Goal: Information Seeking & Learning: Learn about a topic

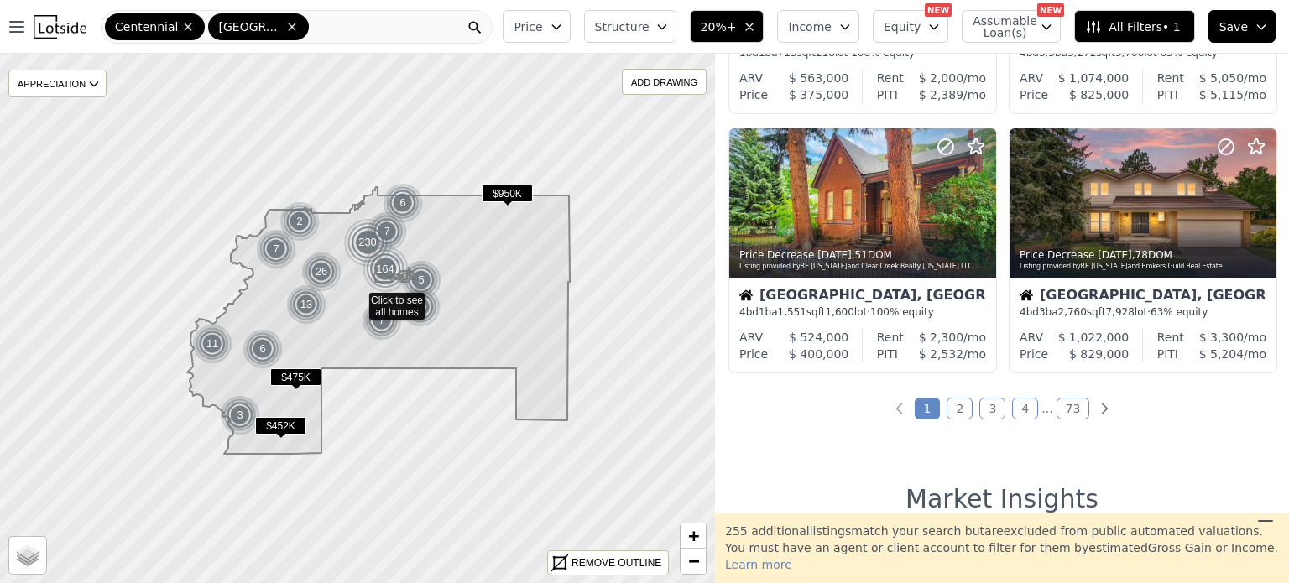
scroll to position [1255, 0]
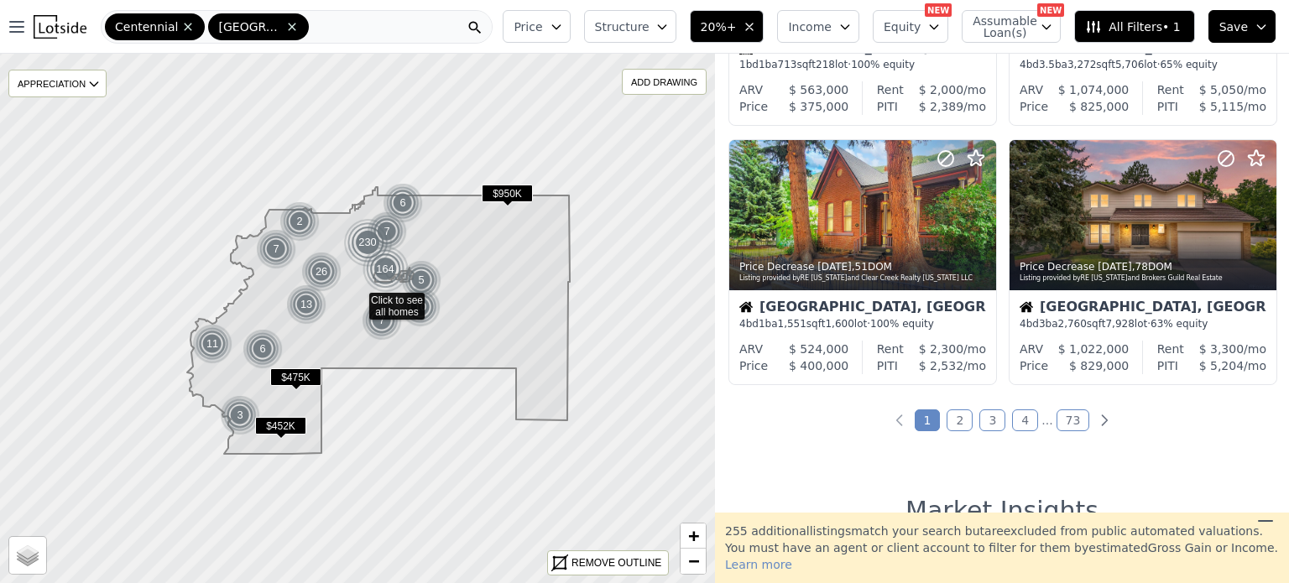
click at [958, 416] on link "2" at bounding box center [960, 421] width 26 height 22
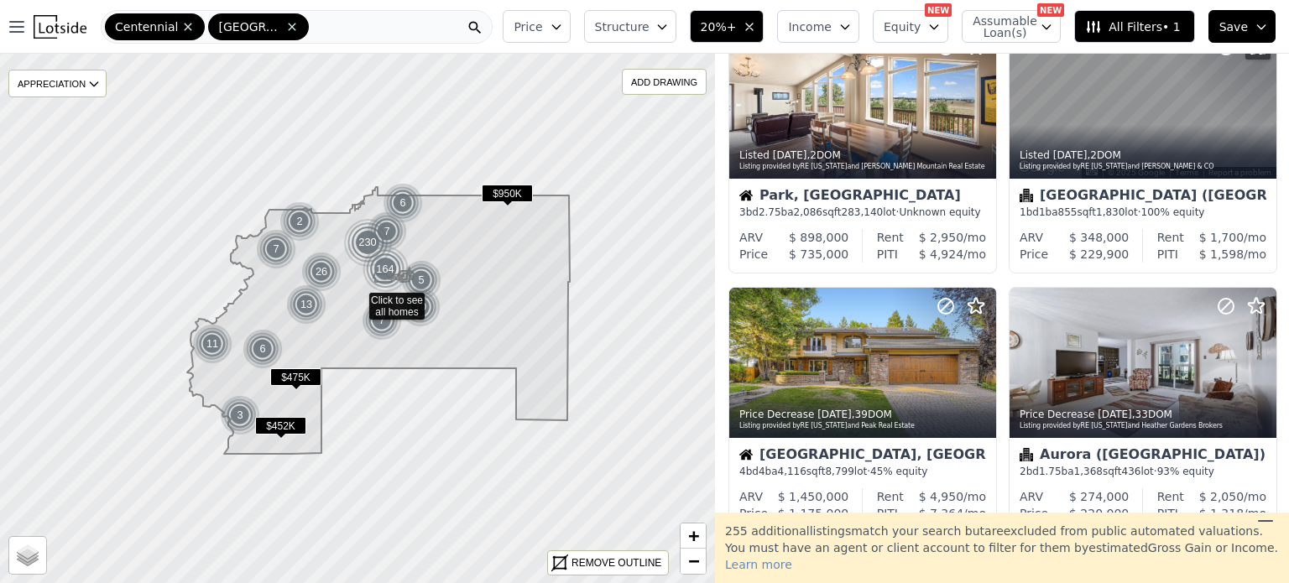
scroll to position [589, 0]
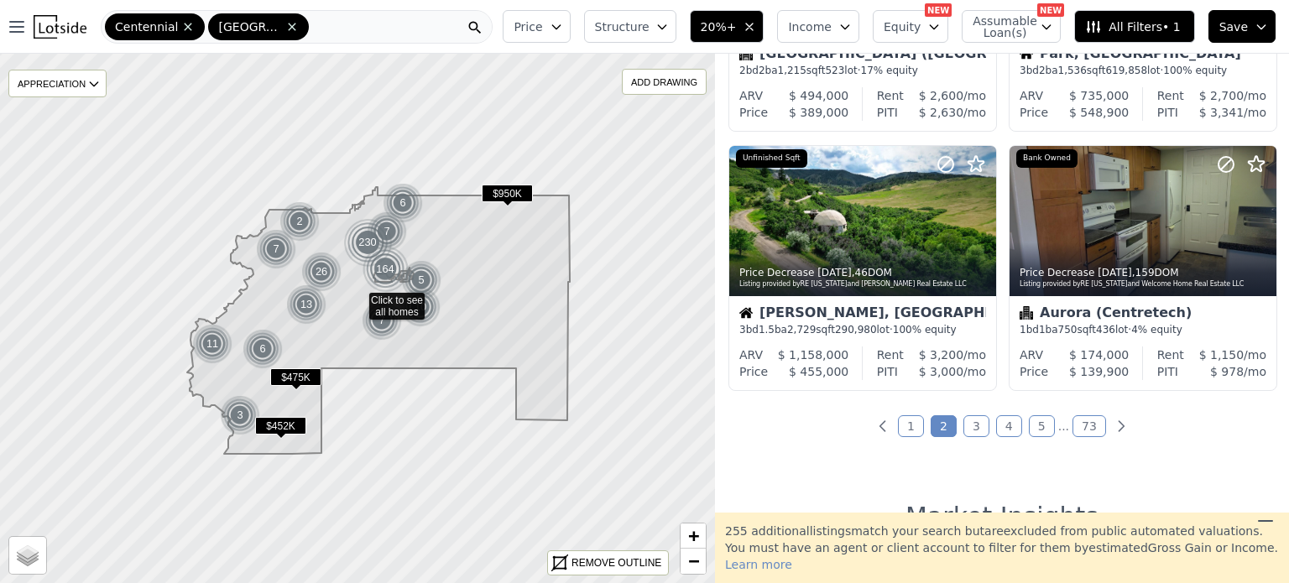
click at [974, 428] on link "3" at bounding box center [976, 426] width 26 height 22
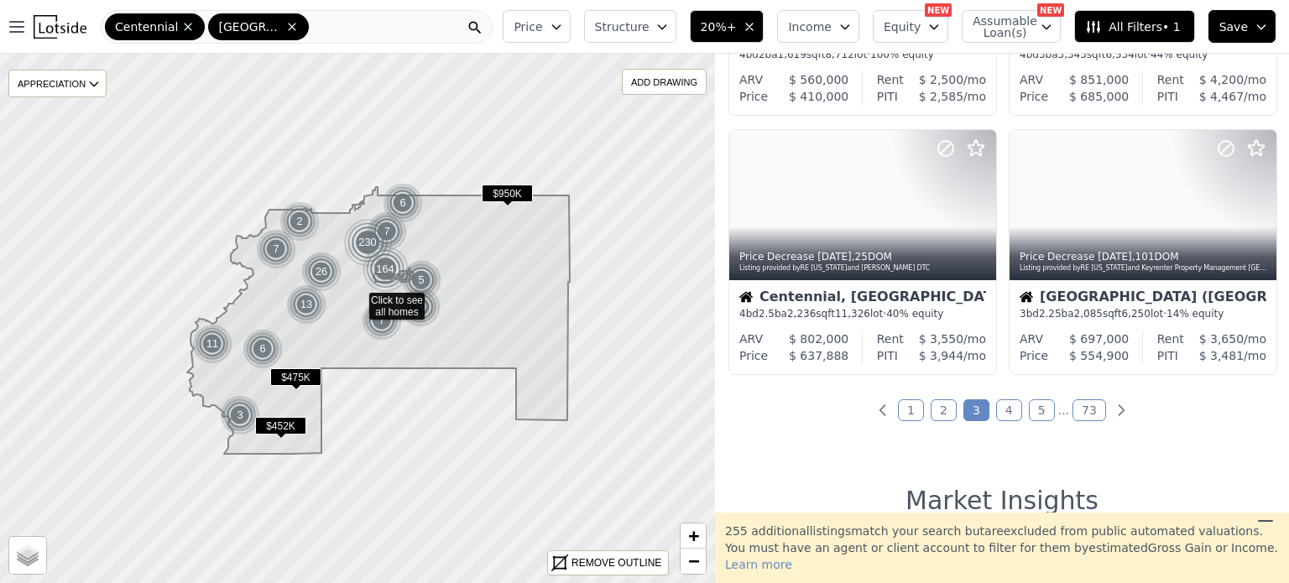
scroll to position [1266, 0]
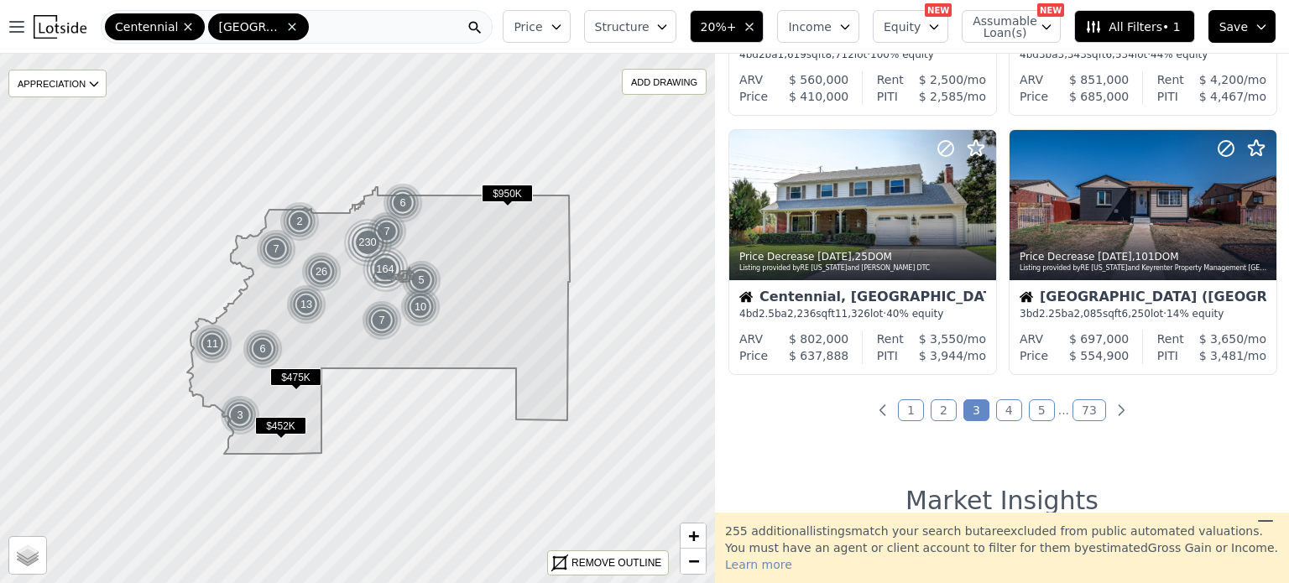
click at [997, 413] on link "4" at bounding box center [1009, 410] width 26 height 22
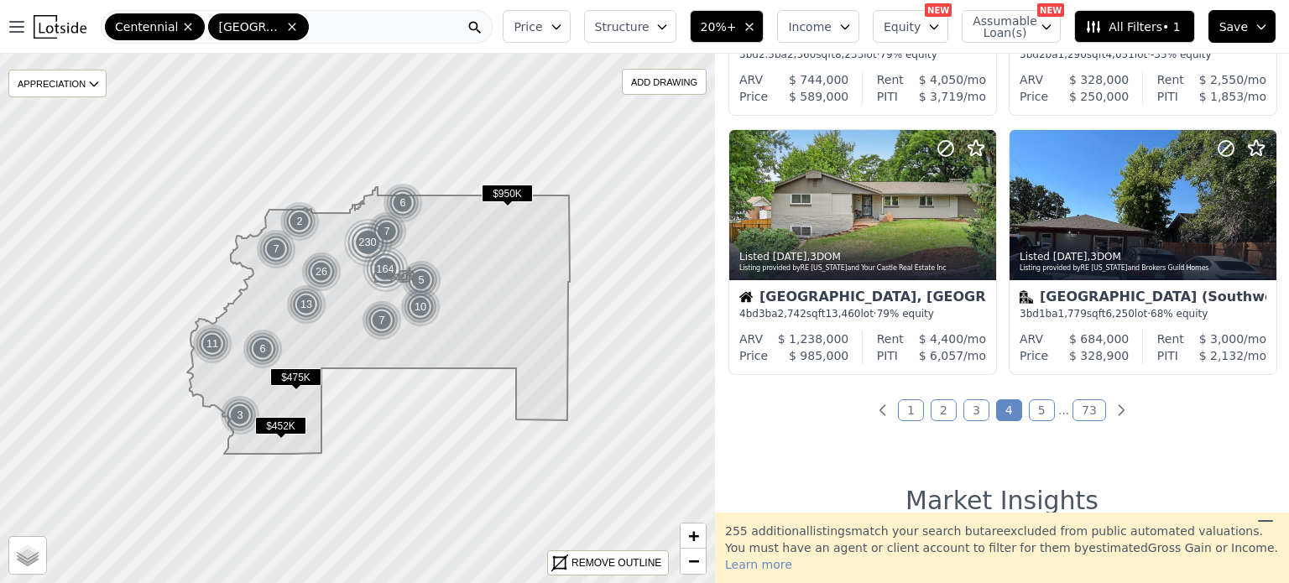
click at [1030, 415] on link "5" at bounding box center [1042, 410] width 26 height 22
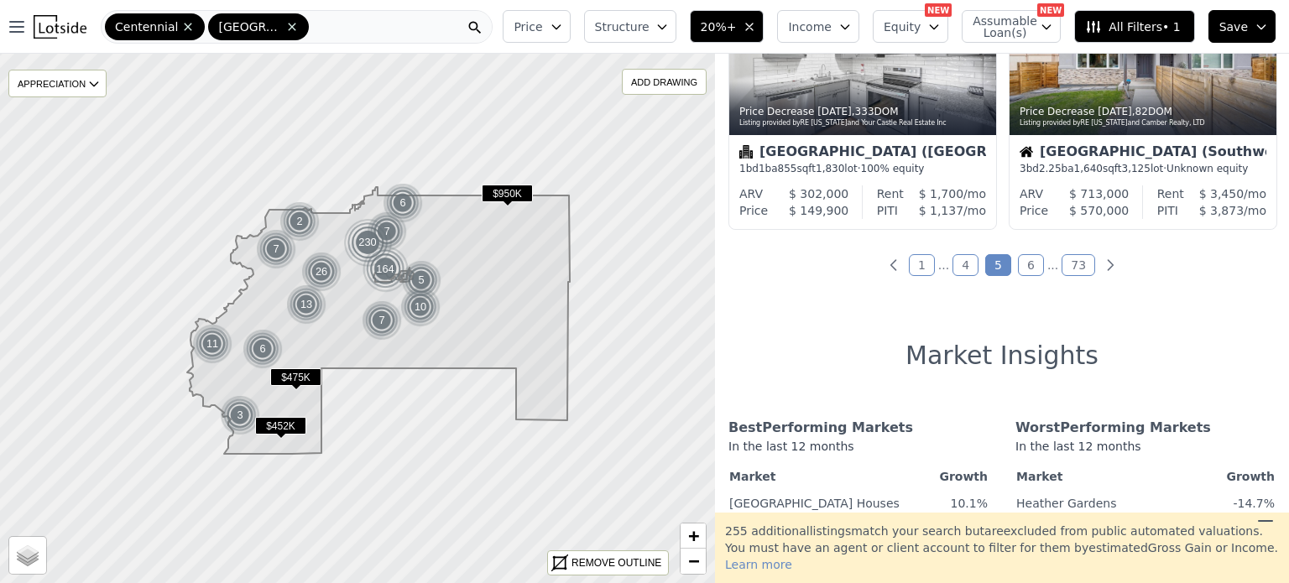
scroll to position [1421, 0]
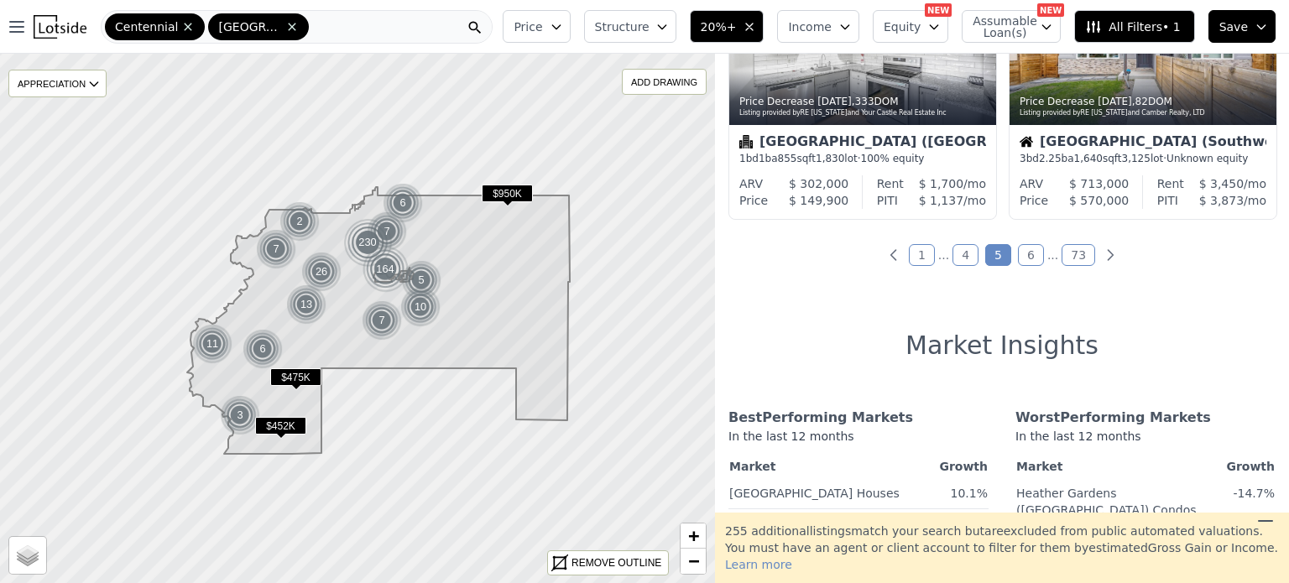
click at [1020, 258] on link "6" at bounding box center [1031, 255] width 26 height 22
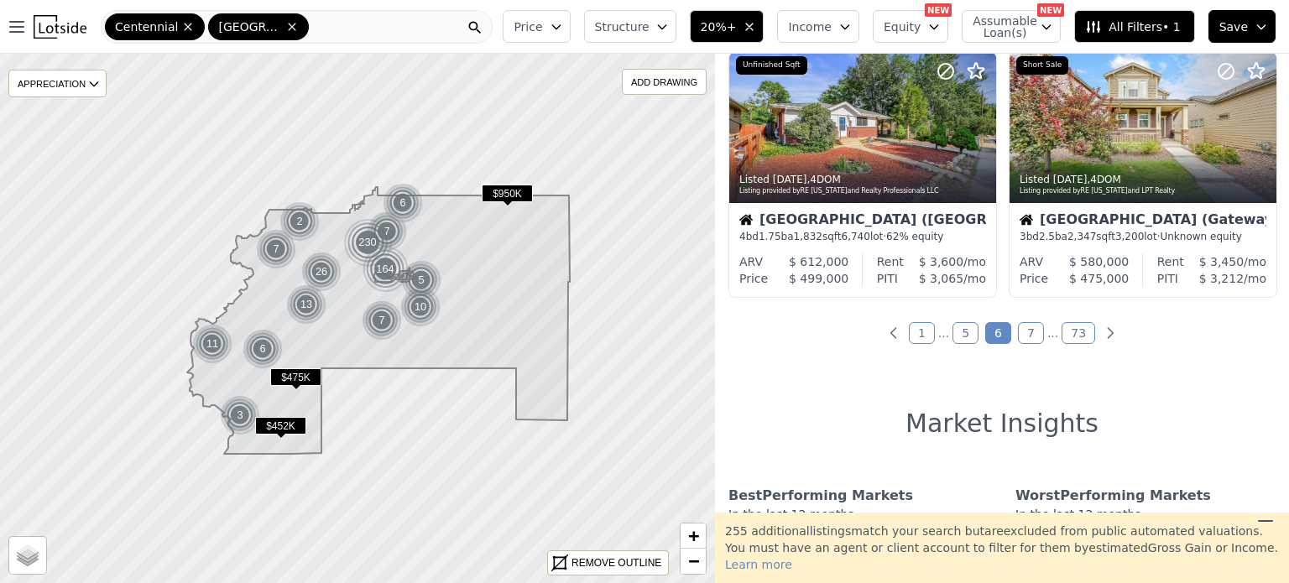
scroll to position [1304, 0]
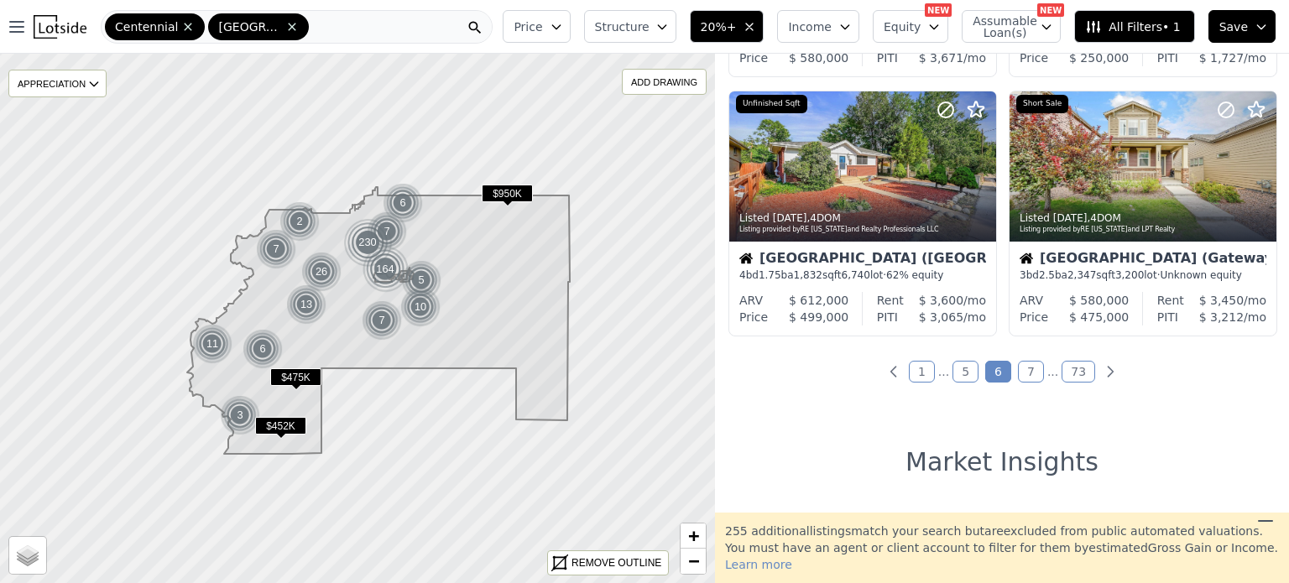
click at [1026, 375] on link "7" at bounding box center [1031, 372] width 26 height 22
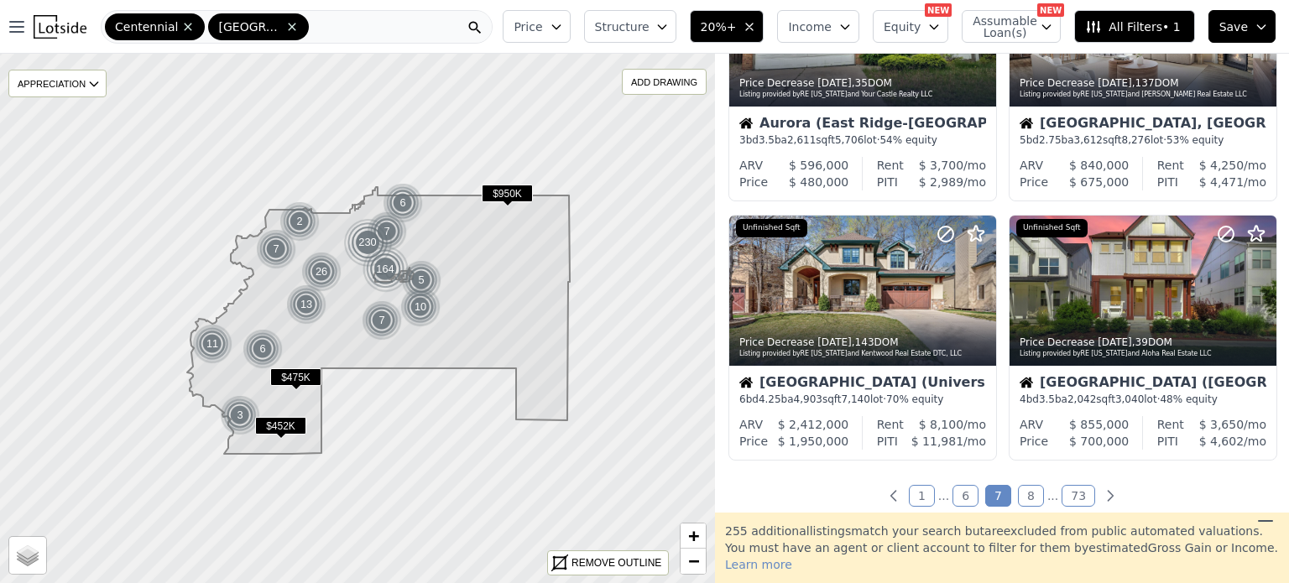
scroll to position [1189, 0]
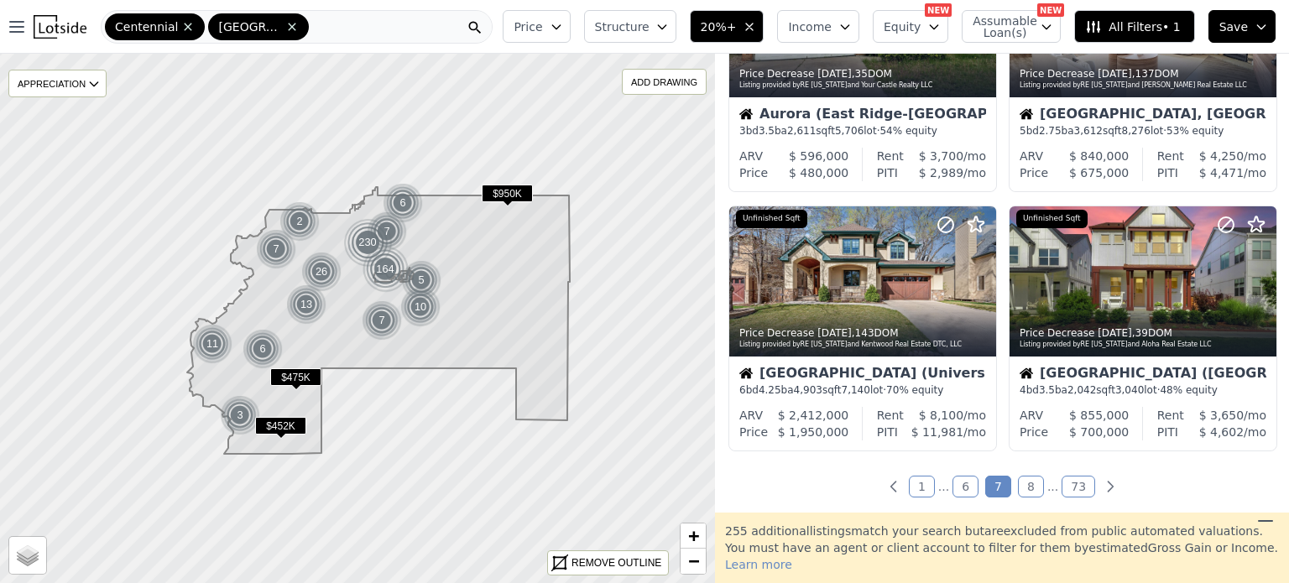
click at [1018, 492] on link "8" at bounding box center [1031, 487] width 26 height 22
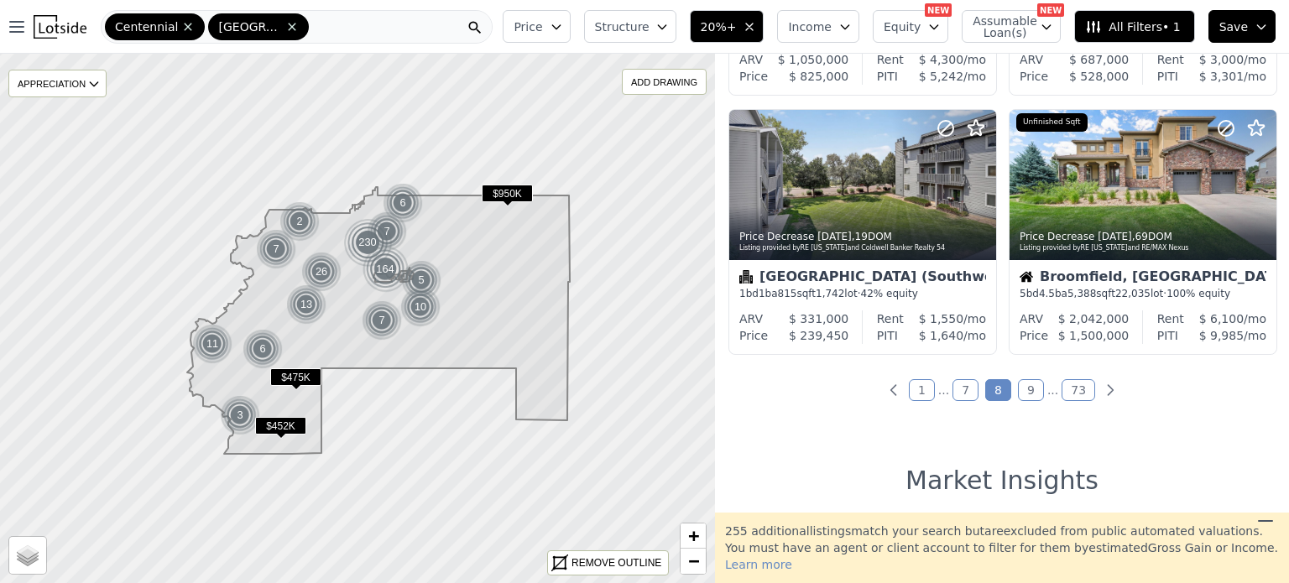
scroll to position [1276, 0]
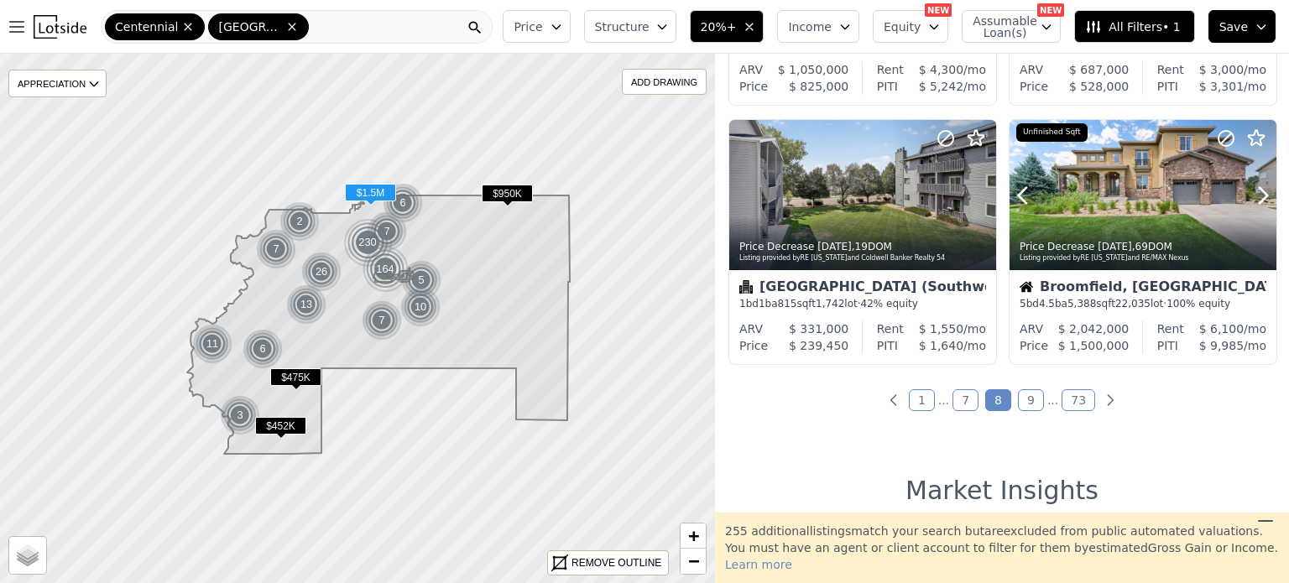
click at [1250, 190] on icon at bounding box center [1263, 195] width 27 height 27
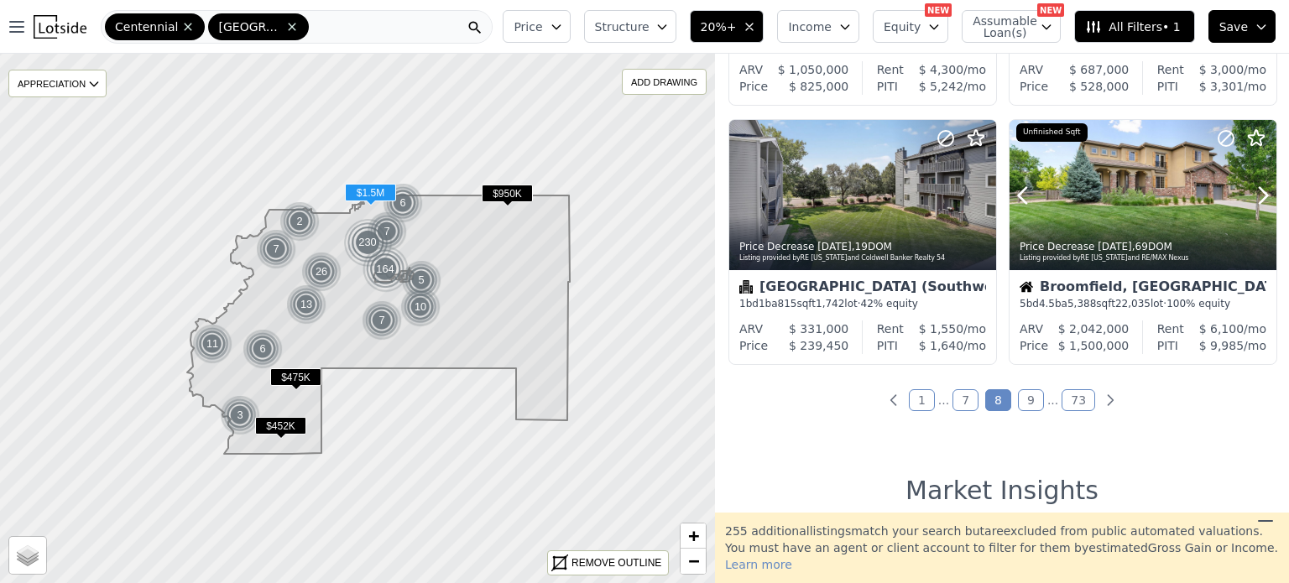
click at [1250, 190] on icon at bounding box center [1263, 195] width 27 height 27
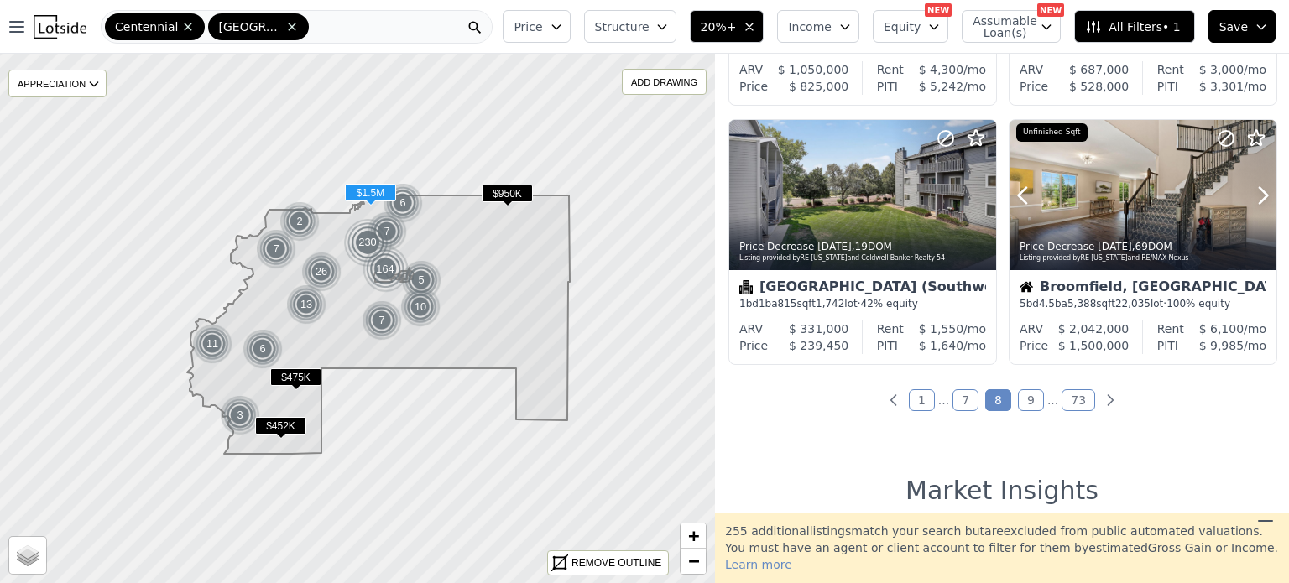
click at [1250, 190] on icon at bounding box center [1263, 195] width 27 height 27
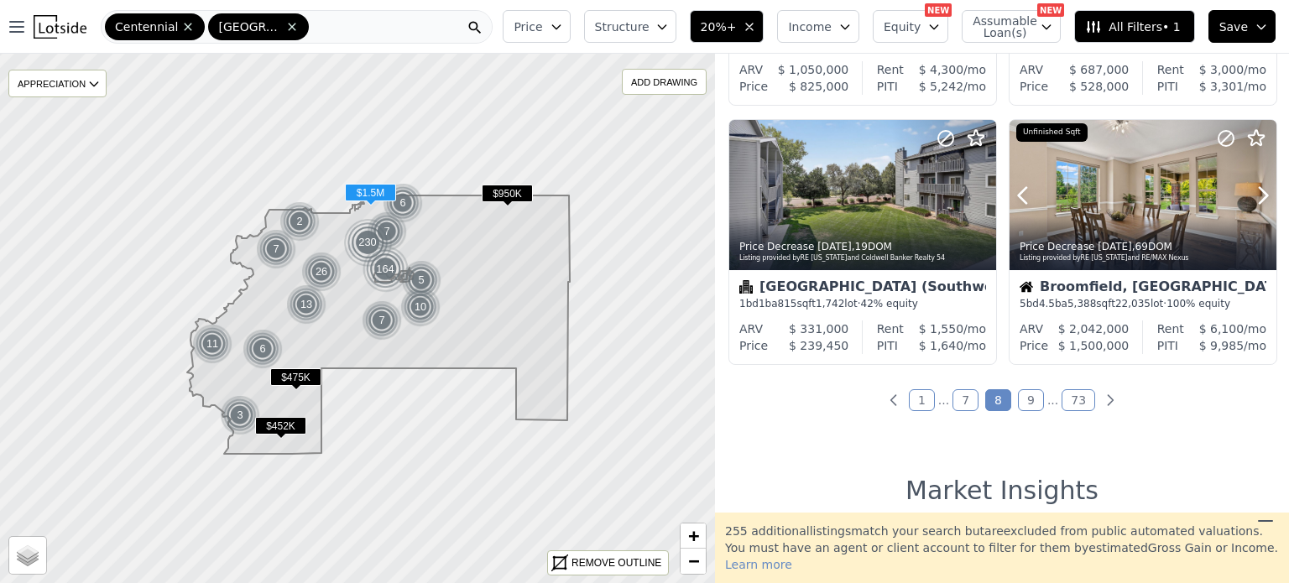
click at [1250, 190] on icon at bounding box center [1263, 195] width 27 height 27
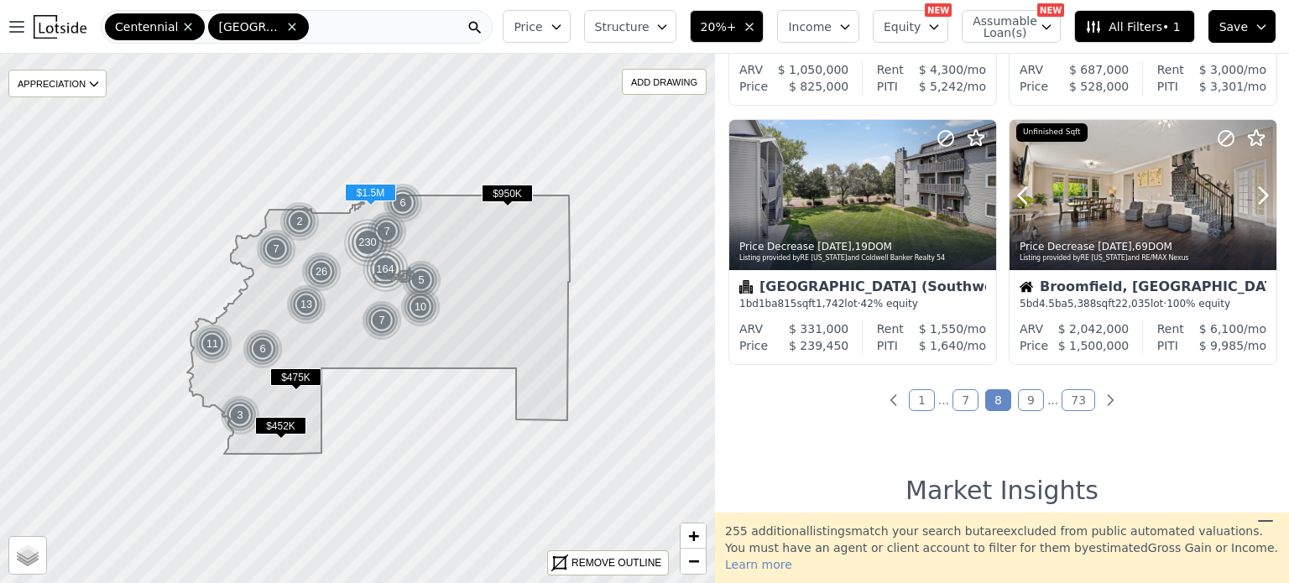
click at [1250, 190] on icon at bounding box center [1263, 195] width 27 height 27
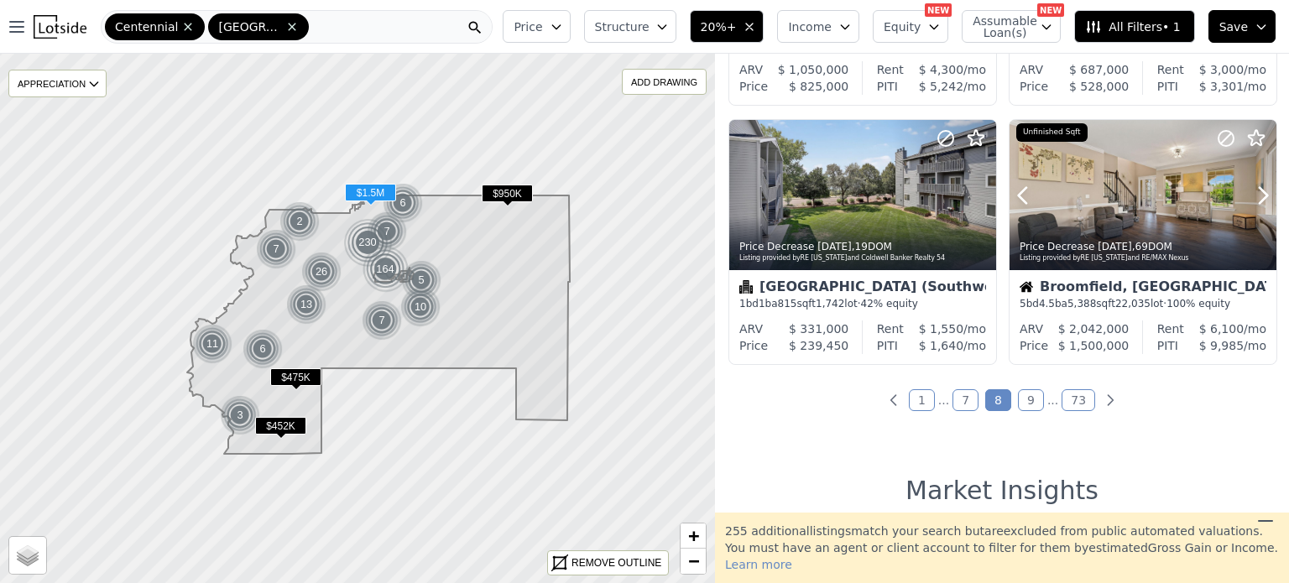
click at [1250, 190] on icon at bounding box center [1263, 195] width 27 height 27
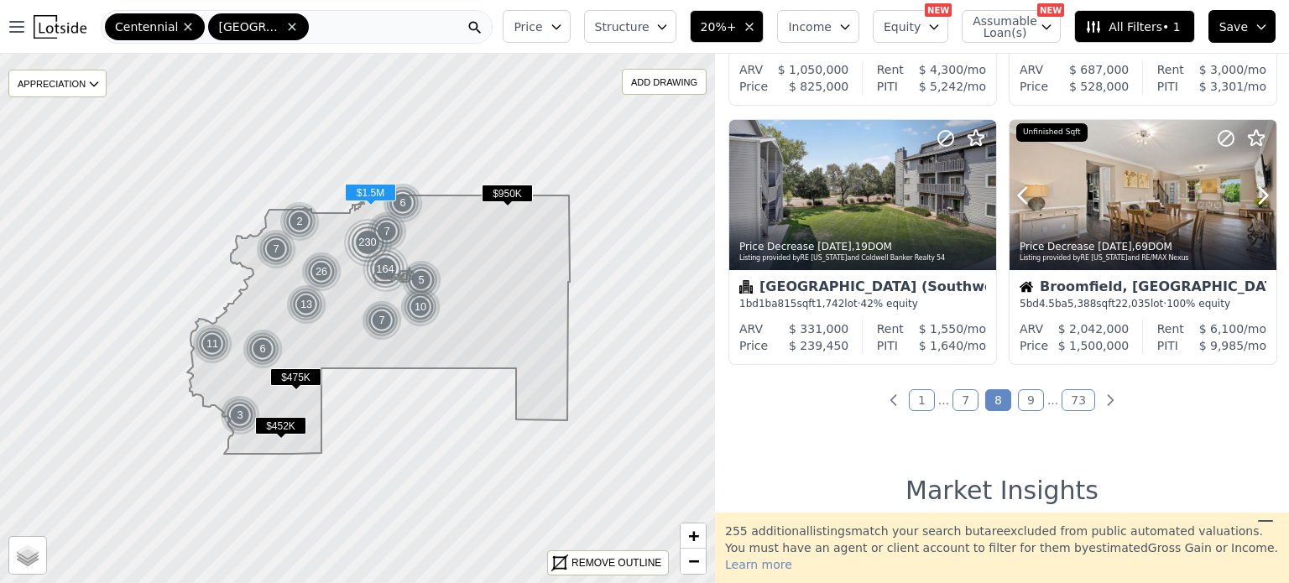
click at [1250, 190] on icon at bounding box center [1263, 195] width 27 height 27
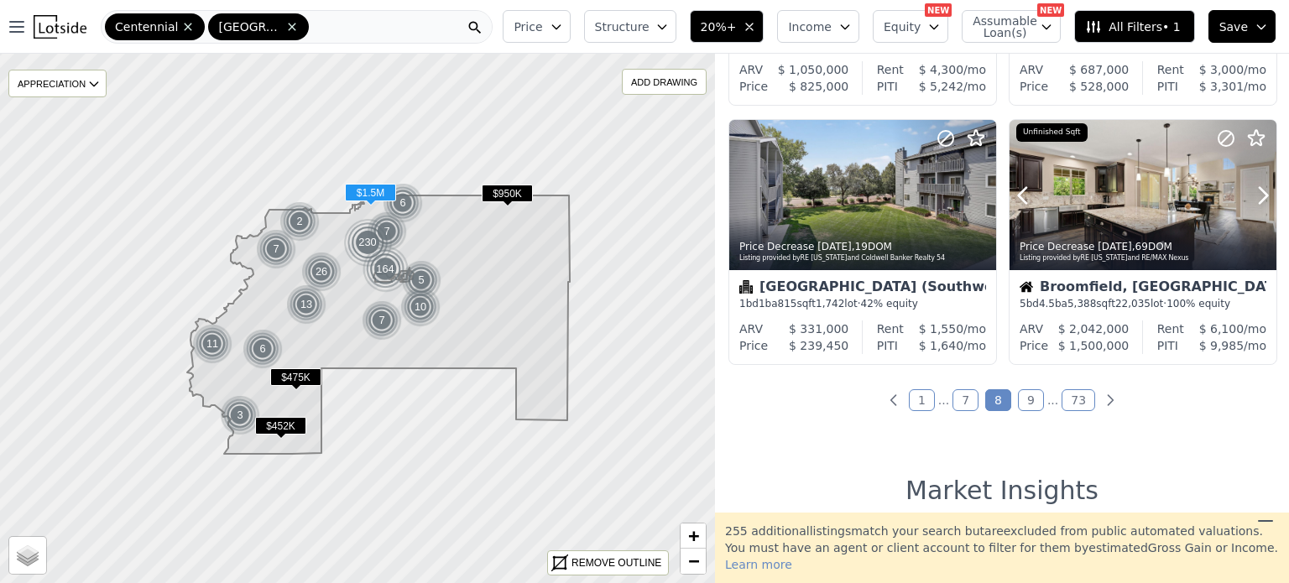
click at [1250, 190] on icon at bounding box center [1263, 195] width 27 height 27
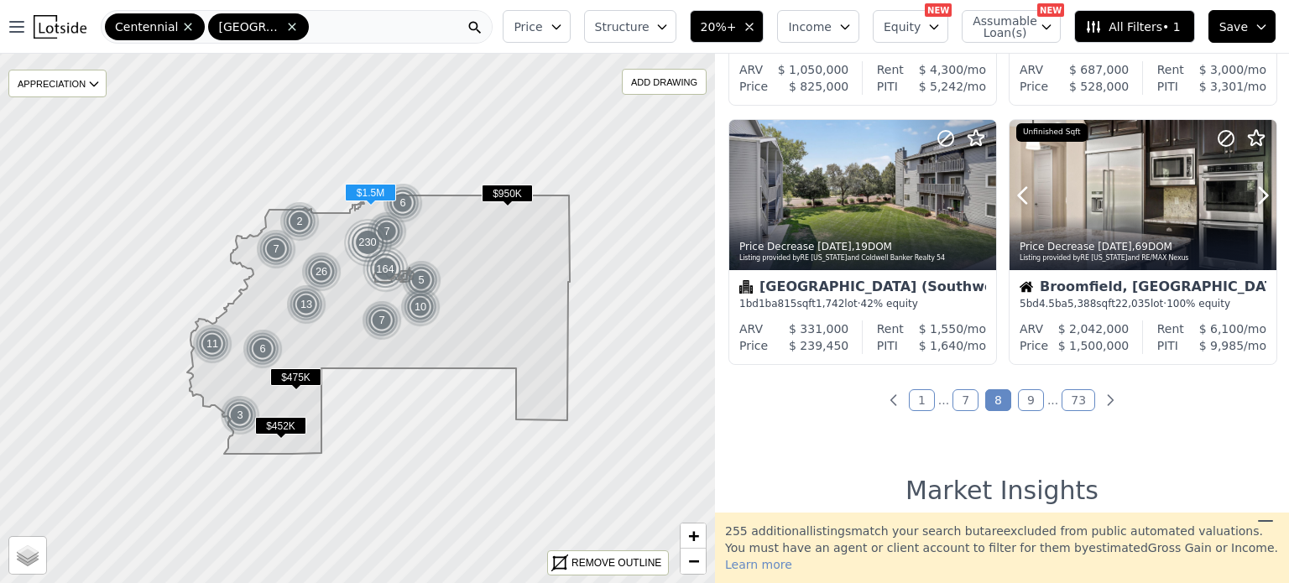
click at [1250, 190] on icon at bounding box center [1263, 195] width 27 height 27
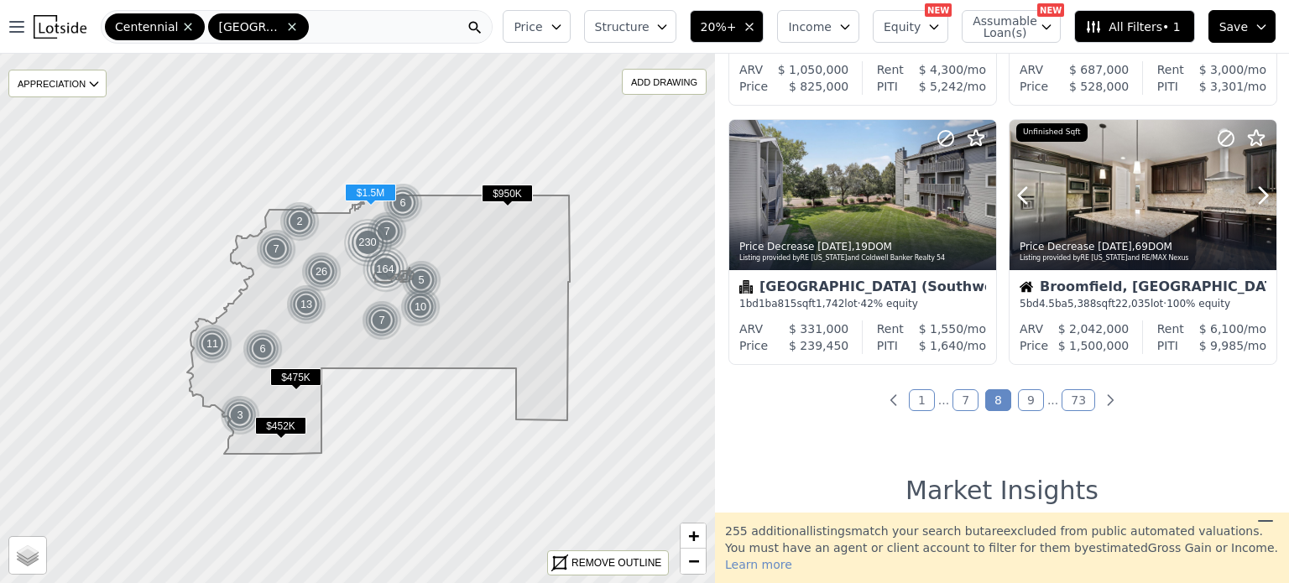
click at [1250, 190] on icon at bounding box center [1263, 195] width 27 height 27
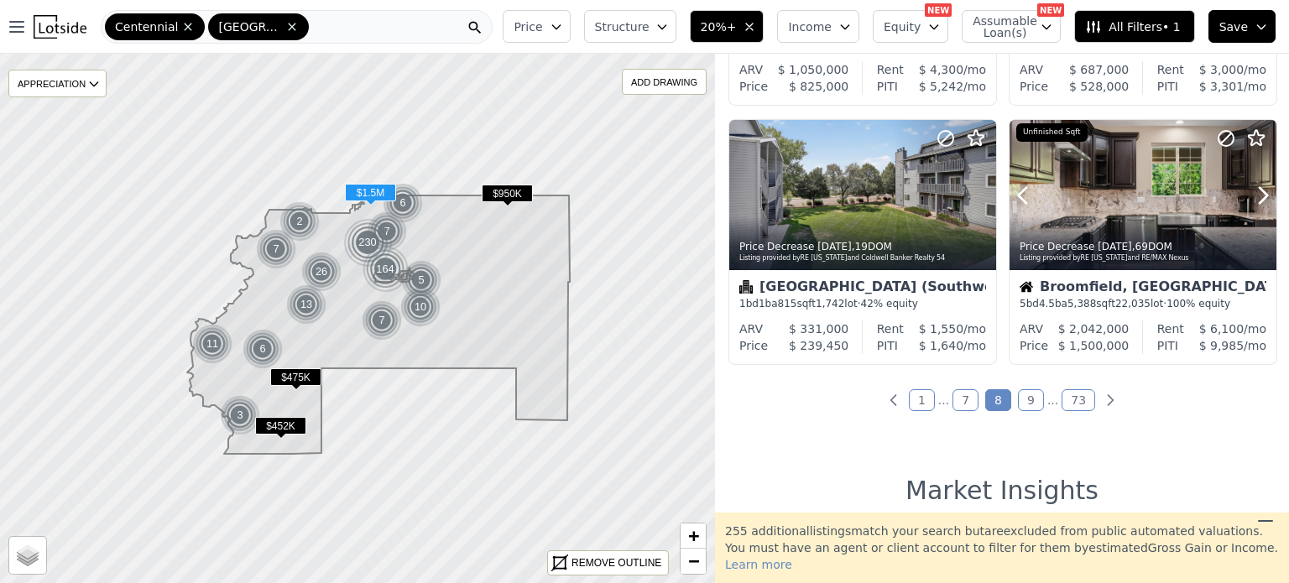
click at [1250, 190] on icon at bounding box center [1263, 195] width 27 height 27
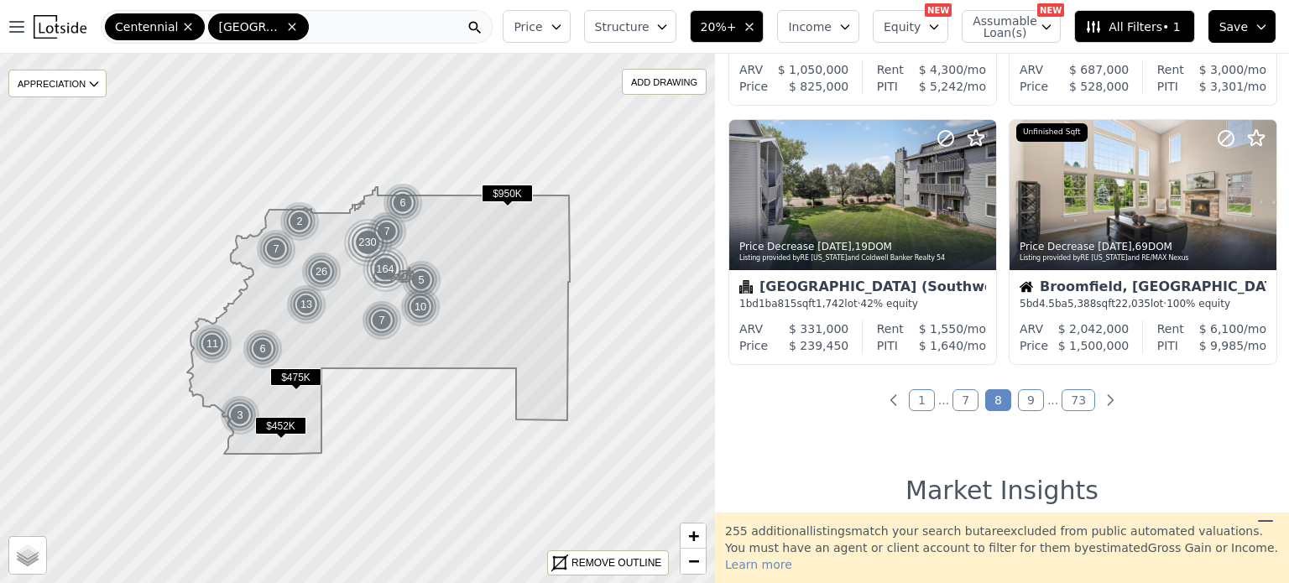
click at [1023, 399] on link "9" at bounding box center [1031, 400] width 26 height 22
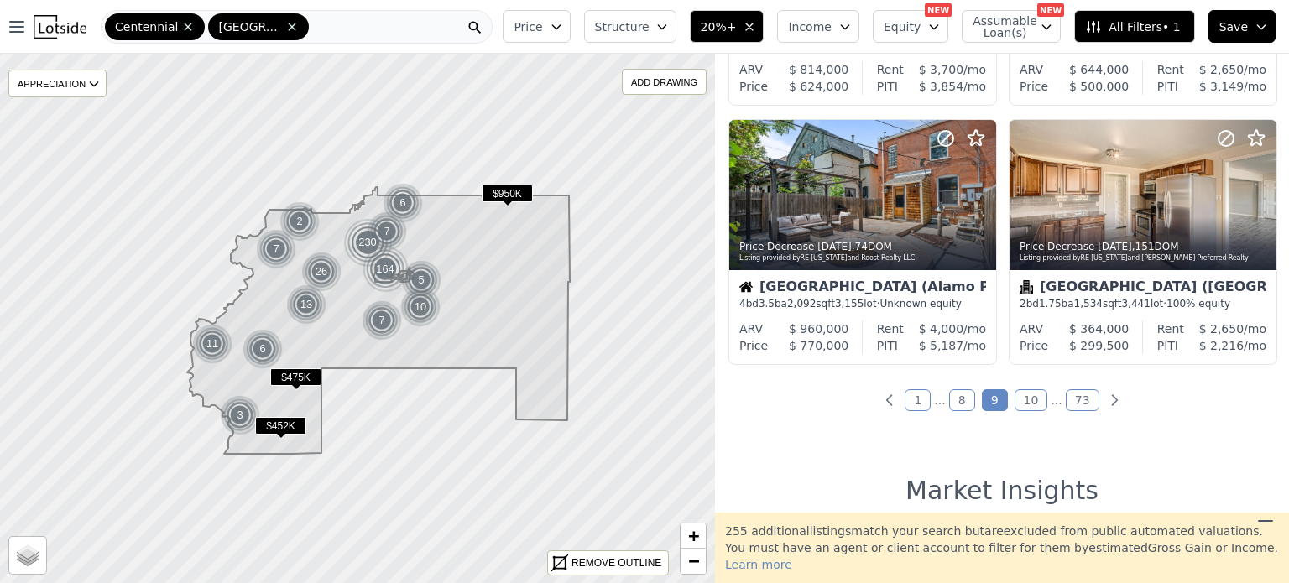
scroll to position [1286, 0]
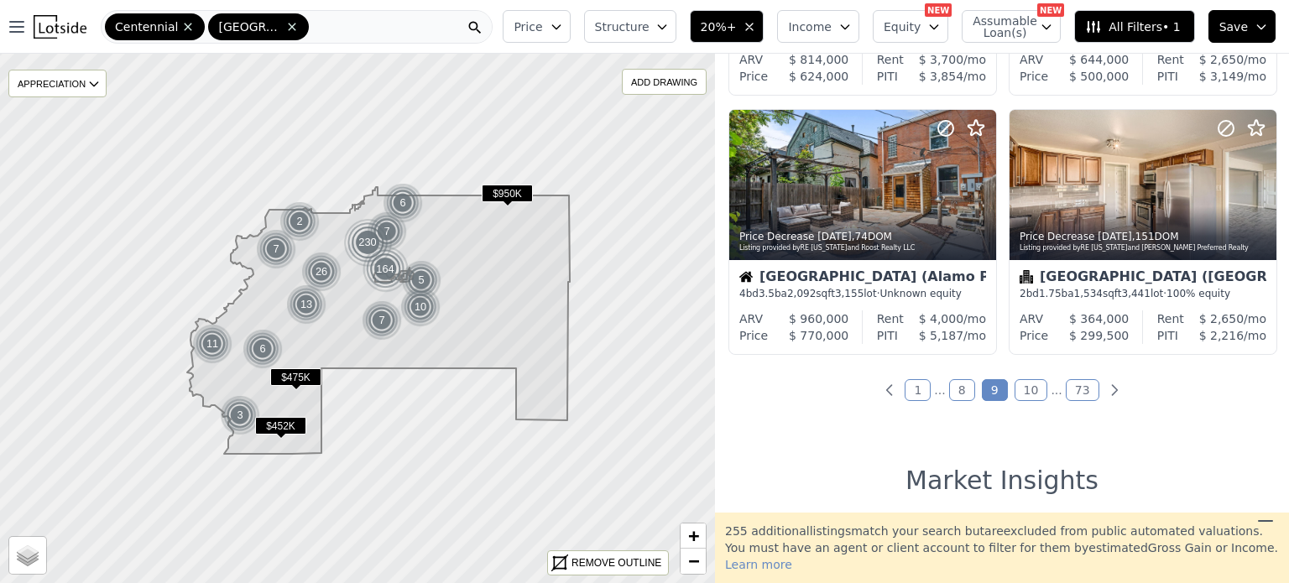
click at [1020, 395] on link "10" at bounding box center [1032, 390] width 34 height 22
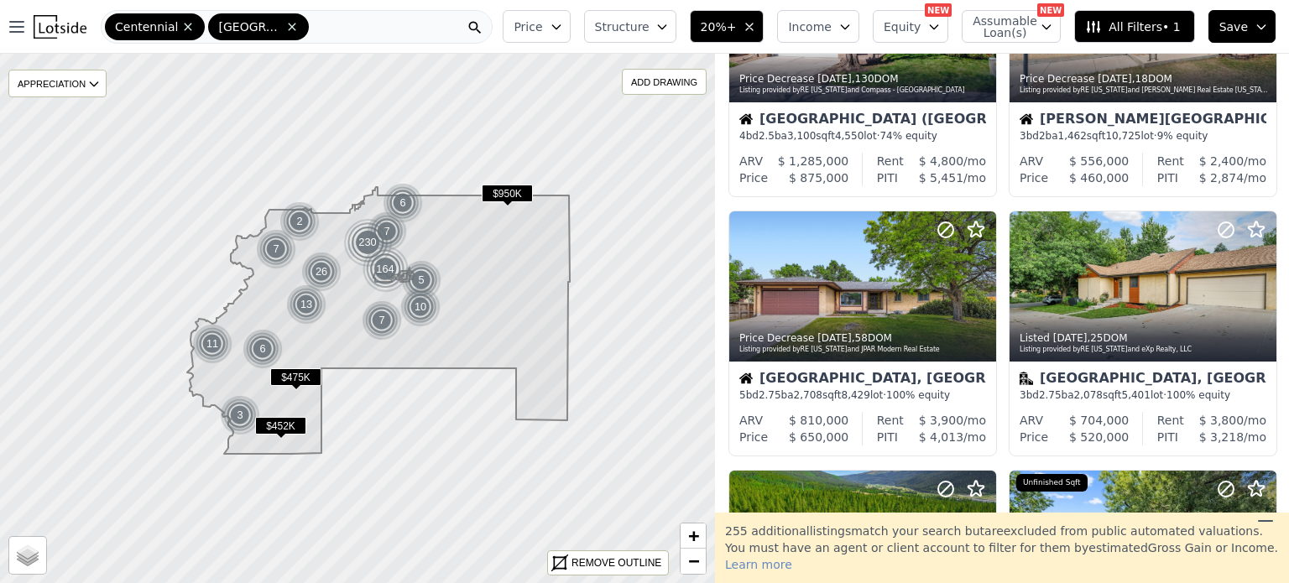
scroll to position [417, 0]
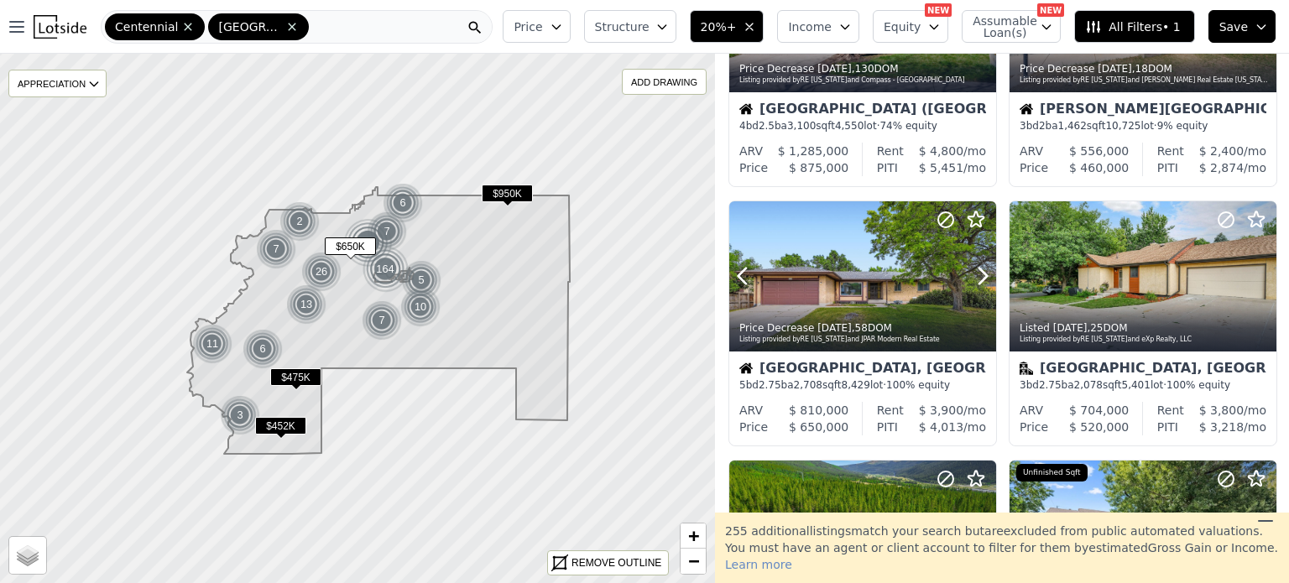
click at [976, 278] on icon at bounding box center [982, 276] width 27 height 27
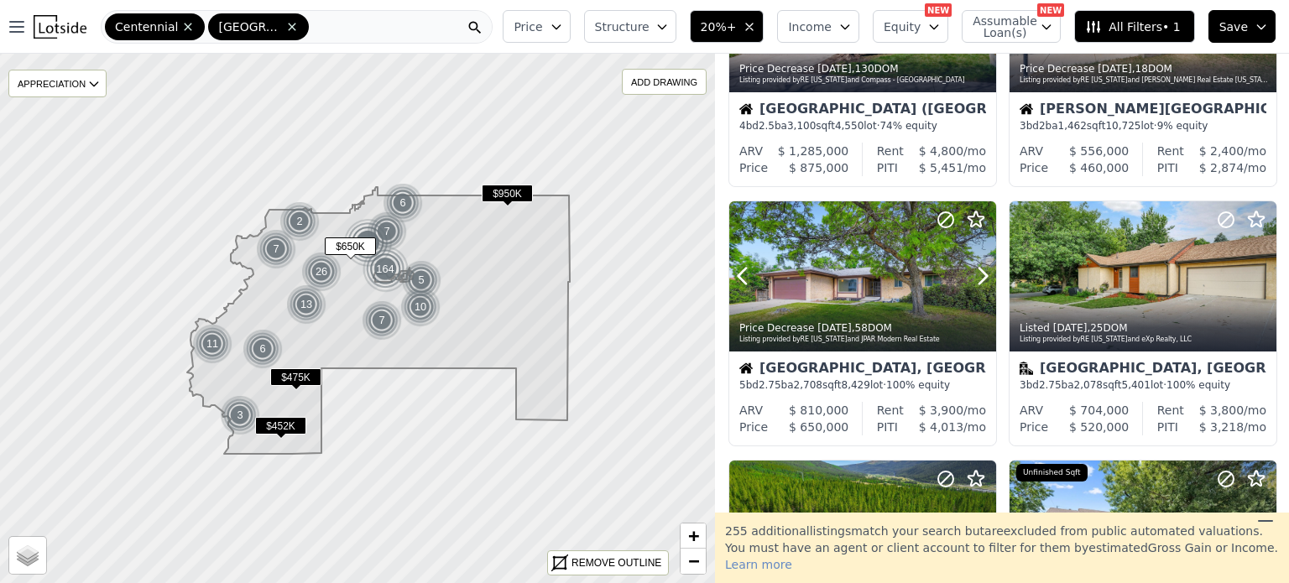
click at [976, 278] on icon at bounding box center [982, 276] width 27 height 27
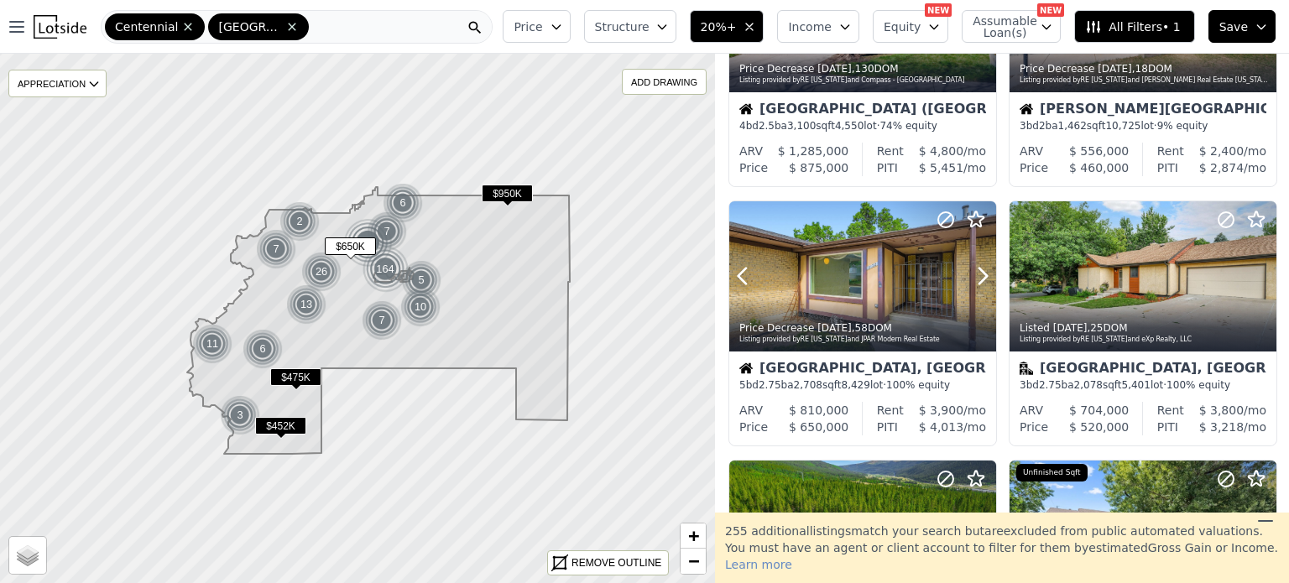
click at [976, 278] on icon at bounding box center [982, 276] width 27 height 27
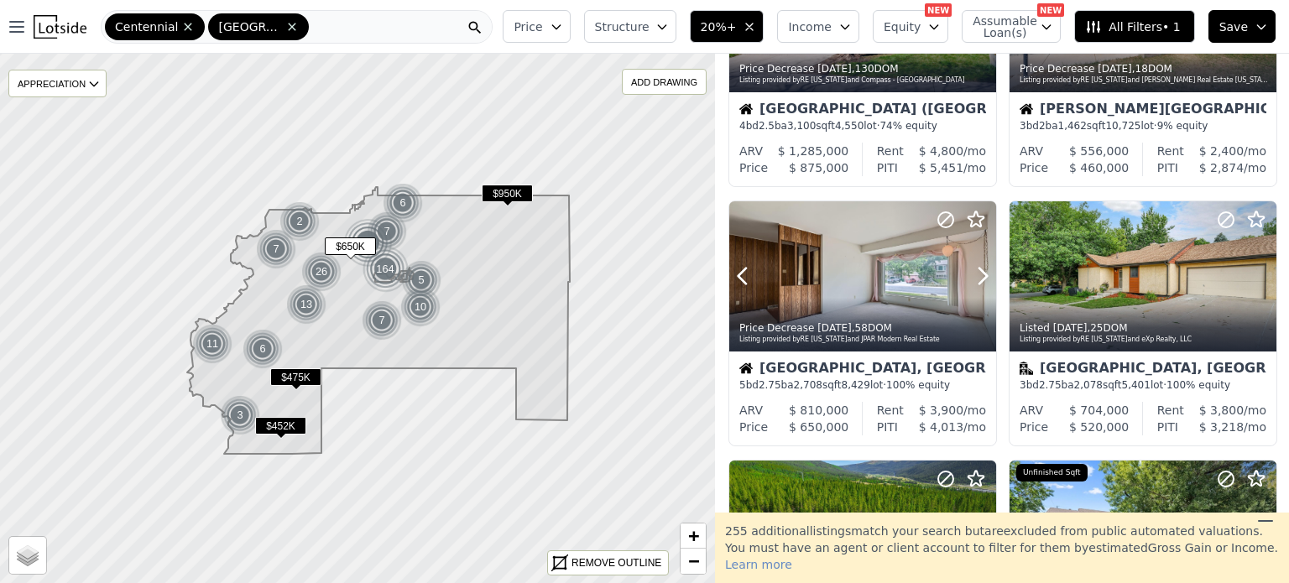
click at [976, 278] on icon at bounding box center [982, 276] width 27 height 27
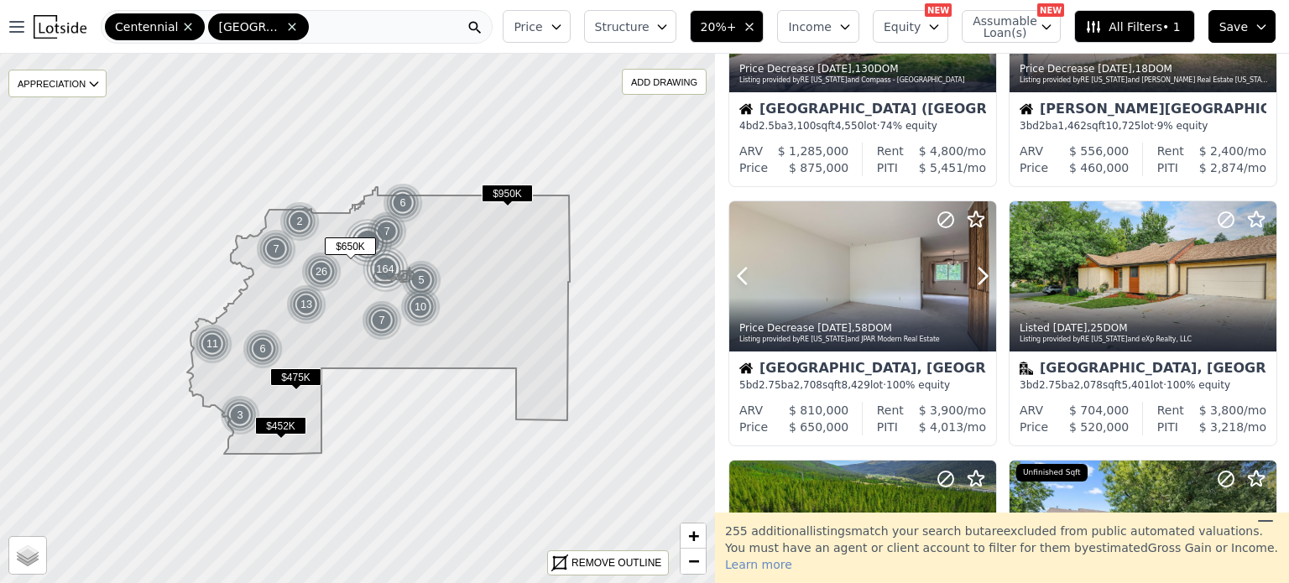
click at [976, 278] on icon at bounding box center [982, 276] width 27 height 27
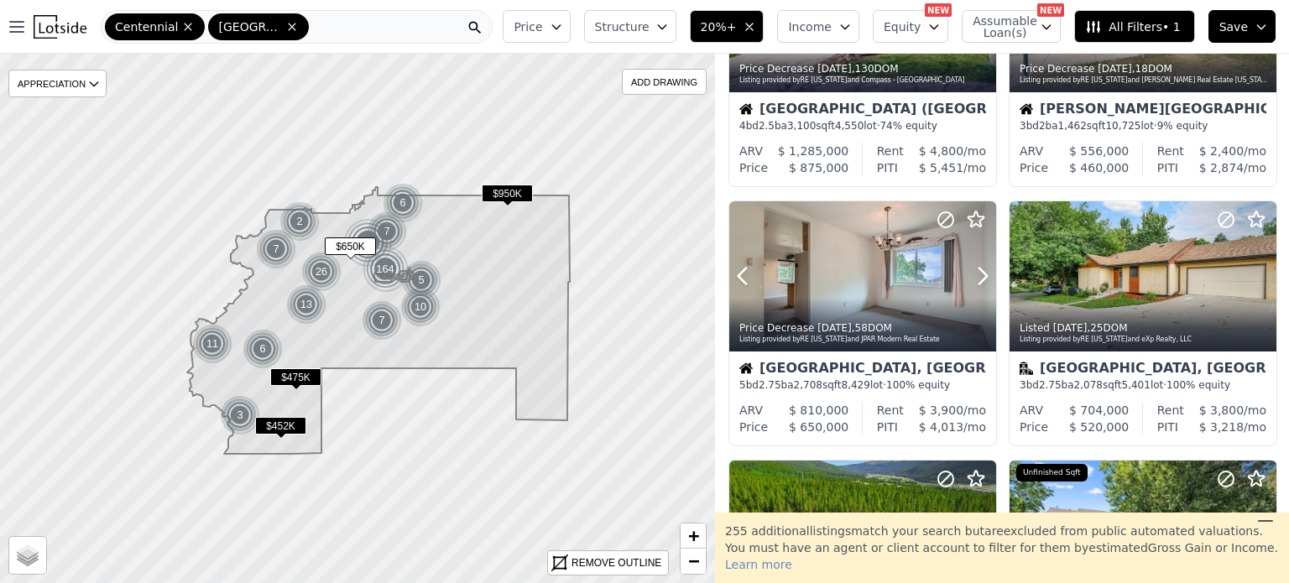
click at [976, 278] on icon at bounding box center [982, 276] width 27 height 27
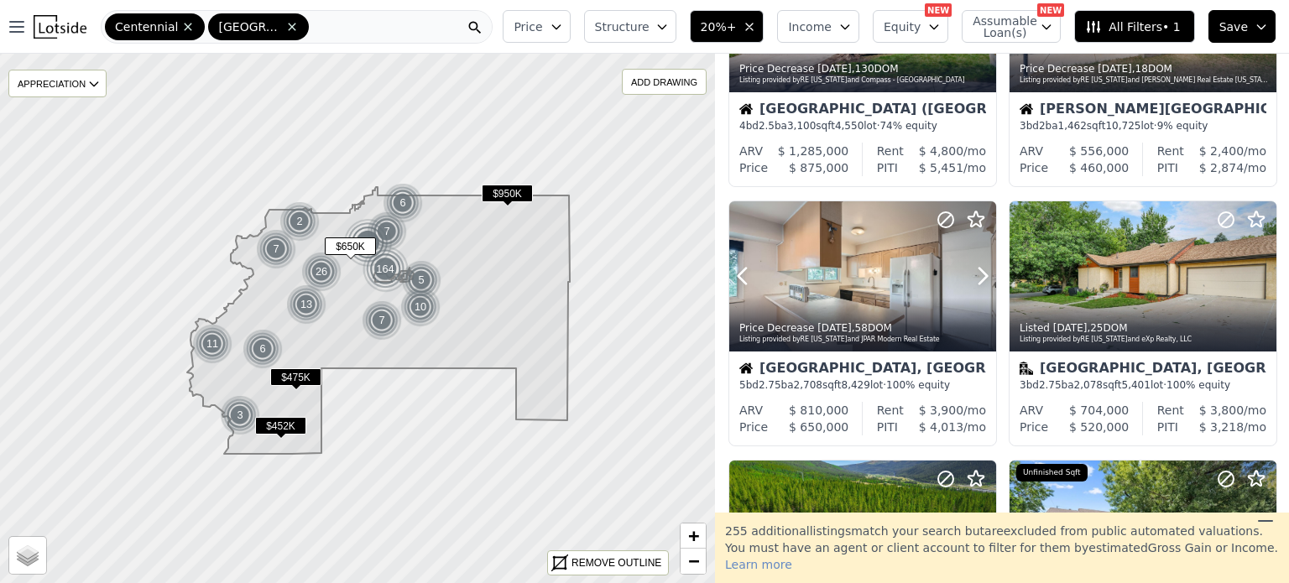
click at [976, 278] on icon at bounding box center [982, 276] width 27 height 27
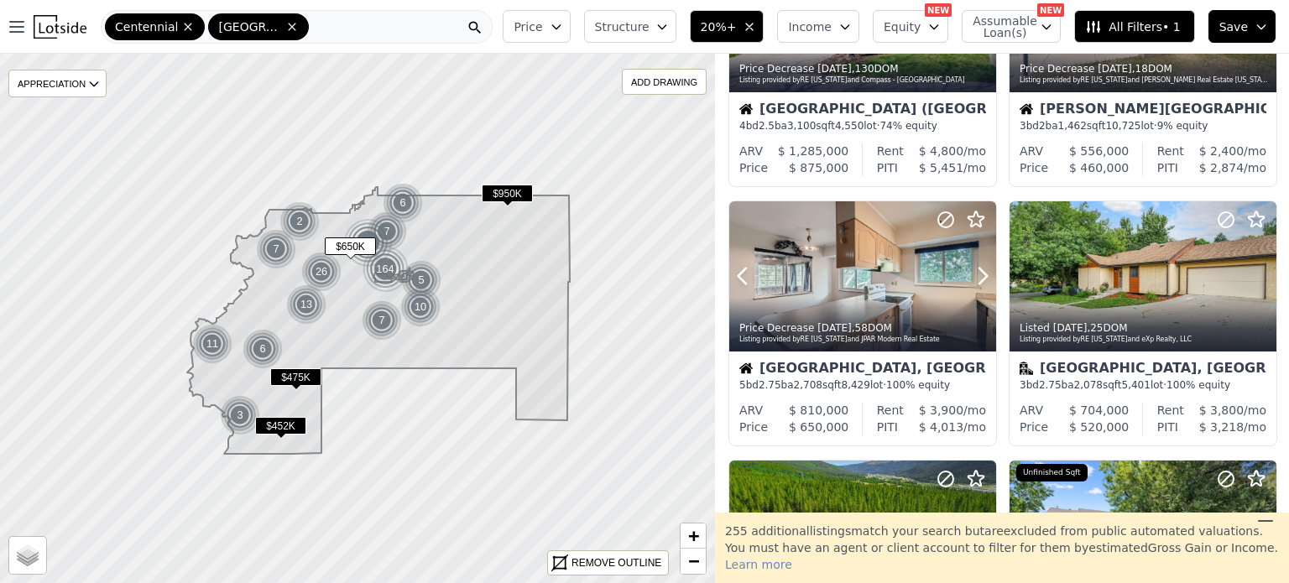
click at [976, 278] on icon at bounding box center [982, 276] width 27 height 27
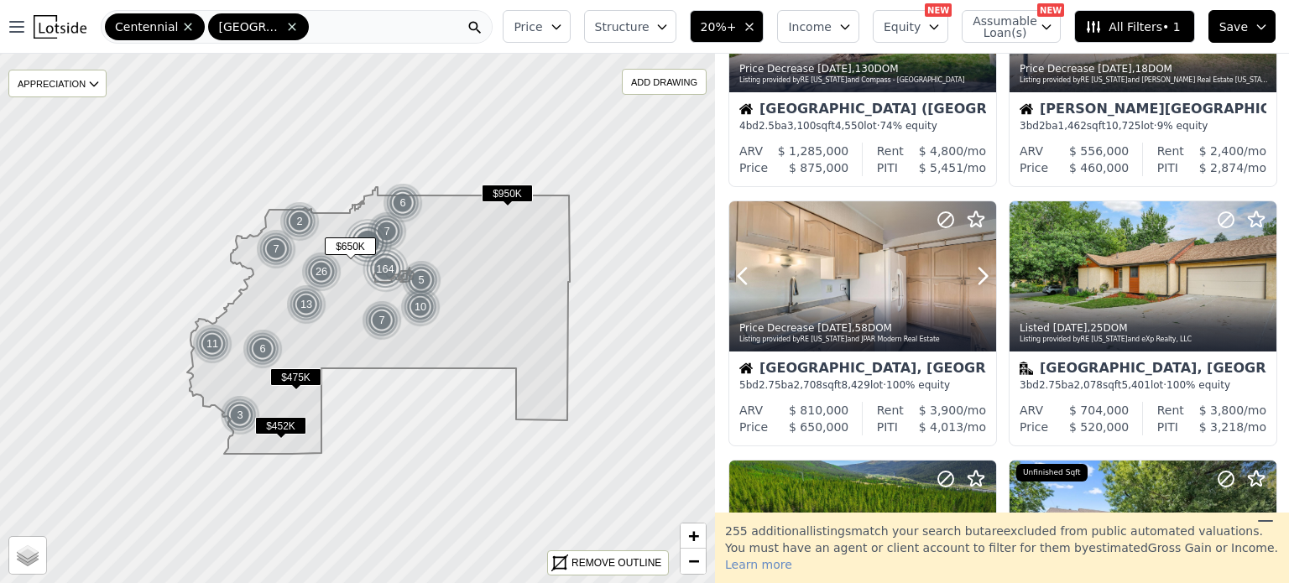
click at [976, 278] on icon at bounding box center [982, 276] width 27 height 27
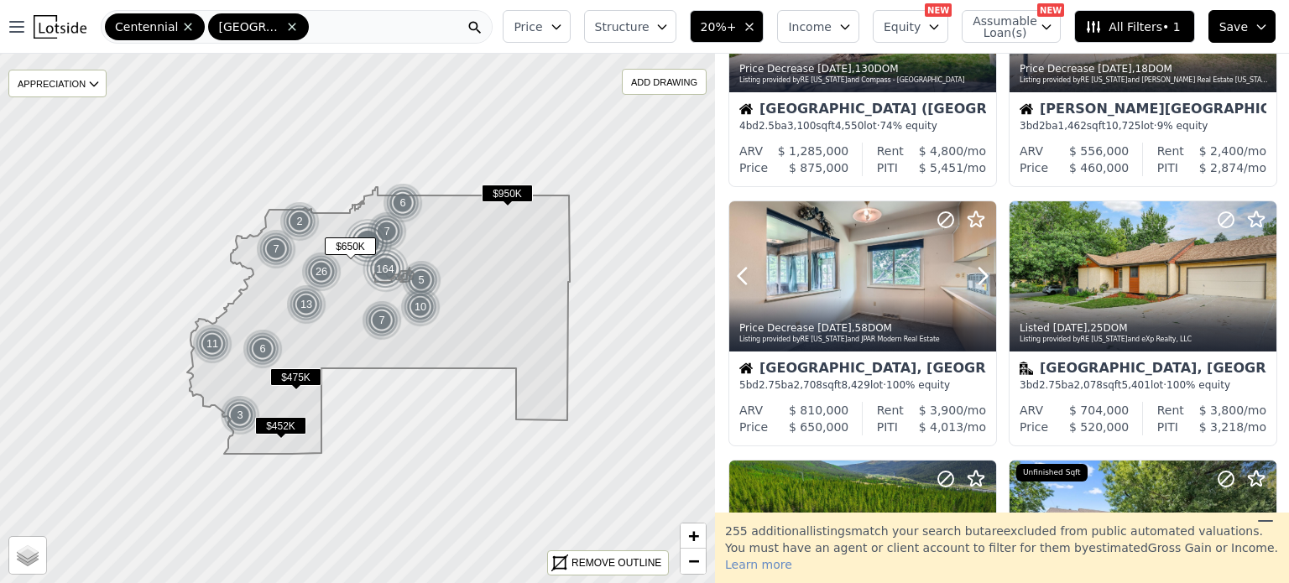
click at [976, 278] on icon at bounding box center [982, 276] width 27 height 27
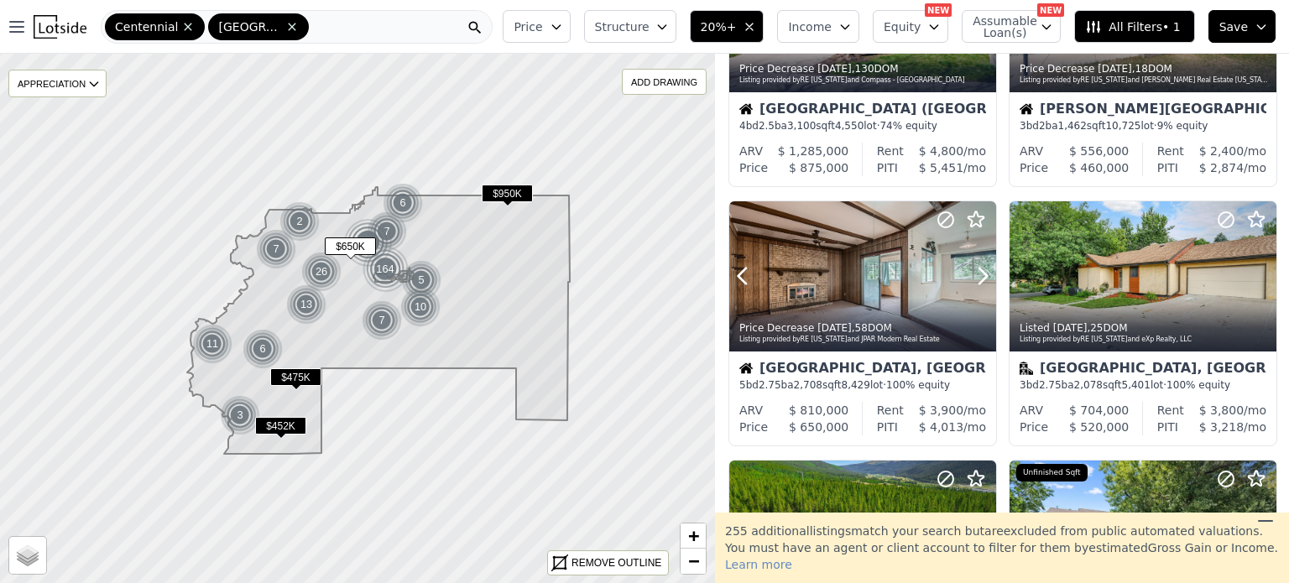
click at [976, 278] on icon at bounding box center [982, 276] width 27 height 27
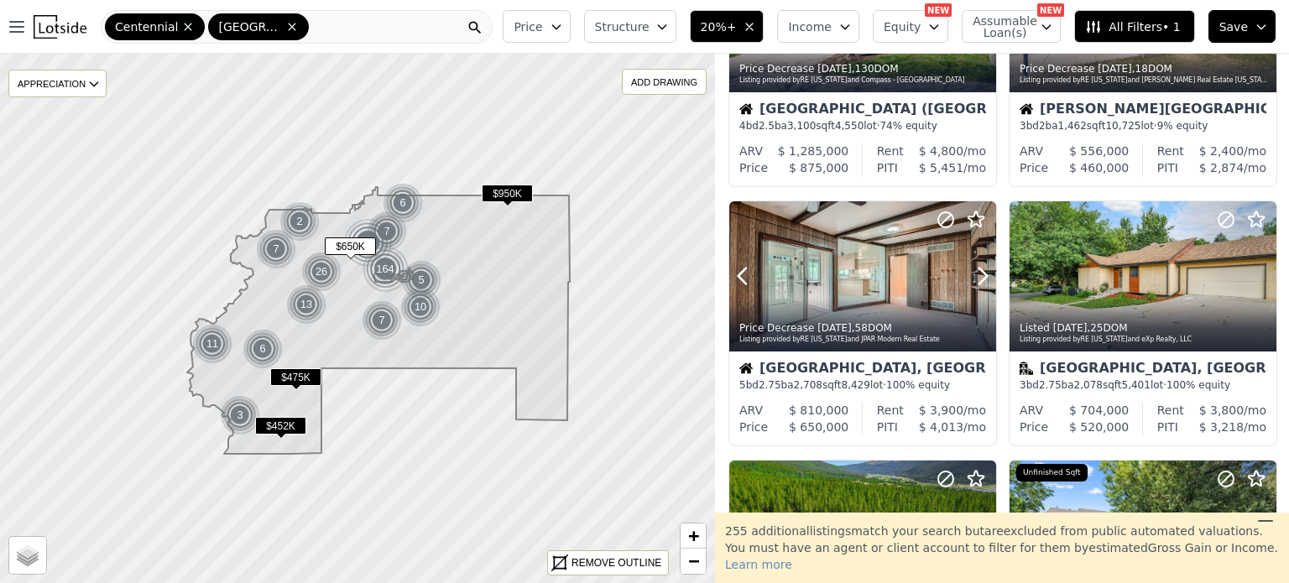
click at [976, 278] on icon at bounding box center [982, 276] width 27 height 27
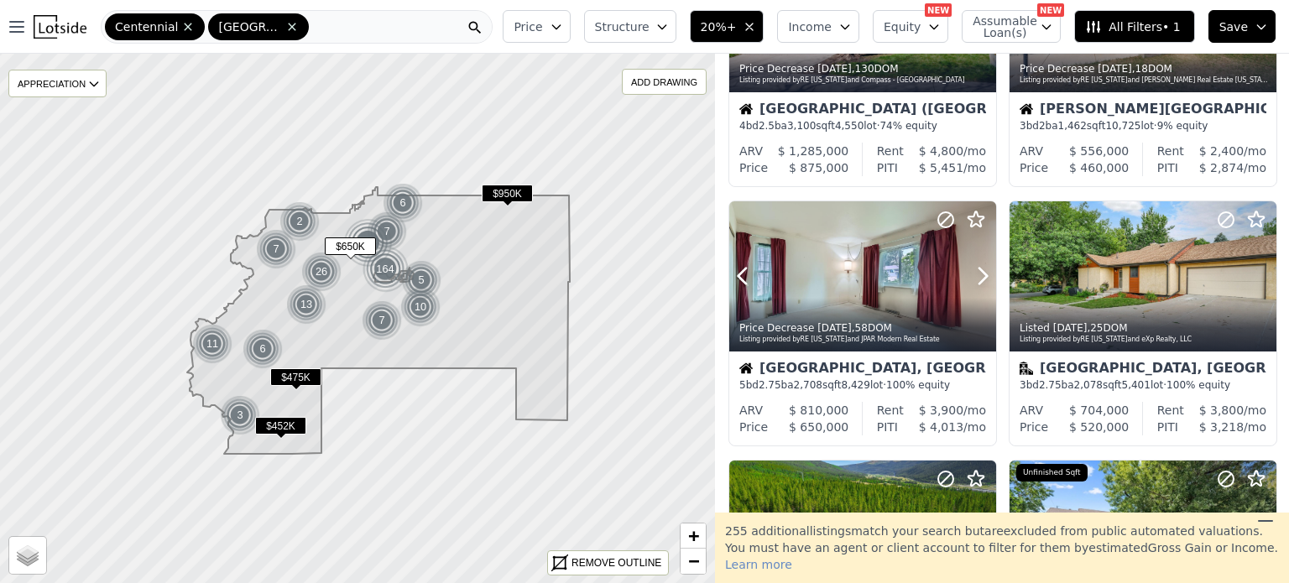
click at [976, 278] on icon at bounding box center [982, 276] width 27 height 27
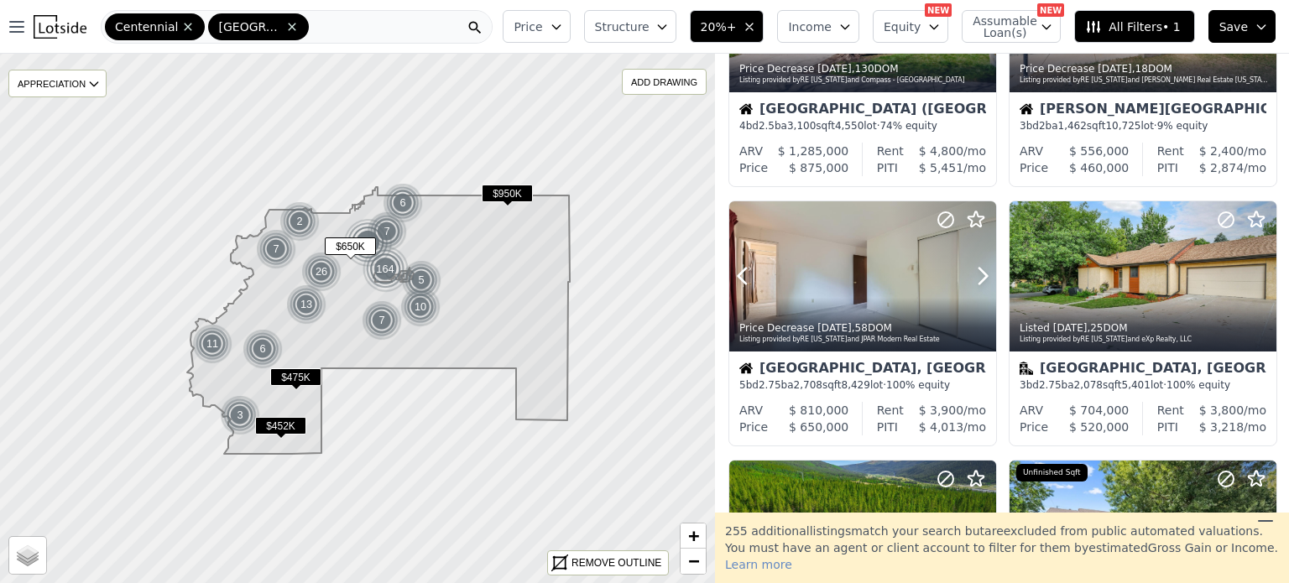
click at [976, 278] on icon at bounding box center [982, 276] width 27 height 27
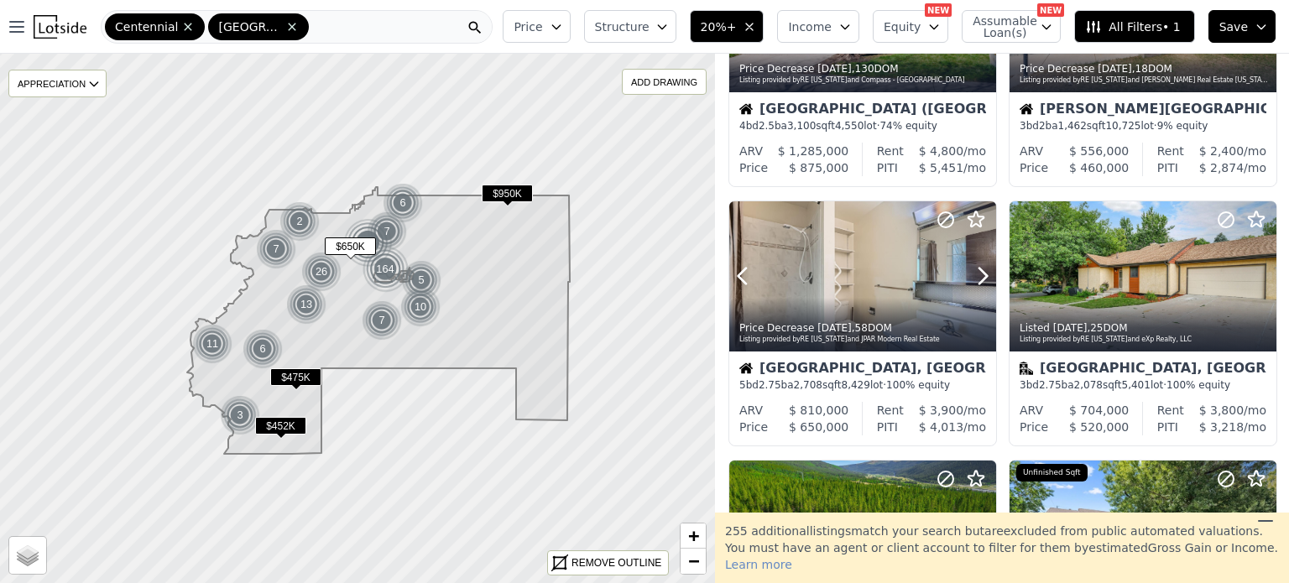
click at [976, 278] on icon at bounding box center [982, 276] width 27 height 27
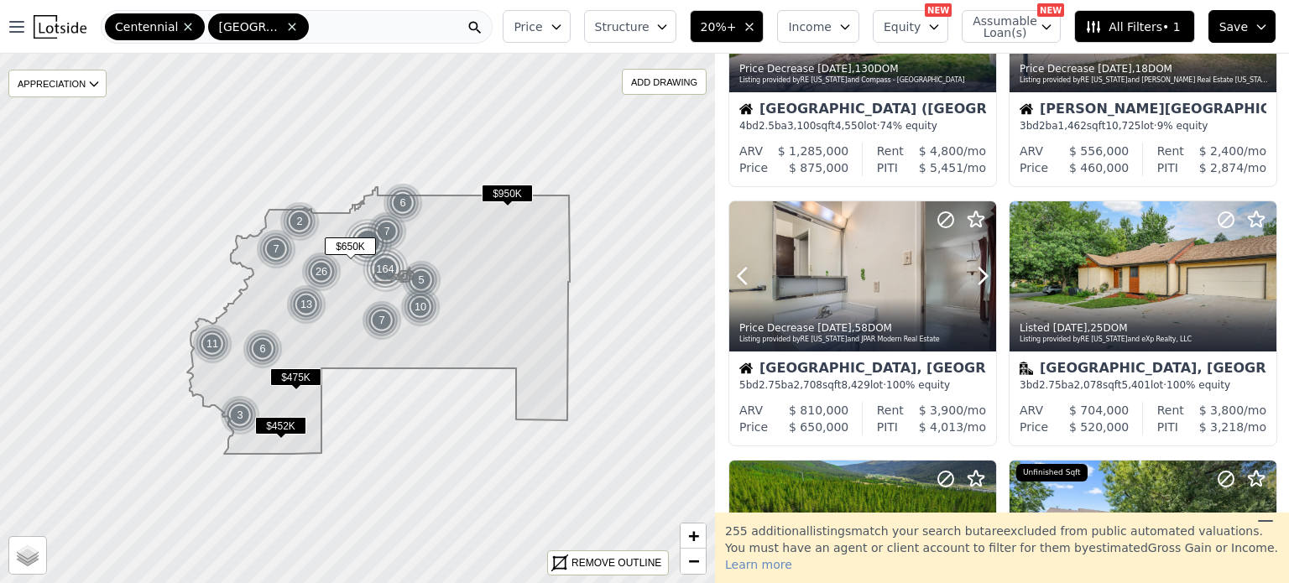
click at [976, 278] on icon at bounding box center [982, 276] width 27 height 27
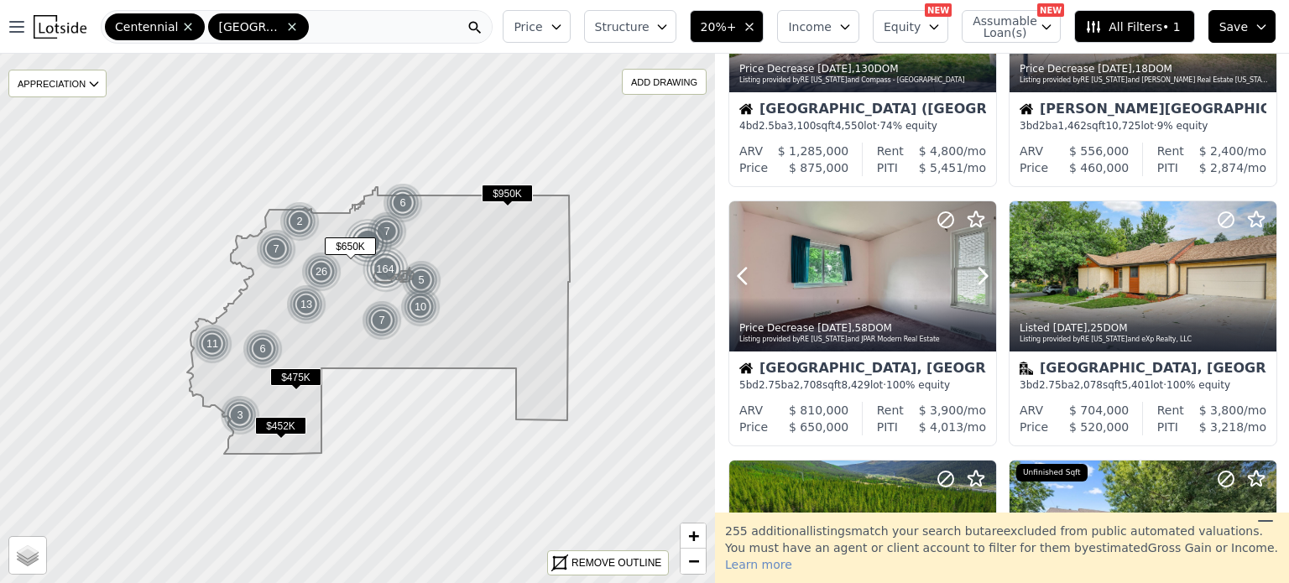
click at [976, 278] on icon at bounding box center [982, 276] width 27 height 27
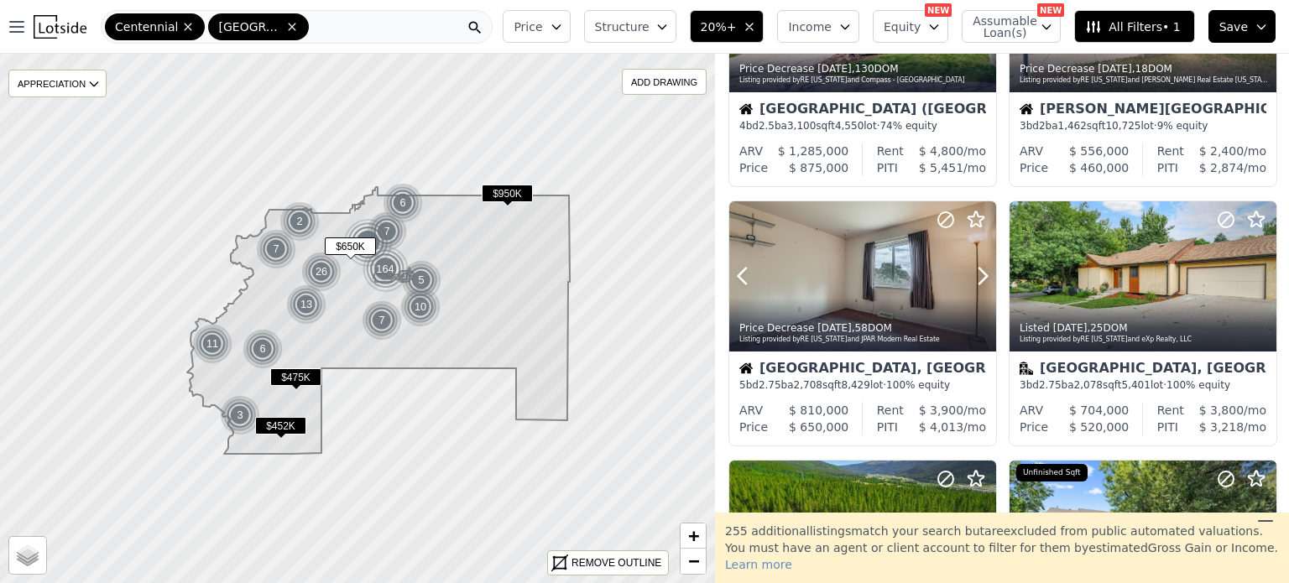
click at [976, 278] on icon at bounding box center [982, 276] width 27 height 27
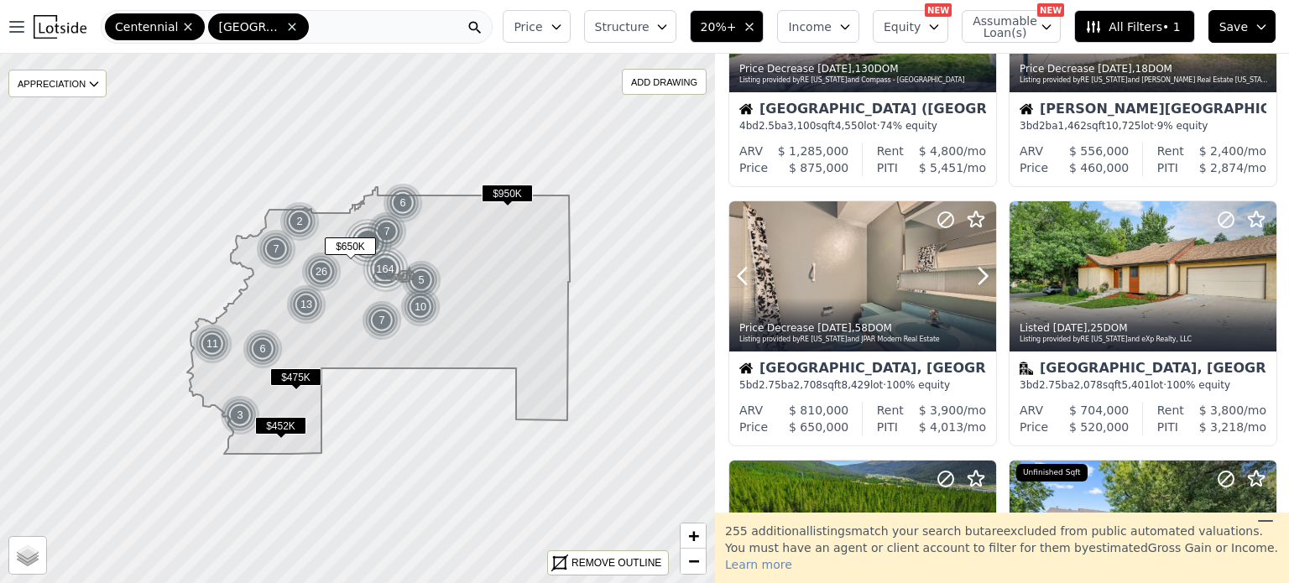
click at [976, 278] on icon at bounding box center [982, 276] width 27 height 27
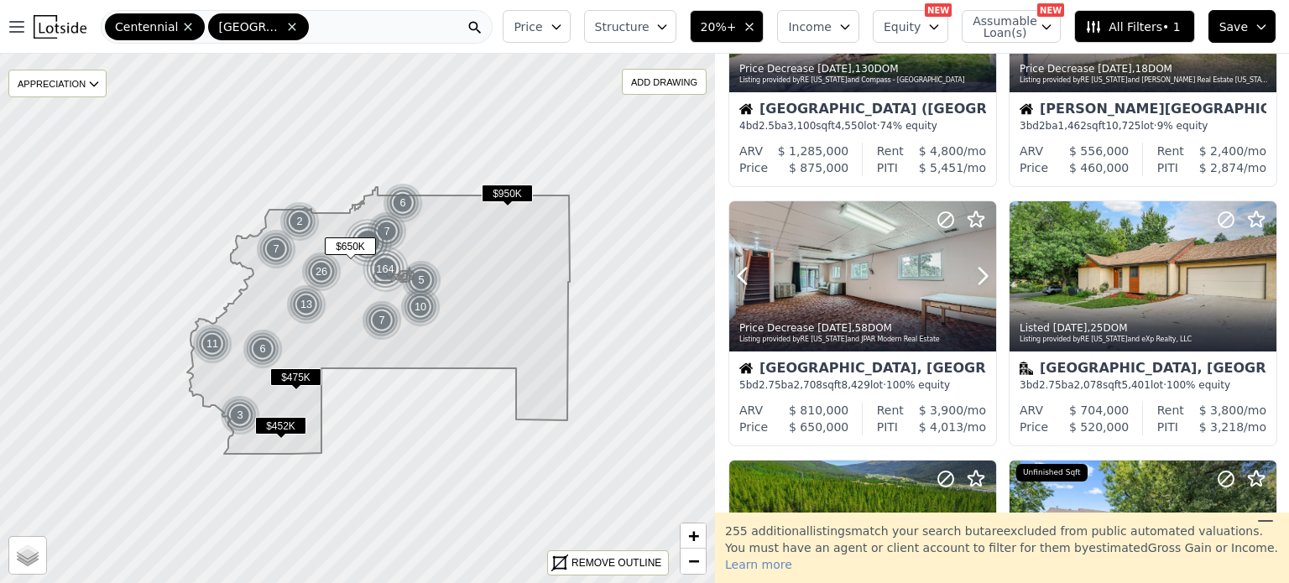
click at [976, 278] on icon at bounding box center [982, 276] width 27 height 27
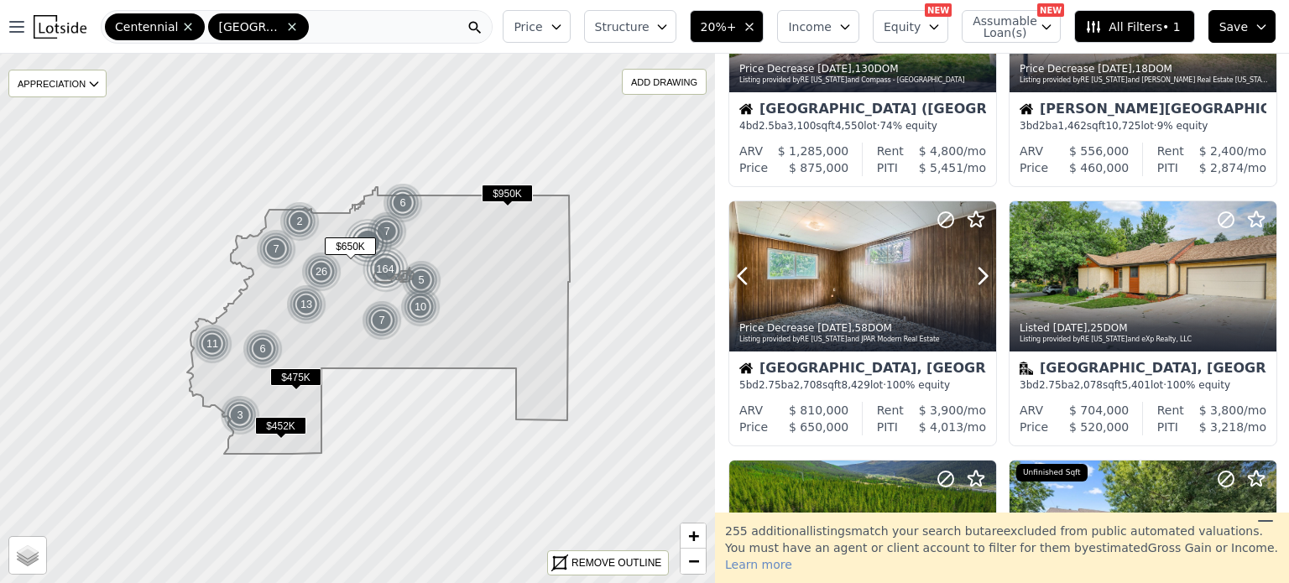
click at [976, 278] on icon at bounding box center [982, 276] width 27 height 27
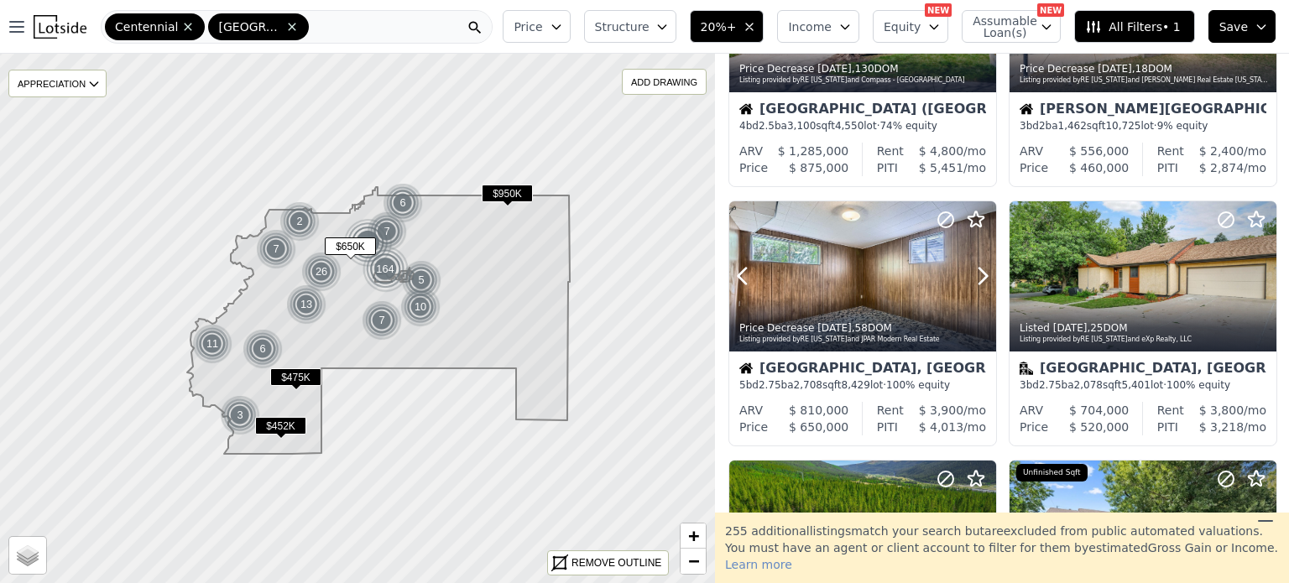
click at [976, 278] on icon at bounding box center [982, 276] width 27 height 27
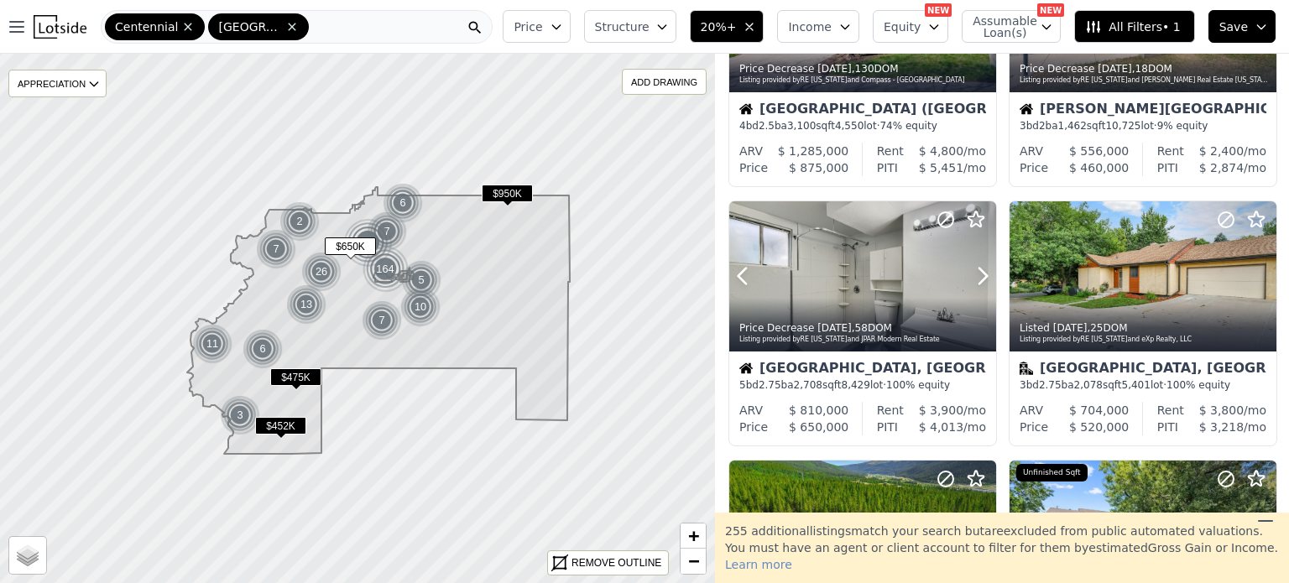
click at [976, 278] on icon at bounding box center [982, 276] width 27 height 27
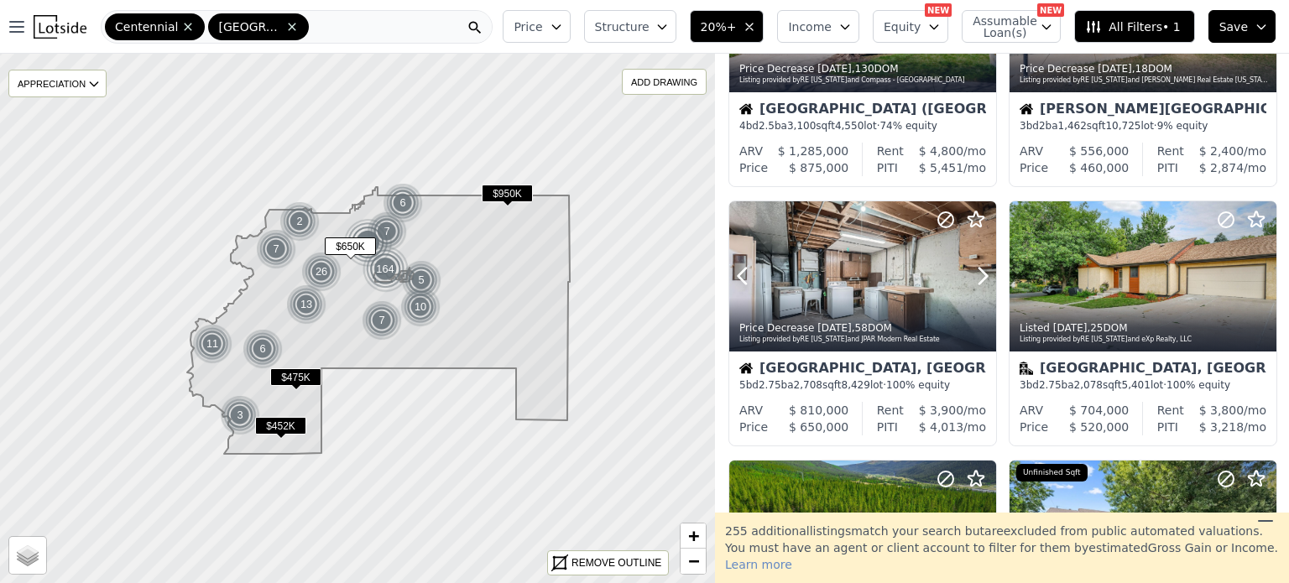
click at [976, 278] on icon at bounding box center [982, 276] width 27 height 27
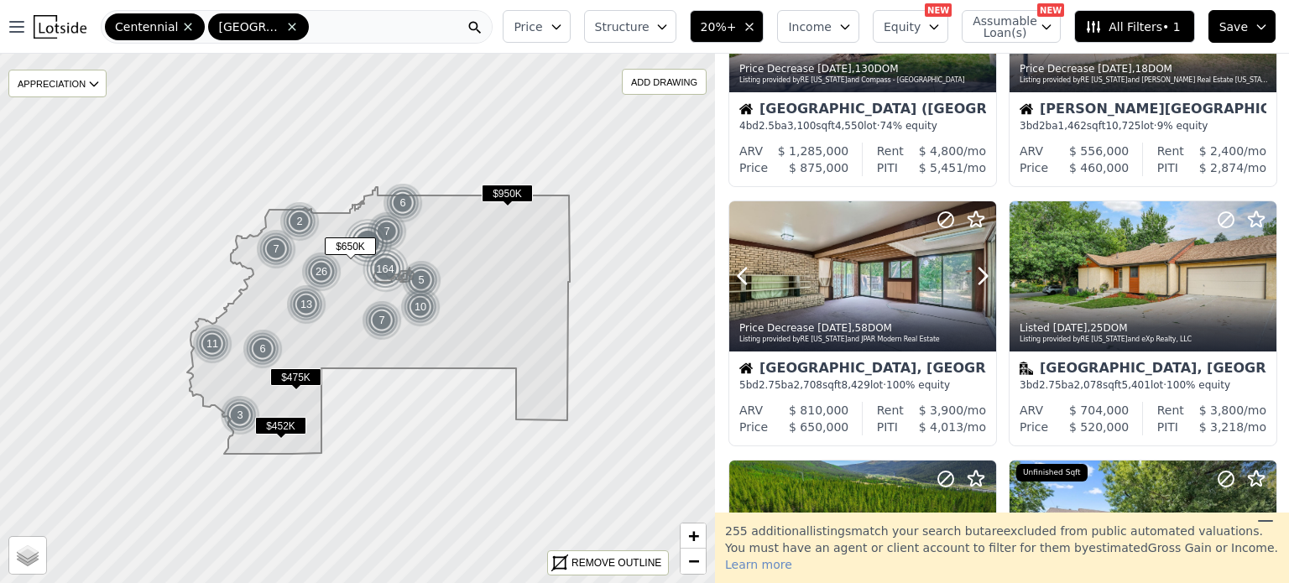
click at [976, 278] on icon at bounding box center [982, 276] width 27 height 27
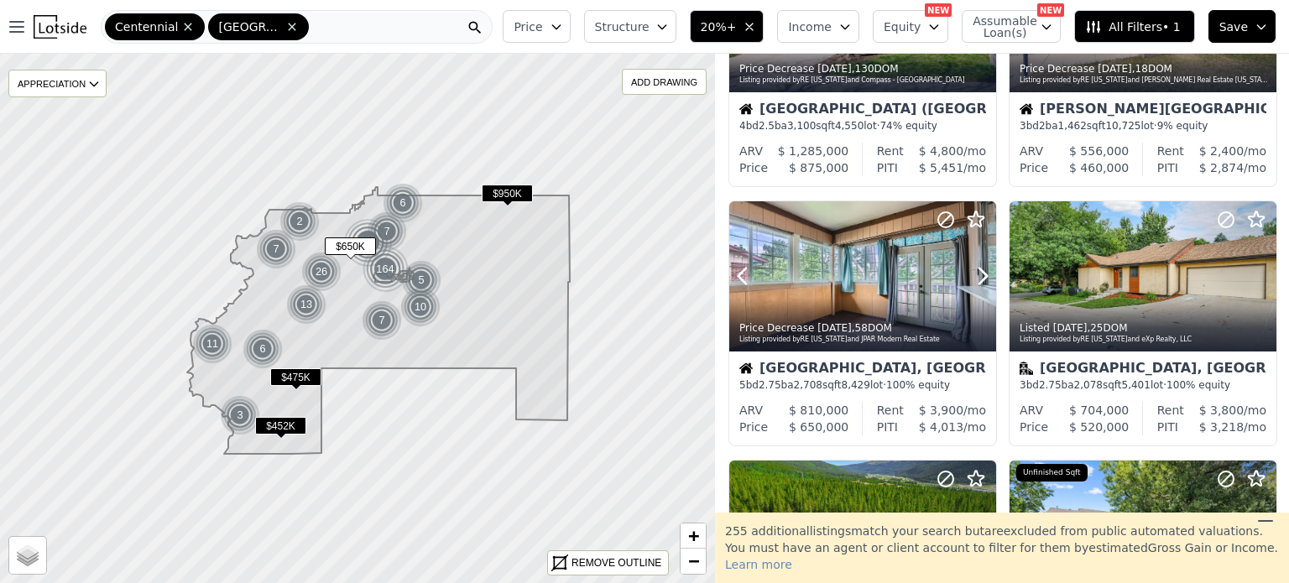
click at [976, 278] on icon at bounding box center [982, 276] width 27 height 27
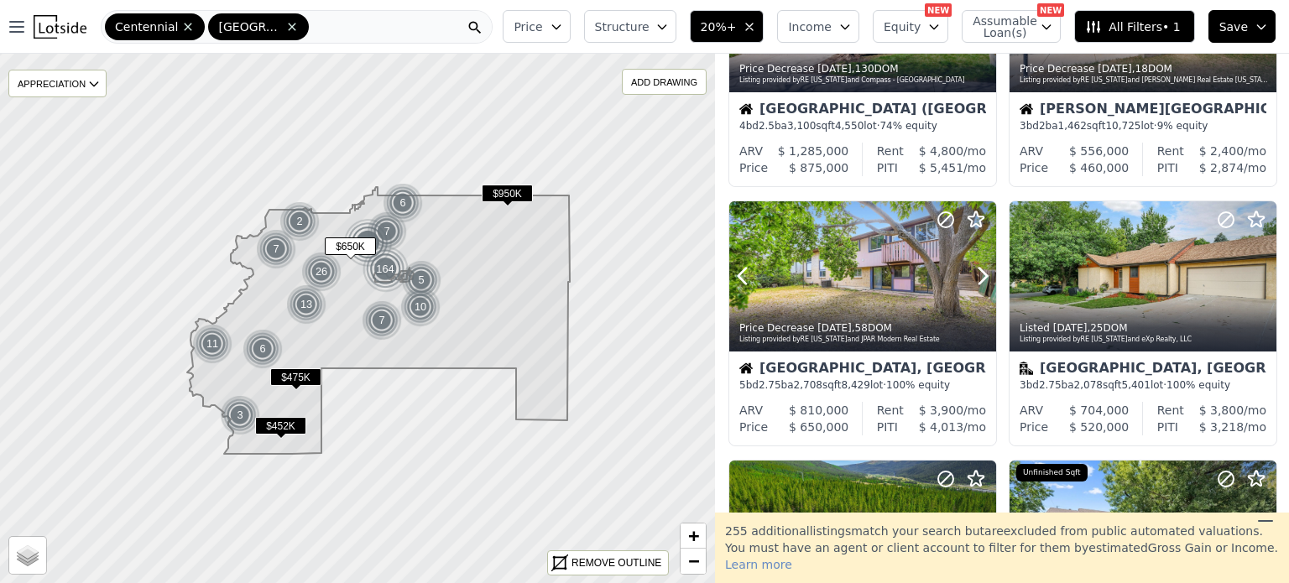
click at [976, 278] on icon at bounding box center [982, 276] width 27 height 27
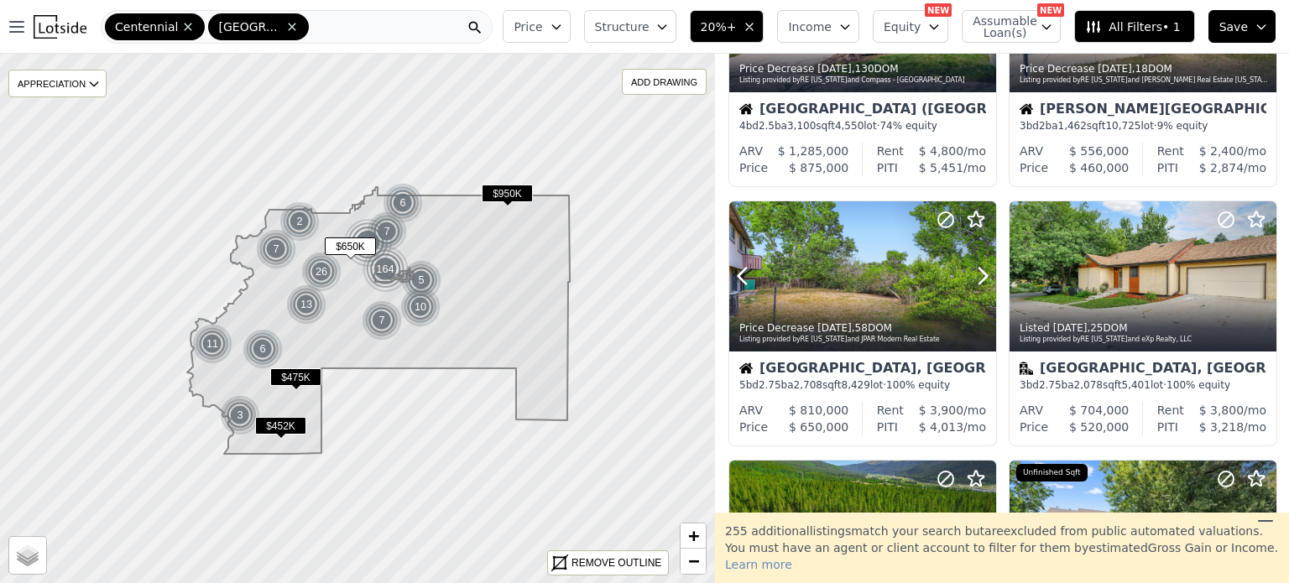
click at [976, 278] on icon at bounding box center [982, 276] width 27 height 27
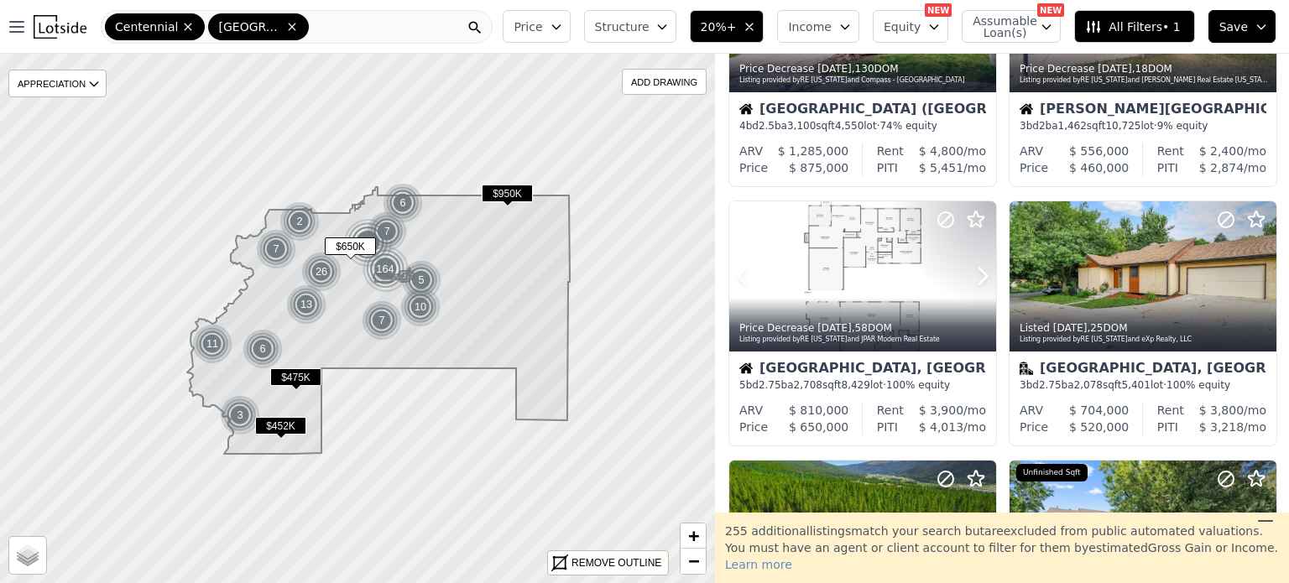
click at [976, 278] on icon at bounding box center [982, 276] width 27 height 27
click at [874, 284] on div at bounding box center [862, 276] width 267 height 150
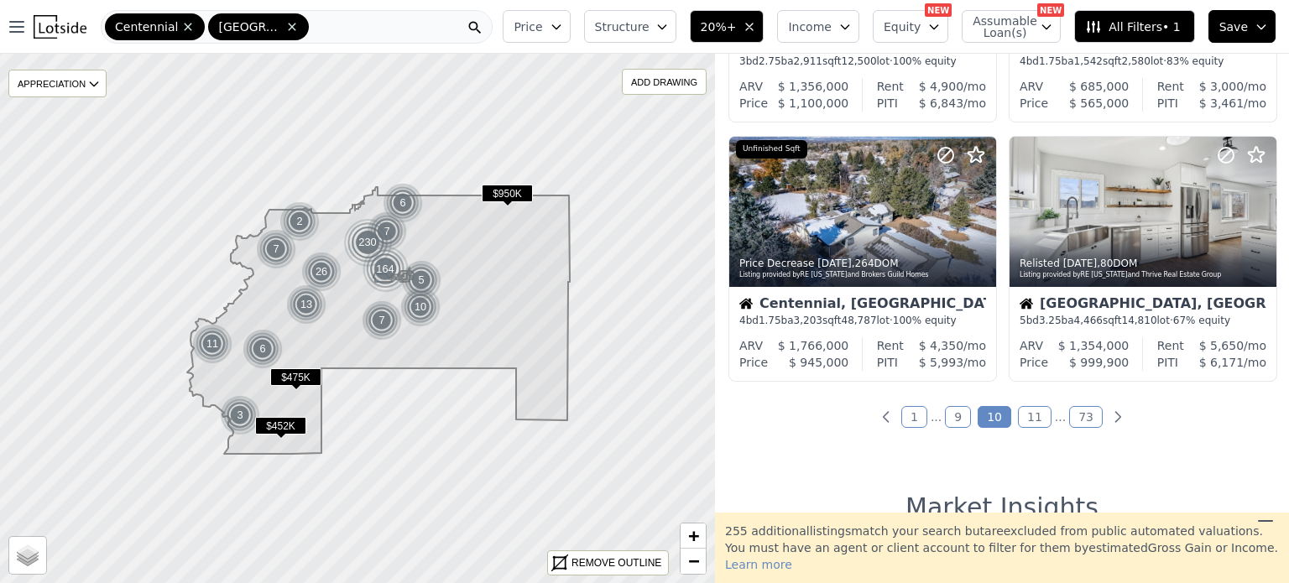
scroll to position [1288, 0]
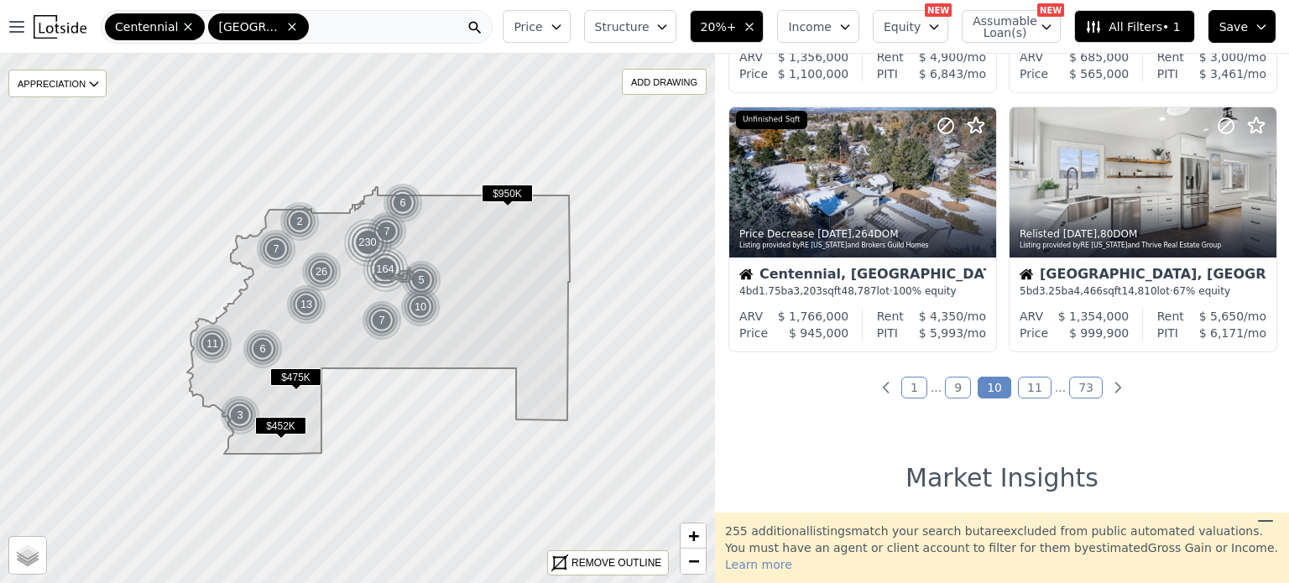
click at [1026, 382] on link "11" at bounding box center [1035, 388] width 34 height 22
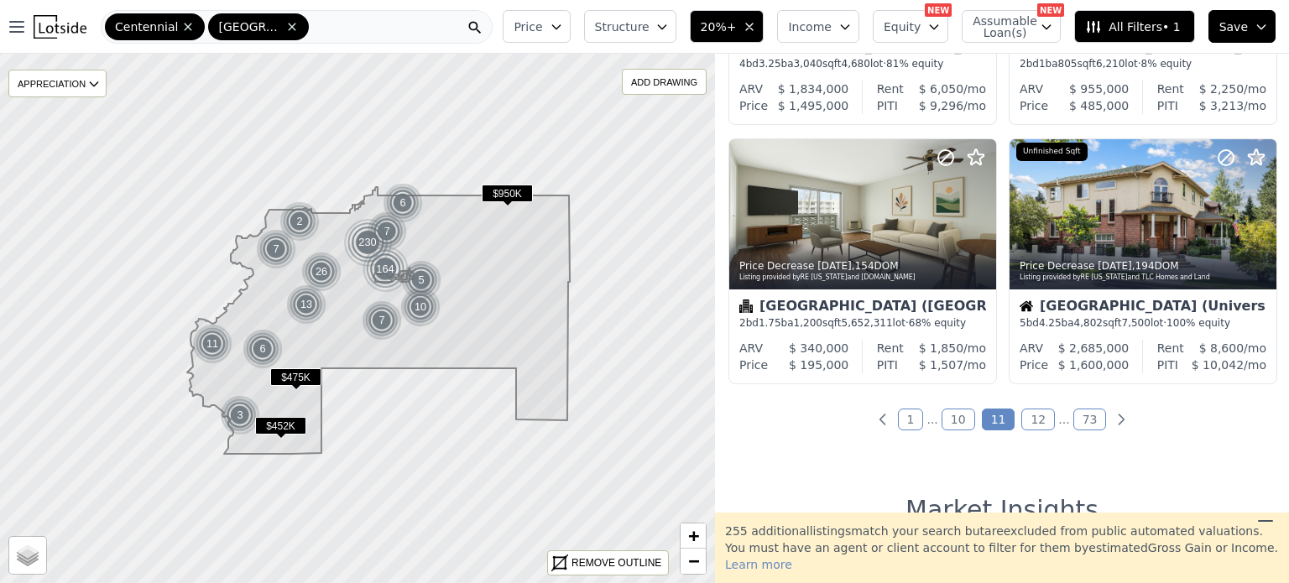
scroll to position [1266, 0]
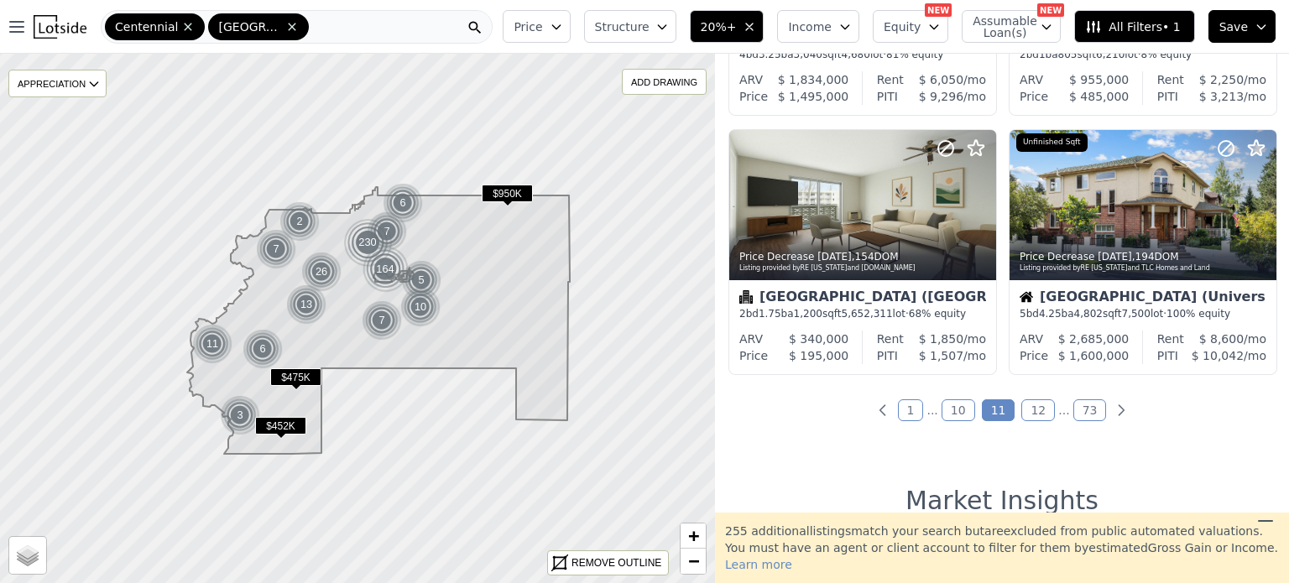
click at [1031, 419] on link "12" at bounding box center [1038, 410] width 34 height 22
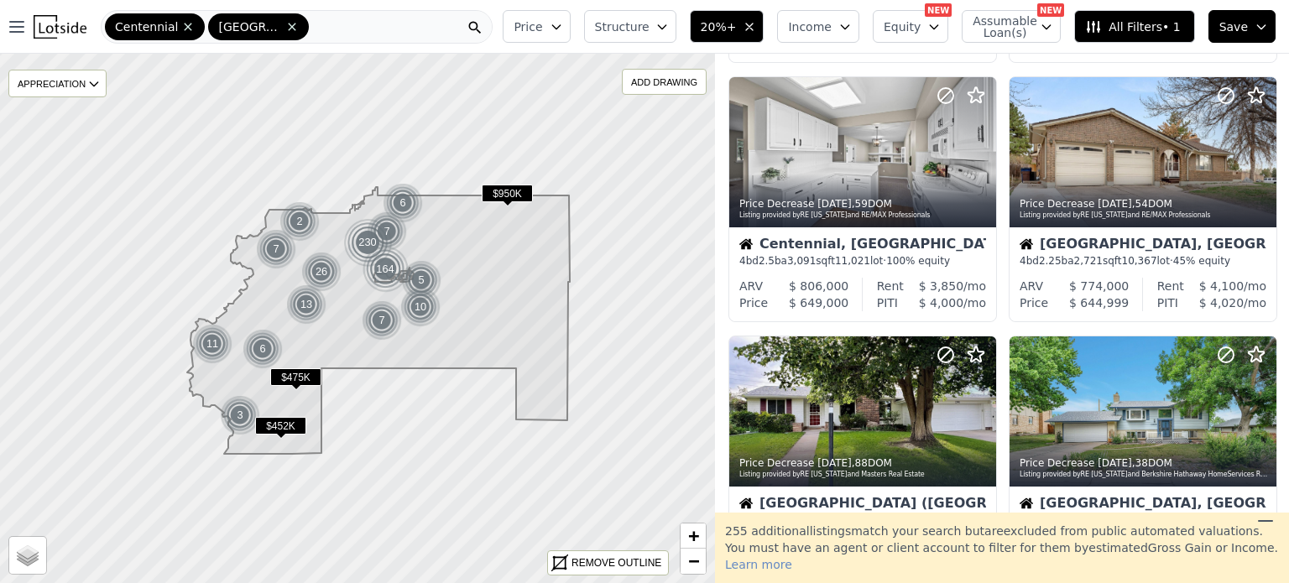
scroll to position [263, 0]
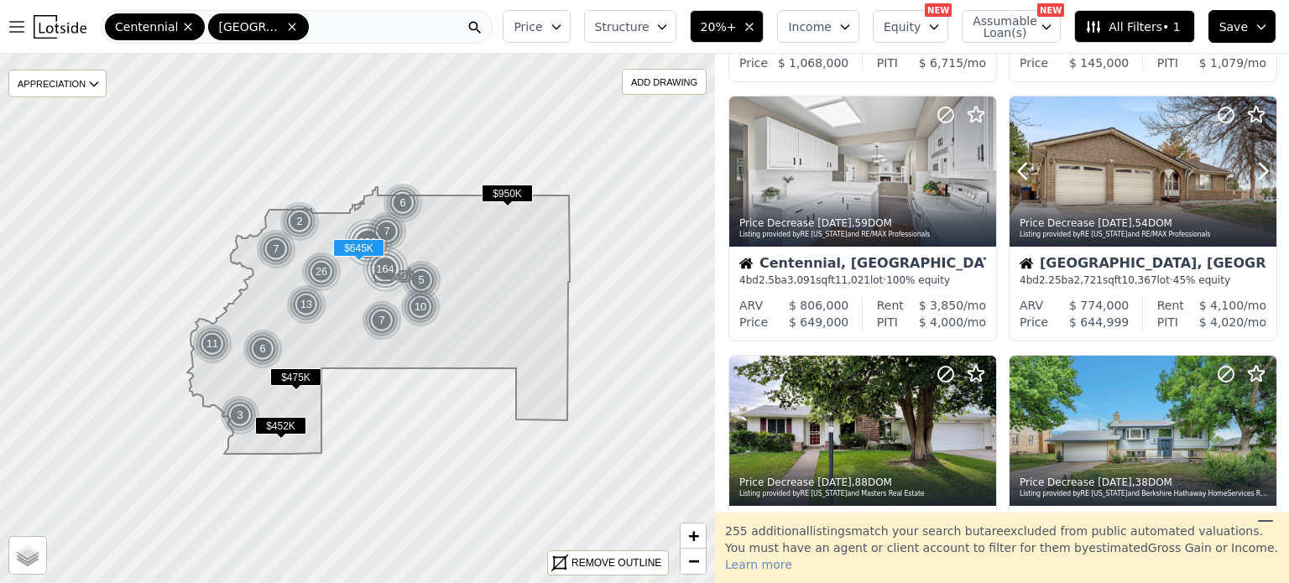
click at [1250, 176] on icon at bounding box center [1263, 171] width 27 height 27
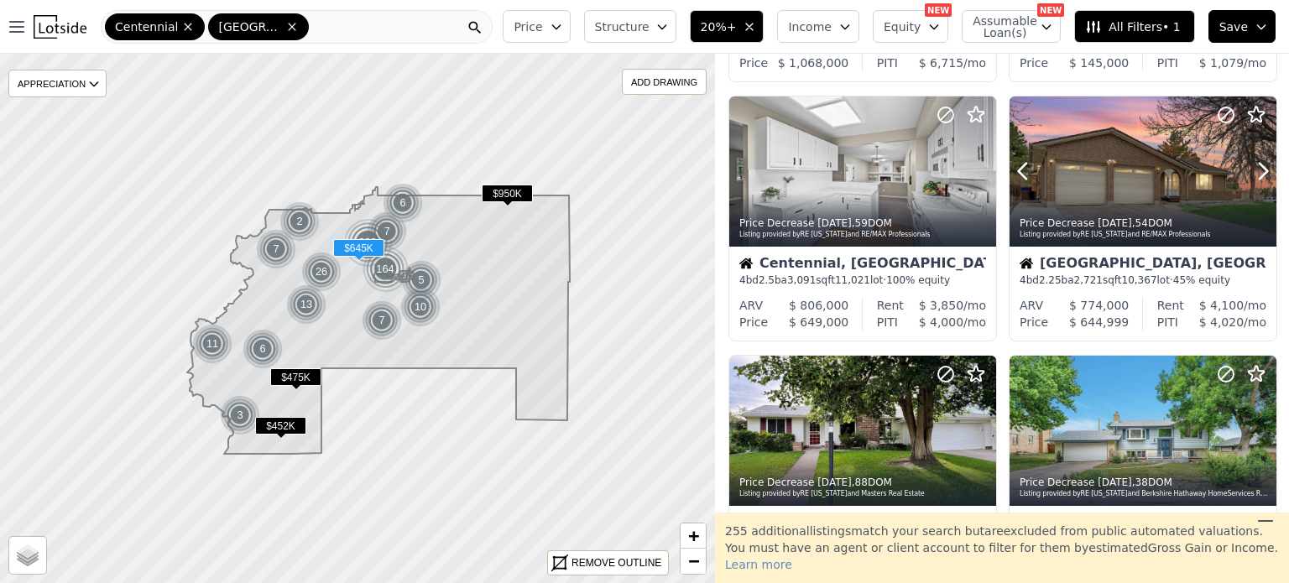
click at [1250, 176] on icon at bounding box center [1263, 171] width 27 height 27
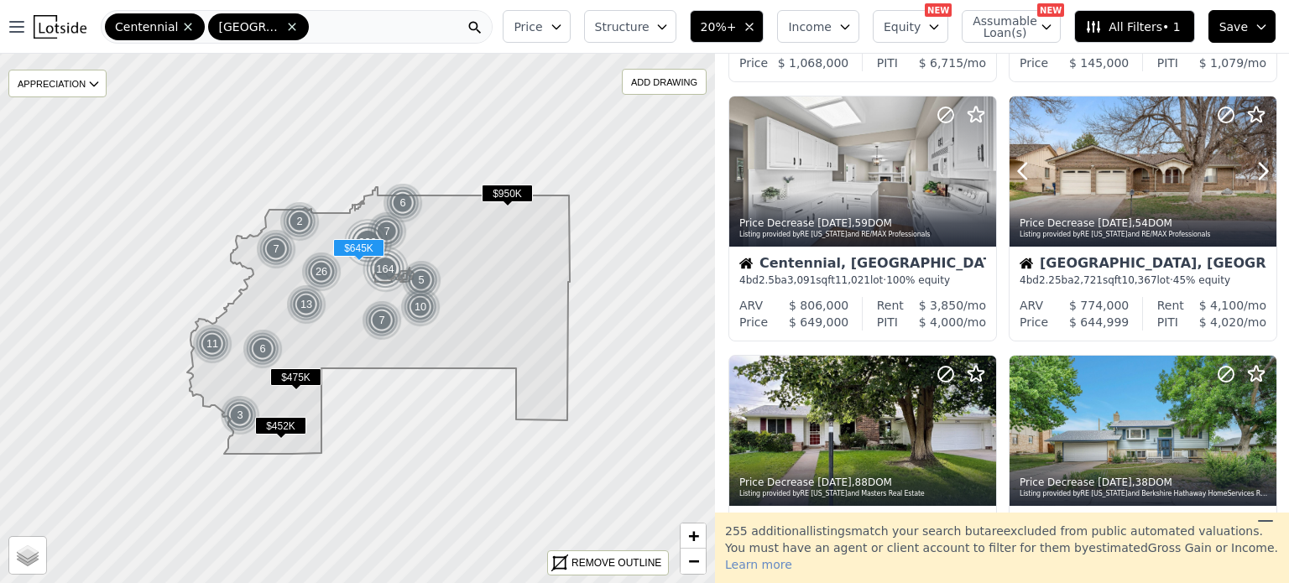
click at [1250, 176] on icon at bounding box center [1263, 171] width 27 height 27
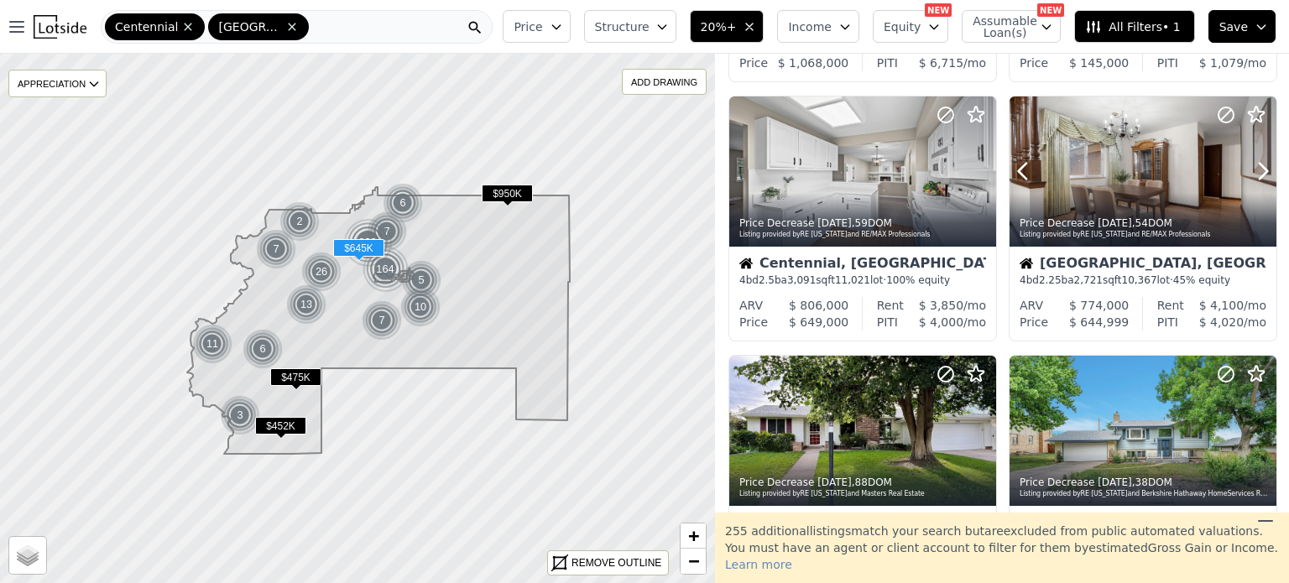
click at [1250, 176] on icon at bounding box center [1263, 171] width 27 height 27
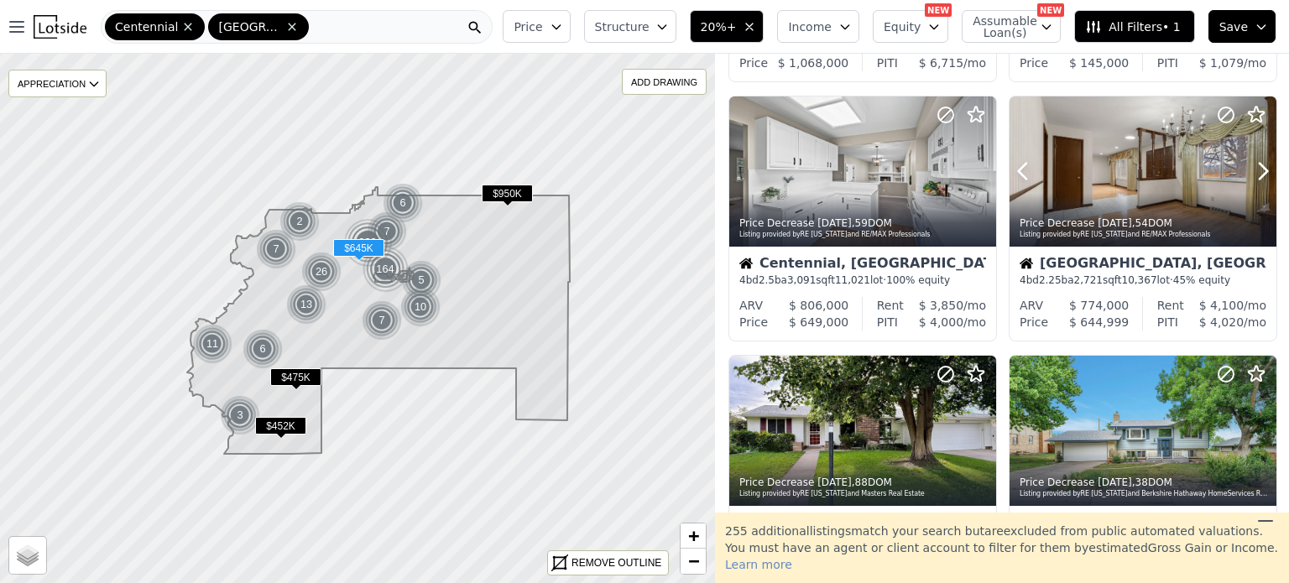
click at [1250, 176] on icon at bounding box center [1263, 171] width 27 height 27
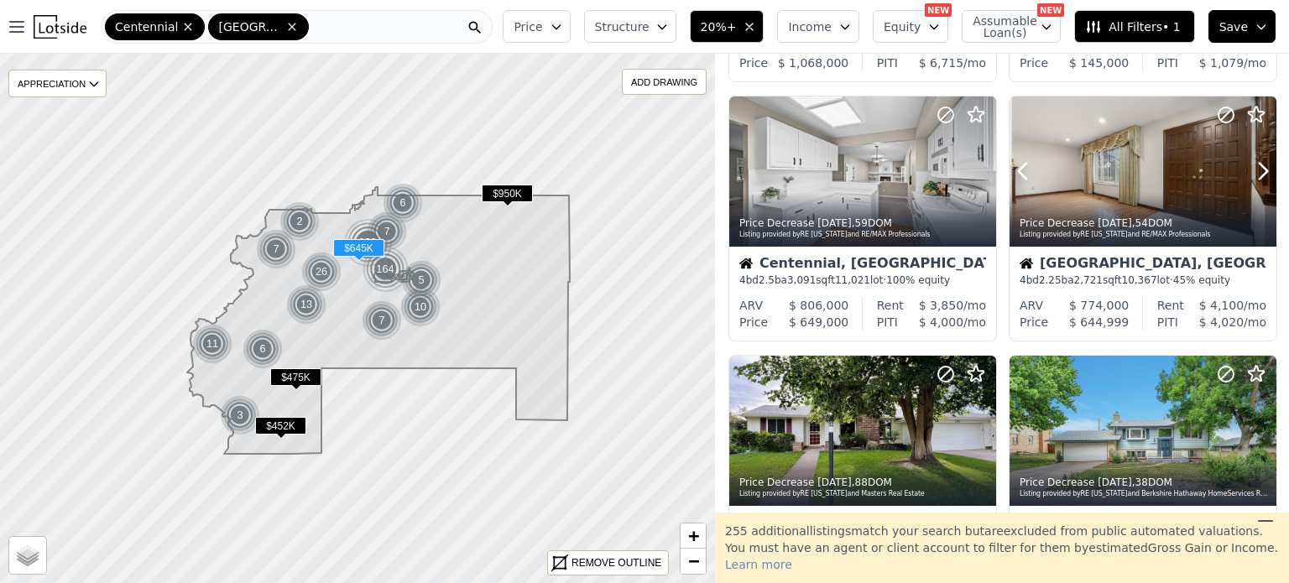
click at [1250, 176] on icon at bounding box center [1263, 171] width 27 height 27
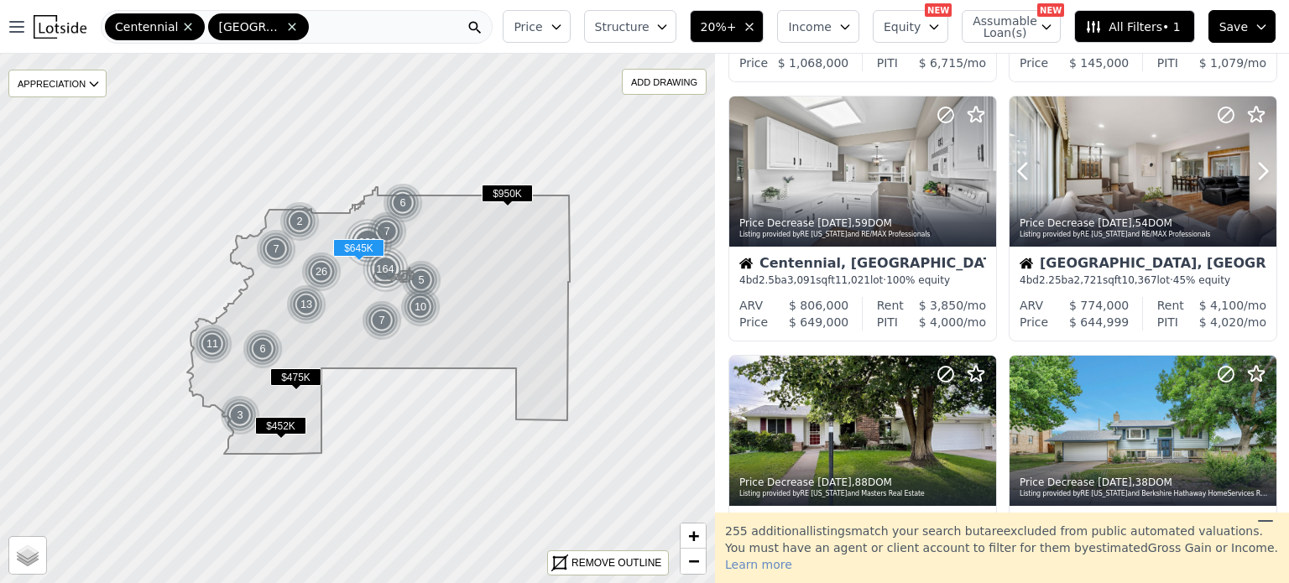
click at [1250, 176] on icon at bounding box center [1263, 171] width 27 height 27
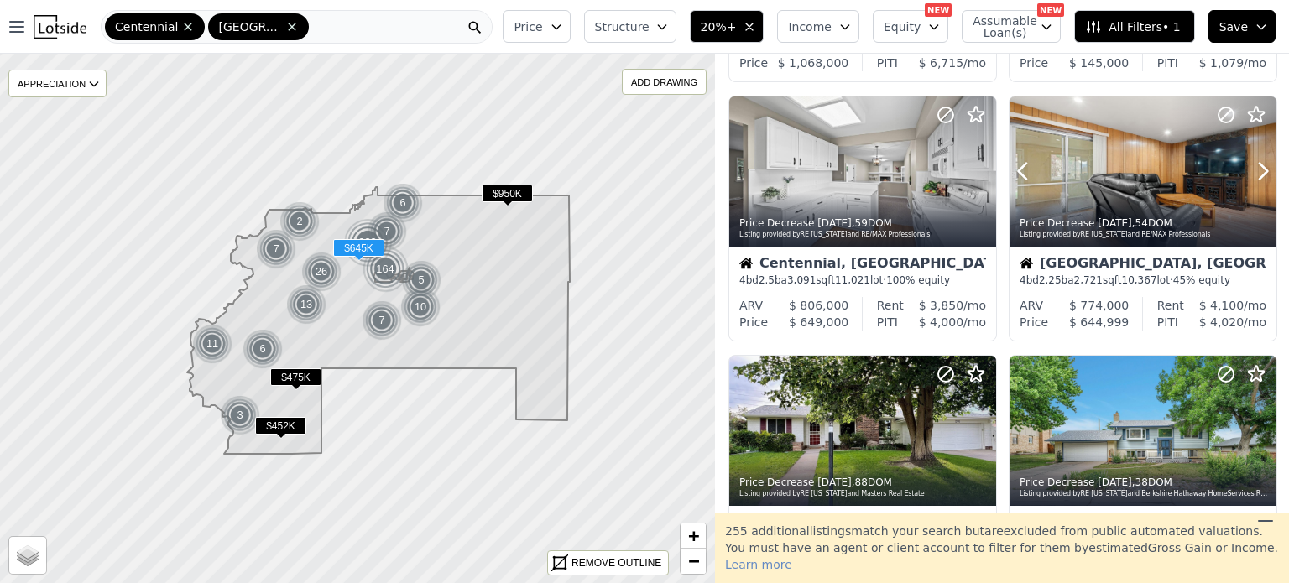
click at [1250, 176] on icon at bounding box center [1263, 171] width 27 height 27
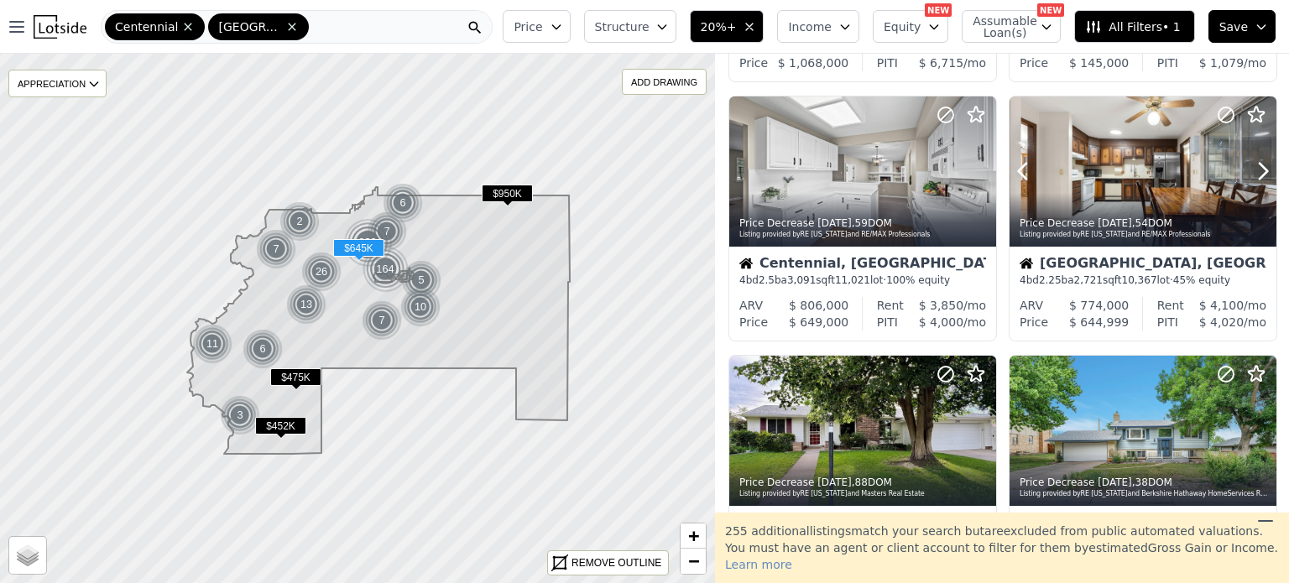
click at [1250, 176] on icon at bounding box center [1263, 171] width 27 height 27
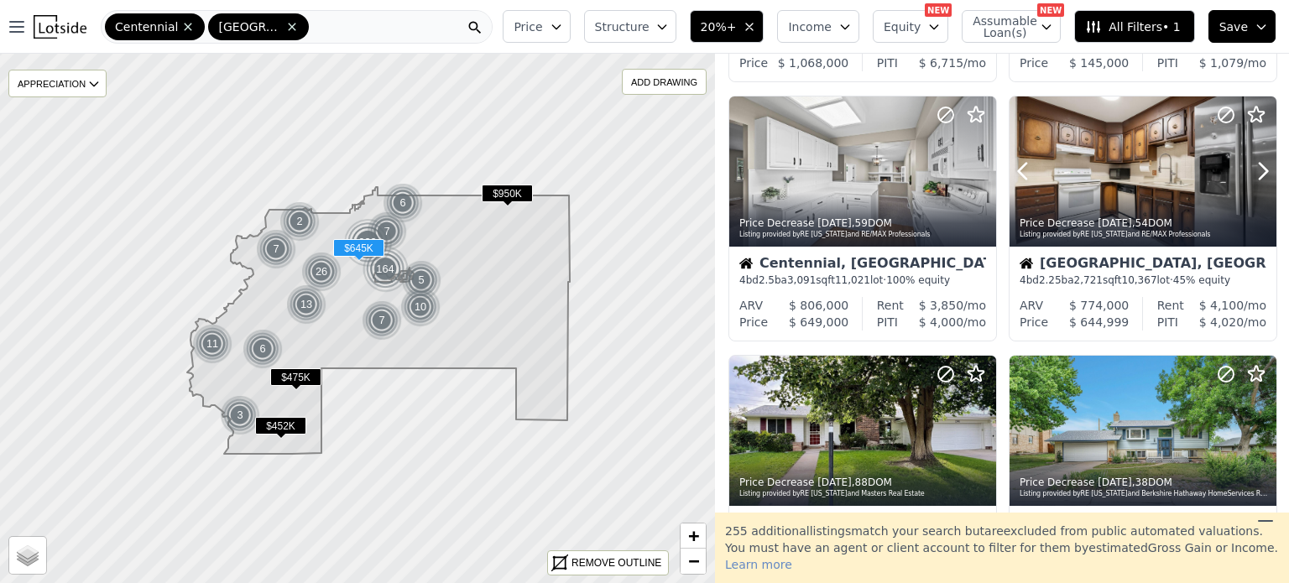
click at [1250, 176] on icon at bounding box center [1263, 171] width 27 height 27
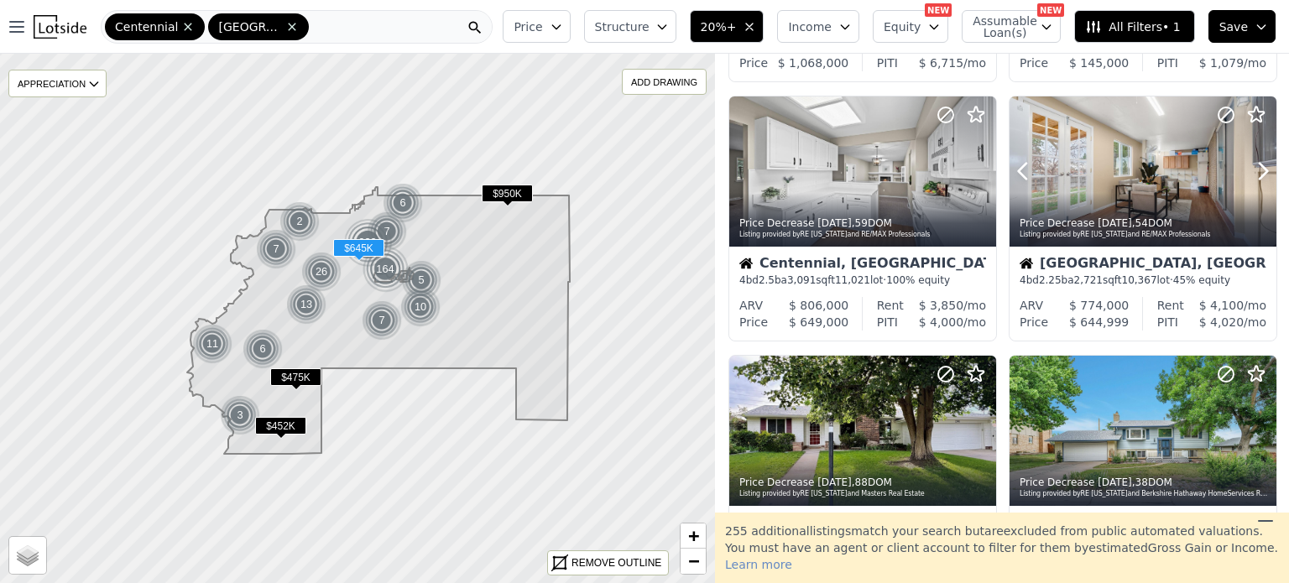
click at [1250, 176] on icon at bounding box center [1263, 171] width 27 height 27
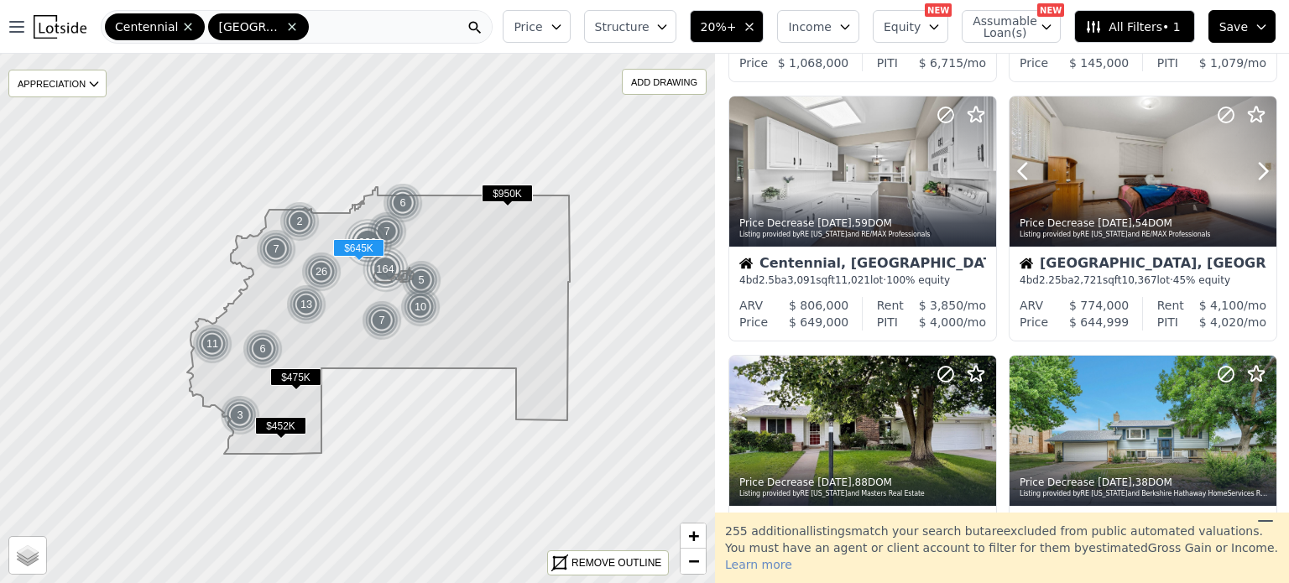
click at [1250, 176] on icon at bounding box center [1263, 171] width 27 height 27
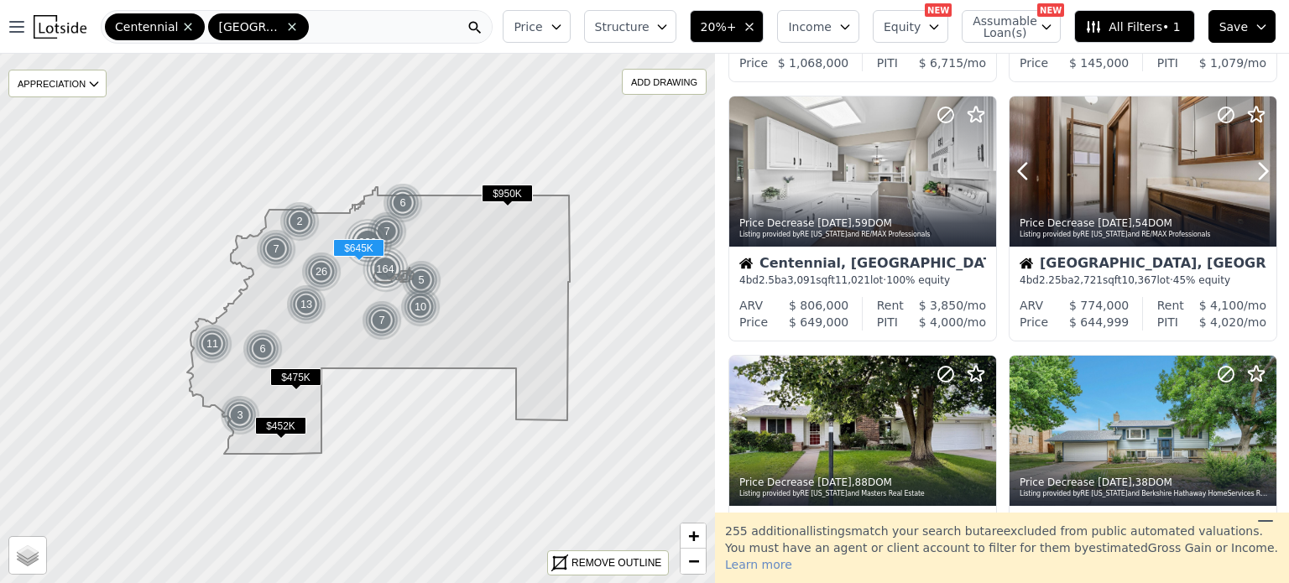
click at [1250, 176] on icon at bounding box center [1263, 171] width 27 height 27
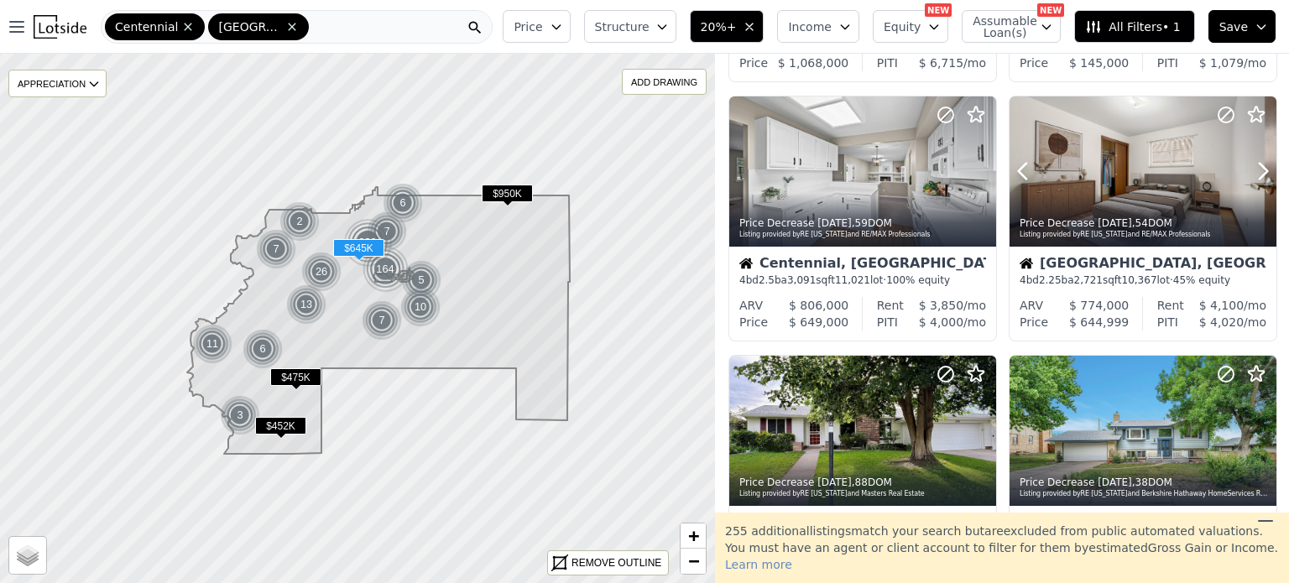
click at [1250, 176] on icon at bounding box center [1263, 171] width 27 height 27
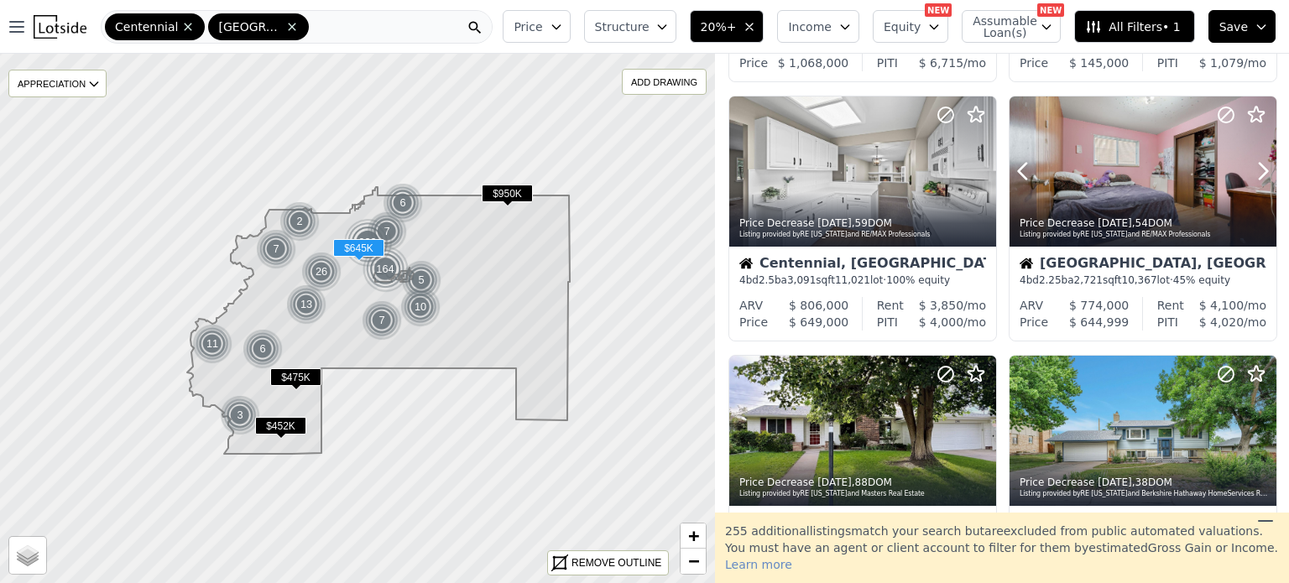
click at [1250, 176] on icon at bounding box center [1263, 171] width 27 height 27
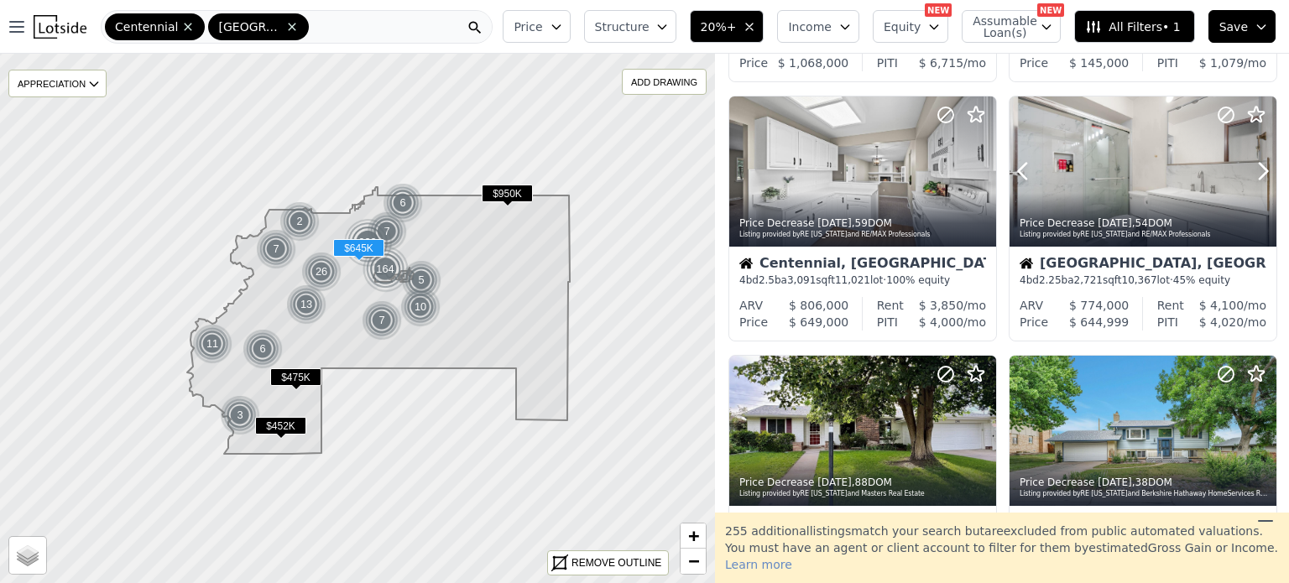
click at [1250, 176] on icon at bounding box center [1263, 171] width 27 height 27
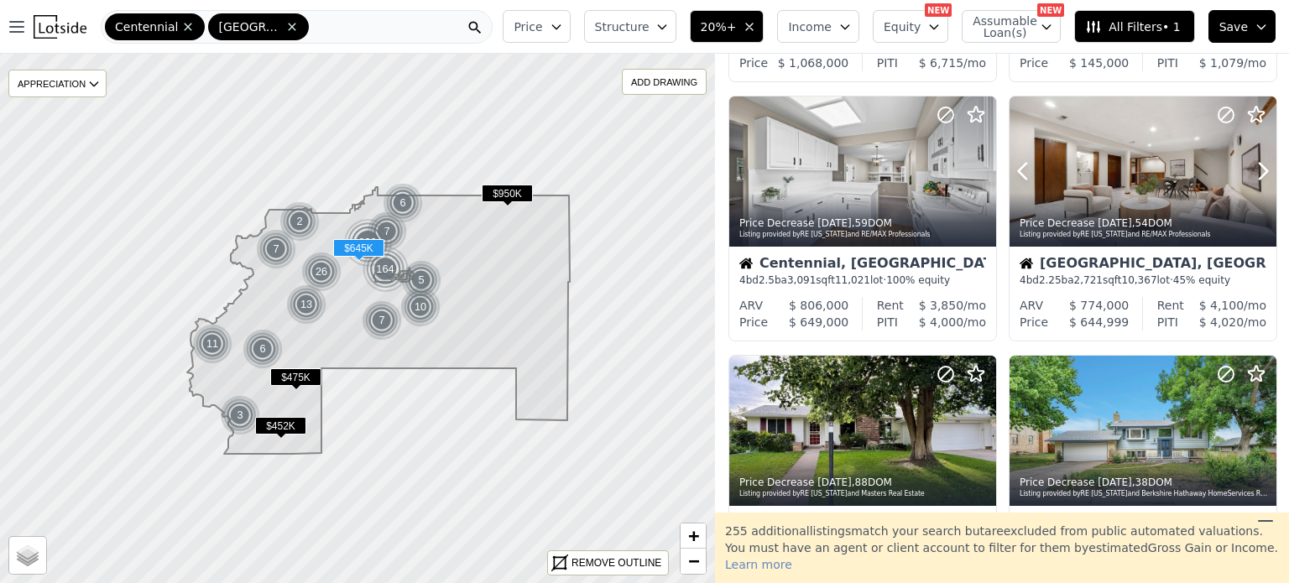
click at [1250, 176] on icon at bounding box center [1263, 171] width 27 height 27
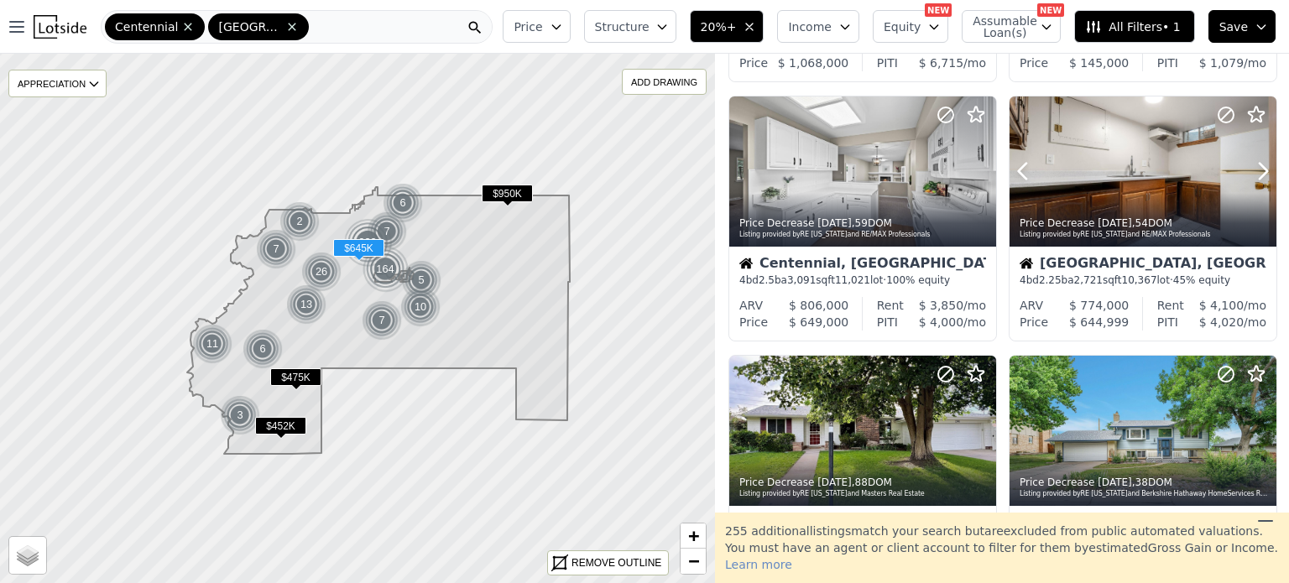
click at [1250, 176] on icon at bounding box center [1263, 171] width 27 height 27
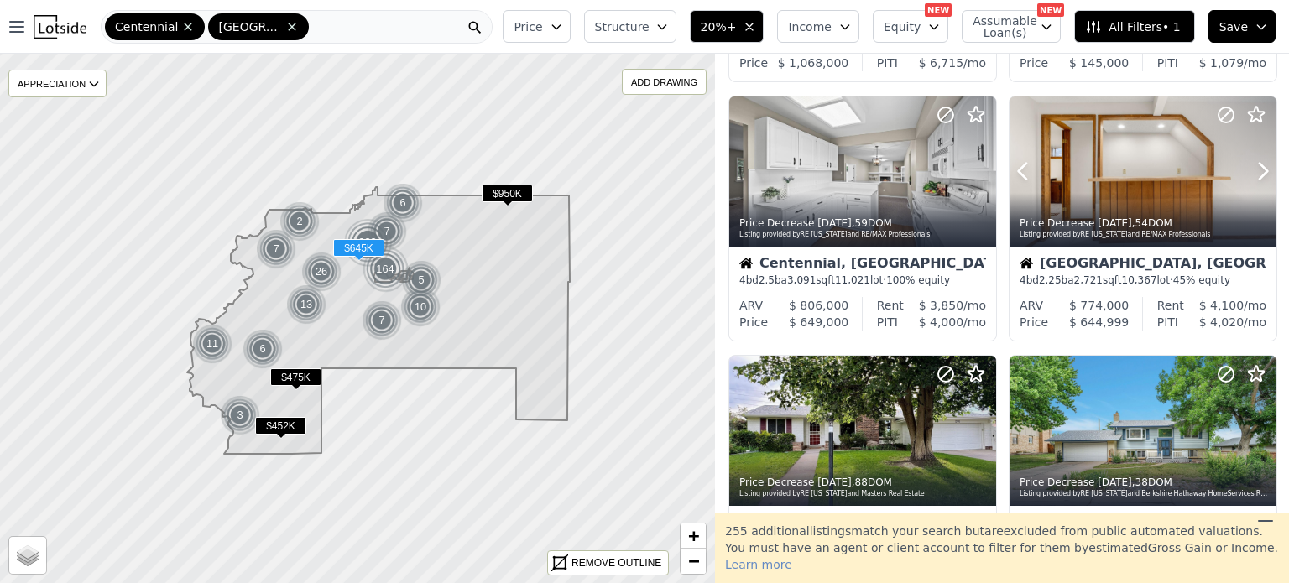
click at [1250, 176] on icon at bounding box center [1263, 171] width 27 height 27
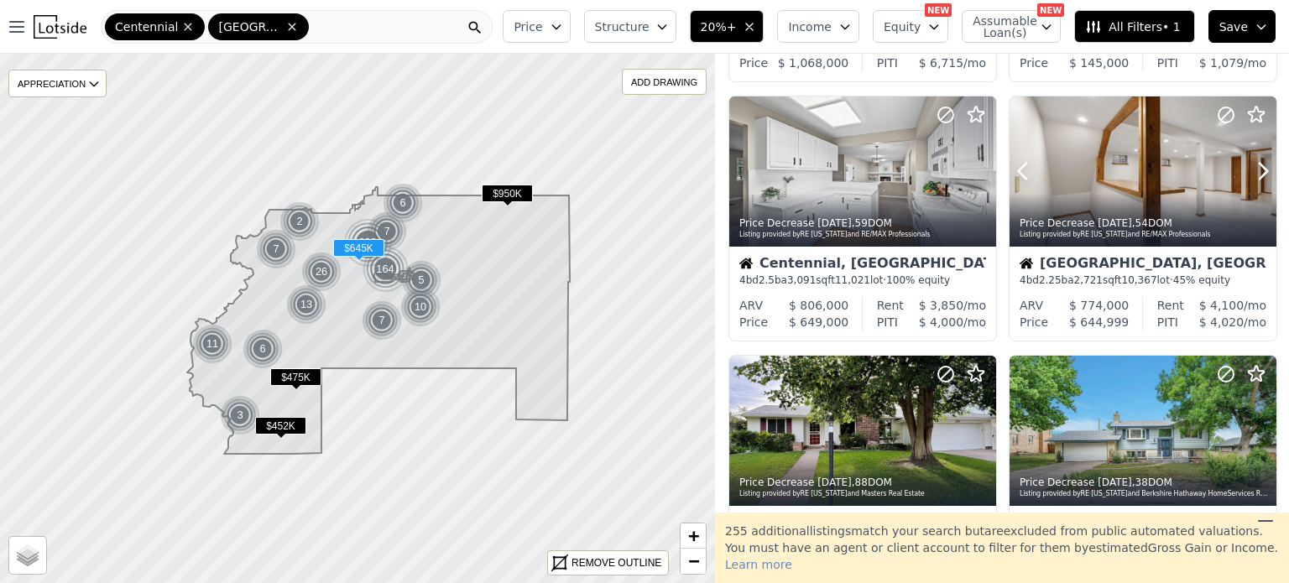
click at [1250, 176] on icon at bounding box center [1263, 171] width 27 height 27
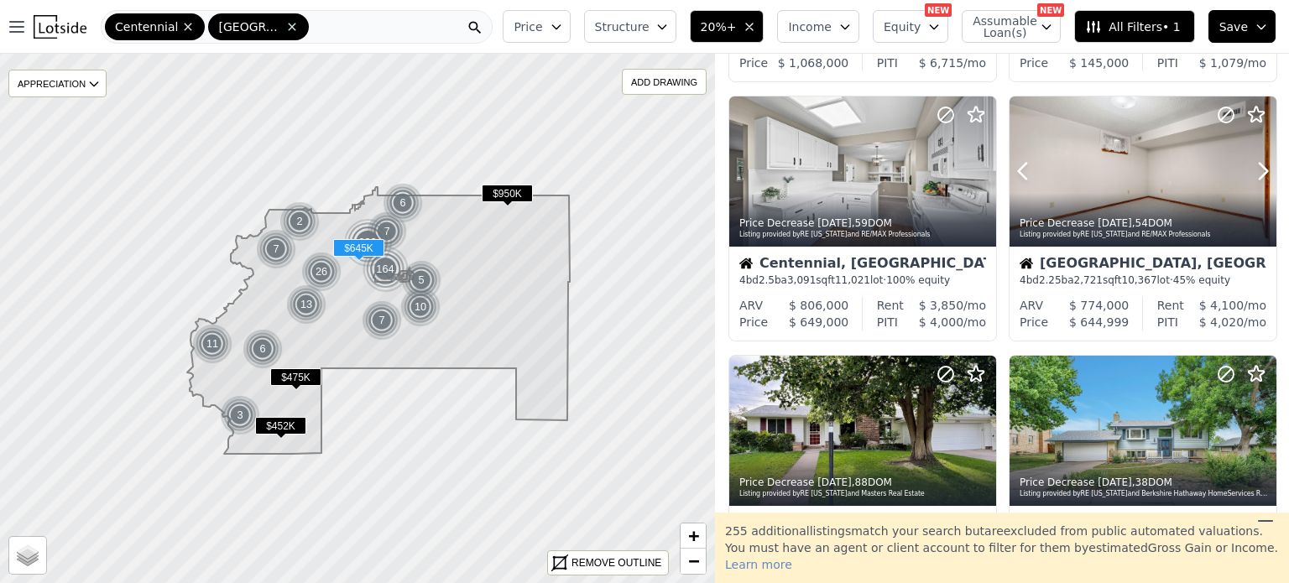
click at [1250, 176] on icon at bounding box center [1263, 171] width 27 height 27
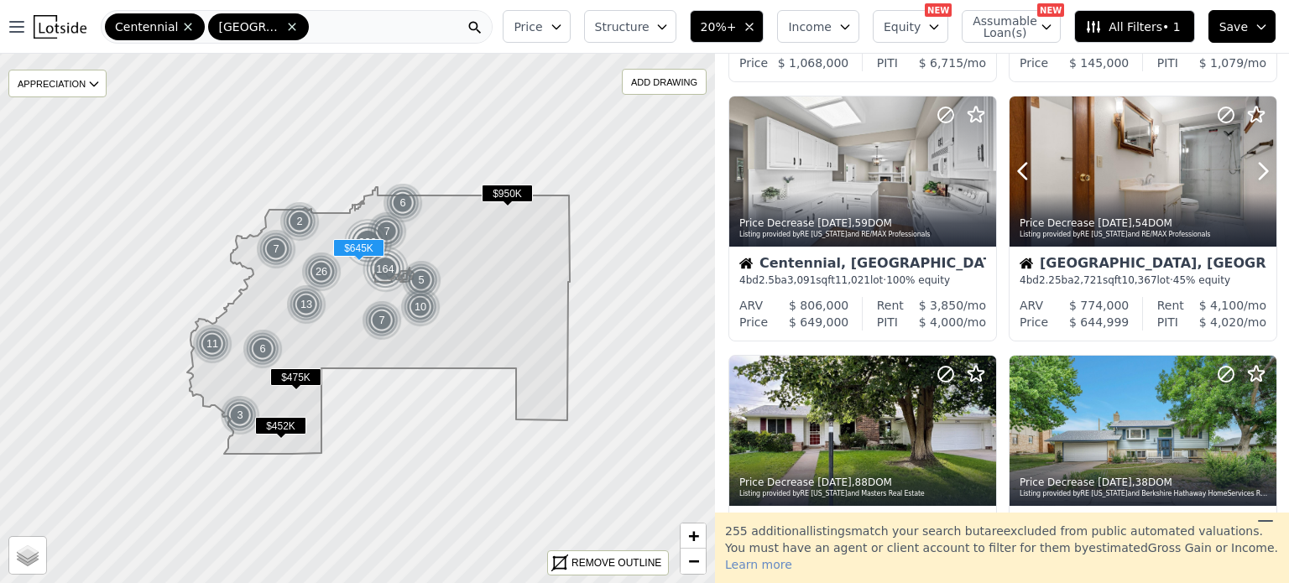
click at [1250, 176] on icon at bounding box center [1263, 171] width 27 height 27
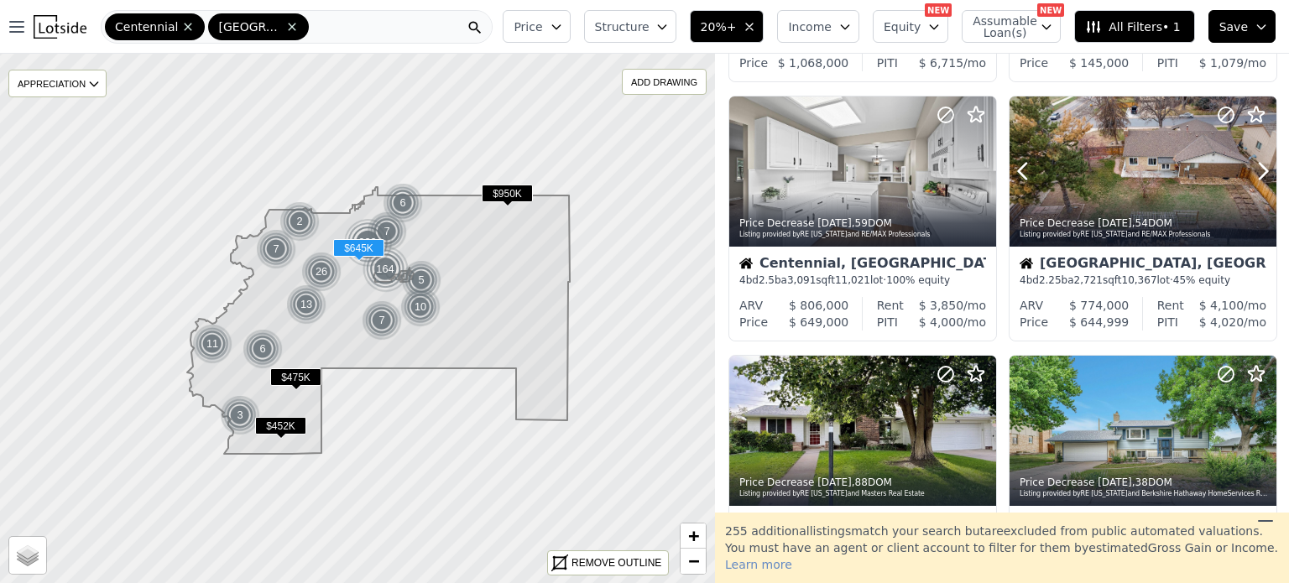
click at [1250, 176] on icon at bounding box center [1263, 171] width 27 height 27
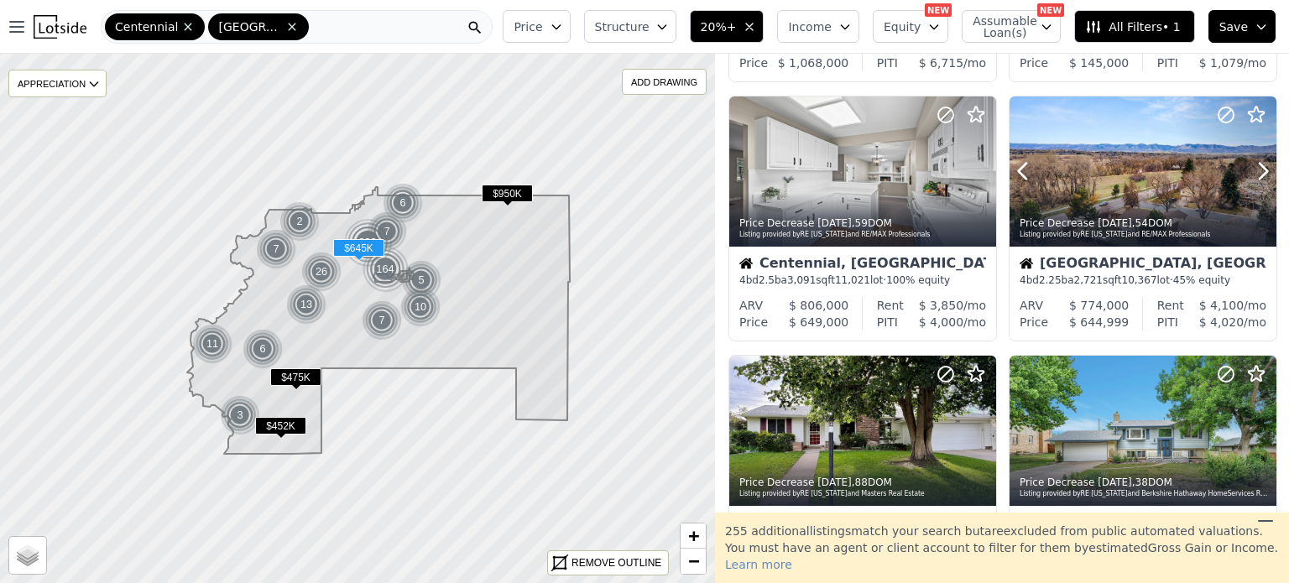
click at [1250, 176] on icon at bounding box center [1263, 171] width 27 height 27
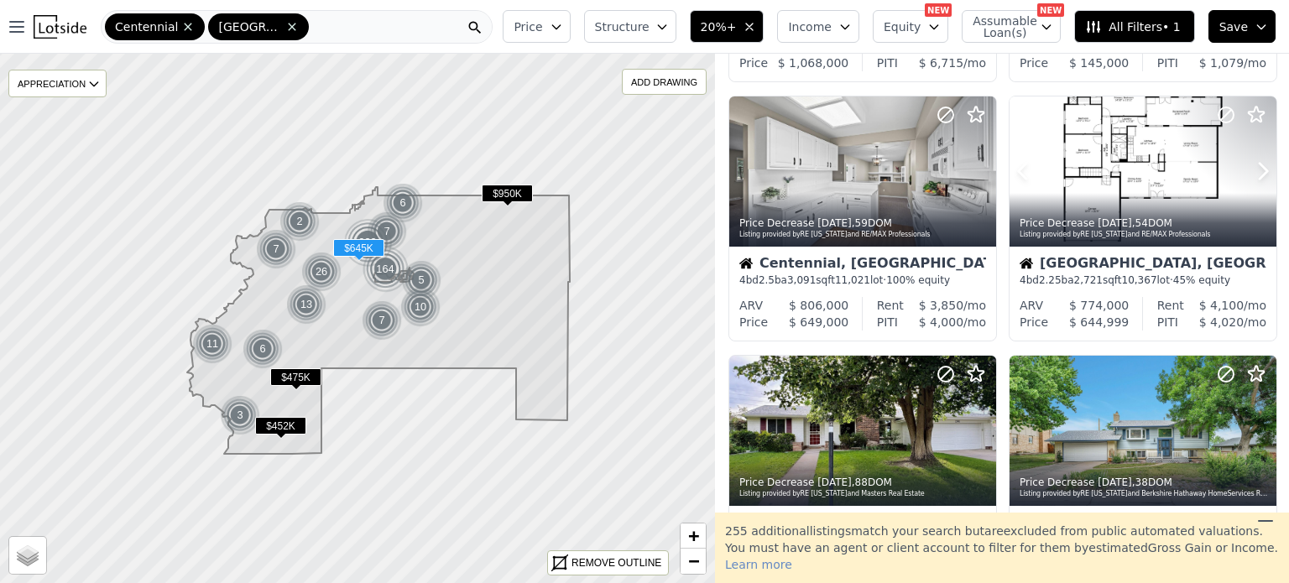
click at [1250, 176] on icon at bounding box center [1263, 171] width 27 height 27
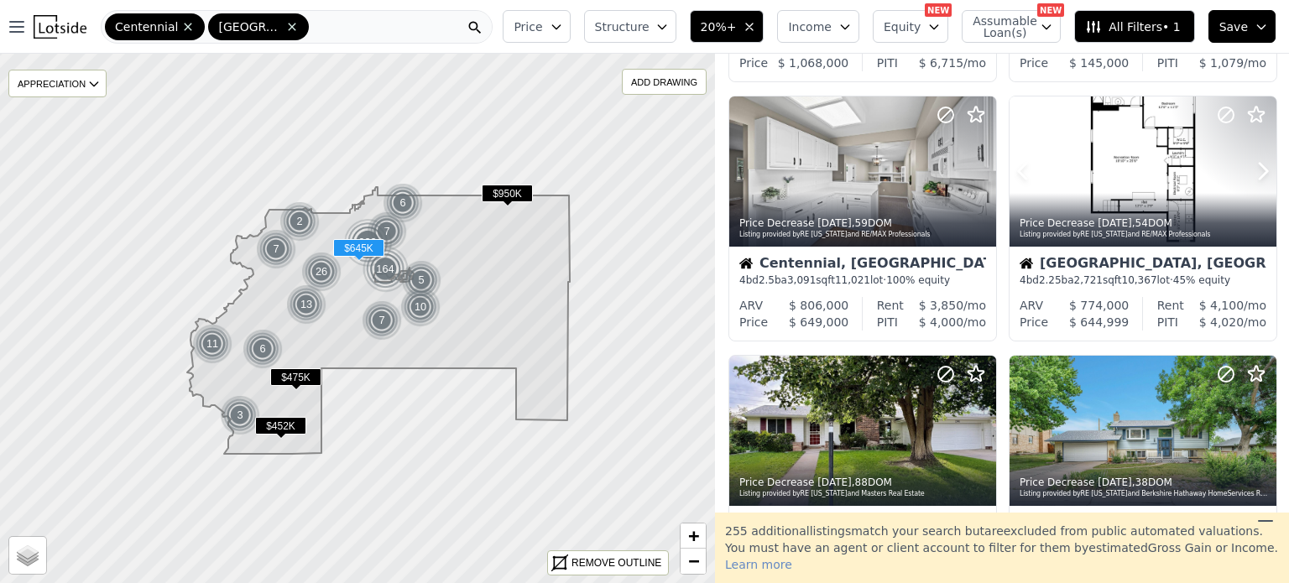
click at [1250, 176] on icon at bounding box center [1263, 171] width 27 height 27
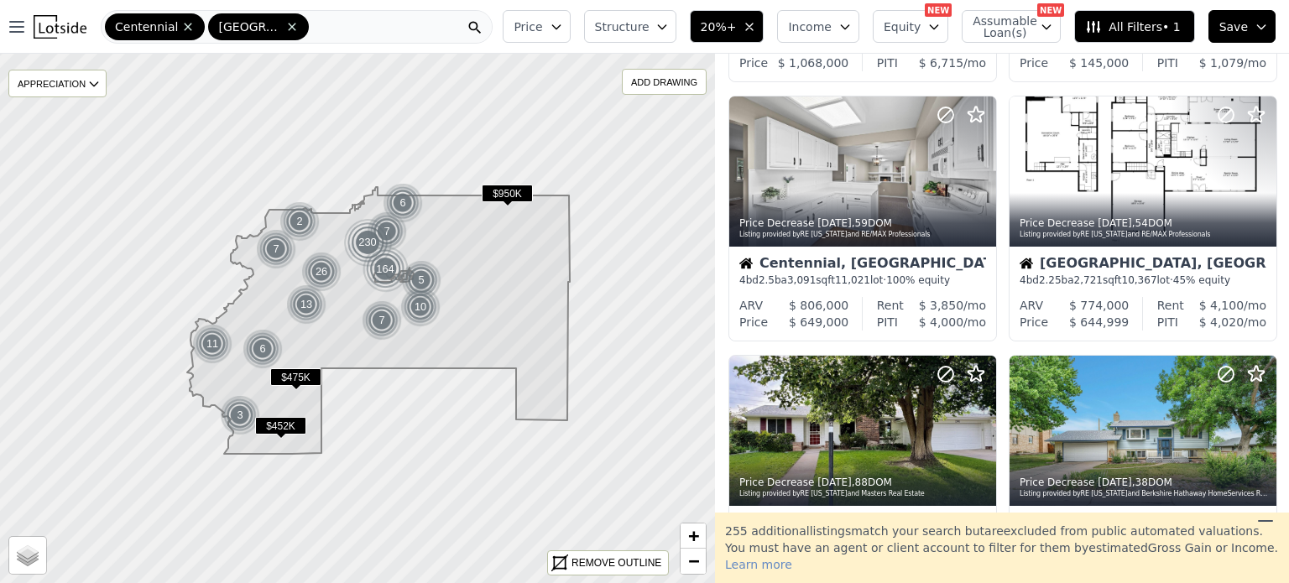
drag, startPoint x: 1245, startPoint y: 176, endPoint x: 1284, endPoint y: 108, distance: 78.2
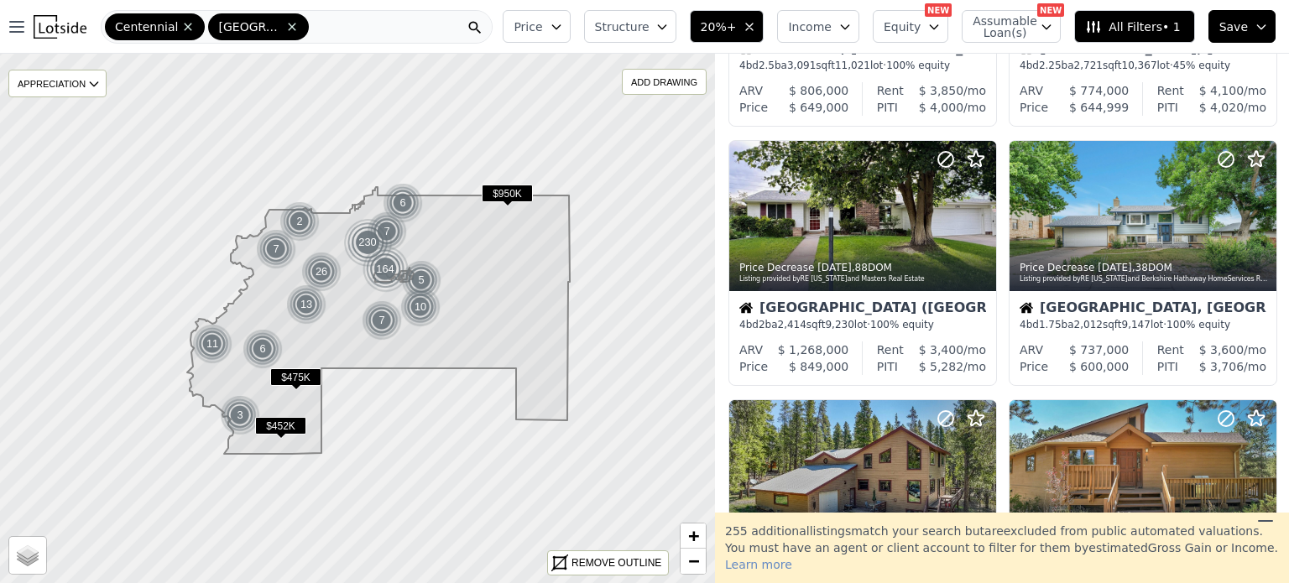
scroll to position [467, 0]
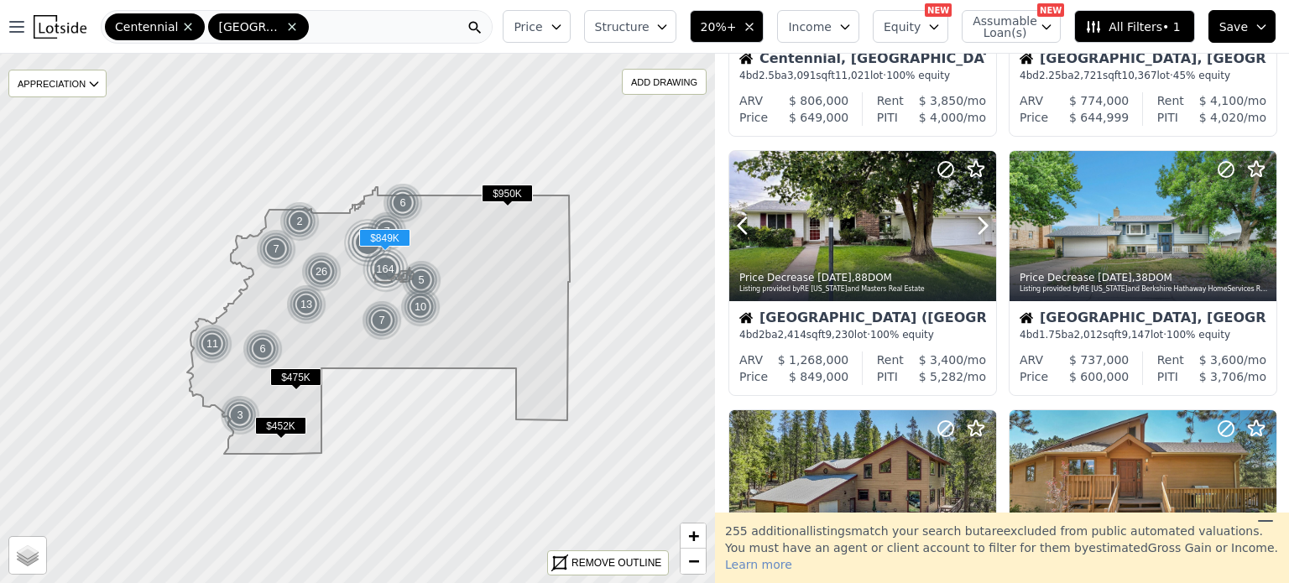
click at [973, 234] on icon at bounding box center [982, 225] width 27 height 27
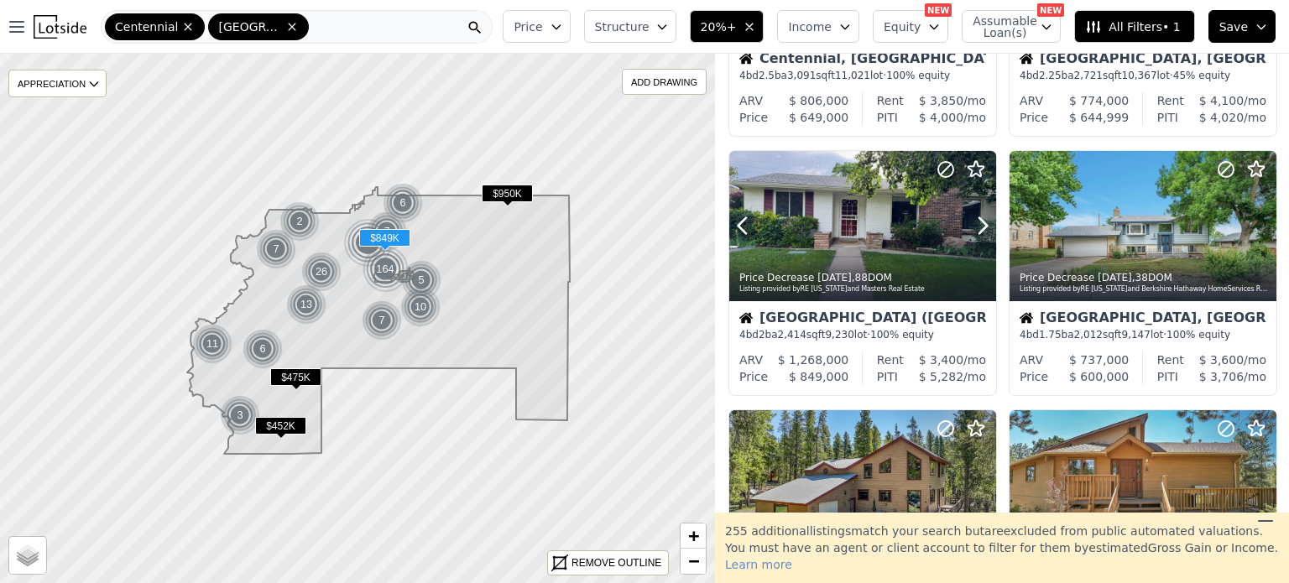
click at [973, 234] on icon at bounding box center [982, 225] width 27 height 27
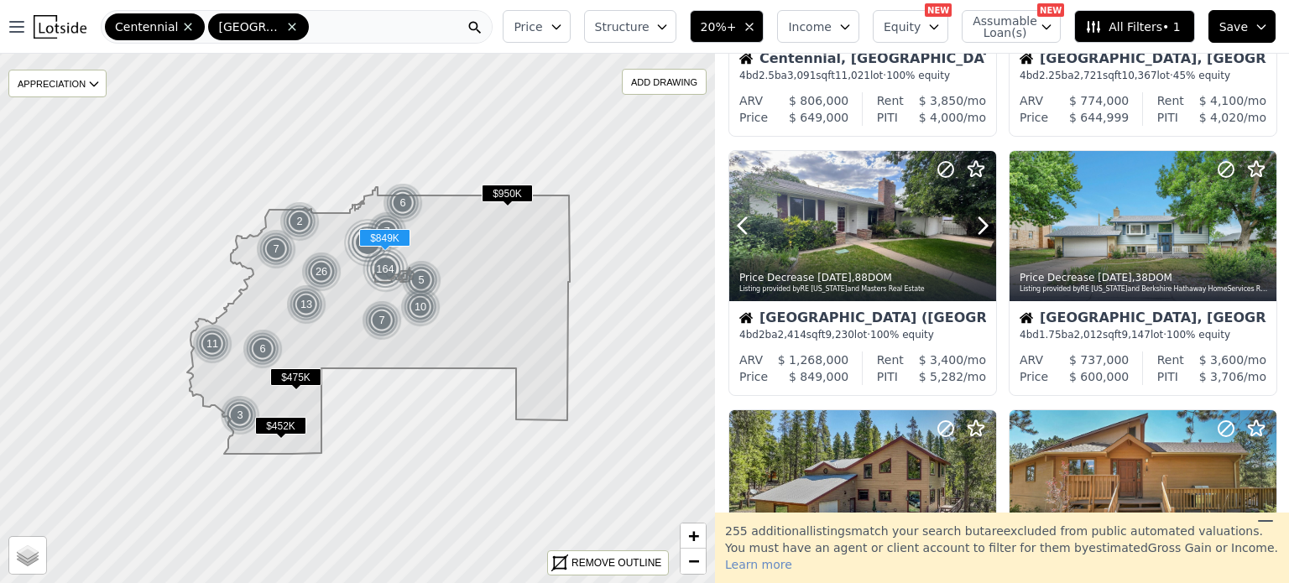
click at [973, 234] on icon at bounding box center [982, 225] width 27 height 27
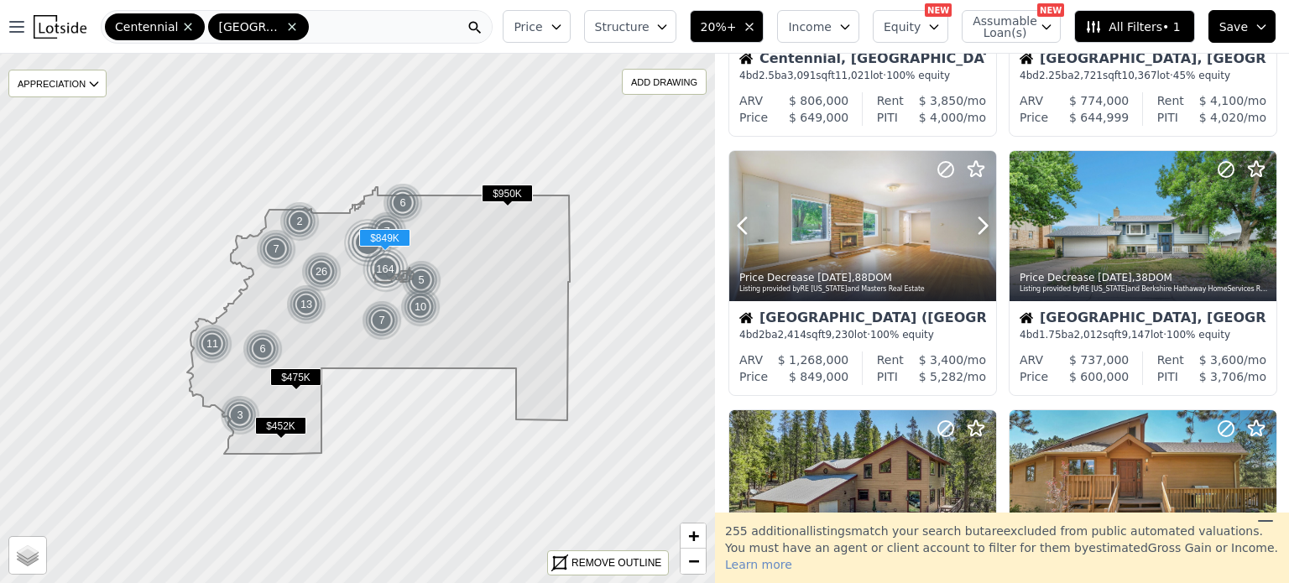
click at [973, 234] on icon at bounding box center [982, 225] width 27 height 27
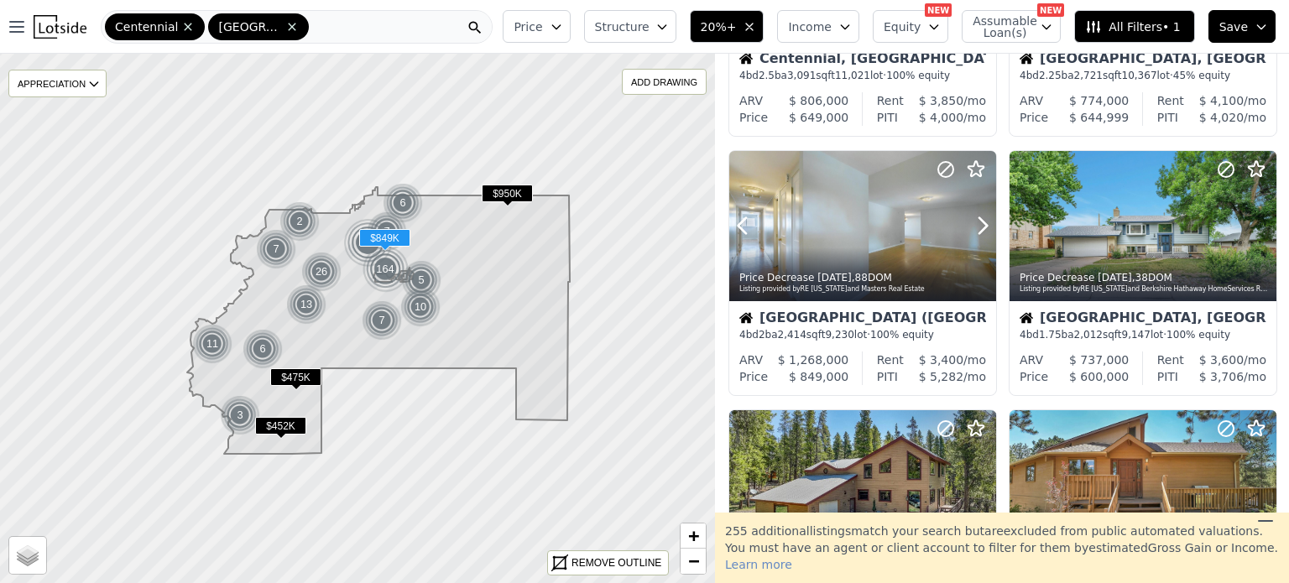
click at [973, 234] on icon at bounding box center [982, 225] width 27 height 27
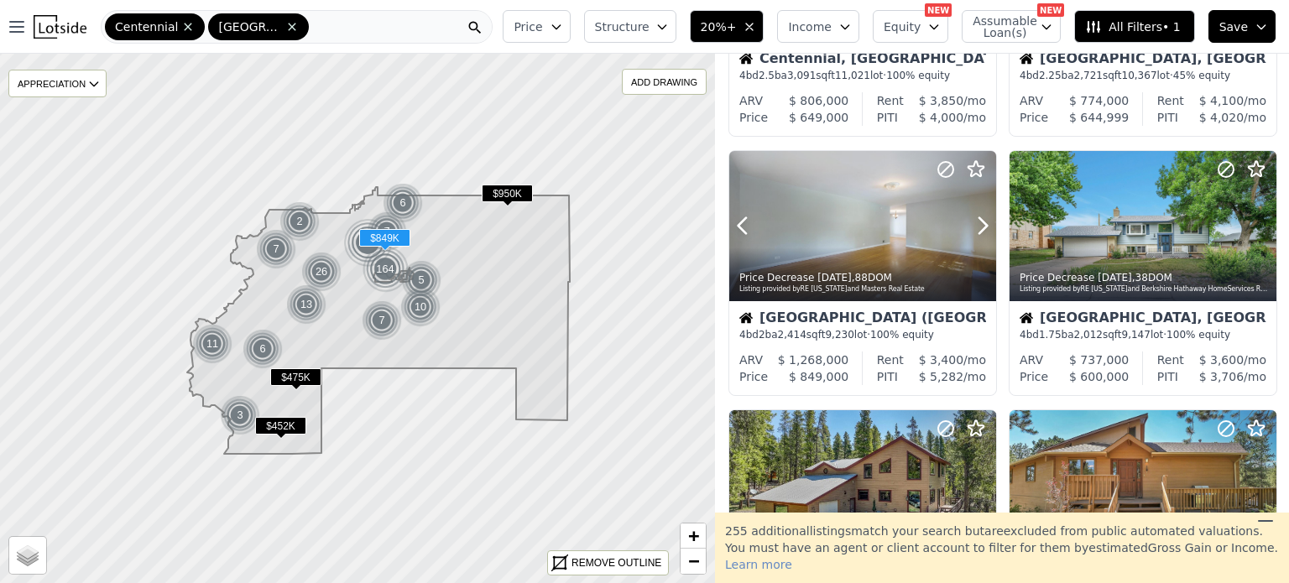
click at [973, 234] on icon at bounding box center [982, 225] width 27 height 27
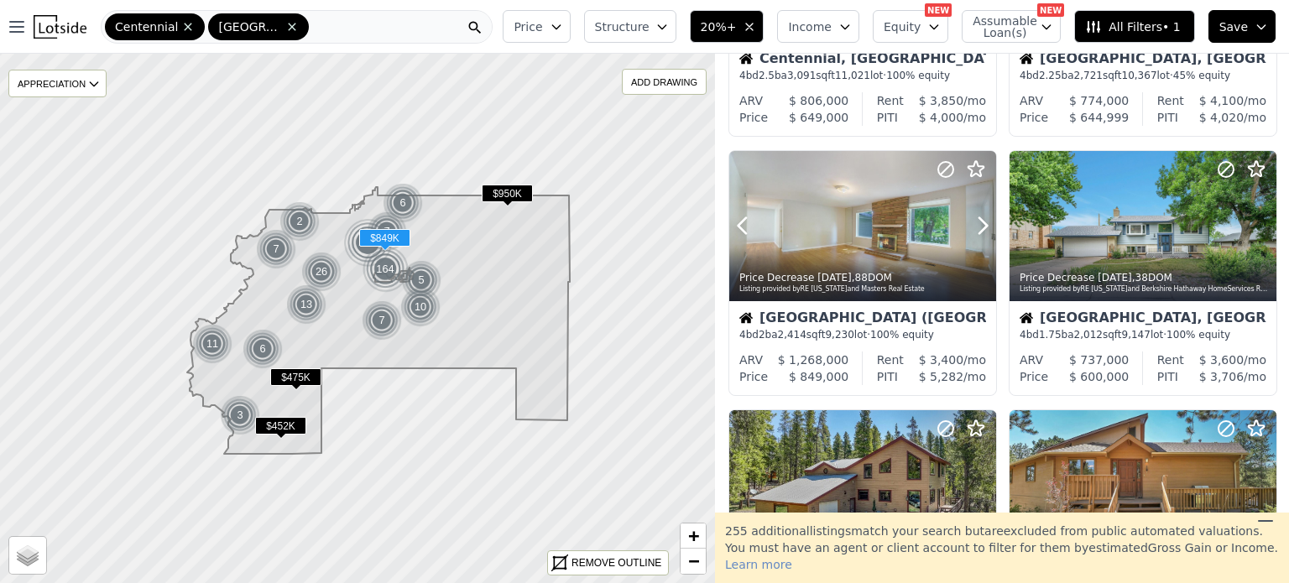
click at [973, 234] on icon at bounding box center [982, 225] width 27 height 27
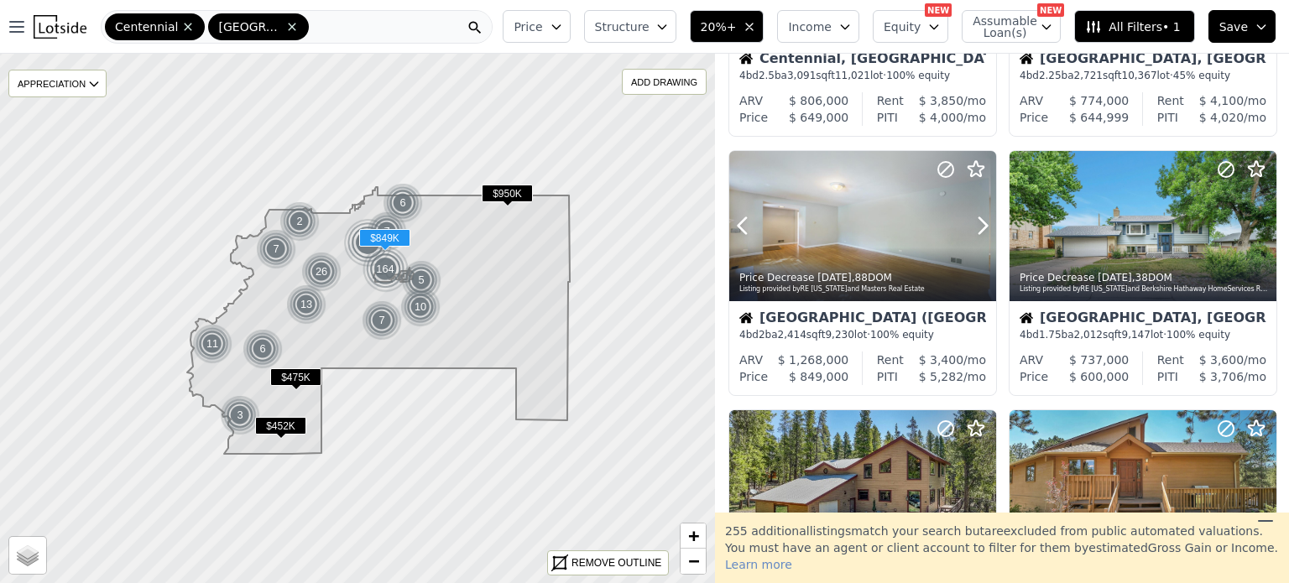
click at [973, 234] on icon at bounding box center [982, 225] width 27 height 27
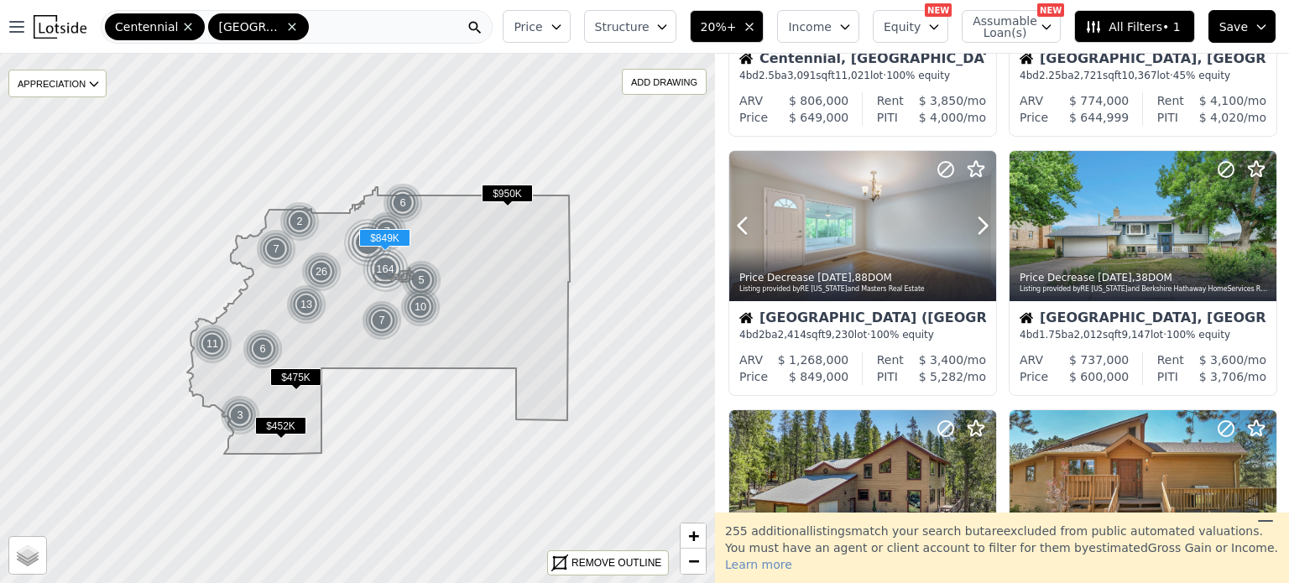
click at [973, 234] on icon at bounding box center [982, 225] width 27 height 27
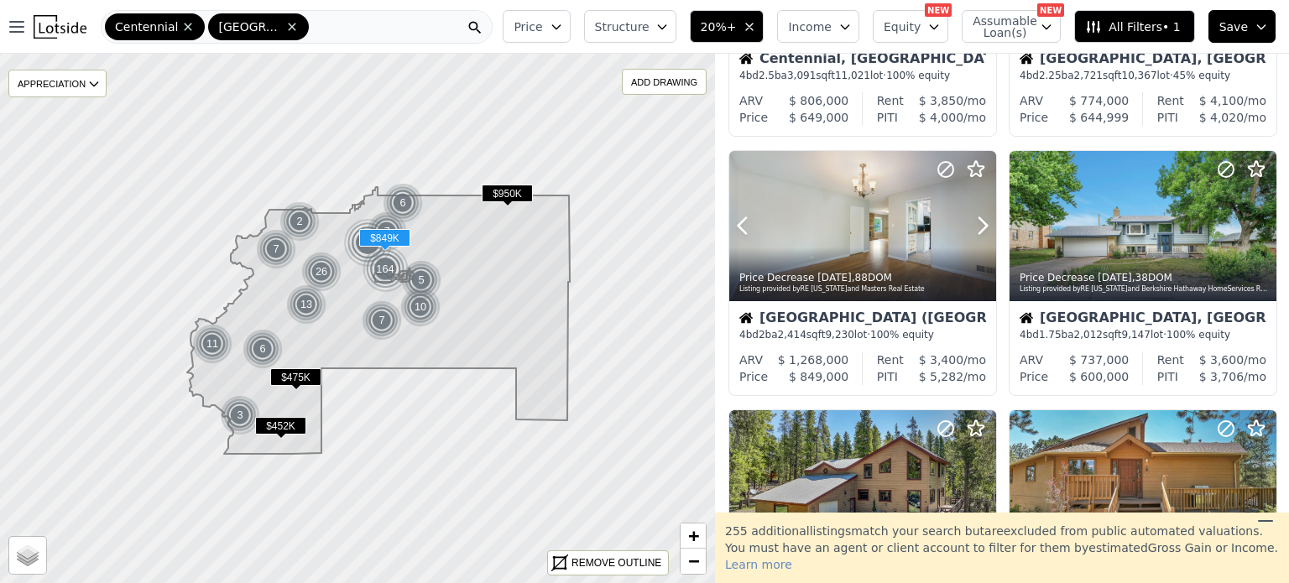
click at [973, 234] on icon at bounding box center [982, 225] width 27 height 27
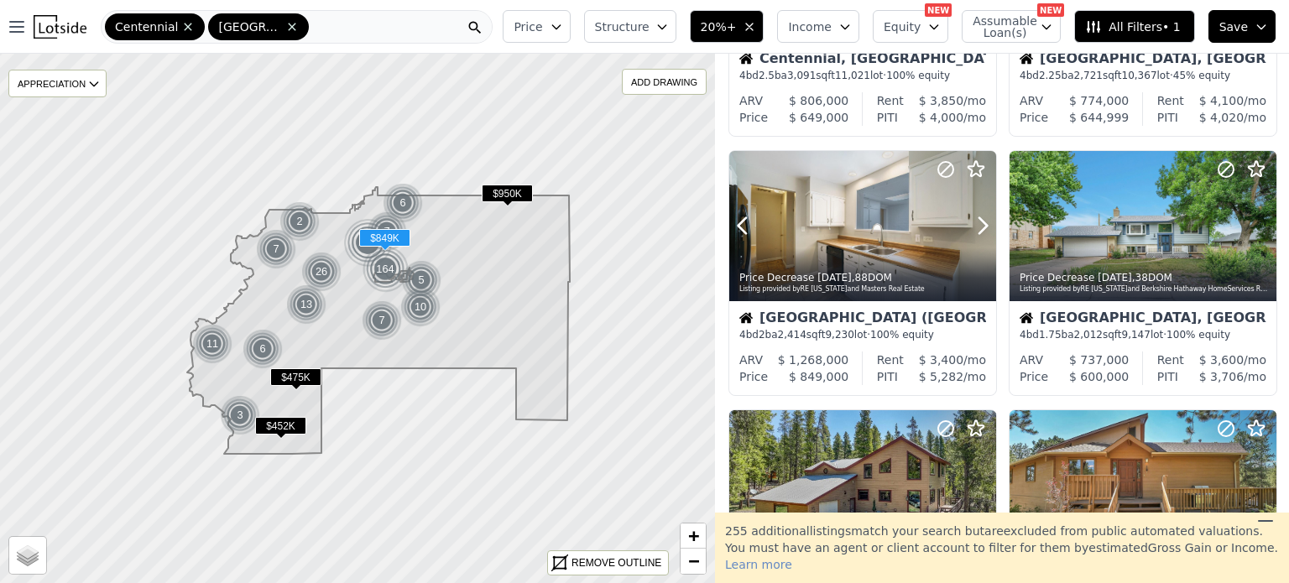
click at [973, 234] on icon at bounding box center [982, 225] width 27 height 27
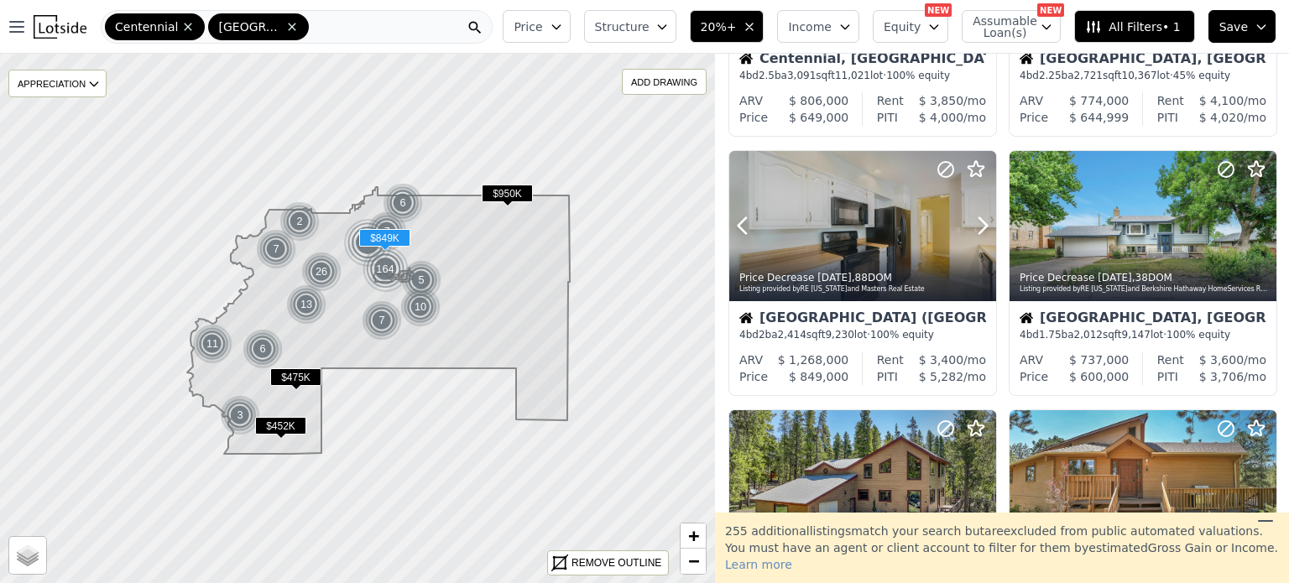
click at [973, 234] on icon at bounding box center [982, 225] width 27 height 27
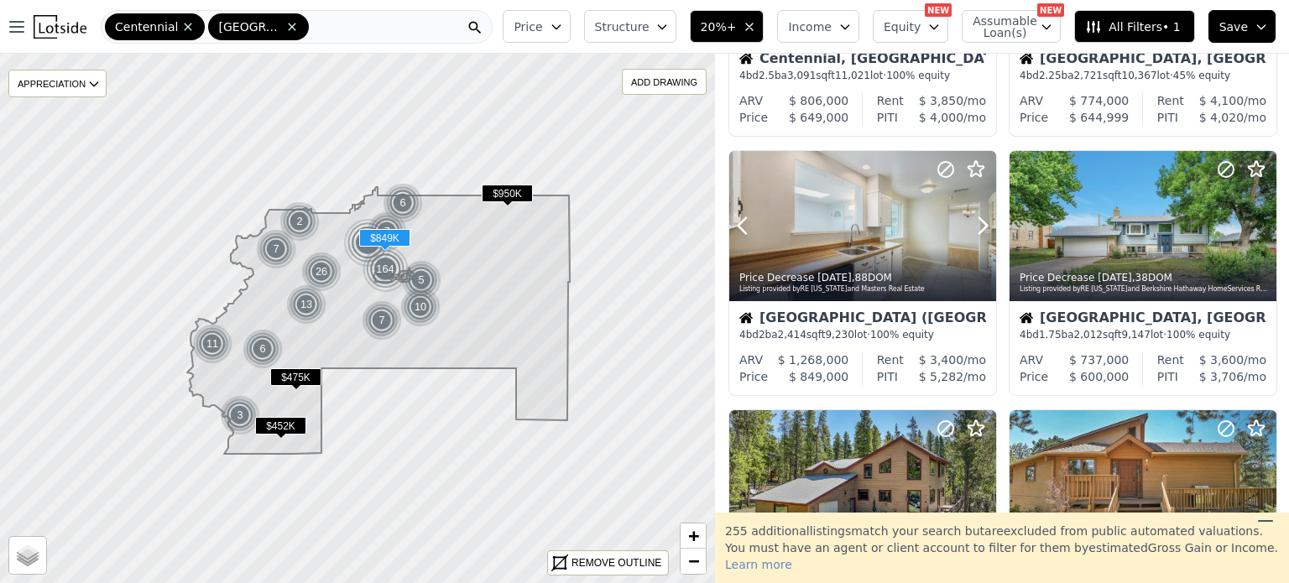
click at [973, 234] on icon at bounding box center [982, 225] width 27 height 27
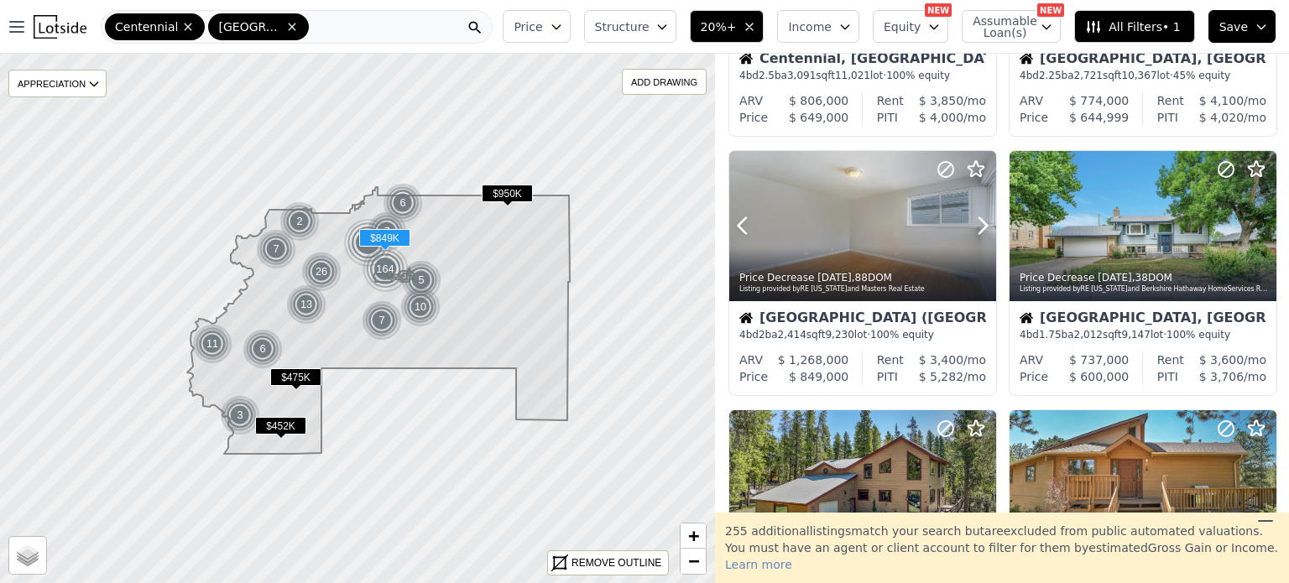
click at [973, 234] on icon at bounding box center [982, 225] width 27 height 27
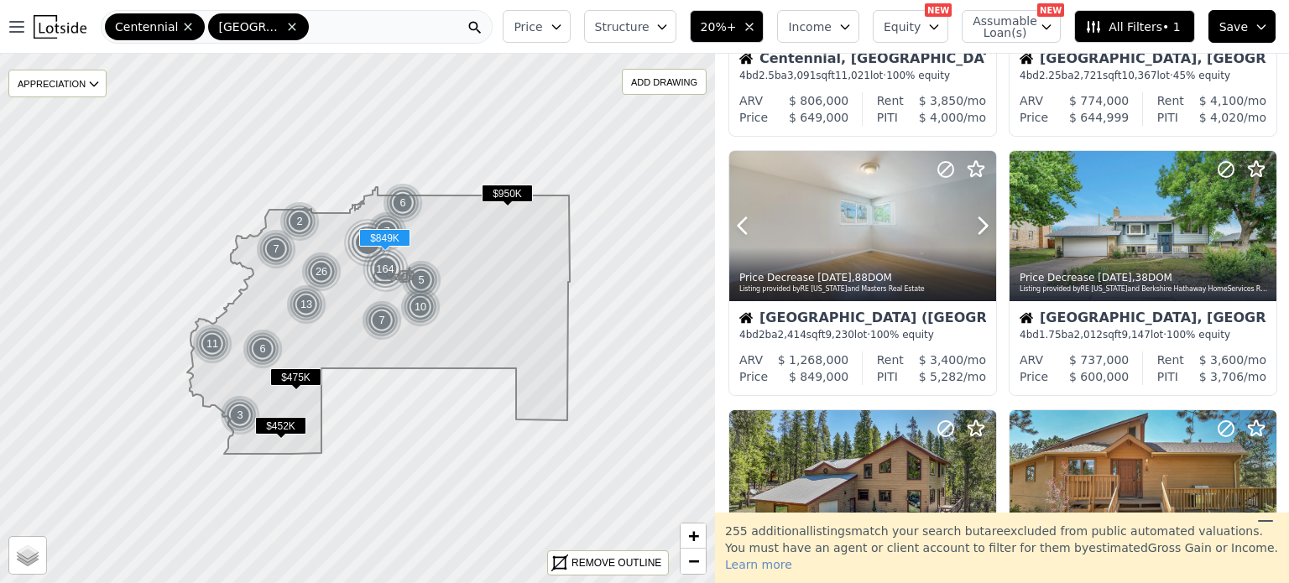
click at [973, 234] on icon at bounding box center [982, 225] width 27 height 27
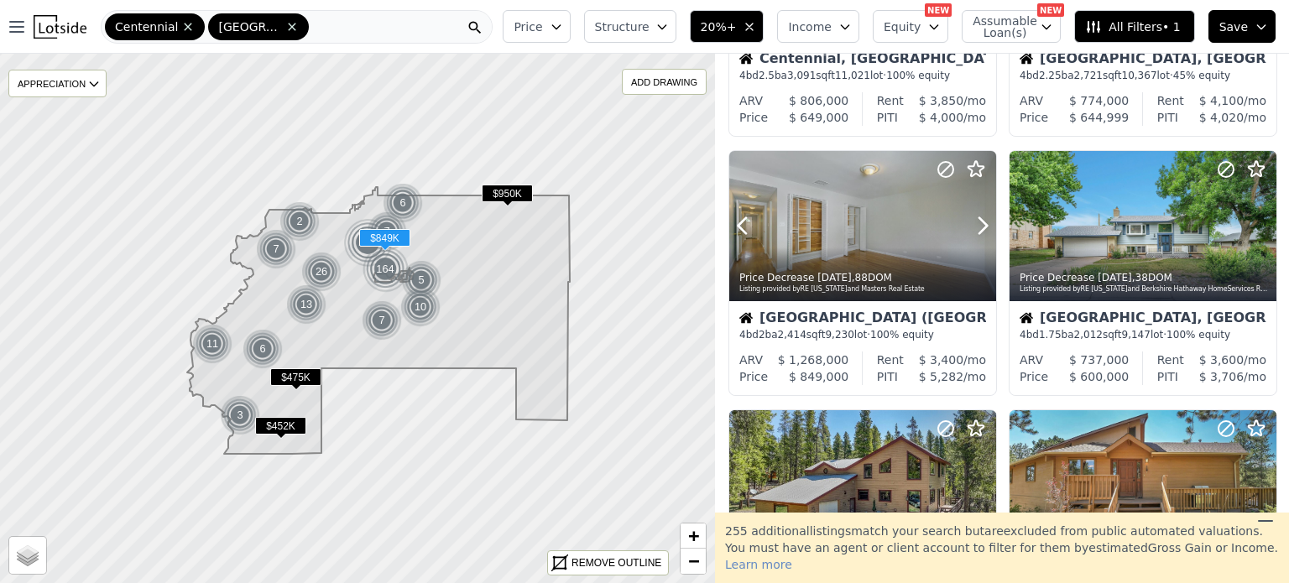
click at [973, 234] on icon at bounding box center [982, 225] width 27 height 27
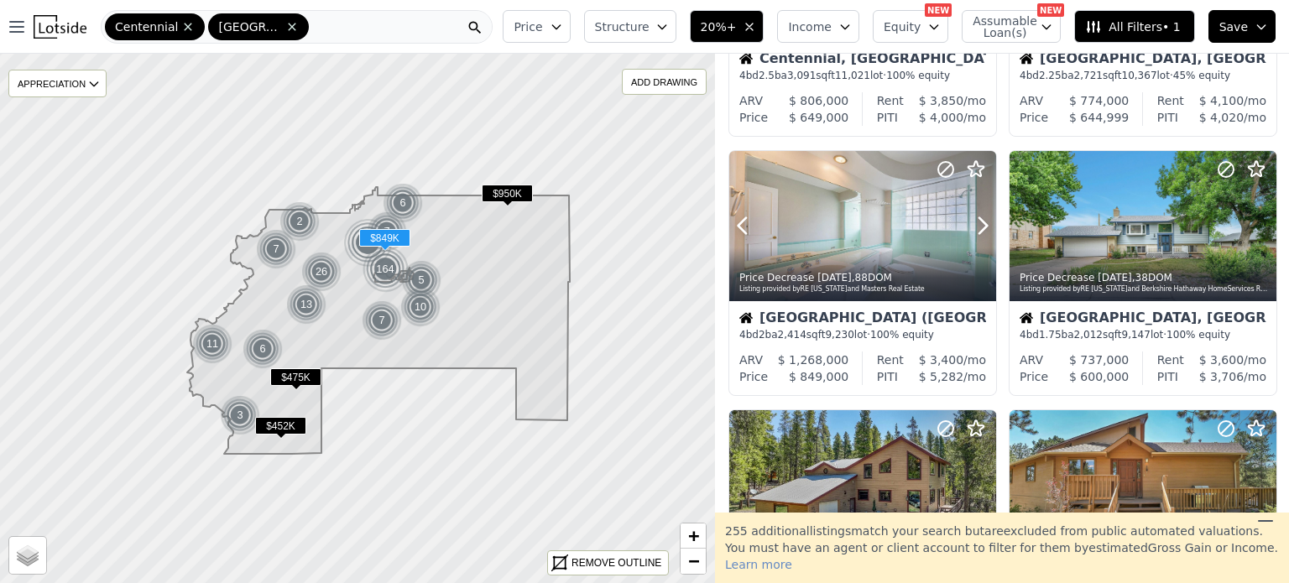
click at [973, 234] on icon at bounding box center [982, 225] width 27 height 27
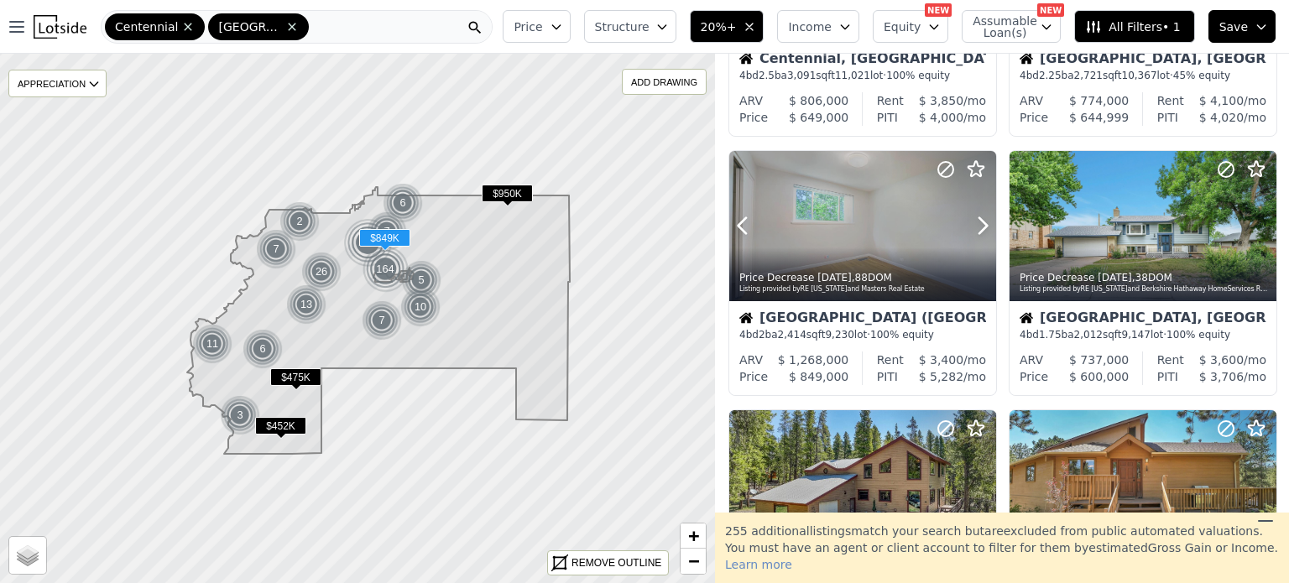
click at [973, 234] on icon at bounding box center [982, 225] width 27 height 27
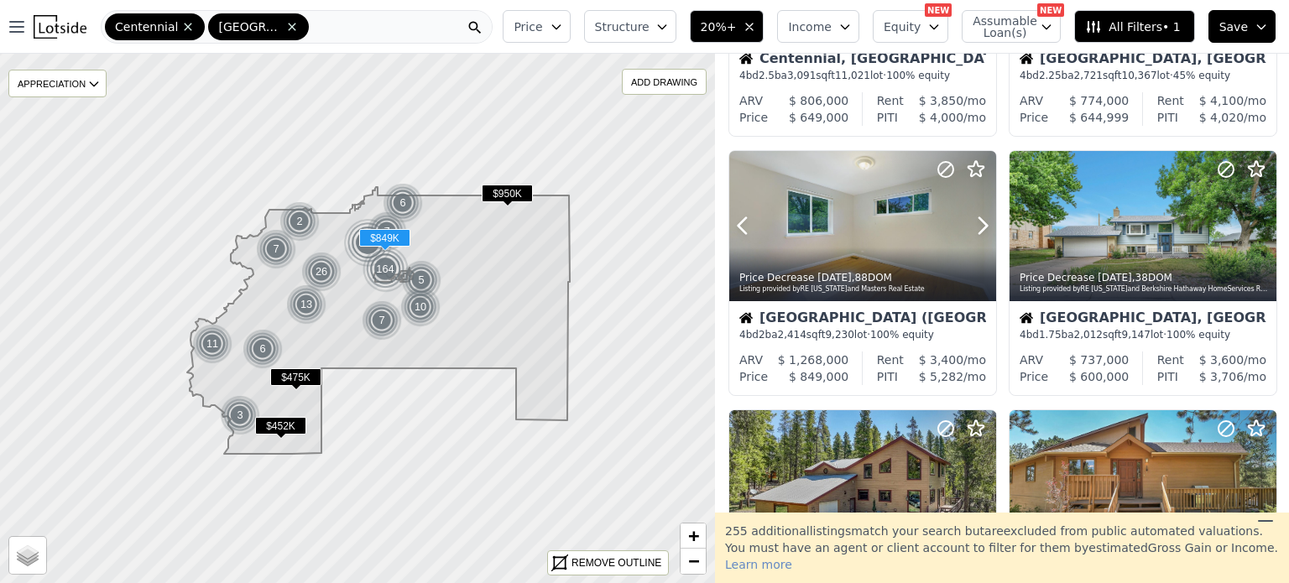
click at [973, 234] on icon at bounding box center [982, 225] width 27 height 27
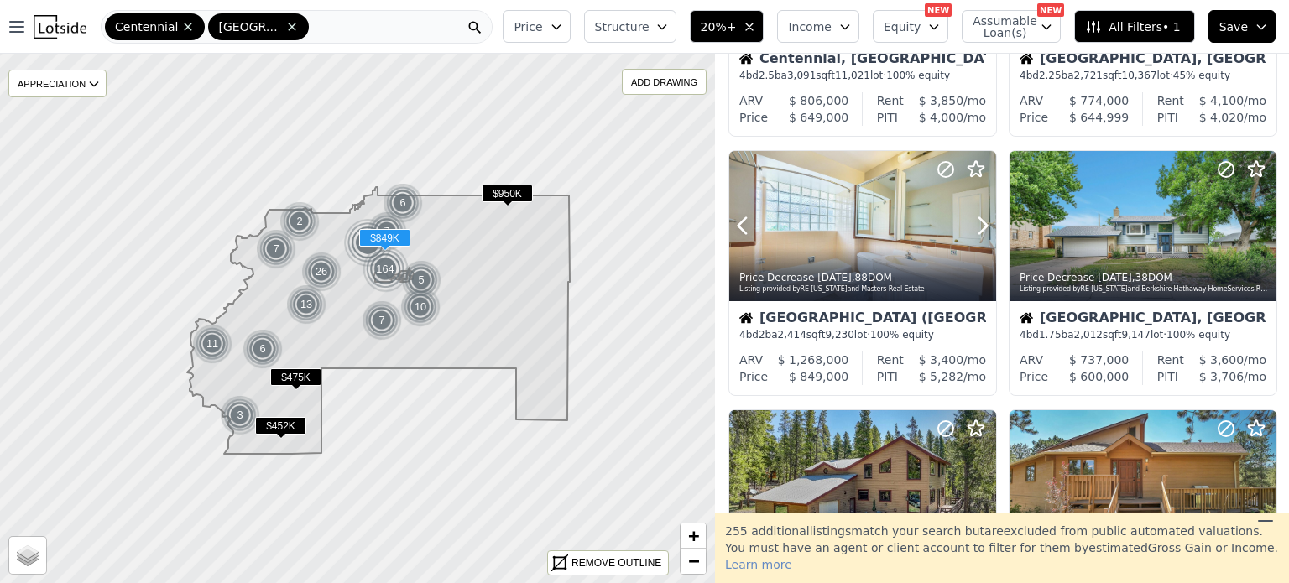
click at [858, 248] on div at bounding box center [862, 263] width 267 height 30
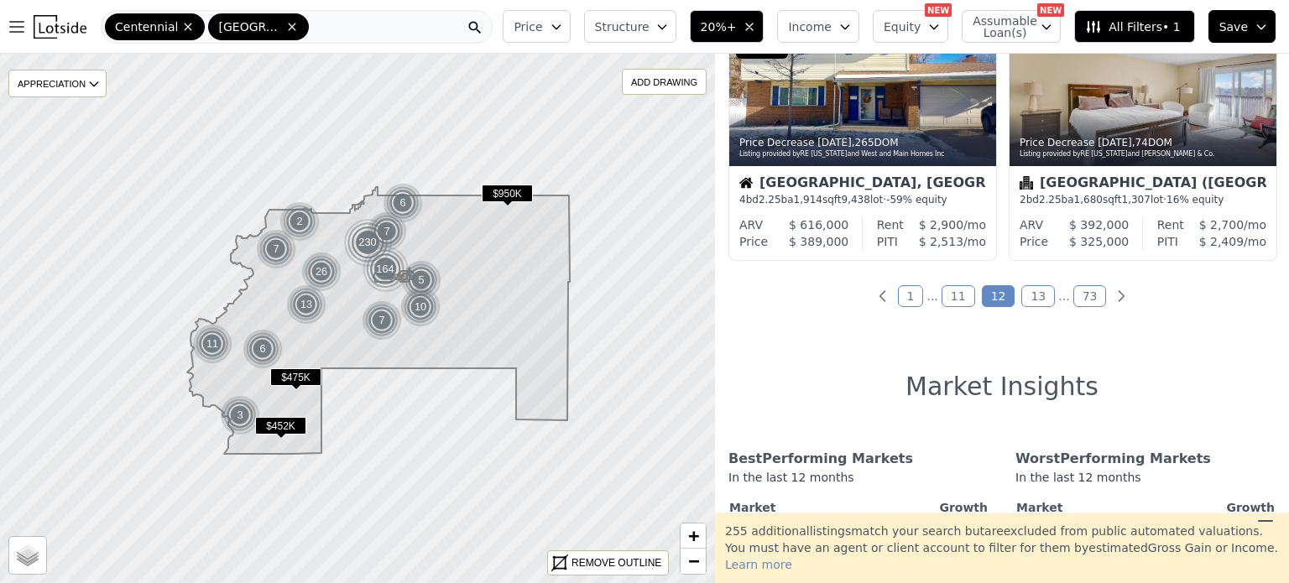
scroll to position [1360, 0]
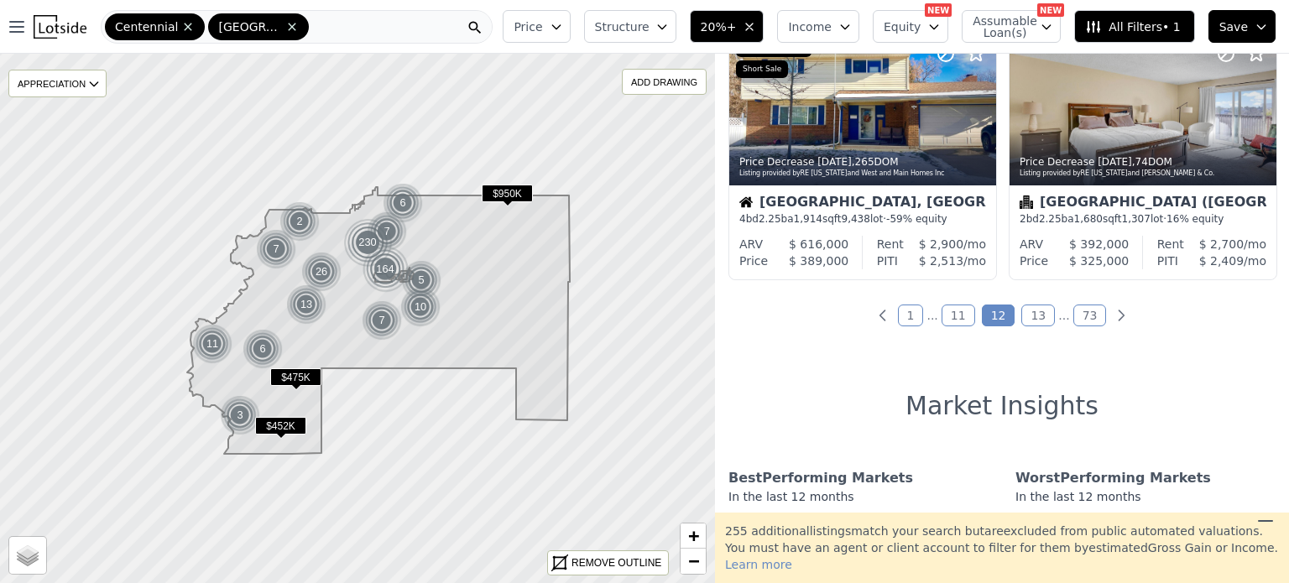
click at [1035, 326] on link "13" at bounding box center [1038, 316] width 34 height 22
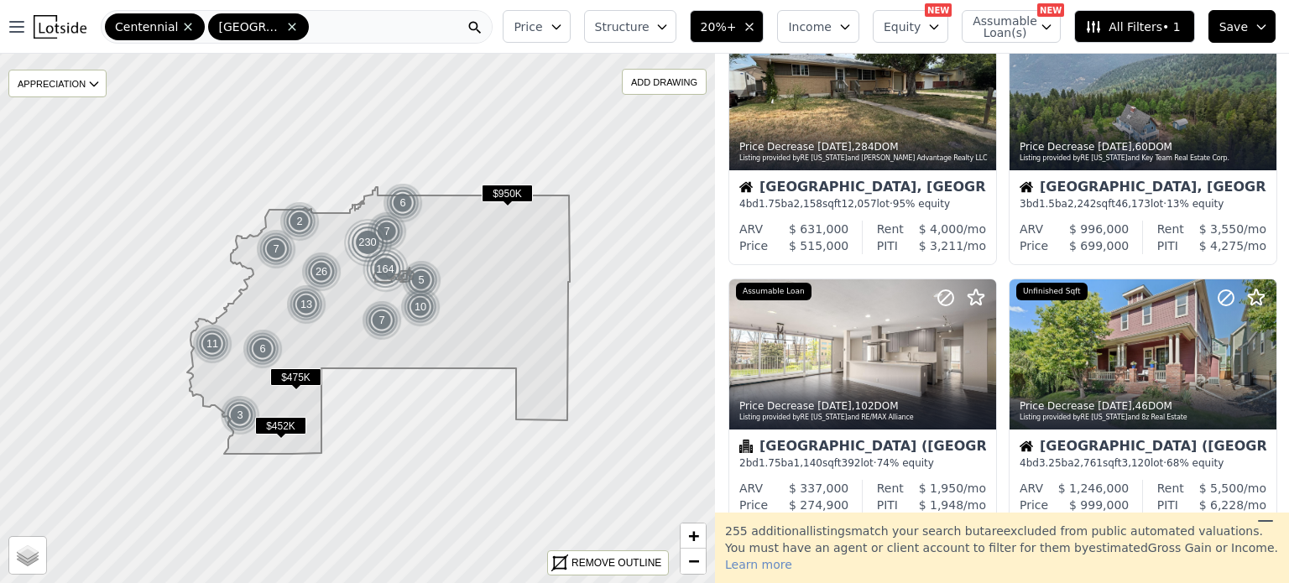
scroll to position [378, 0]
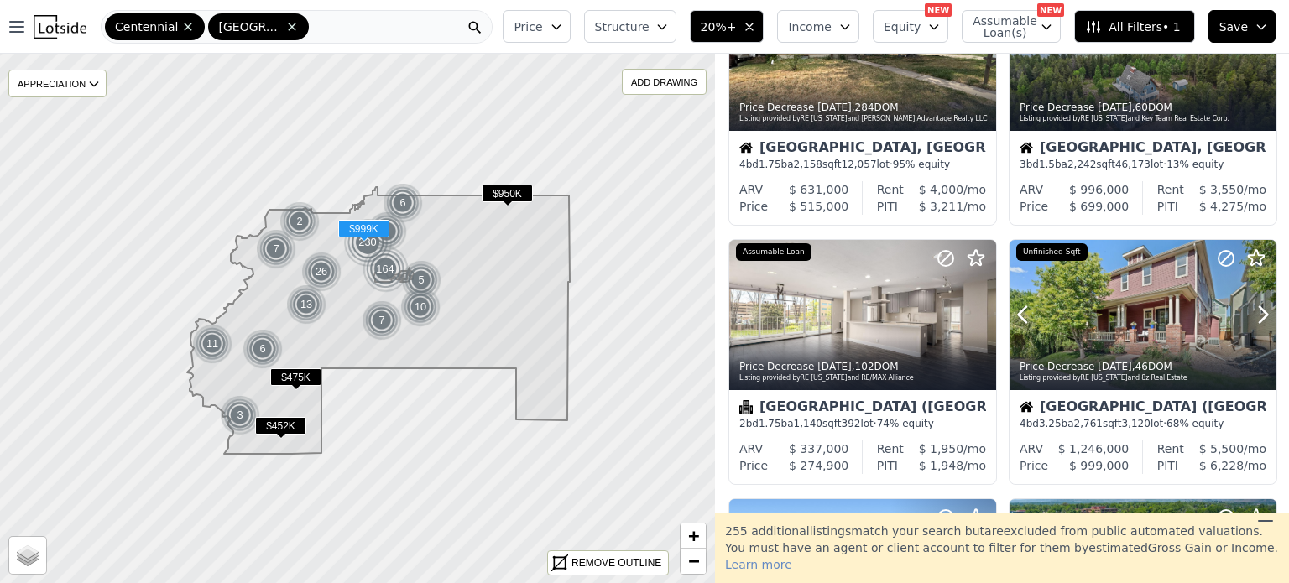
click at [1250, 309] on icon at bounding box center [1263, 314] width 27 height 27
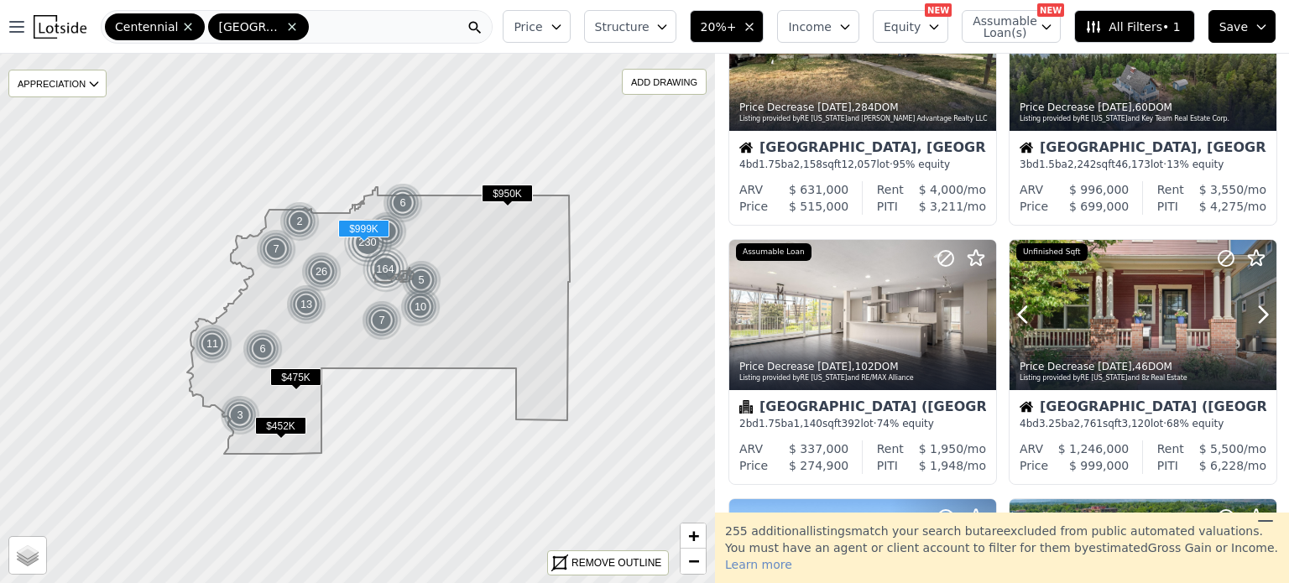
click at [1250, 309] on icon at bounding box center [1263, 314] width 27 height 27
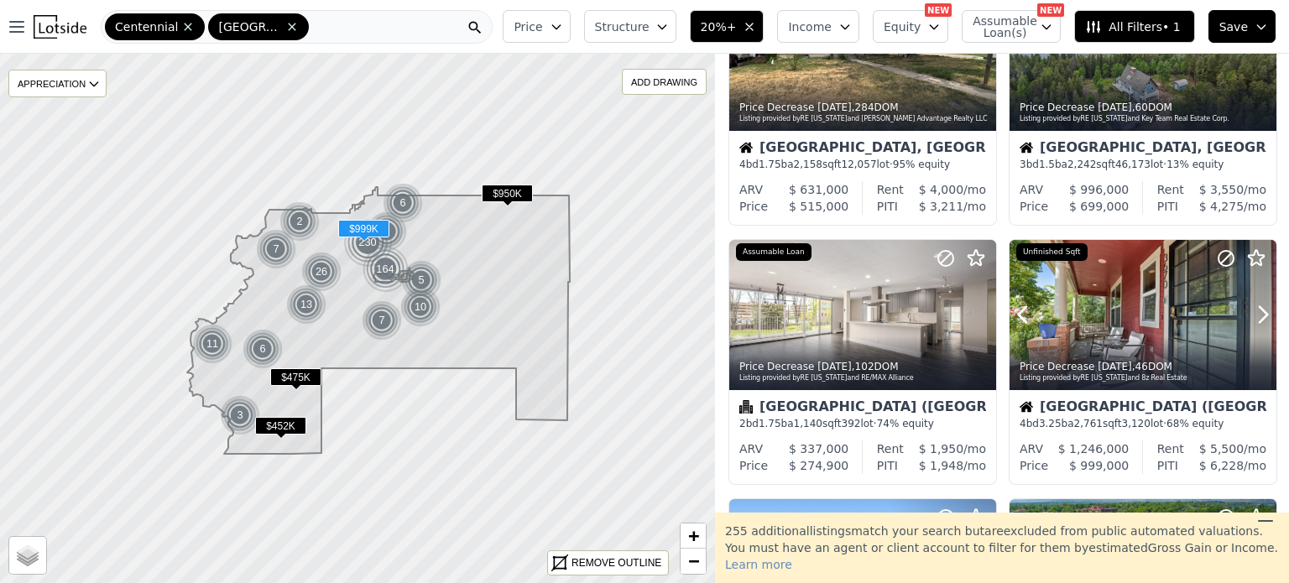
click at [1250, 309] on icon at bounding box center [1263, 314] width 27 height 27
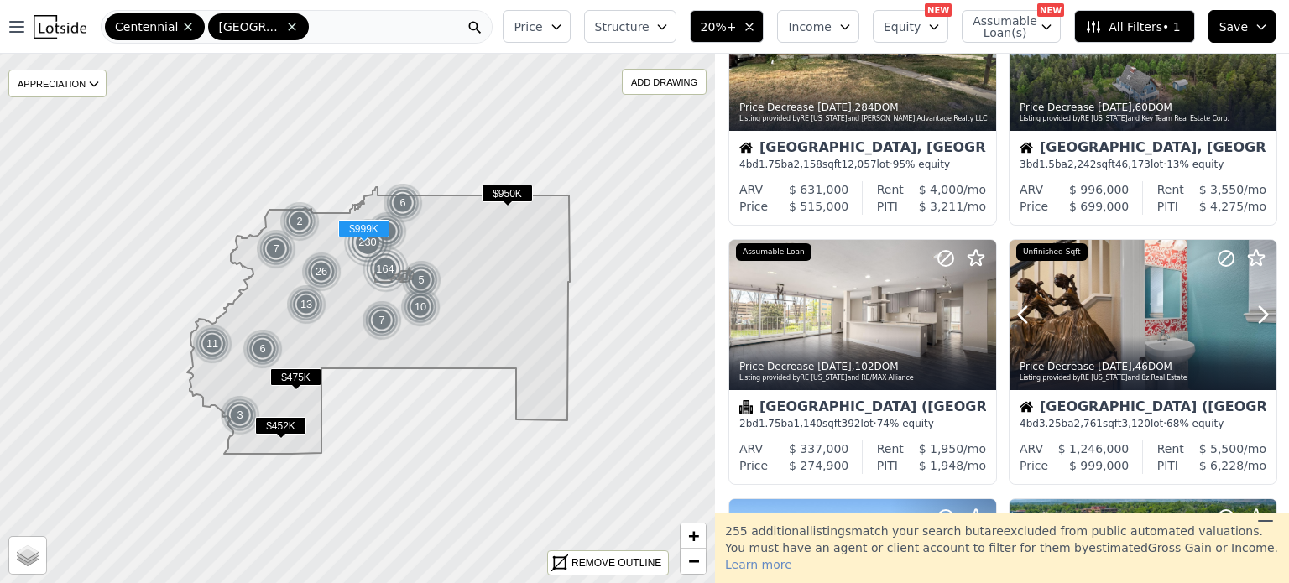
click at [1250, 309] on icon at bounding box center [1263, 314] width 27 height 27
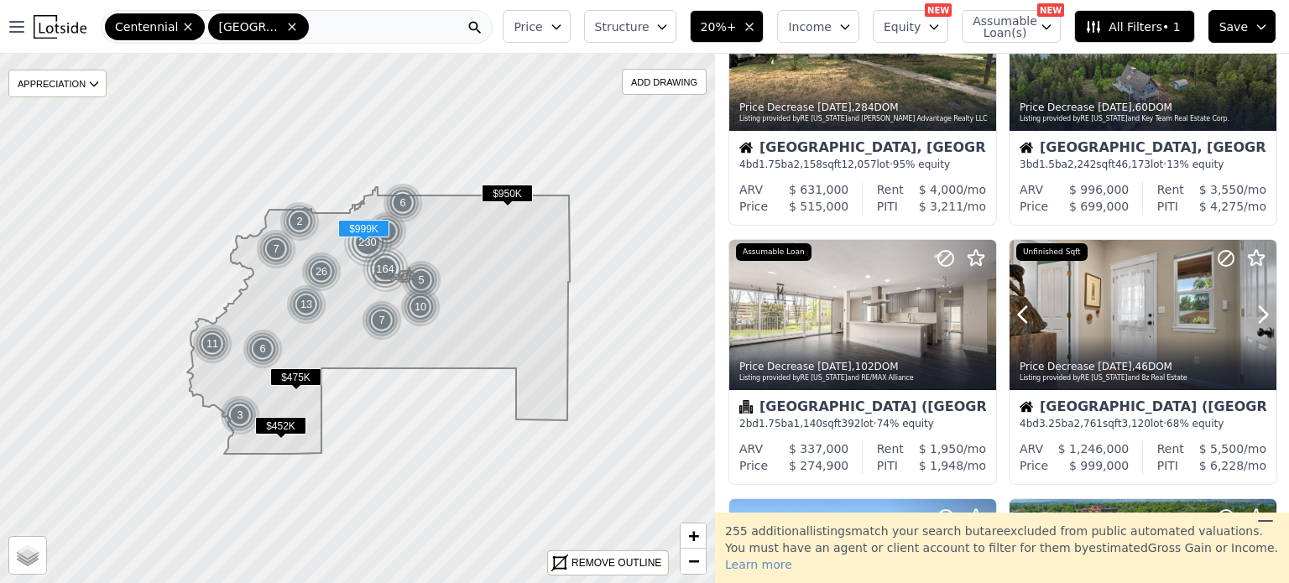
click at [1250, 309] on icon at bounding box center [1263, 314] width 27 height 27
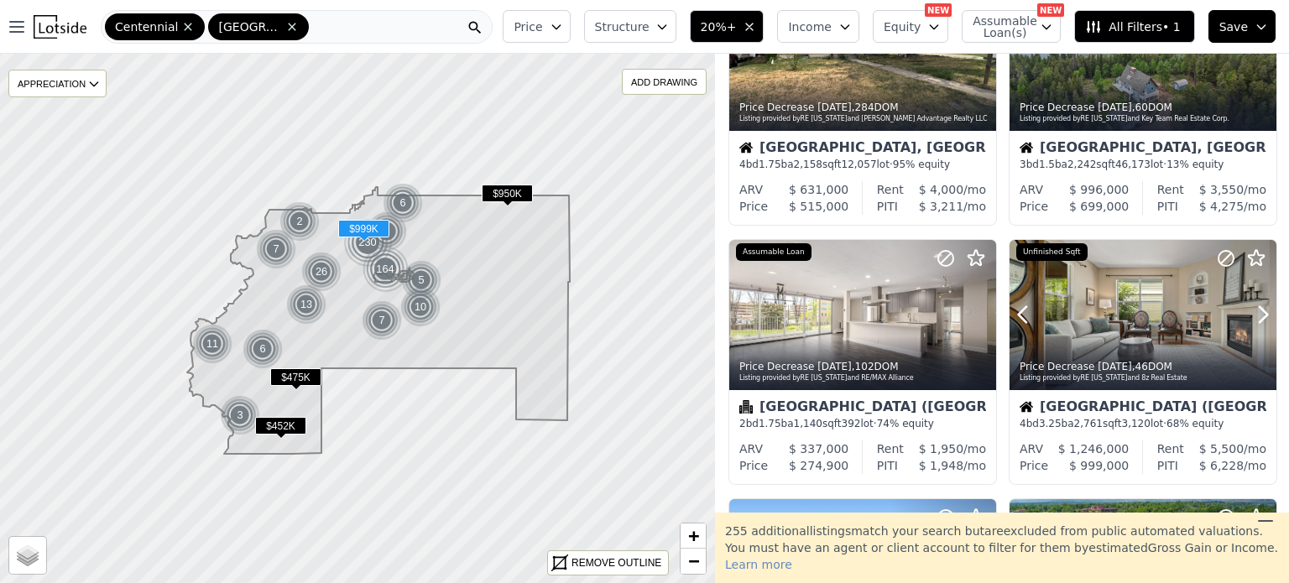
click at [1250, 309] on icon at bounding box center [1263, 314] width 27 height 27
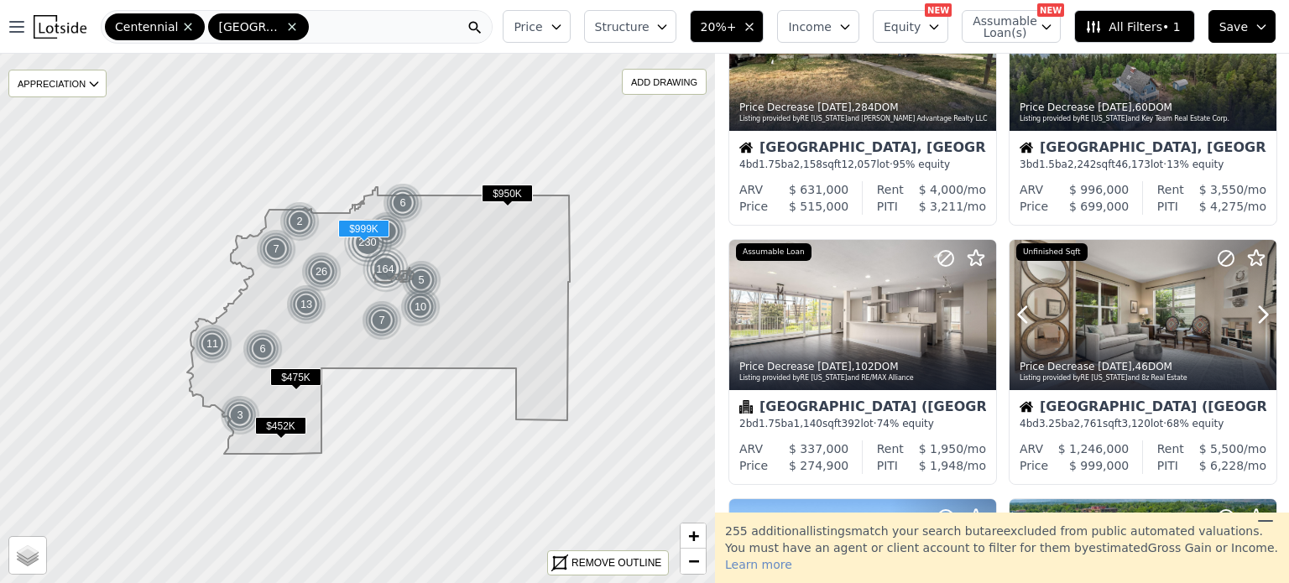
click at [1250, 309] on icon at bounding box center [1263, 314] width 27 height 27
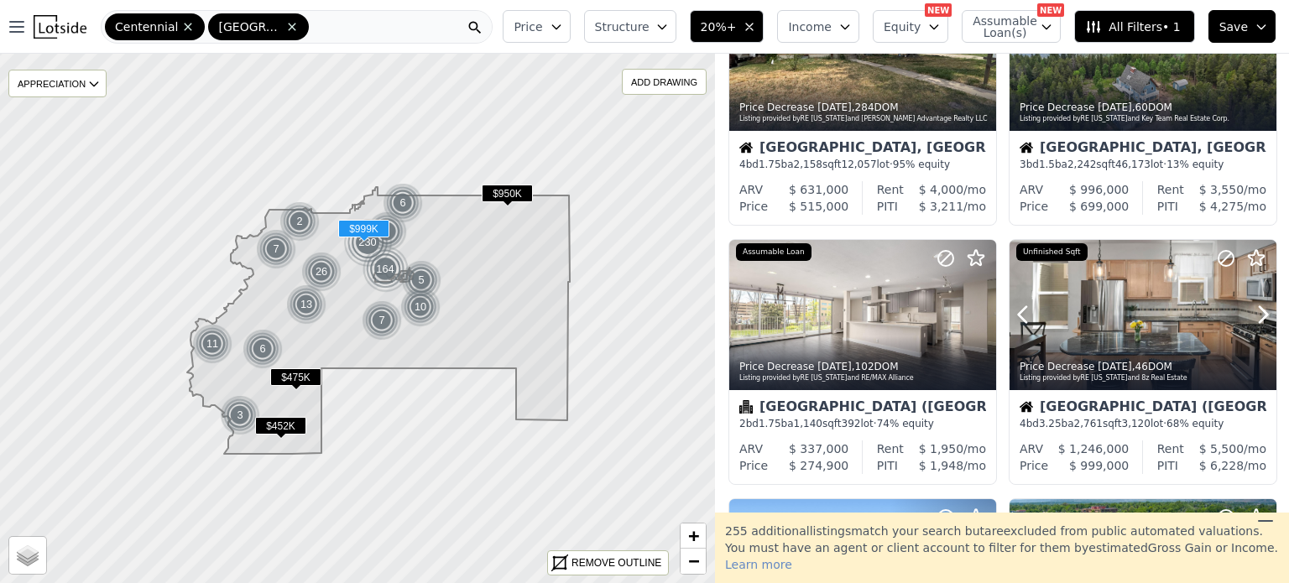
click at [1250, 309] on icon at bounding box center [1263, 314] width 27 height 27
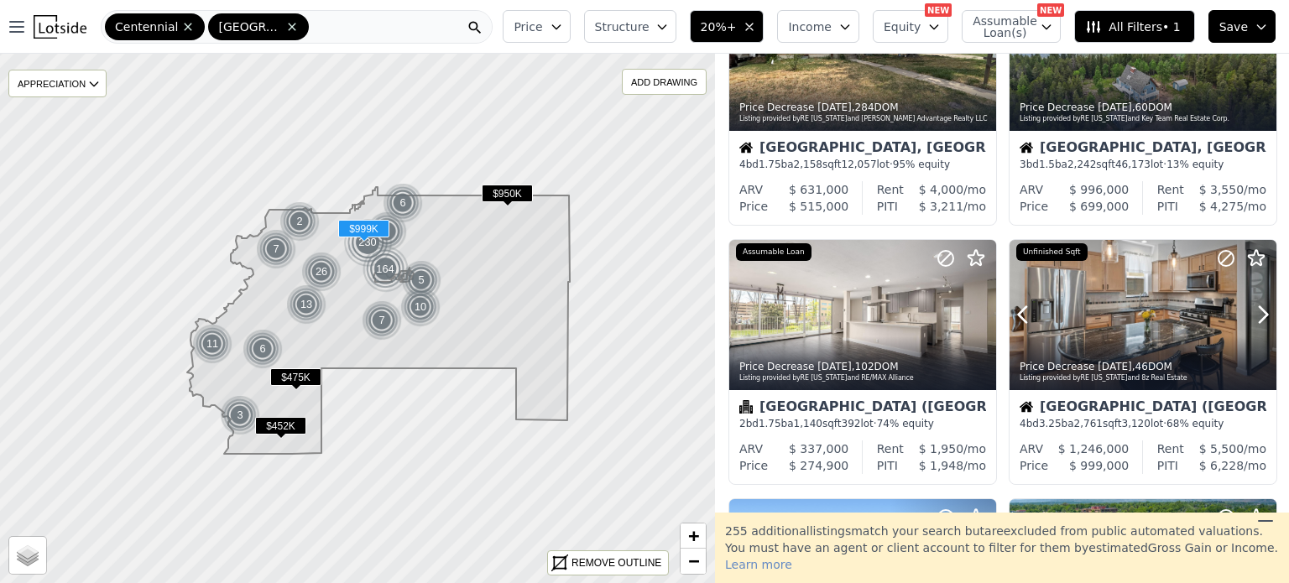
click at [1250, 309] on icon at bounding box center [1263, 314] width 27 height 27
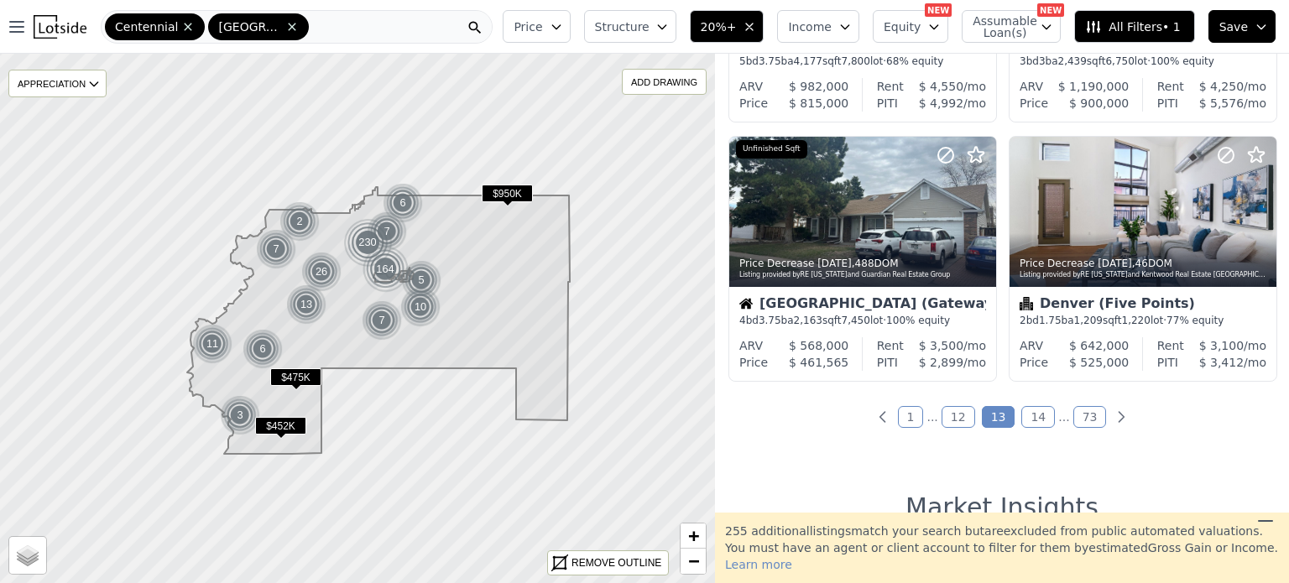
scroll to position [1269, 0]
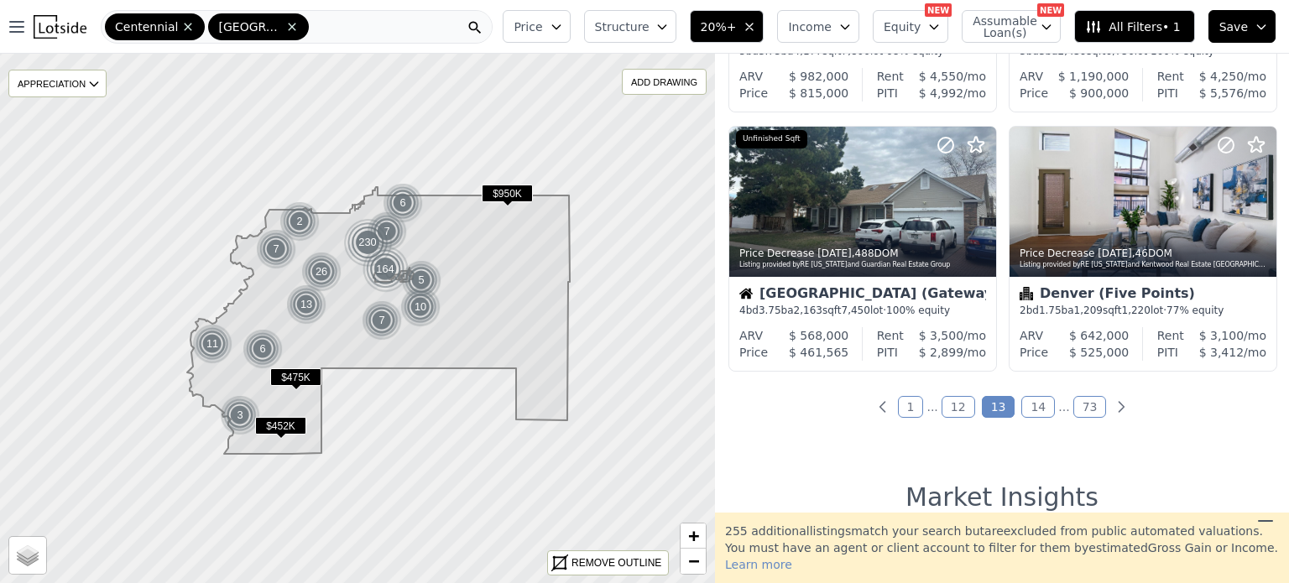
click at [1025, 405] on link "14" at bounding box center [1038, 407] width 34 height 22
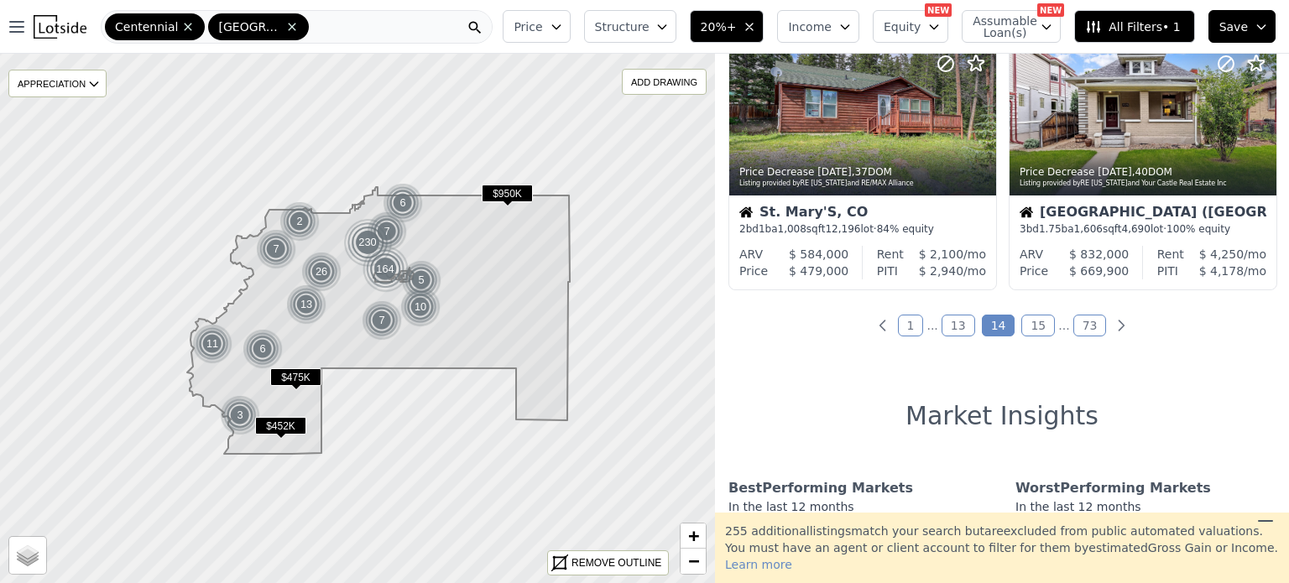
scroll to position [1389, 0]
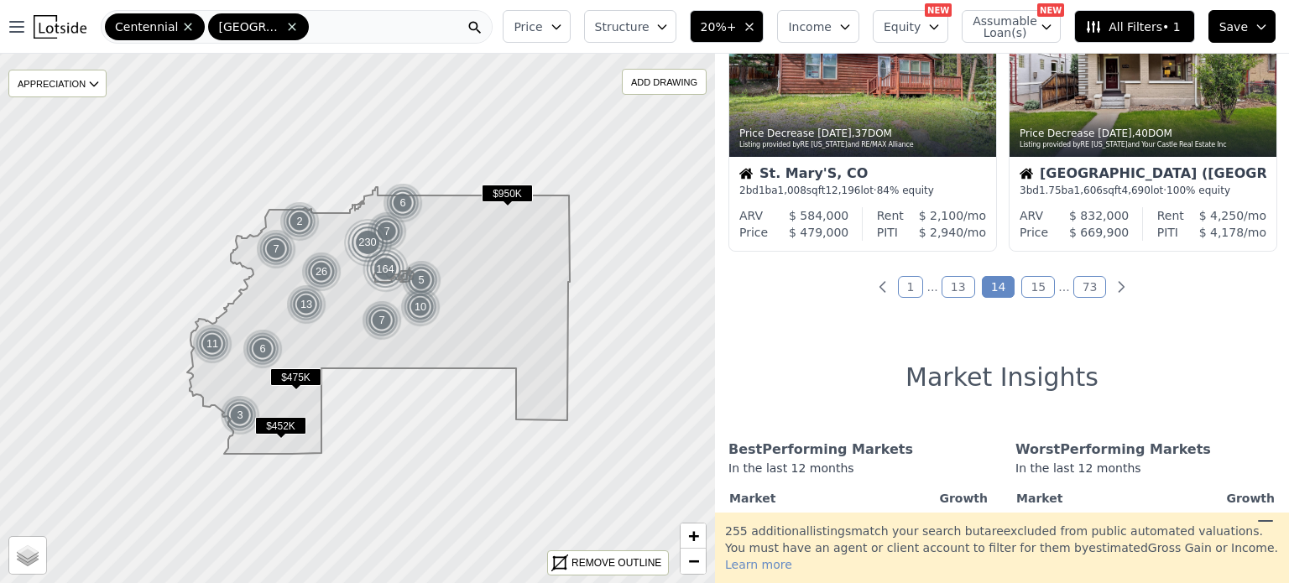
click at [1032, 289] on link "15" at bounding box center [1038, 287] width 34 height 22
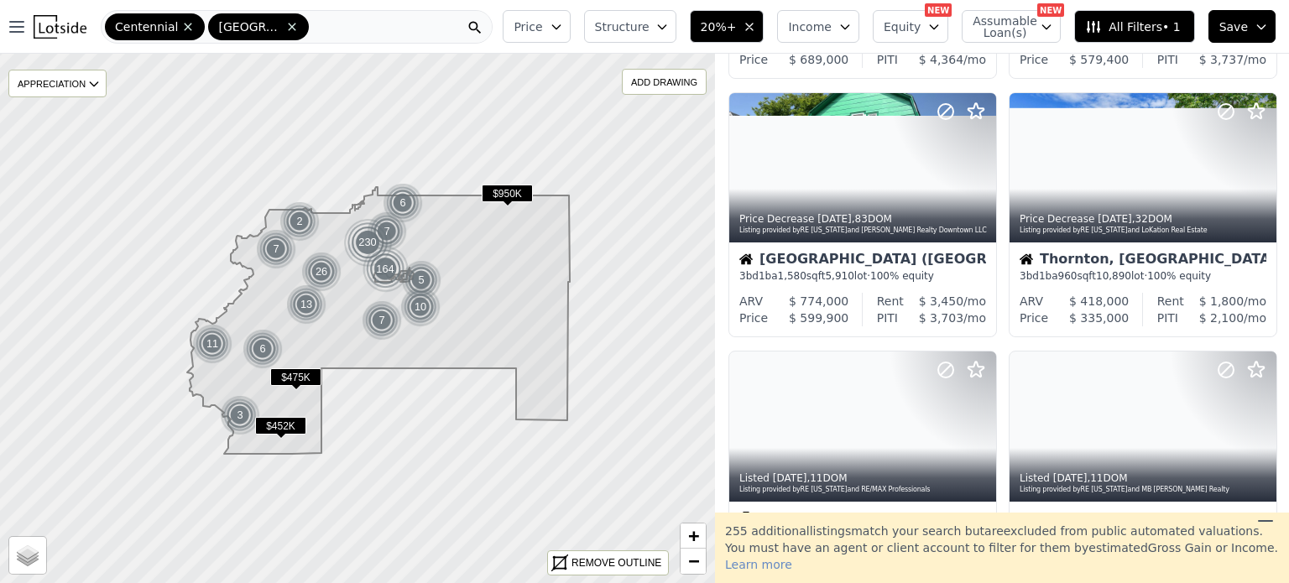
scroll to position [1044, 0]
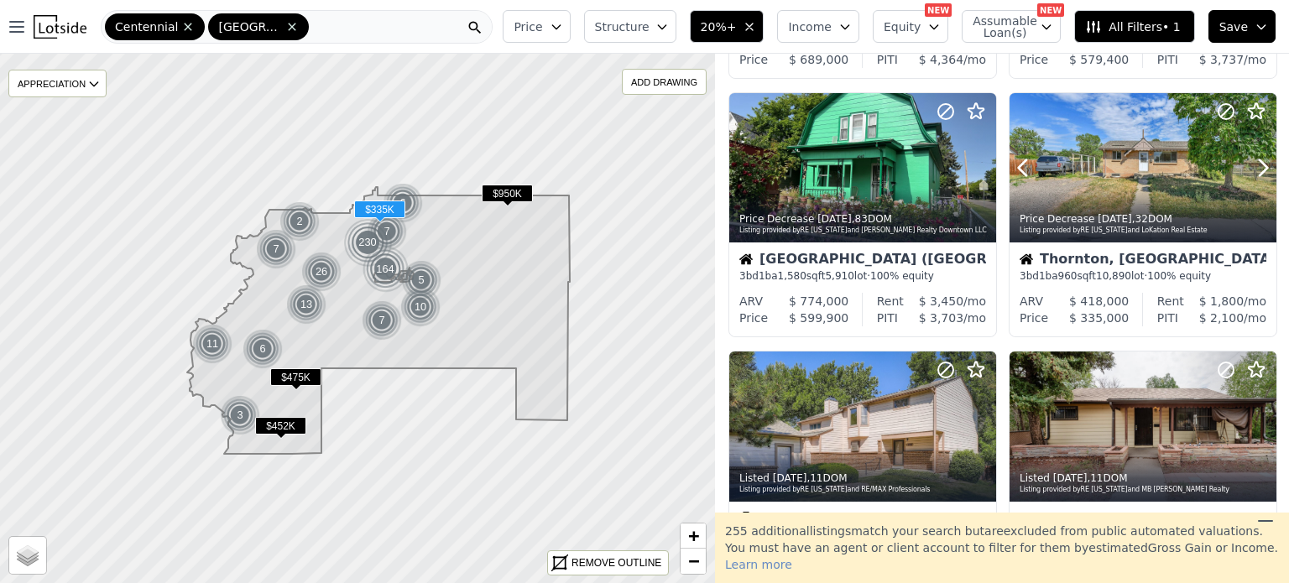
click at [1185, 189] on div at bounding box center [1143, 204] width 267 height 30
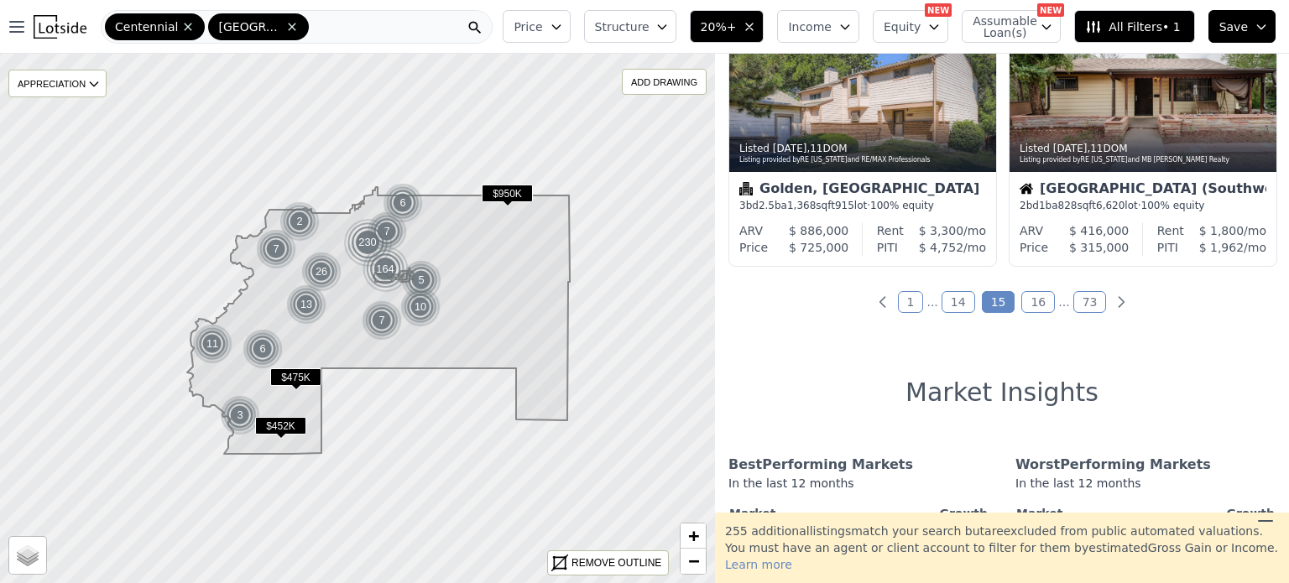
scroll to position [1383, 0]
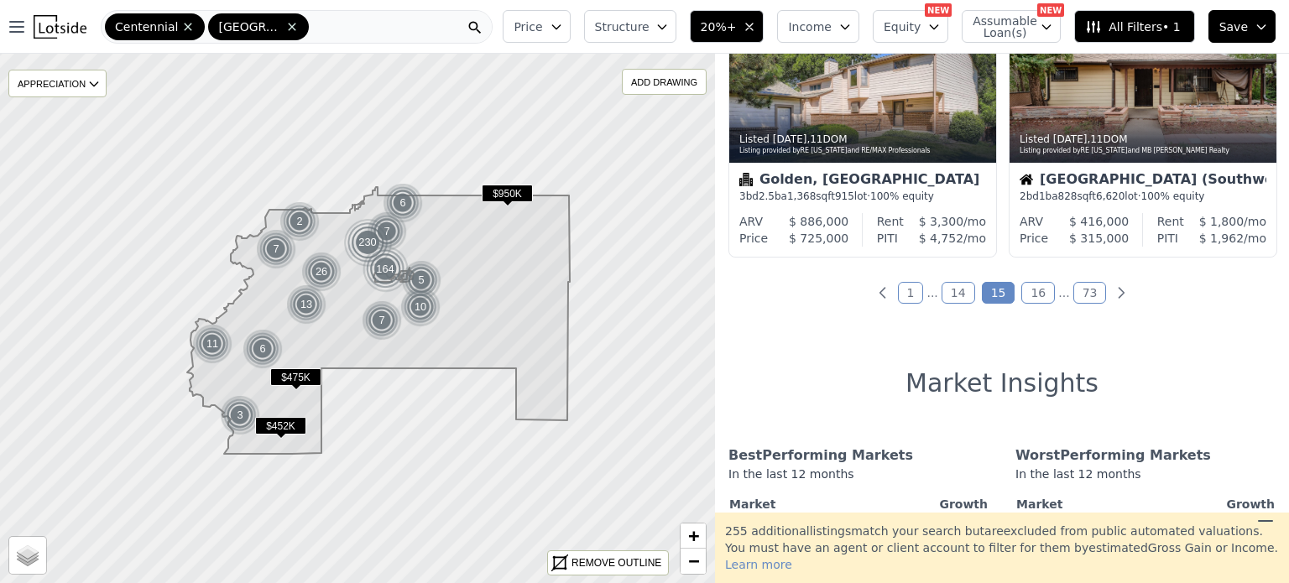
click at [1021, 291] on link "16" at bounding box center [1038, 293] width 34 height 22
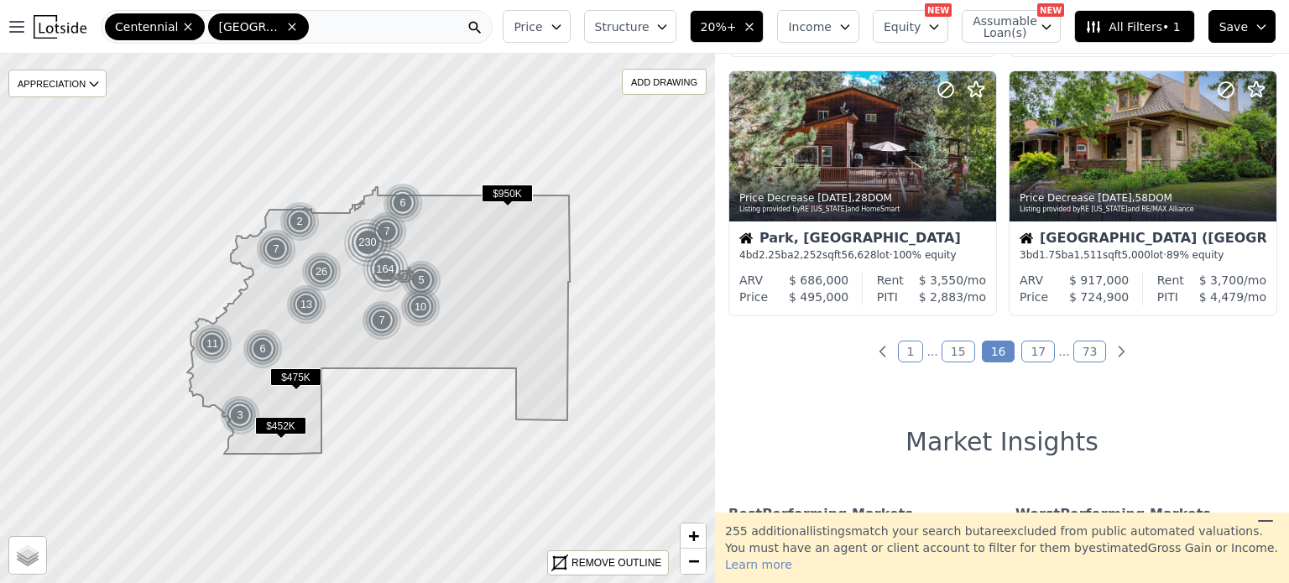
scroll to position [1421, 0]
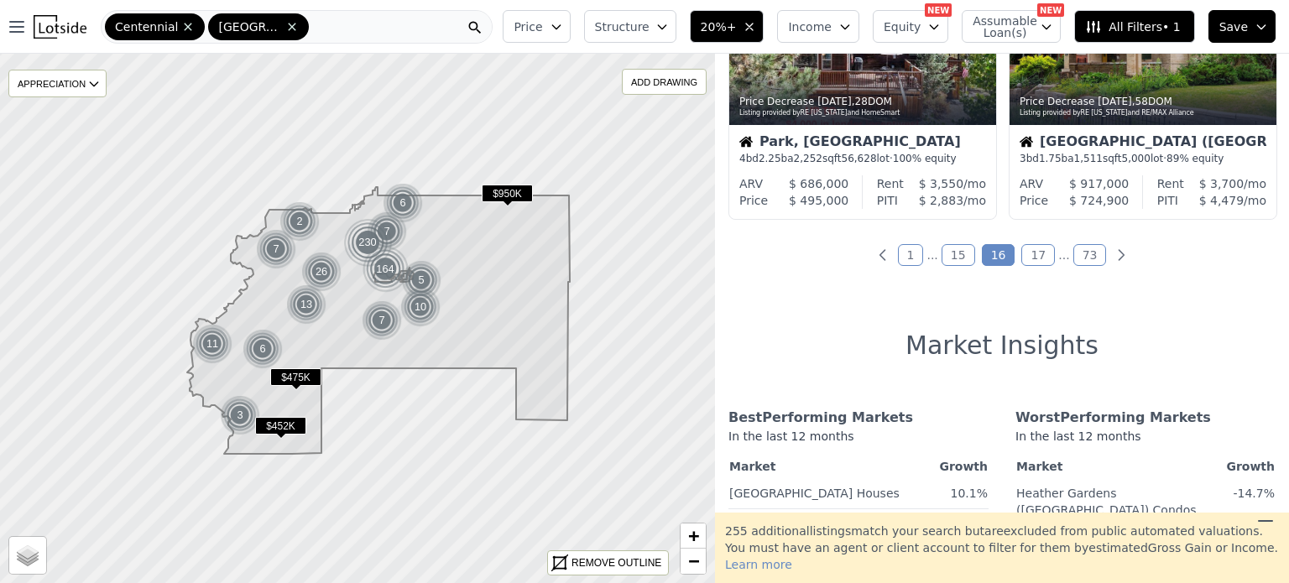
click at [1038, 248] on link "17" at bounding box center [1038, 255] width 34 height 22
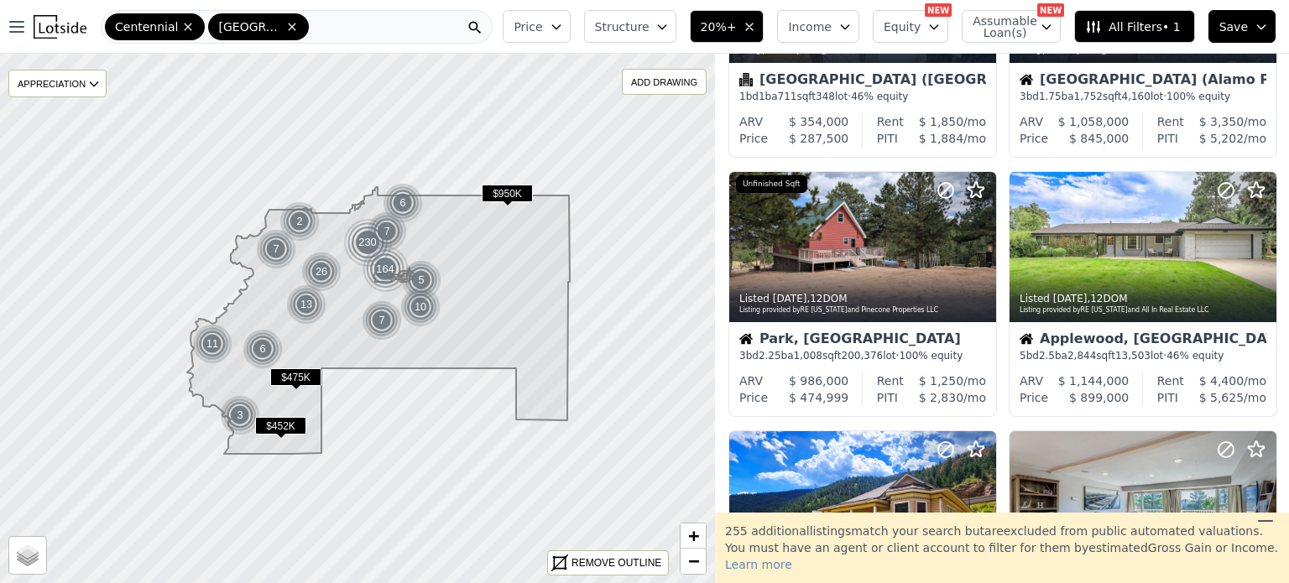
scroll to position [735, 0]
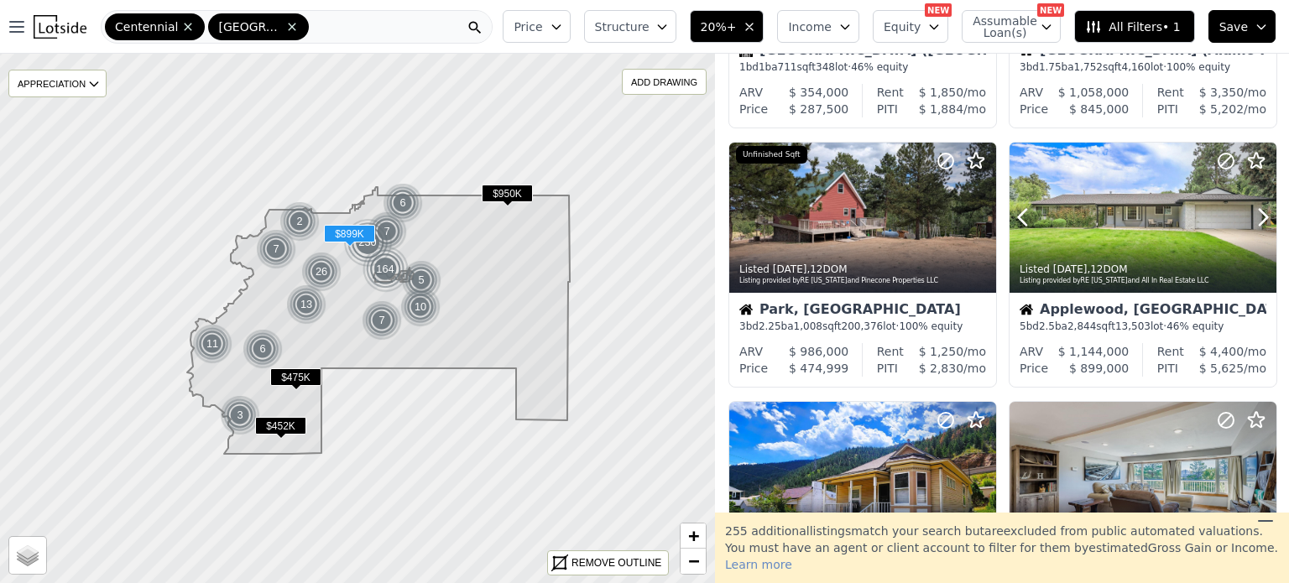
click at [1250, 217] on icon at bounding box center [1263, 217] width 27 height 27
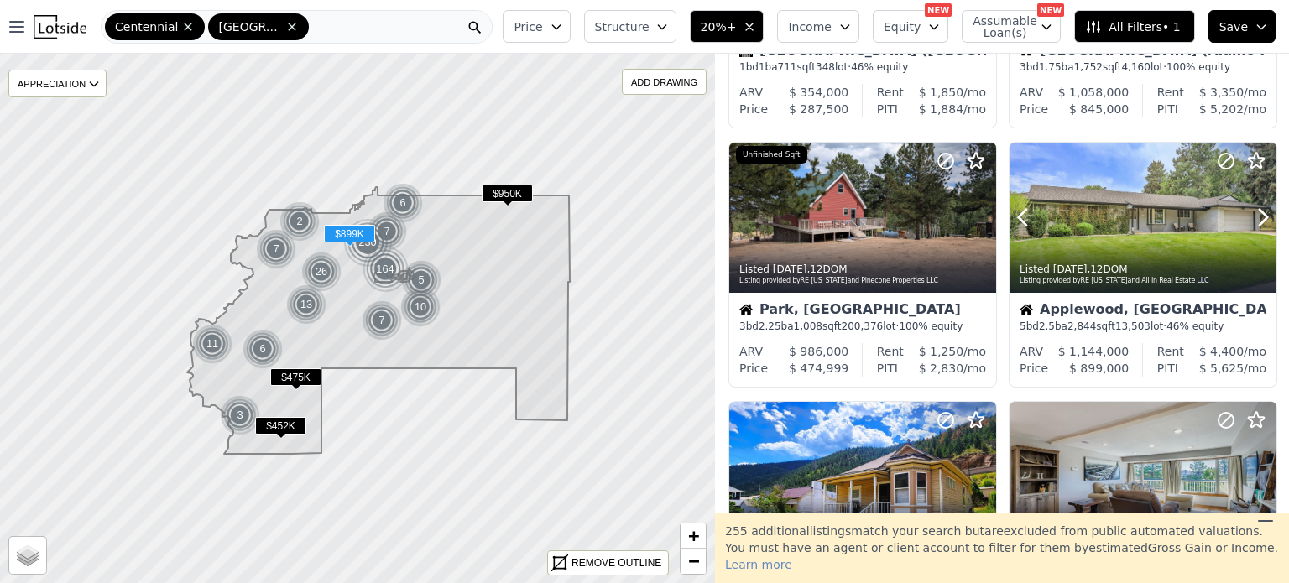
click at [1250, 217] on icon at bounding box center [1263, 217] width 27 height 27
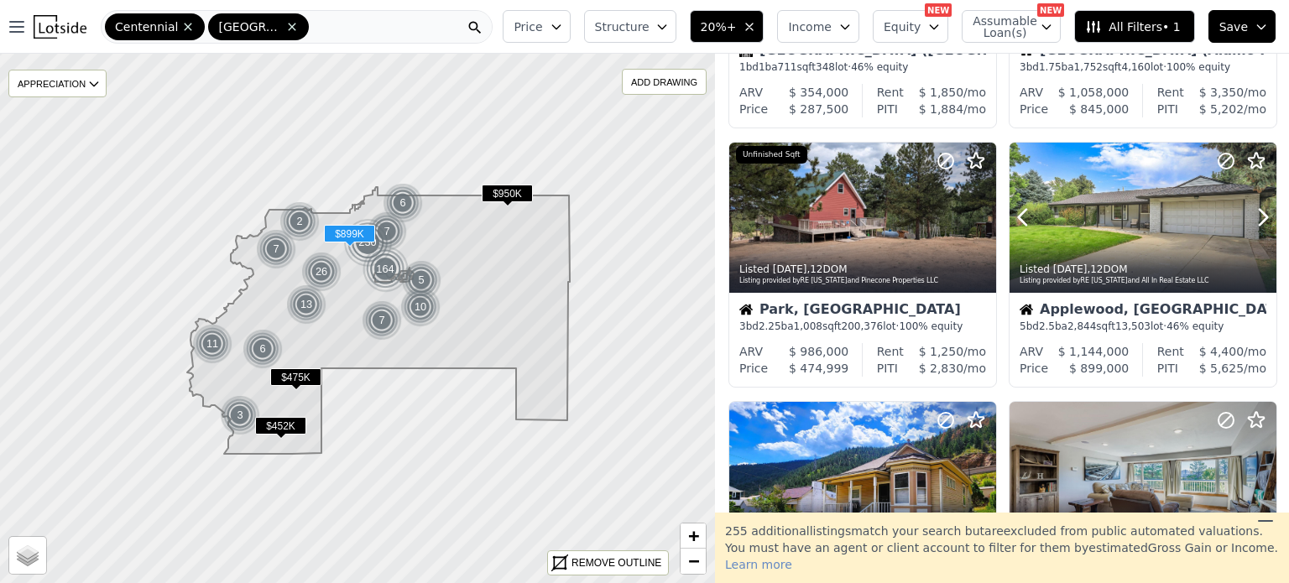
click at [1250, 217] on icon at bounding box center [1263, 217] width 27 height 27
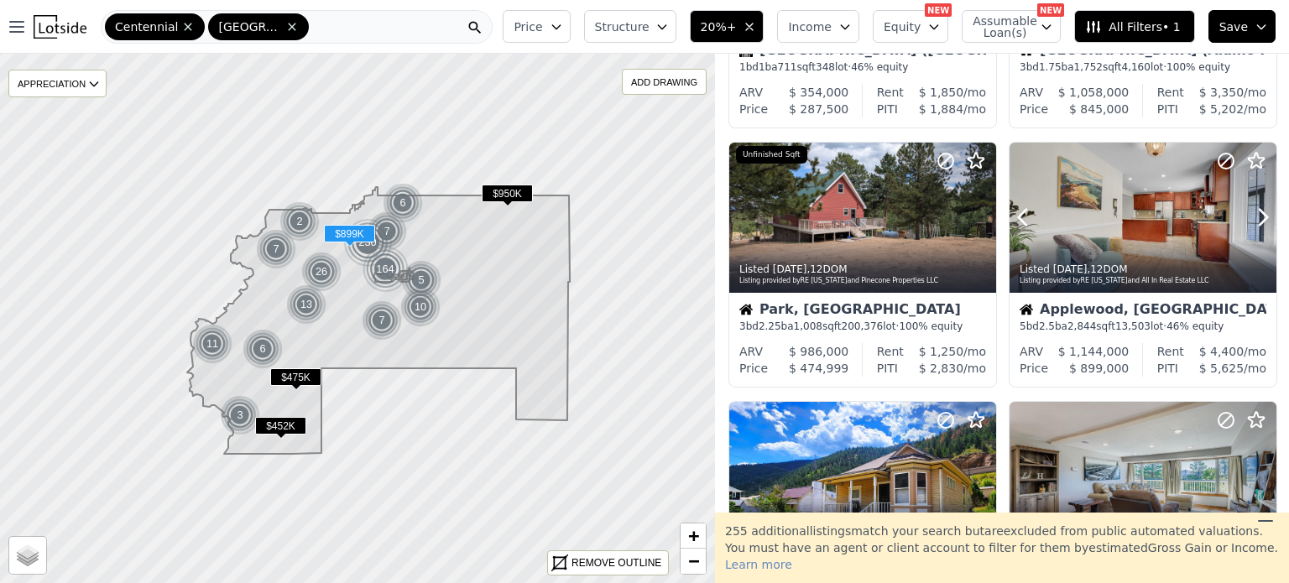
click at [1250, 217] on icon at bounding box center [1263, 217] width 27 height 27
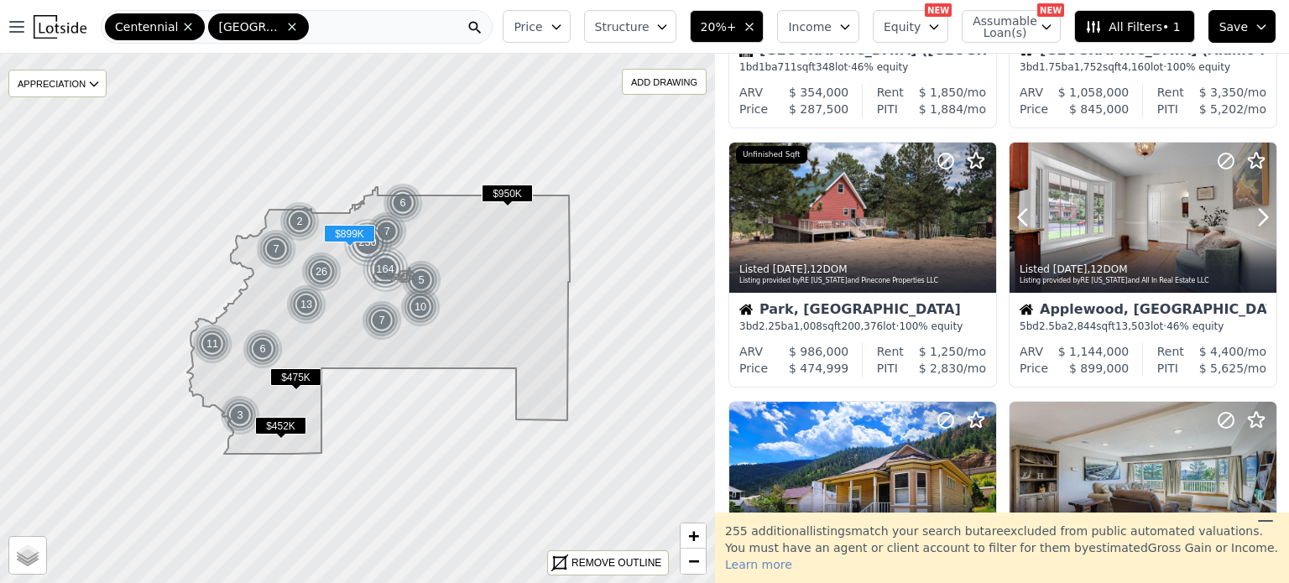
click at [1250, 217] on icon at bounding box center [1263, 217] width 27 height 27
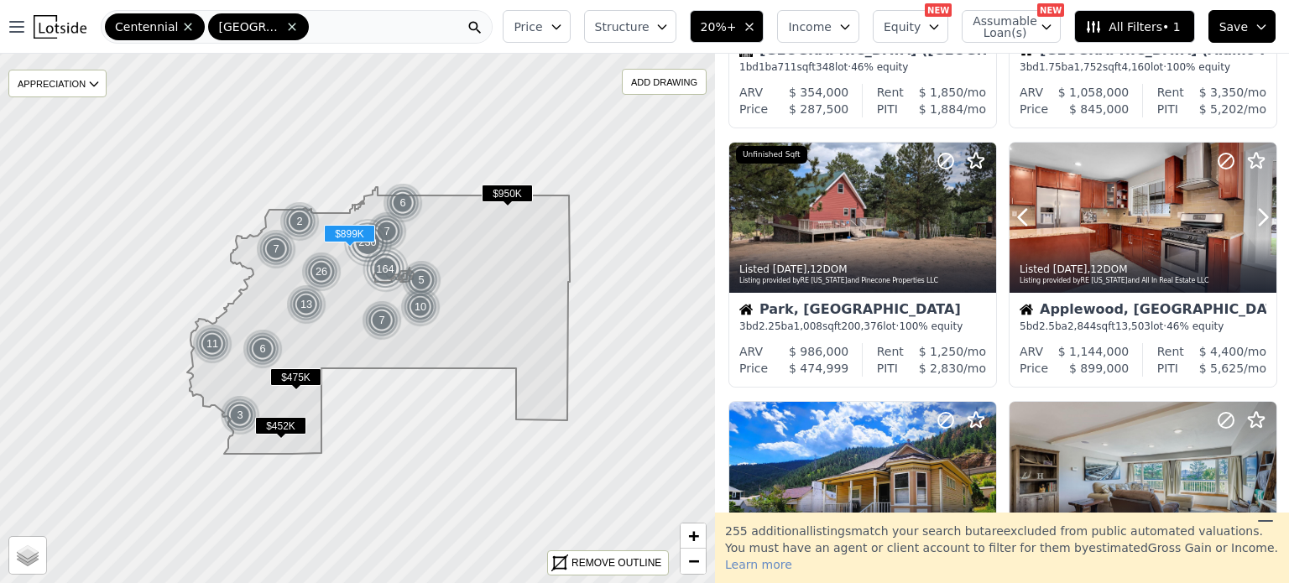
click at [1250, 217] on icon at bounding box center [1263, 217] width 27 height 27
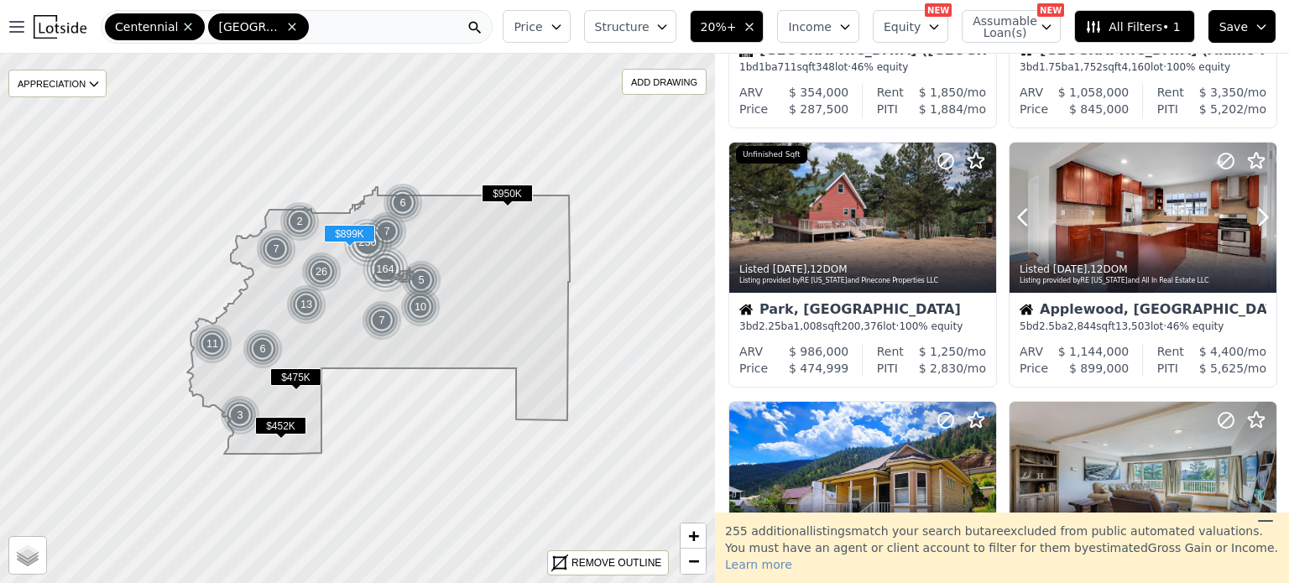
click at [1250, 217] on icon at bounding box center [1263, 217] width 27 height 27
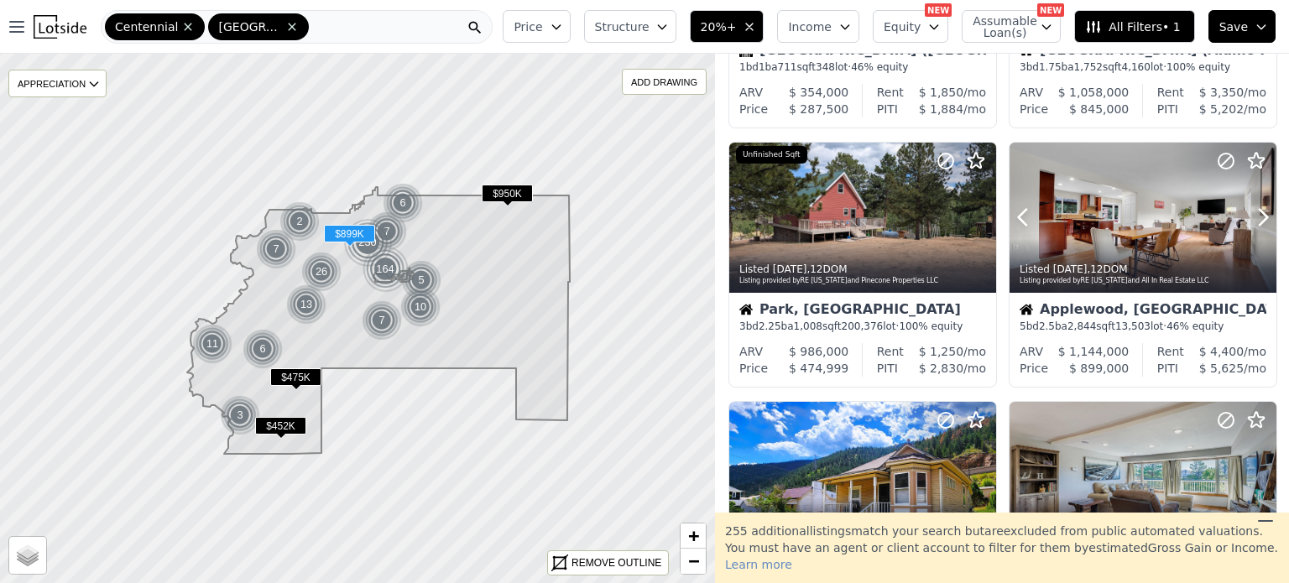
click at [1250, 217] on icon at bounding box center [1263, 217] width 27 height 27
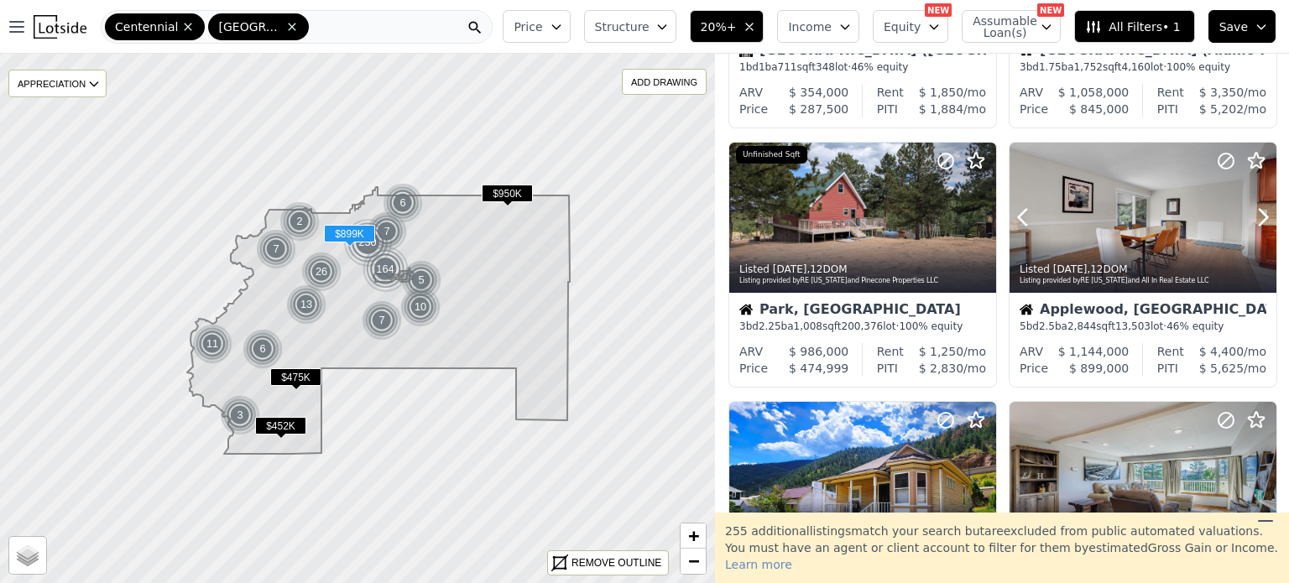
click at [1250, 217] on icon at bounding box center [1263, 217] width 27 height 27
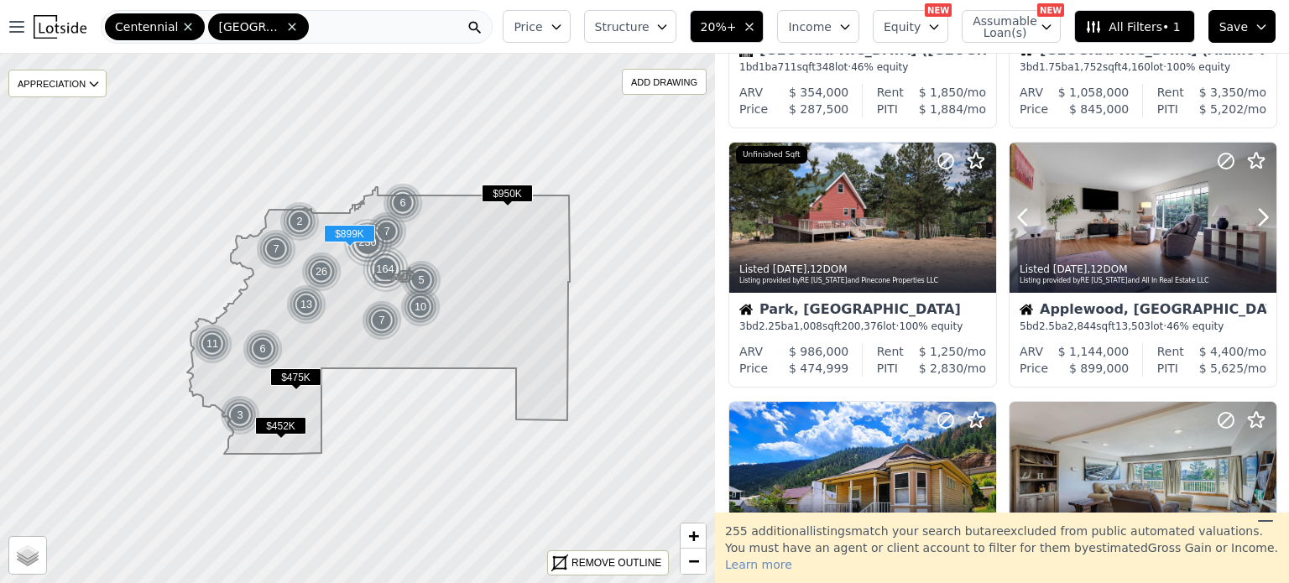
click at [1250, 217] on icon at bounding box center [1263, 217] width 27 height 27
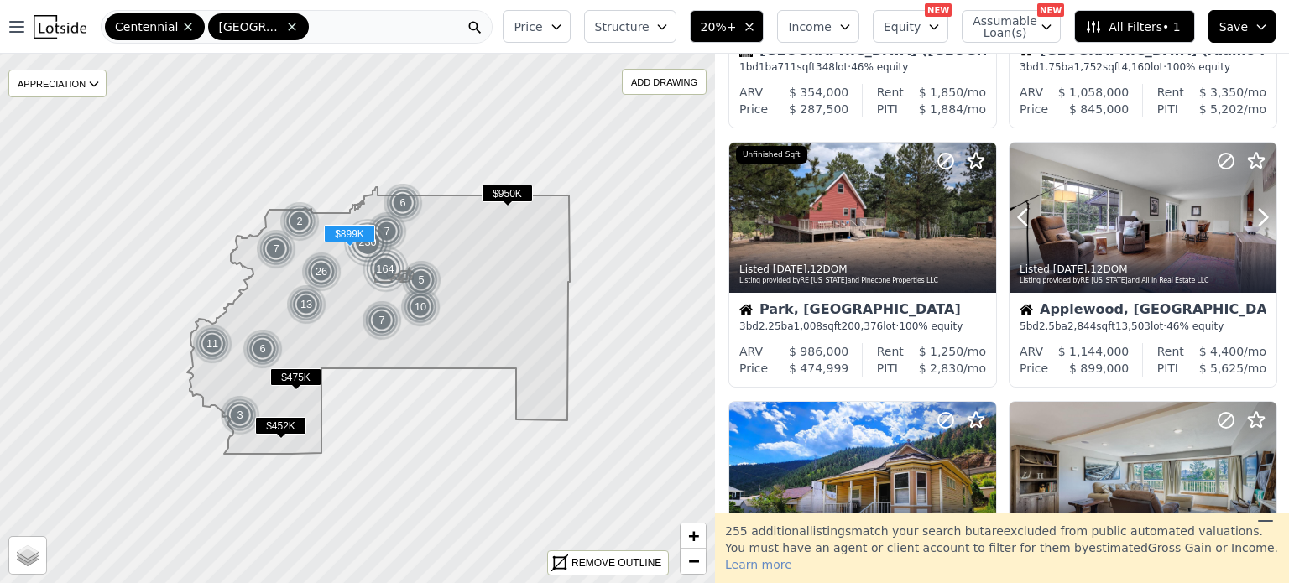
click at [1250, 217] on icon at bounding box center [1263, 217] width 27 height 27
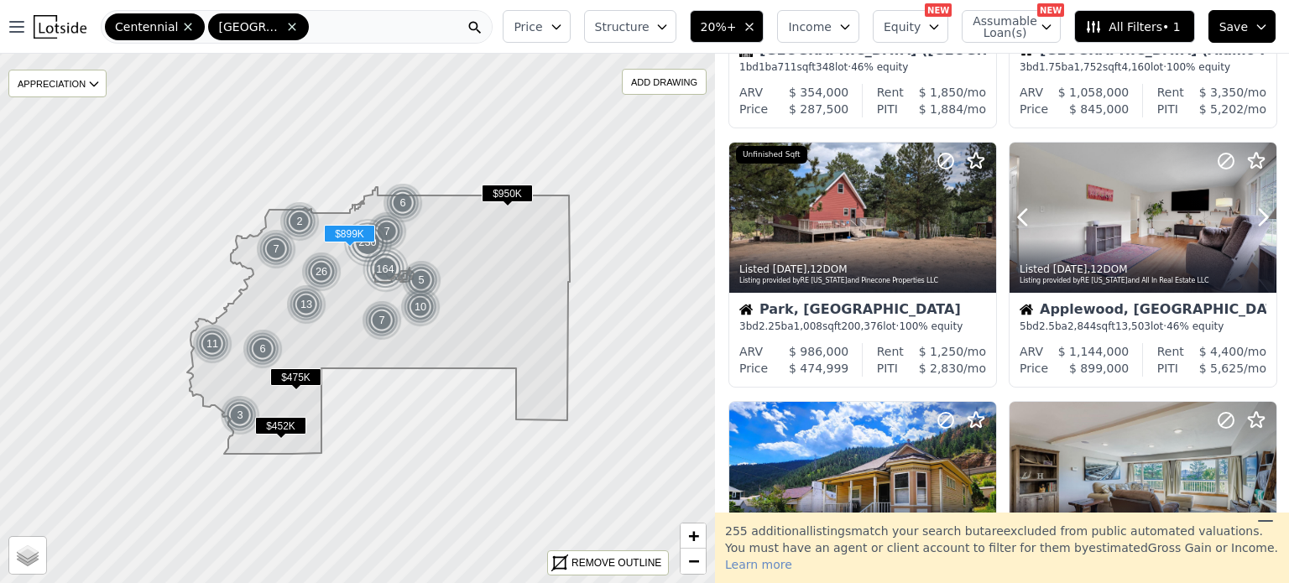
click at [1250, 217] on icon at bounding box center [1263, 217] width 27 height 27
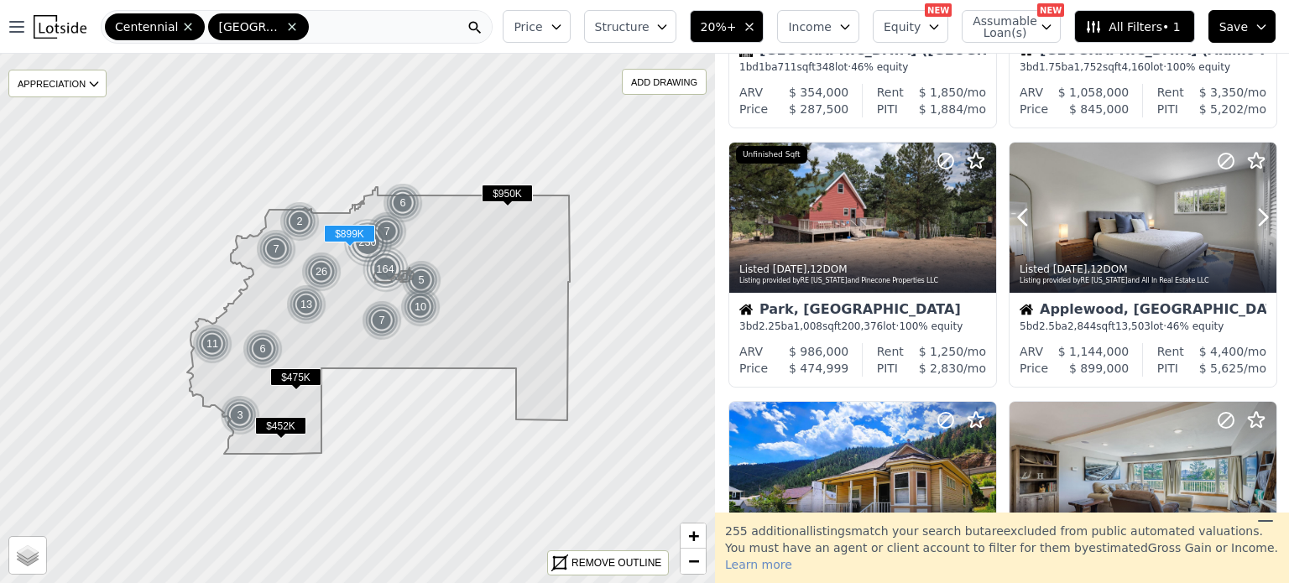
click at [1250, 217] on icon at bounding box center [1263, 217] width 27 height 27
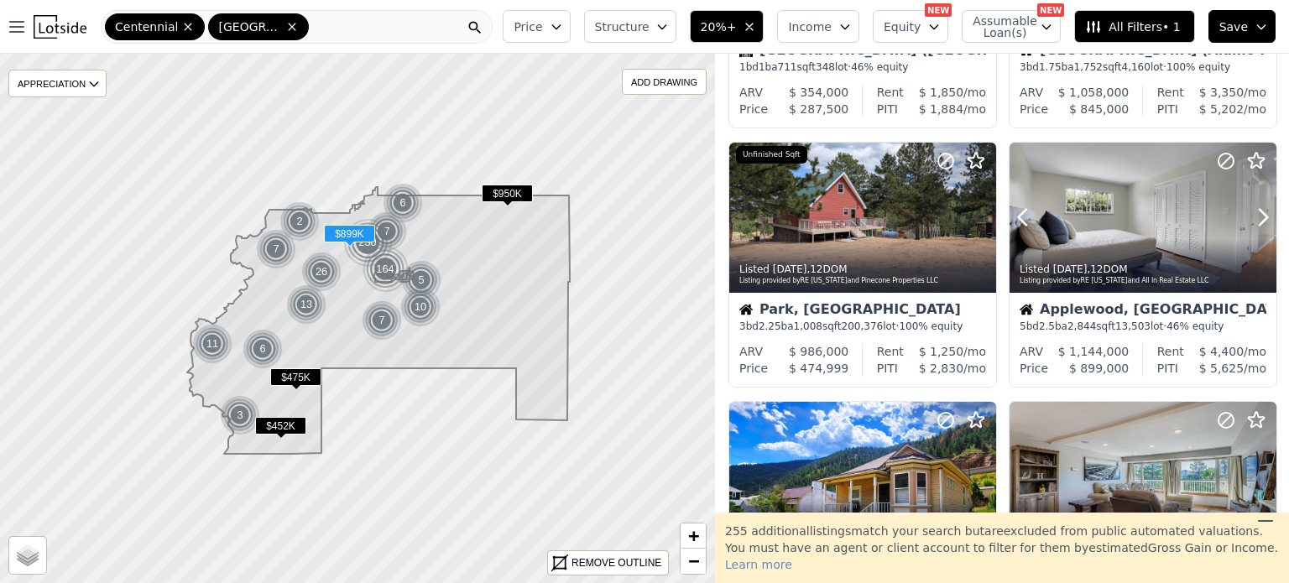
click at [1250, 217] on icon at bounding box center [1263, 217] width 27 height 27
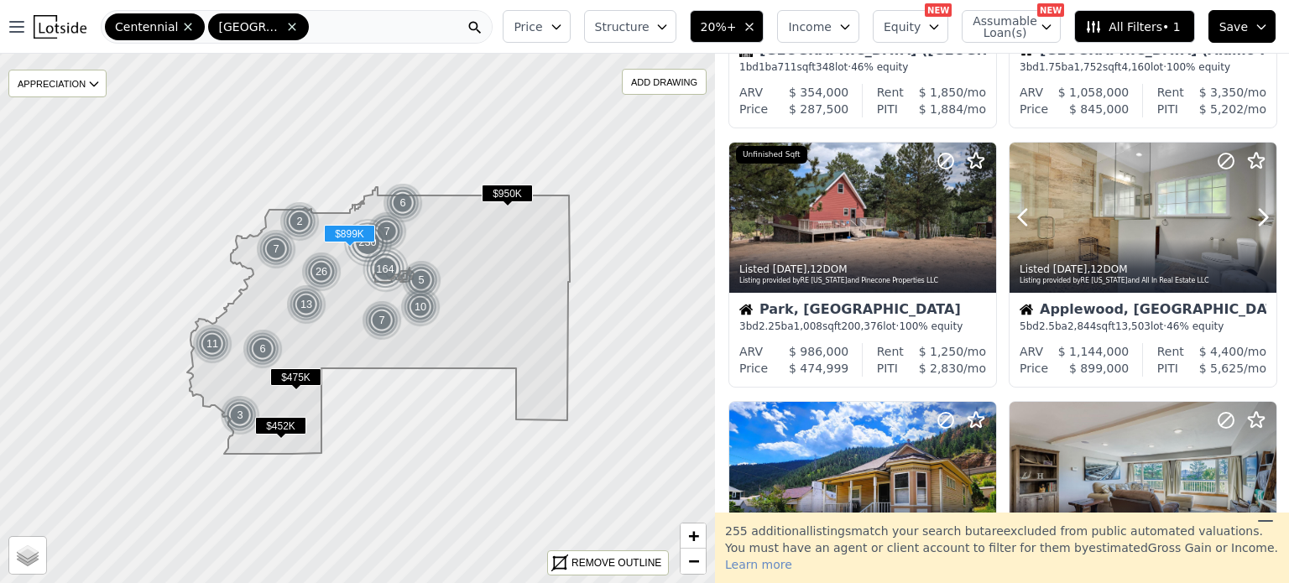
click at [1250, 217] on icon at bounding box center [1263, 217] width 27 height 27
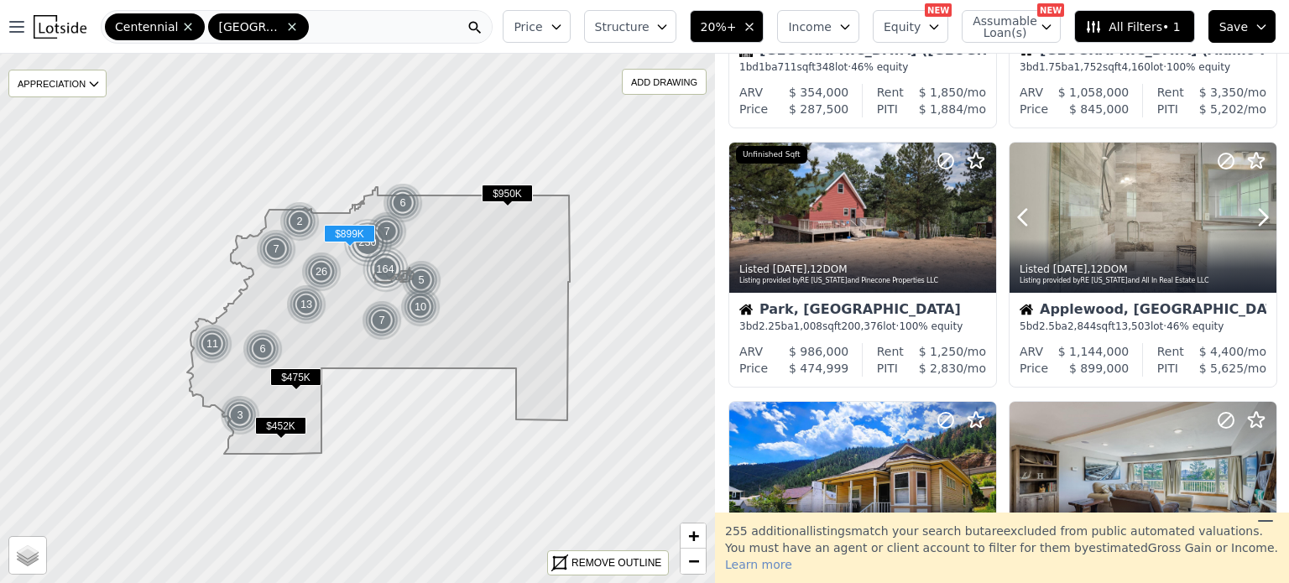
click at [1250, 217] on icon at bounding box center [1263, 217] width 27 height 27
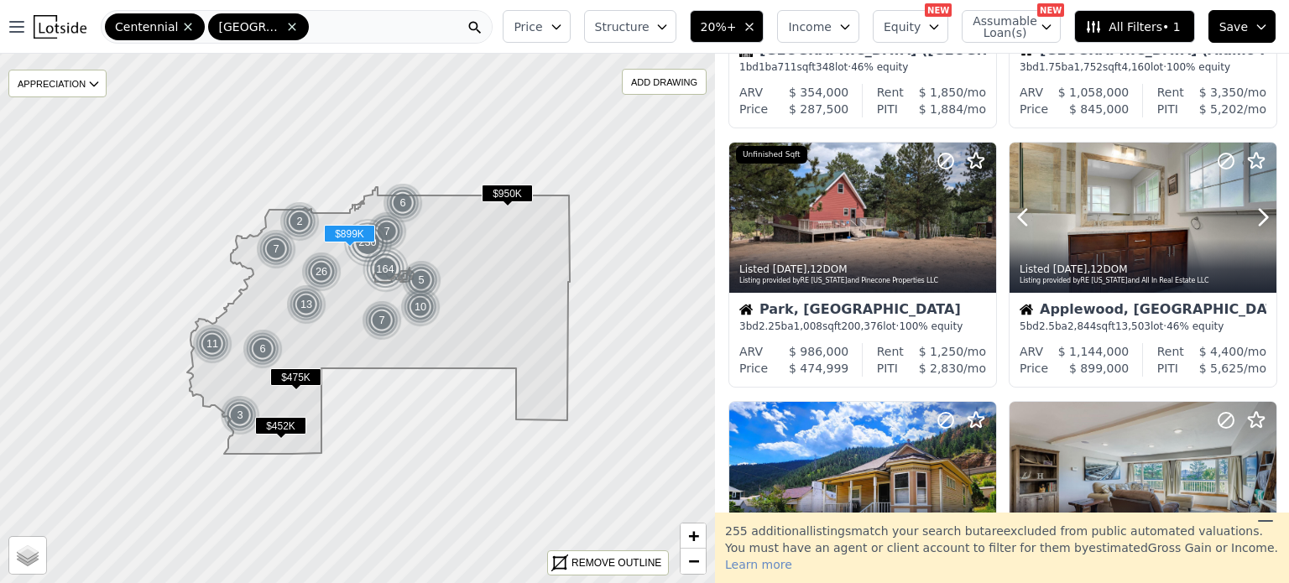
click at [1250, 217] on icon at bounding box center [1263, 217] width 27 height 27
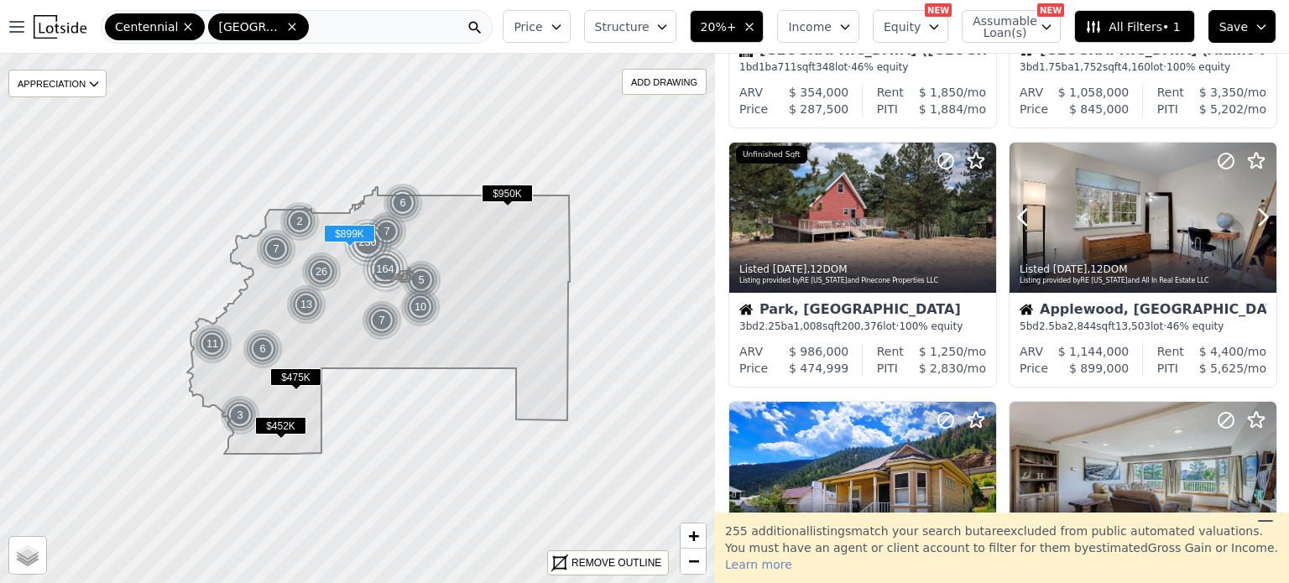
click at [1250, 217] on icon at bounding box center [1263, 217] width 27 height 27
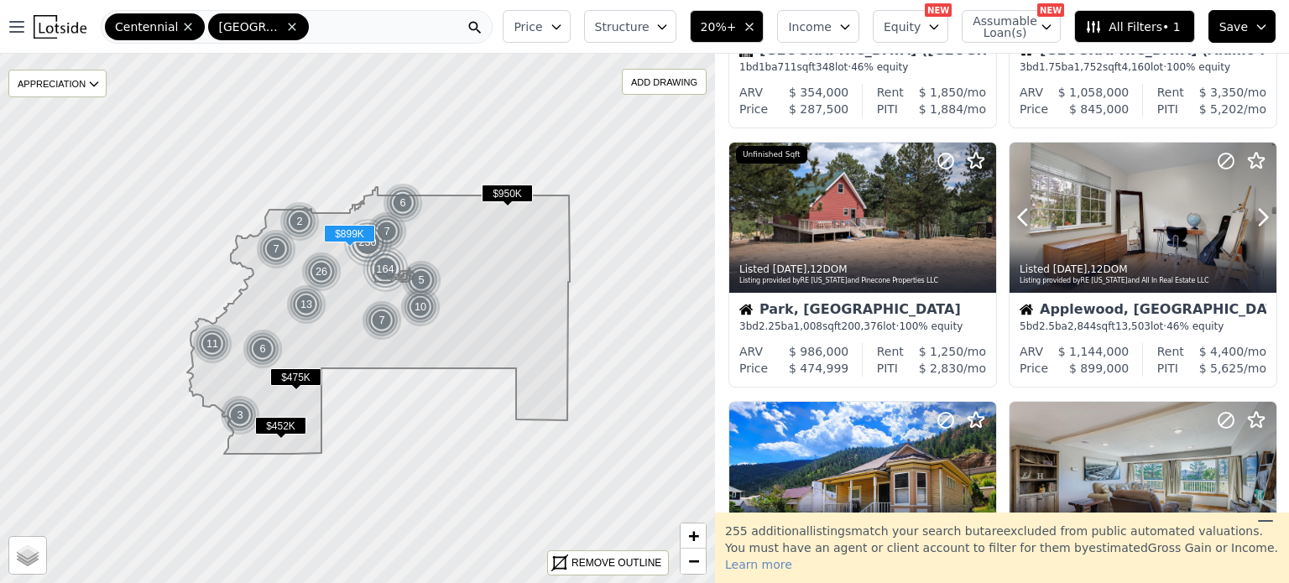
click at [1250, 217] on icon at bounding box center [1263, 217] width 27 height 27
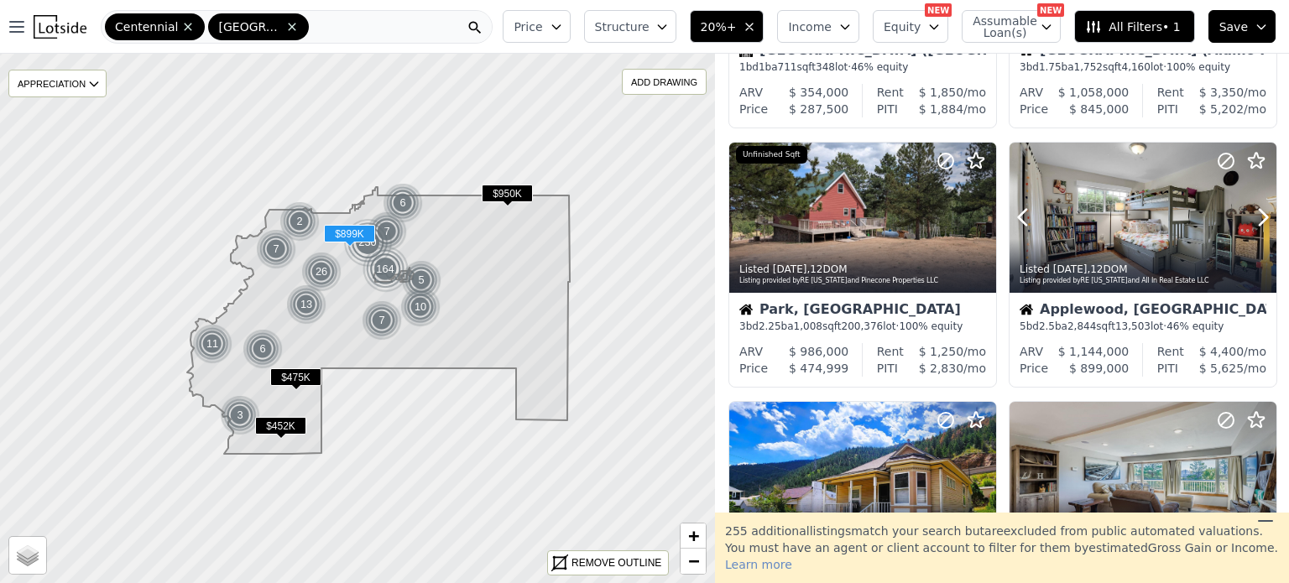
click at [1250, 217] on icon at bounding box center [1263, 217] width 27 height 27
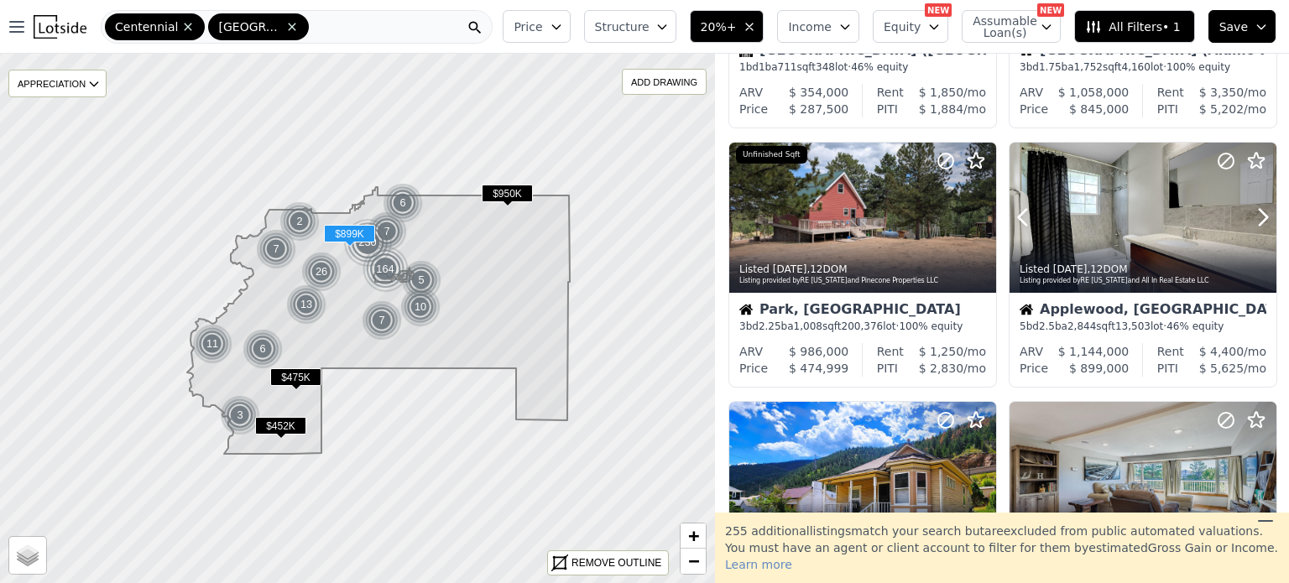
click at [1250, 217] on icon at bounding box center [1263, 217] width 27 height 27
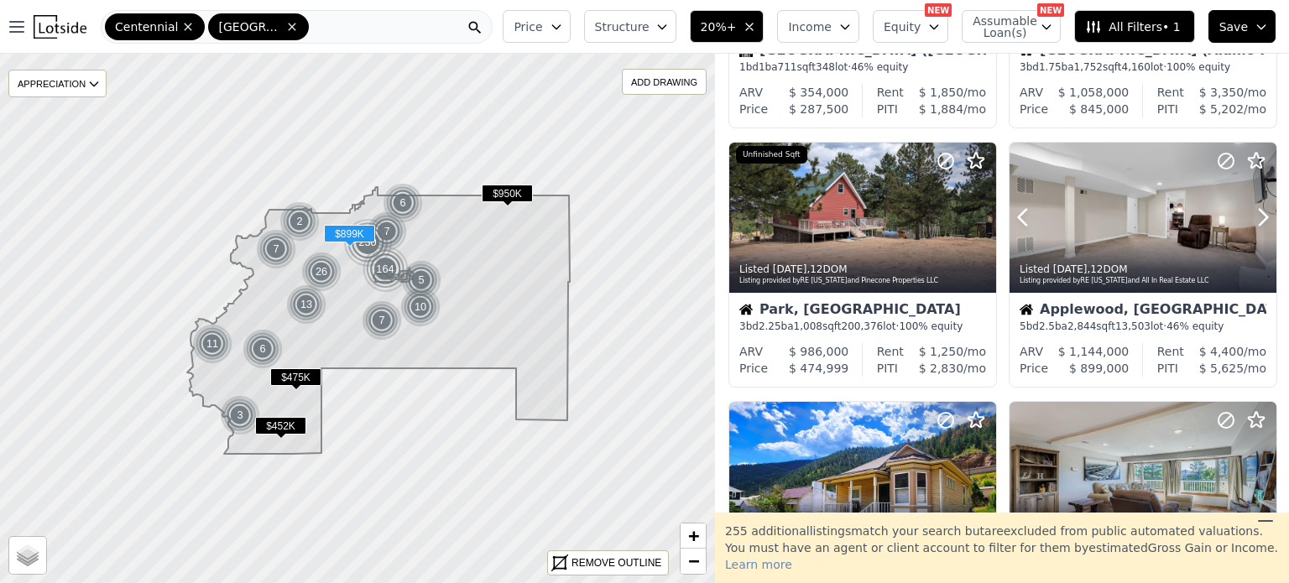
click at [1250, 217] on icon at bounding box center [1263, 217] width 27 height 27
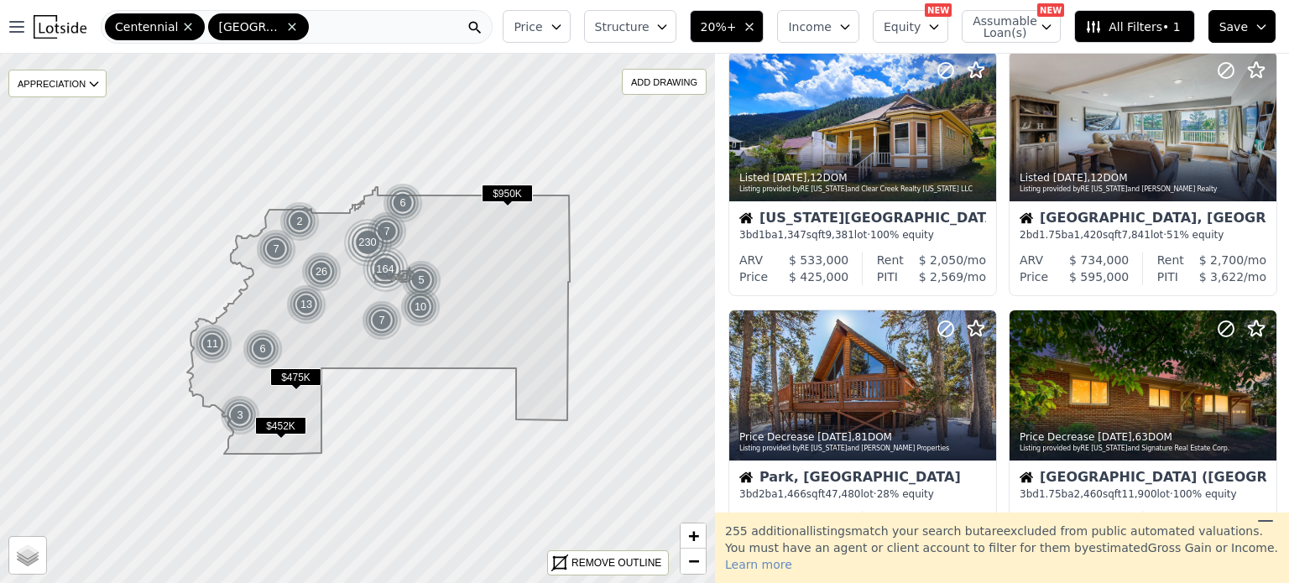
scroll to position [1201, 0]
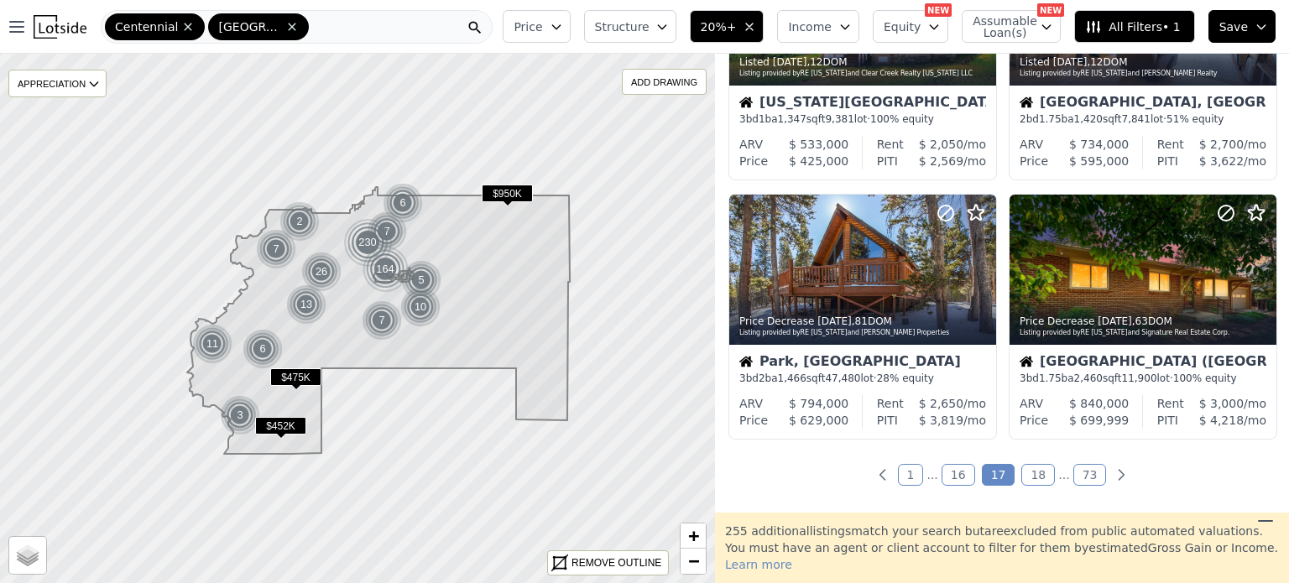
click at [1029, 477] on link "18" at bounding box center [1038, 475] width 34 height 22
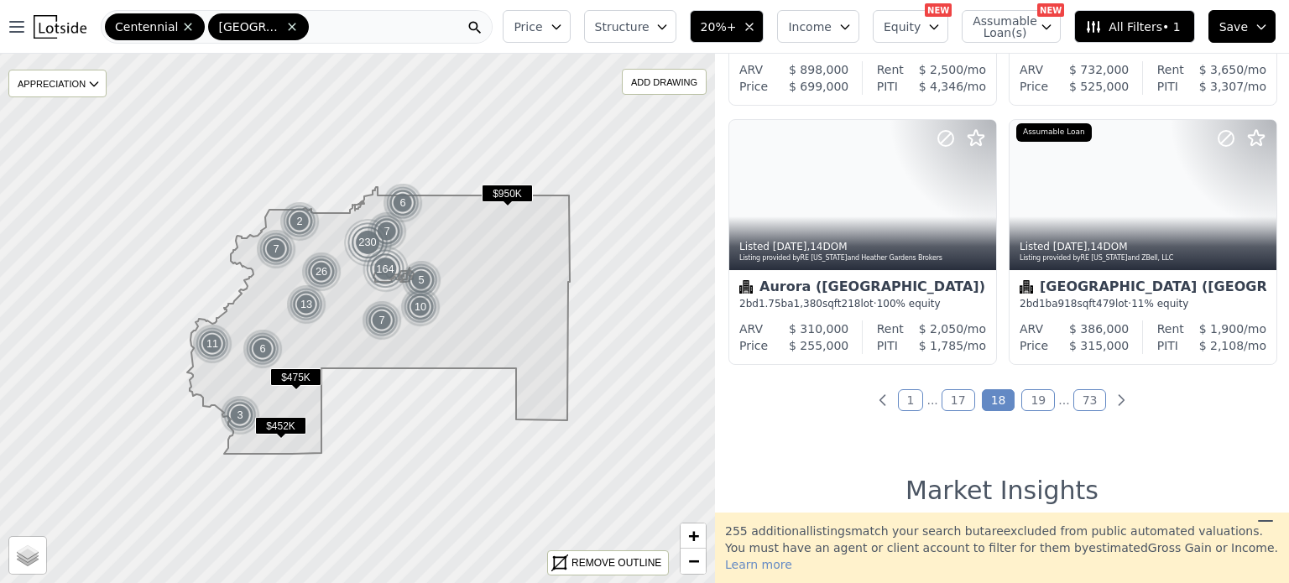
scroll to position [1286, 0]
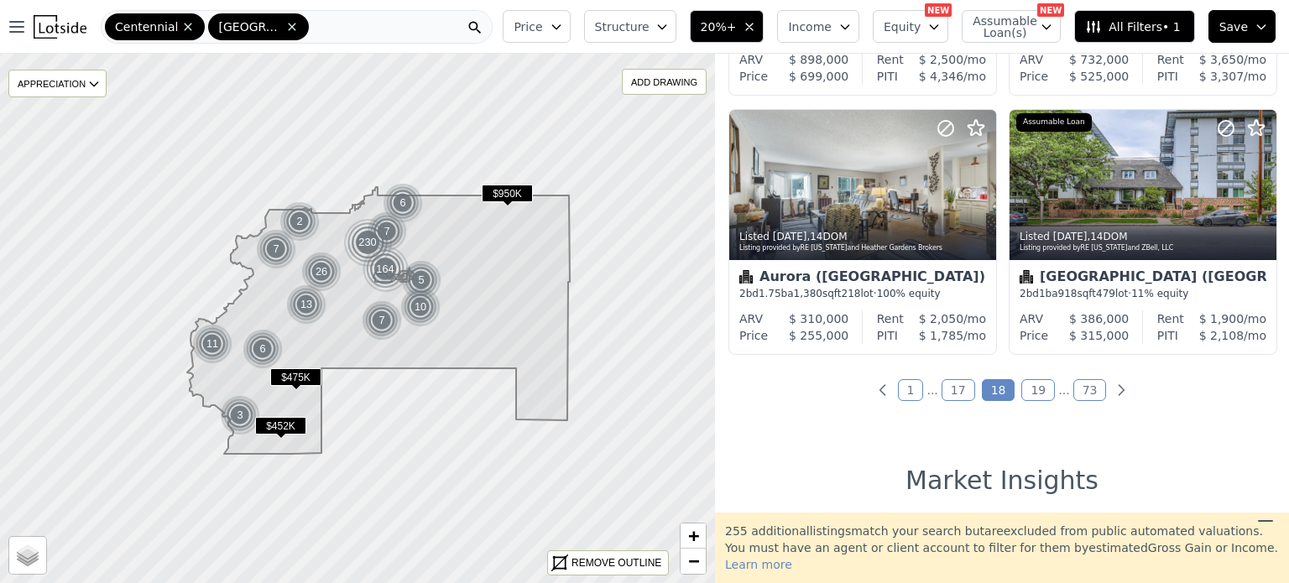
click at [1021, 395] on link "19" at bounding box center [1038, 390] width 34 height 22
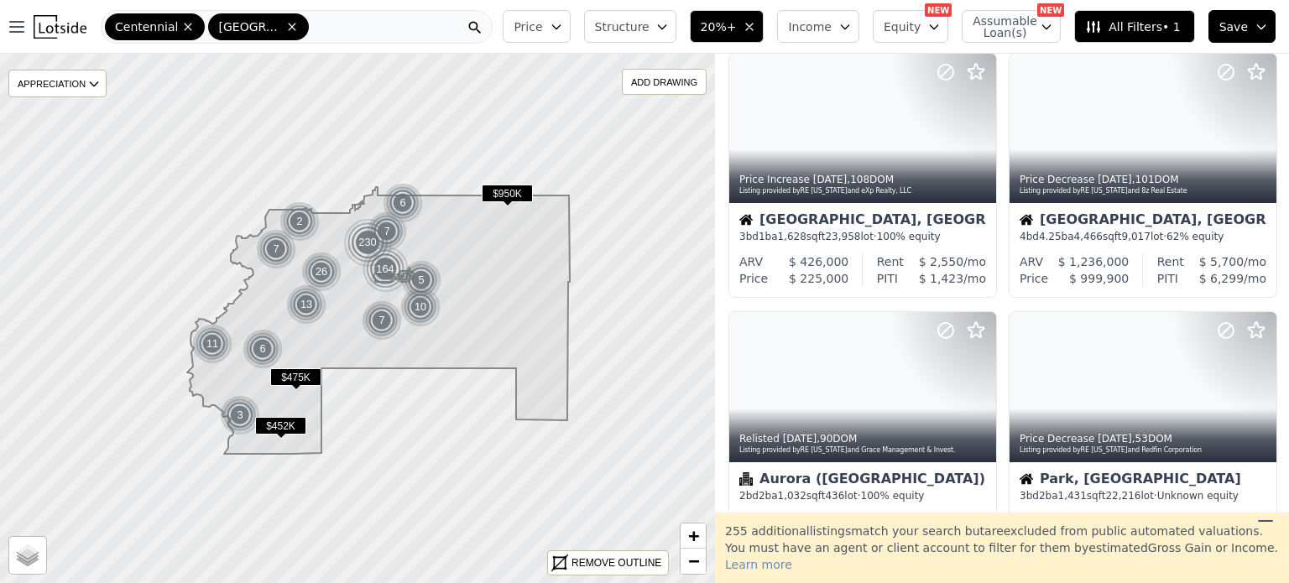
scroll to position [1073, 0]
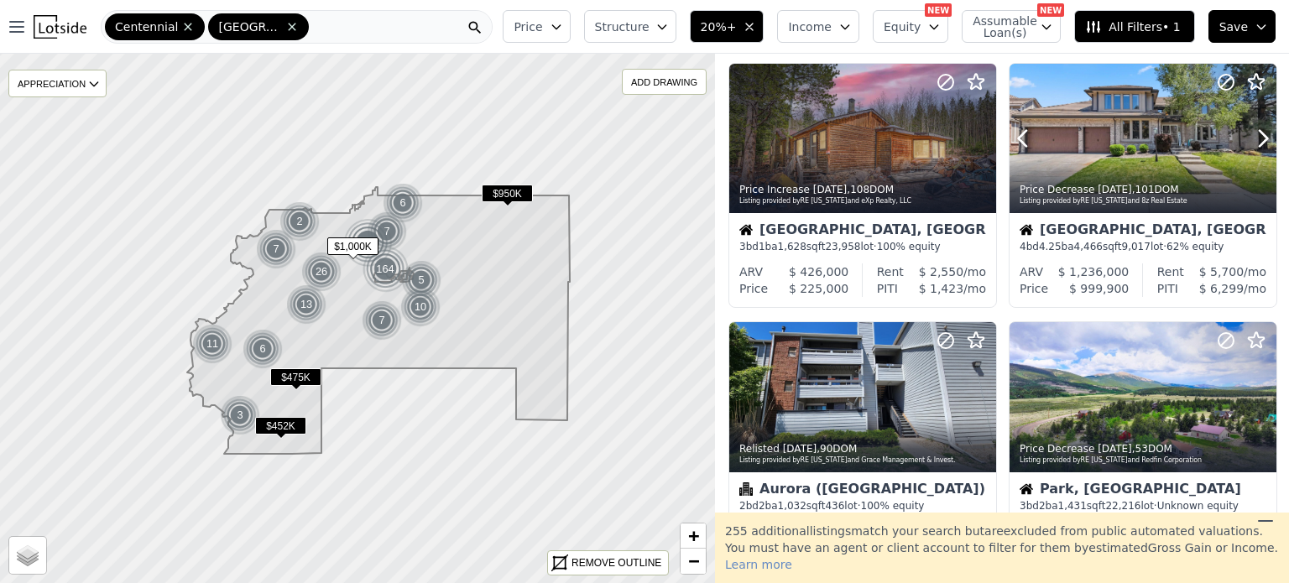
click at [1250, 140] on icon at bounding box center [1263, 138] width 27 height 27
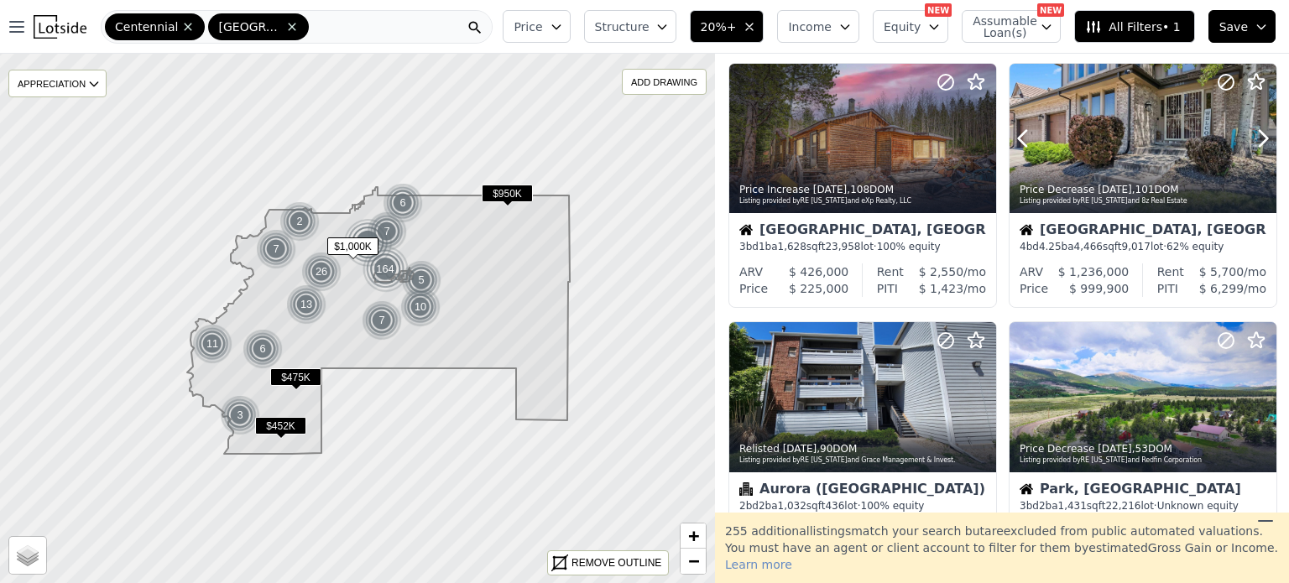
click at [1250, 140] on icon at bounding box center [1263, 138] width 27 height 27
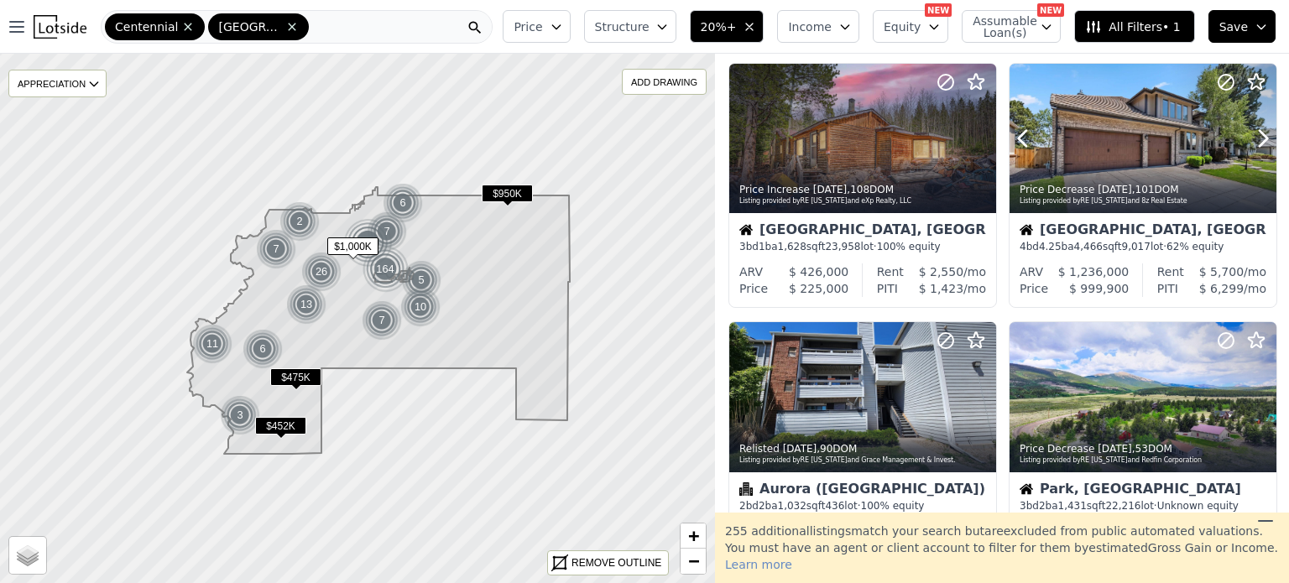
click at [1250, 140] on icon at bounding box center [1263, 138] width 27 height 27
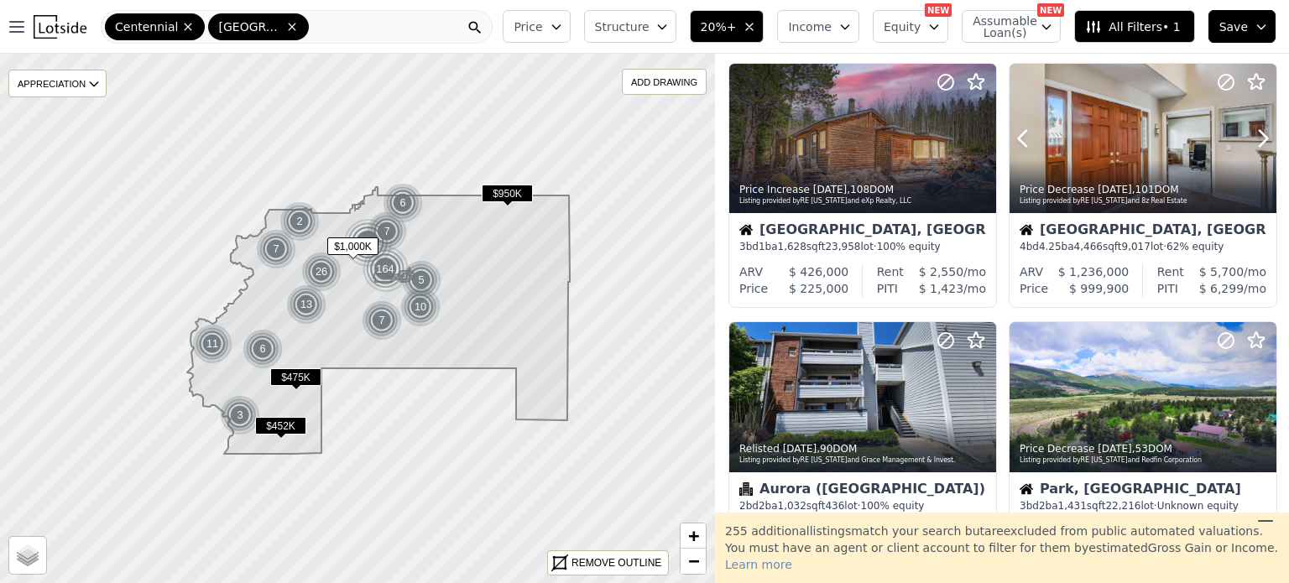
click at [1250, 140] on icon at bounding box center [1263, 138] width 27 height 27
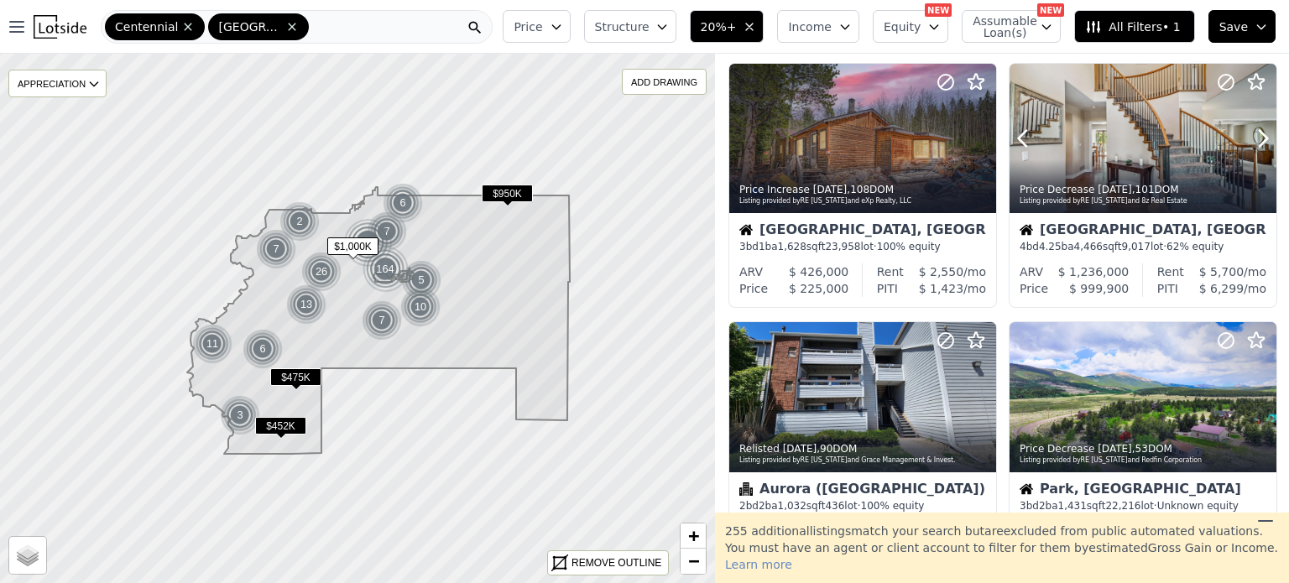
click at [1250, 140] on icon at bounding box center [1263, 138] width 27 height 27
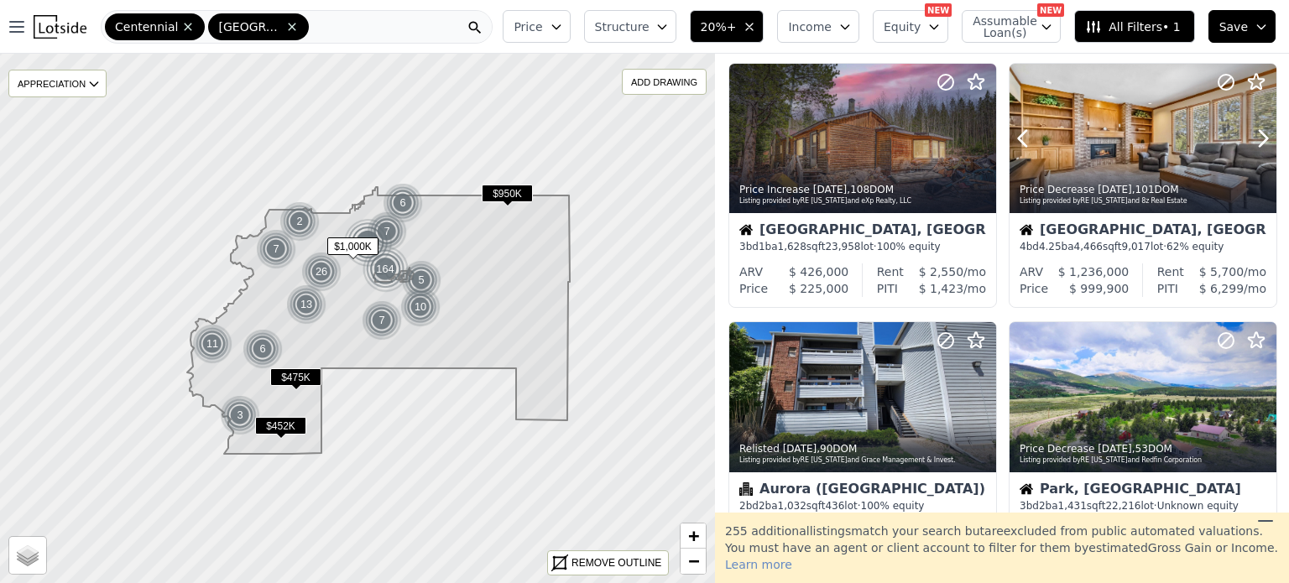
click at [1250, 140] on icon at bounding box center [1263, 138] width 27 height 27
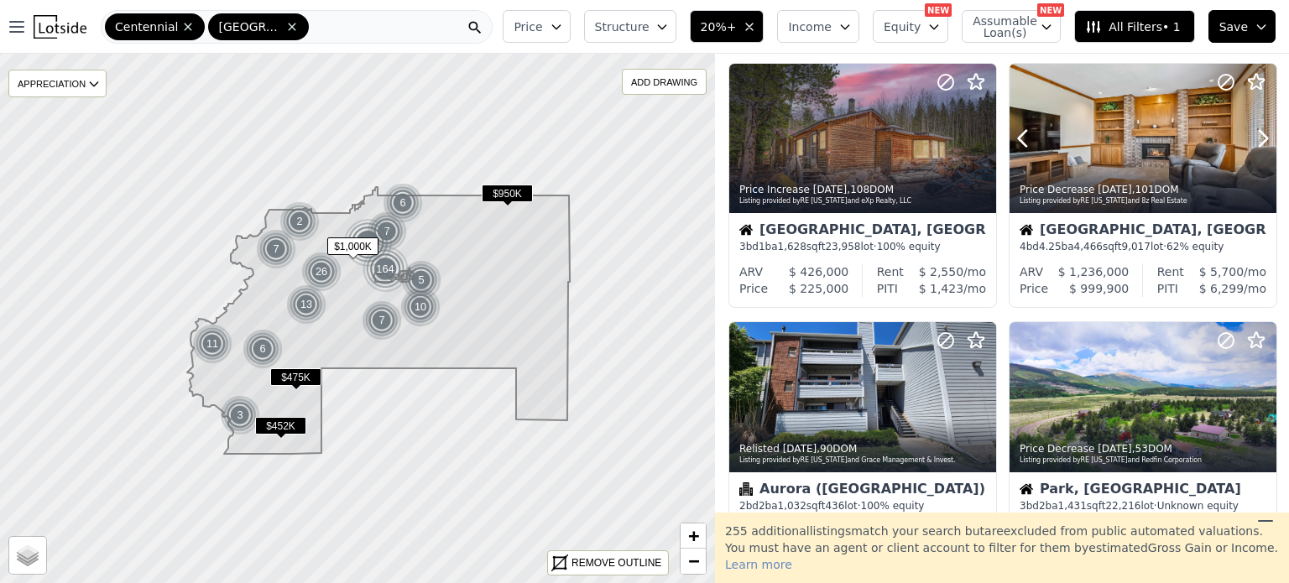
click at [1250, 140] on icon at bounding box center [1263, 138] width 27 height 27
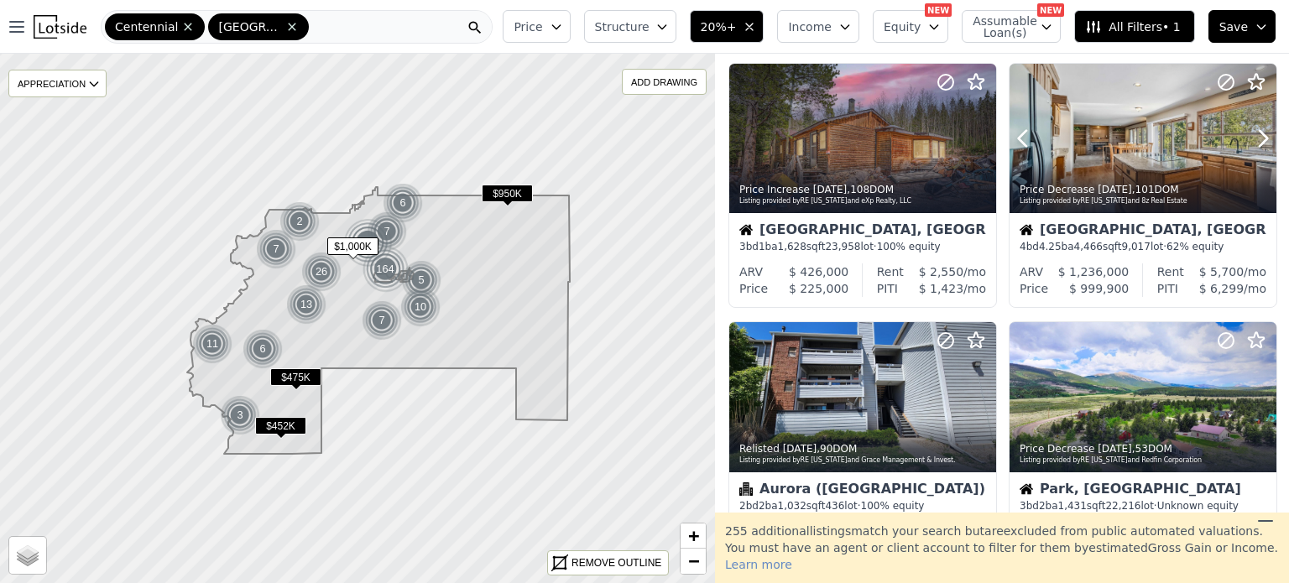
click at [1250, 140] on icon at bounding box center [1263, 138] width 27 height 27
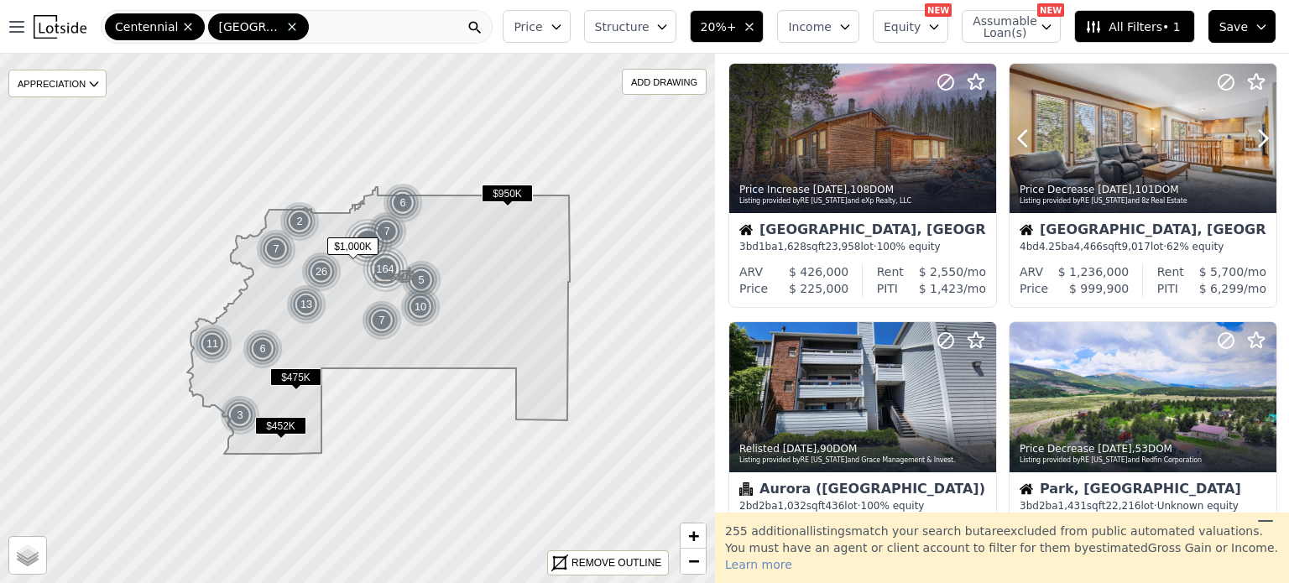
click at [1250, 140] on icon at bounding box center [1263, 138] width 27 height 27
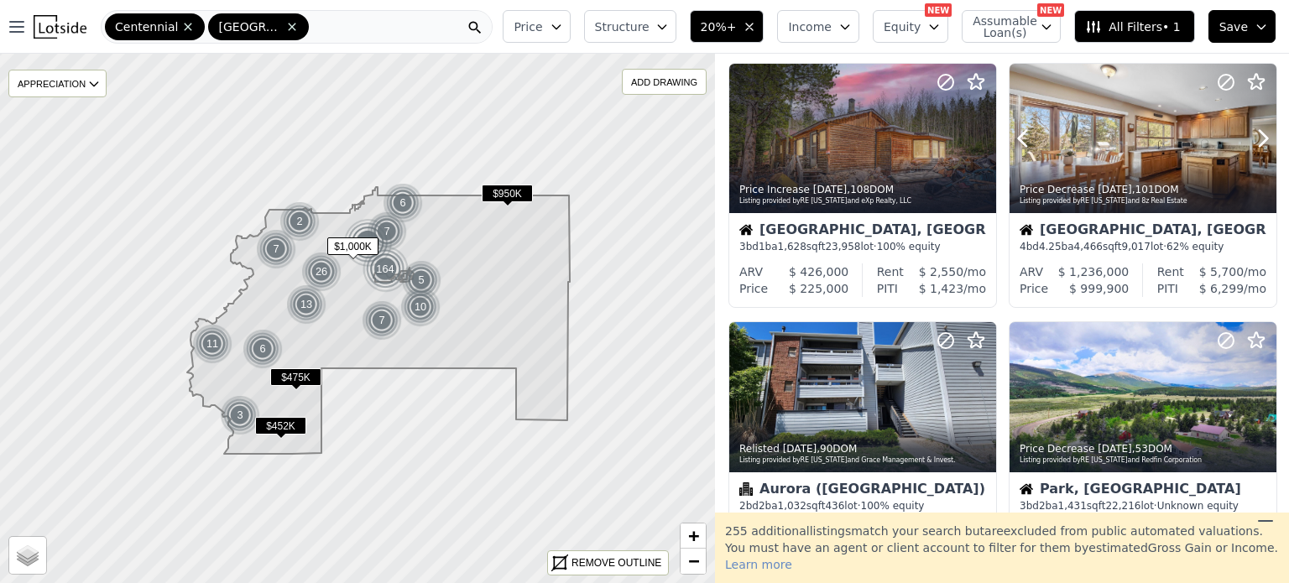
click at [1250, 140] on icon at bounding box center [1263, 138] width 27 height 27
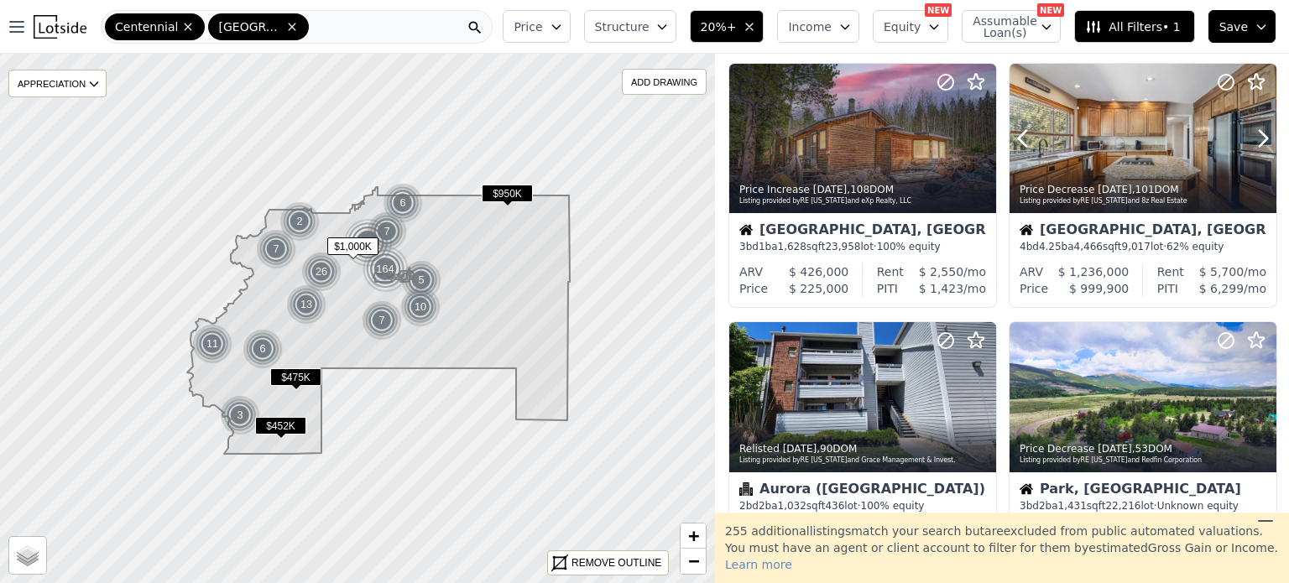
click at [1250, 140] on icon at bounding box center [1263, 138] width 27 height 27
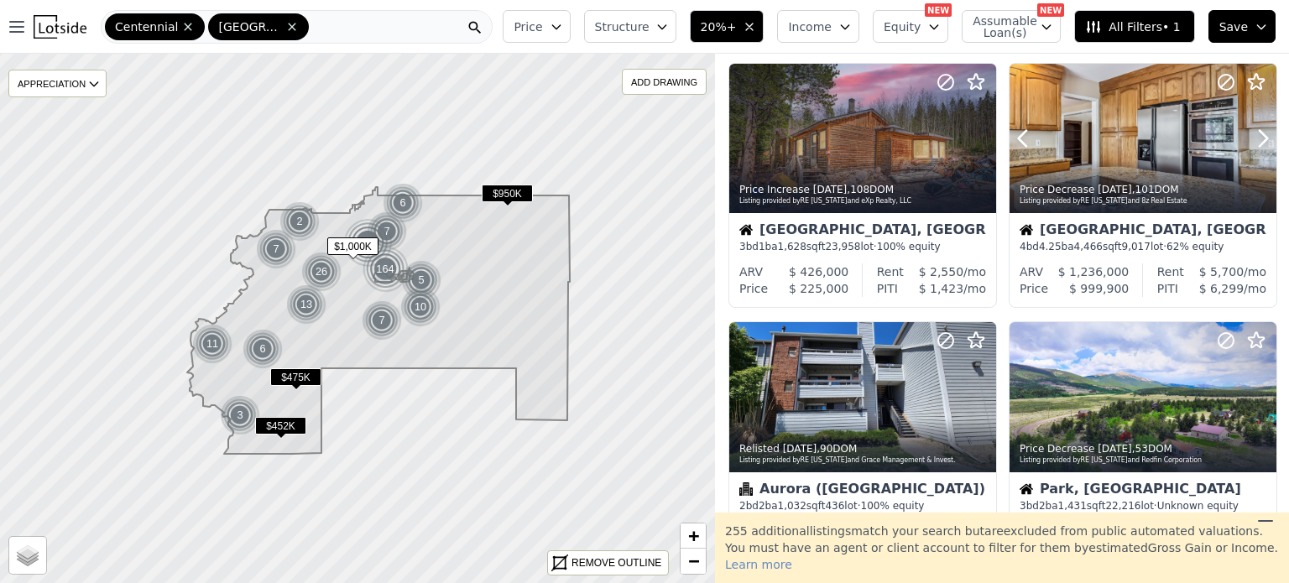
click at [1250, 140] on icon at bounding box center [1263, 138] width 27 height 27
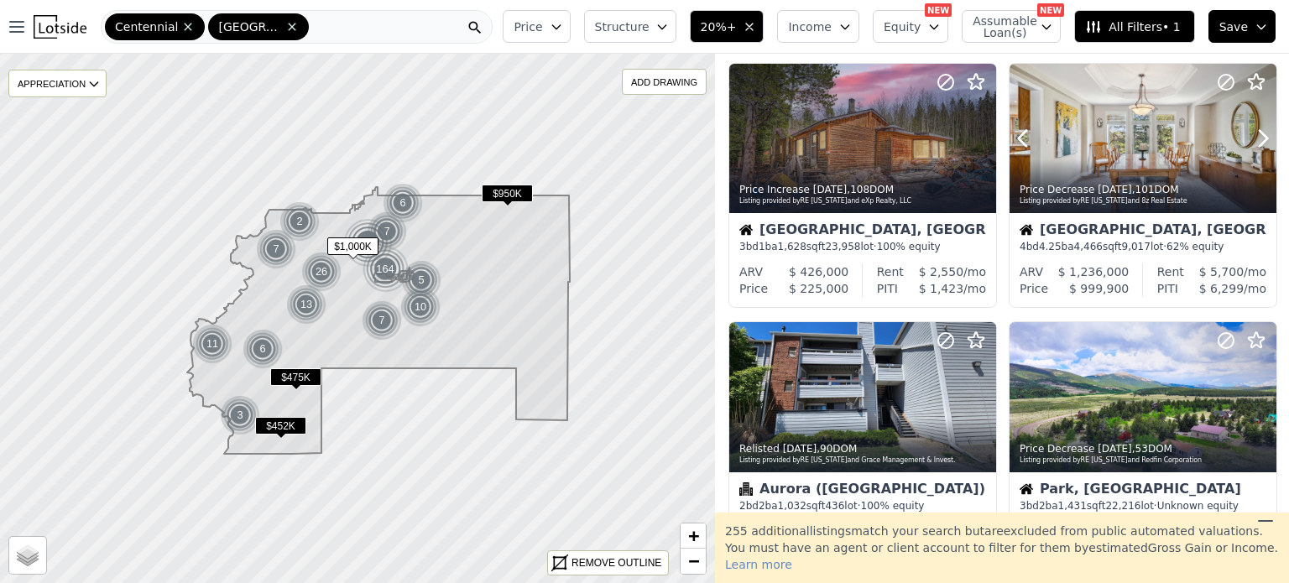
click at [1250, 140] on icon at bounding box center [1263, 138] width 27 height 27
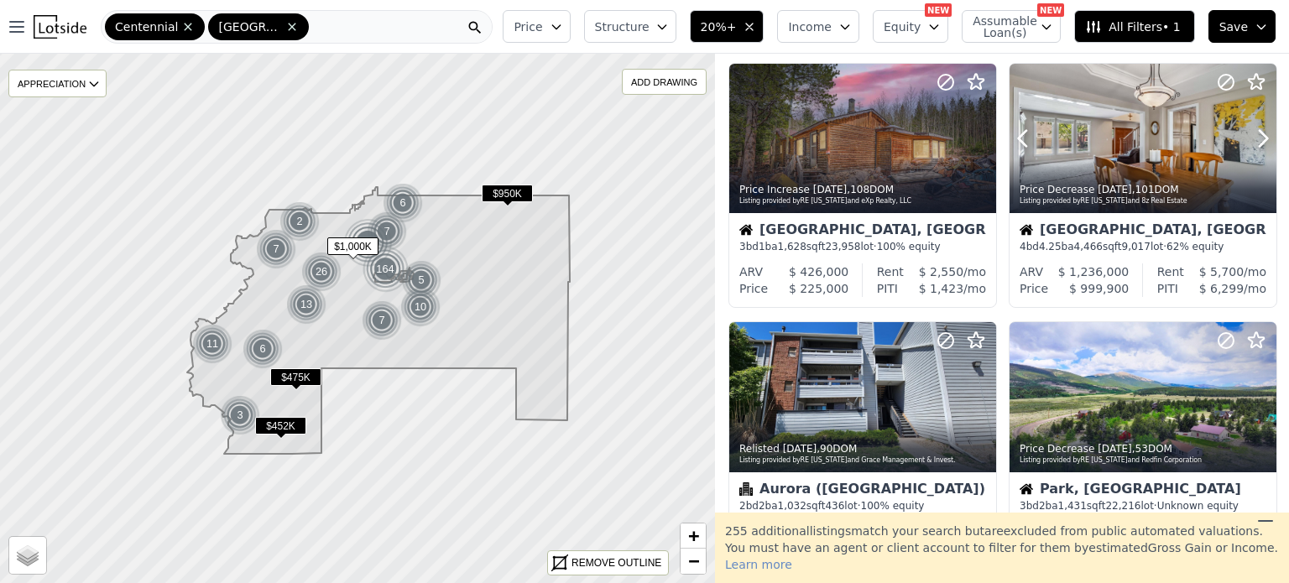
click at [1250, 140] on icon at bounding box center [1263, 138] width 27 height 27
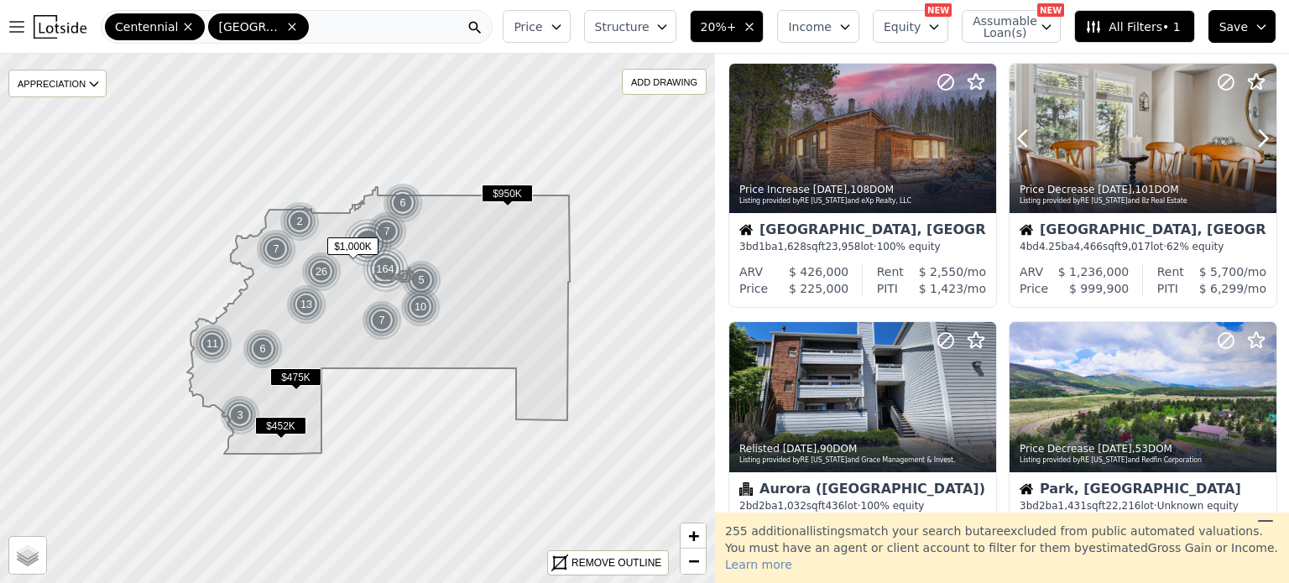
click at [1250, 140] on icon at bounding box center [1263, 138] width 27 height 27
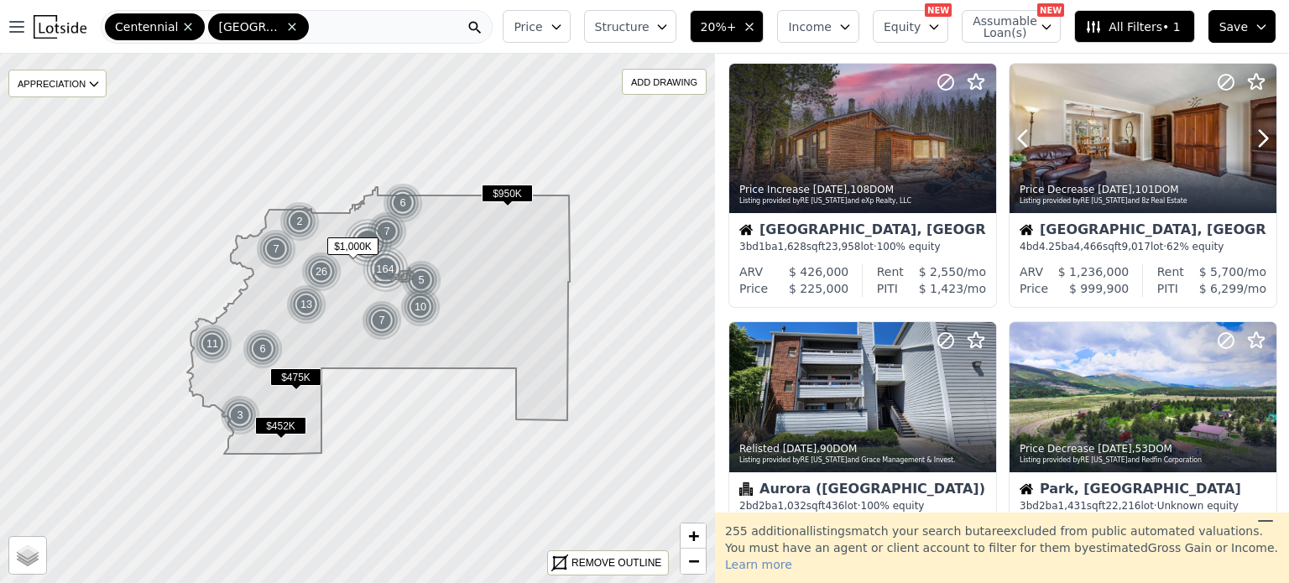
click at [1250, 140] on icon at bounding box center [1263, 138] width 27 height 27
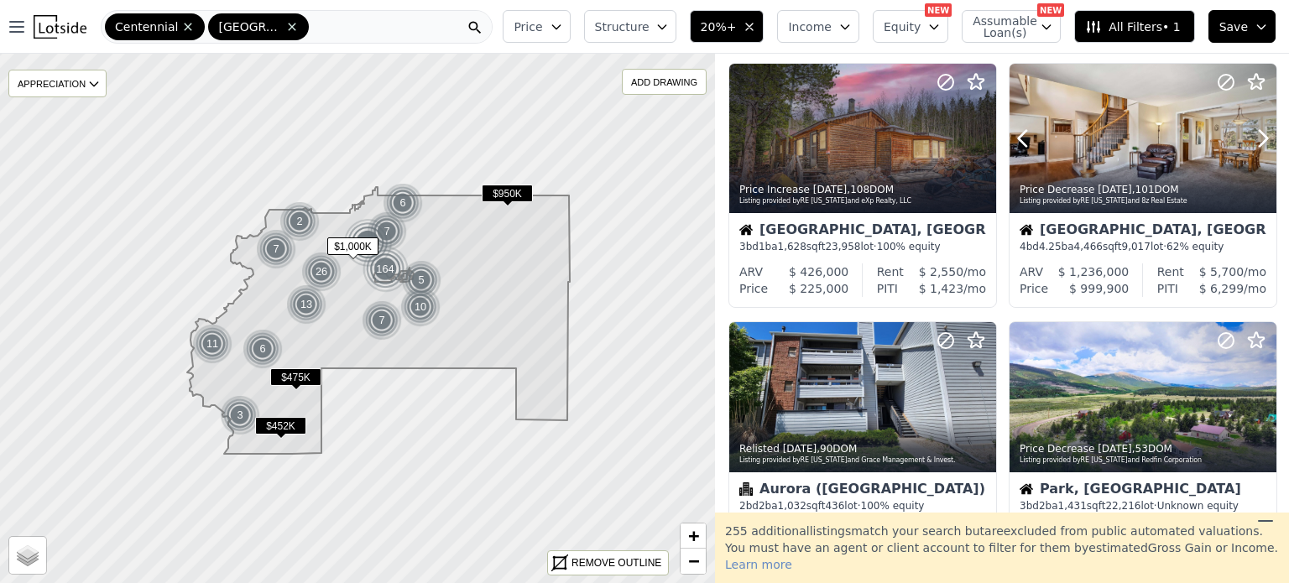
click at [1250, 140] on icon at bounding box center [1263, 138] width 27 height 27
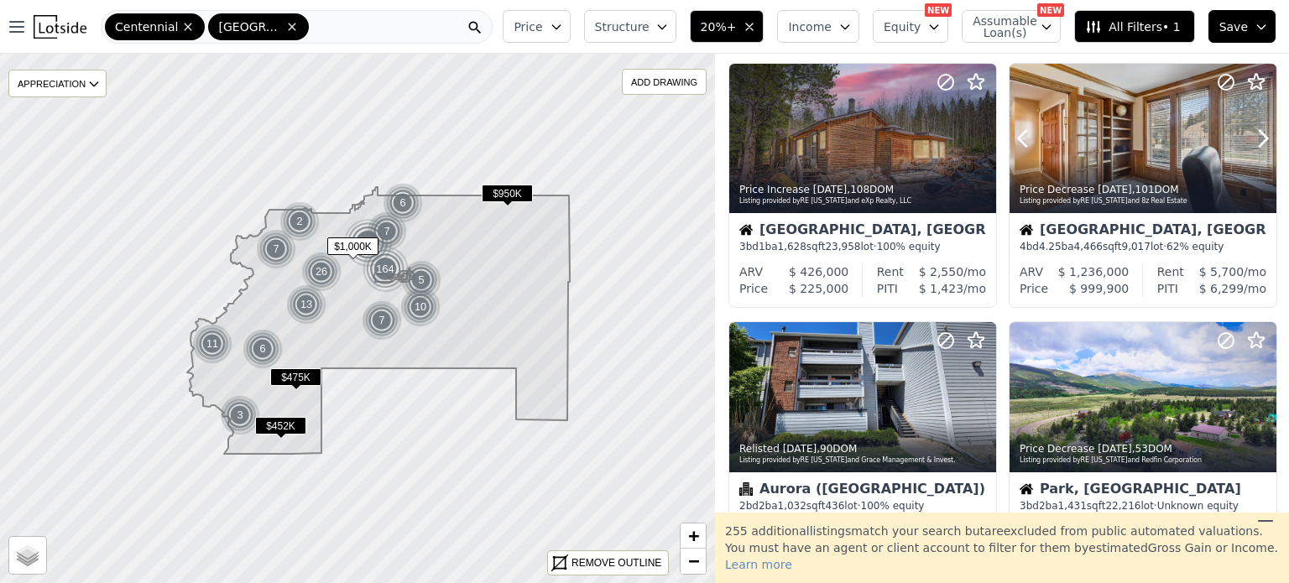
click at [1250, 140] on icon at bounding box center [1263, 138] width 27 height 27
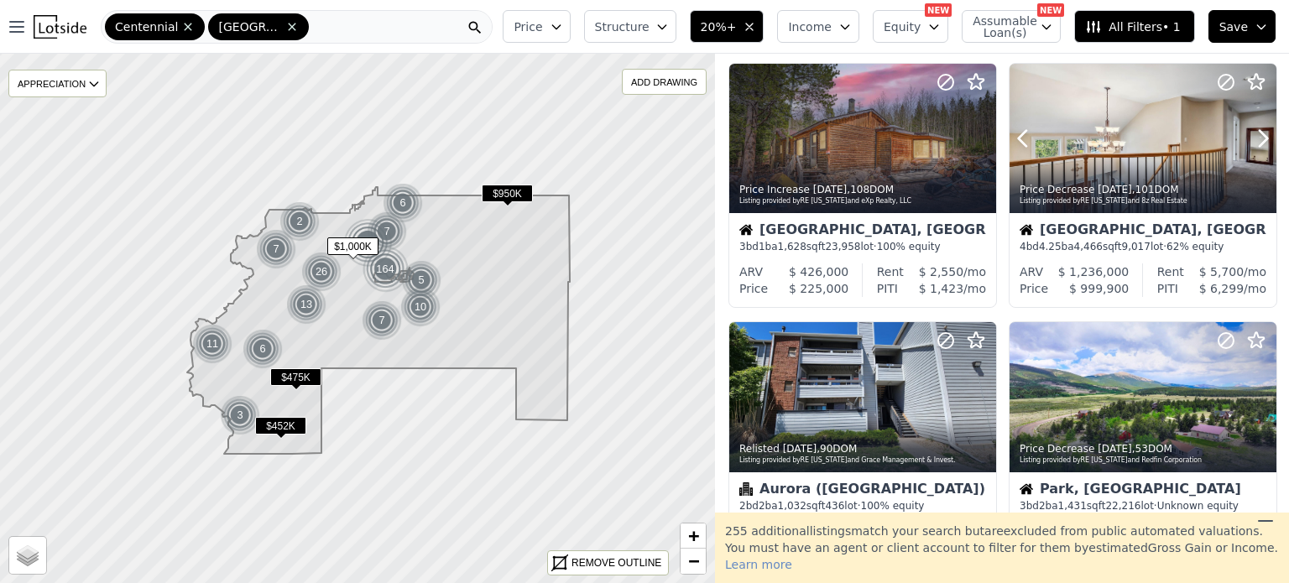
click at [1250, 140] on icon at bounding box center [1263, 138] width 27 height 27
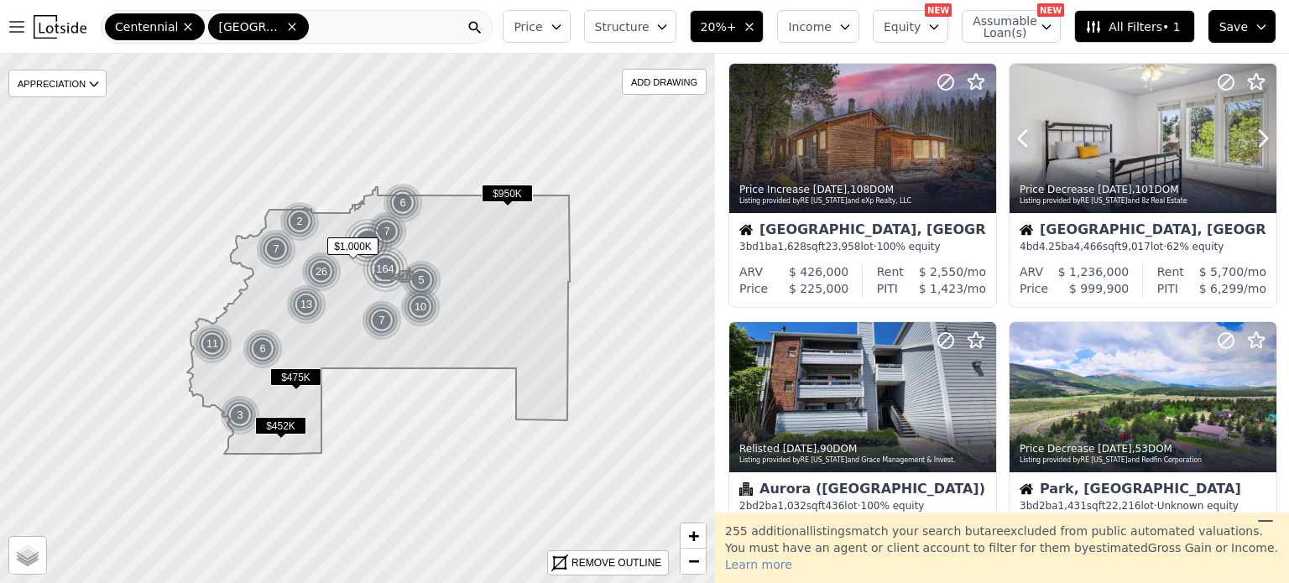
click at [1250, 140] on icon at bounding box center [1263, 138] width 27 height 27
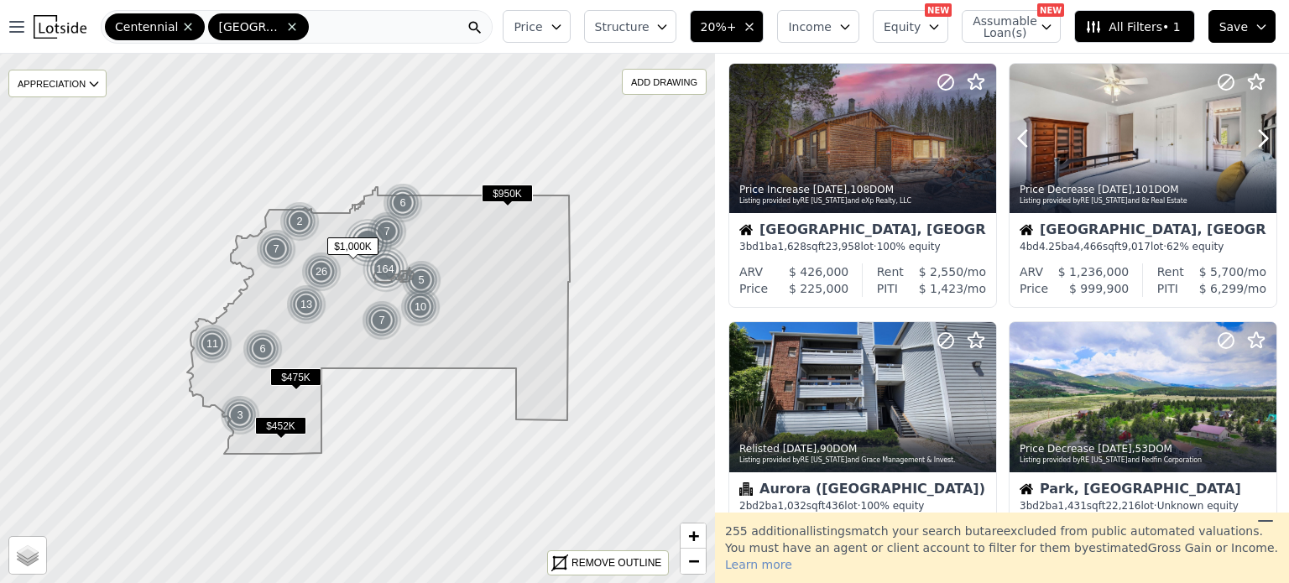
click at [1250, 140] on icon at bounding box center [1263, 138] width 27 height 27
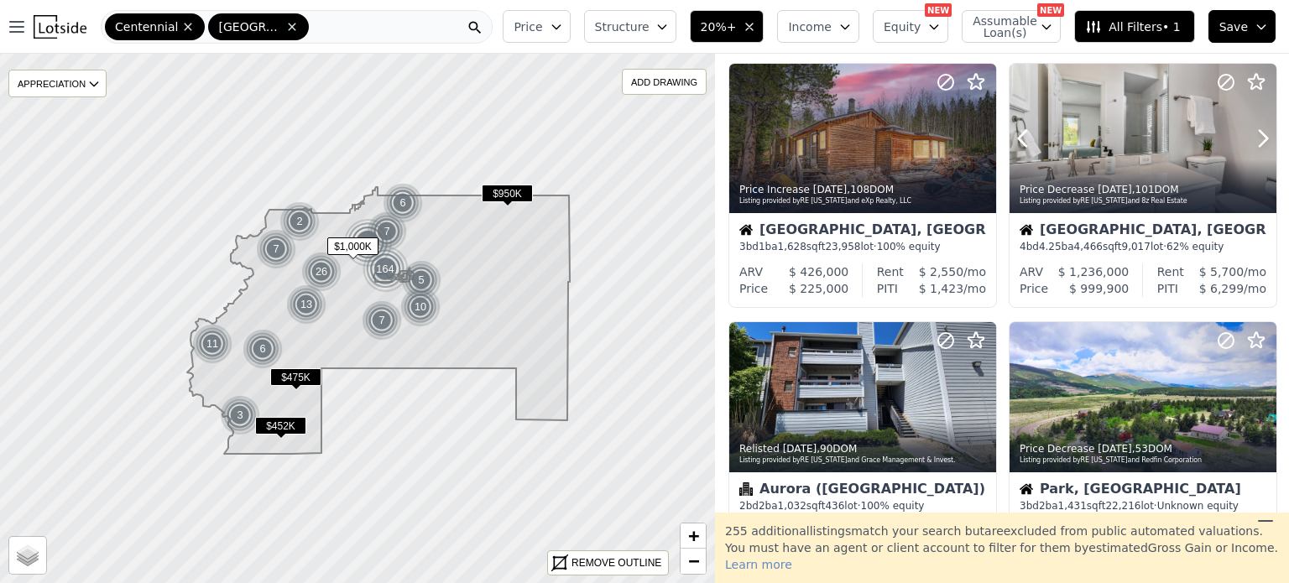
click at [1250, 140] on icon at bounding box center [1263, 138] width 27 height 27
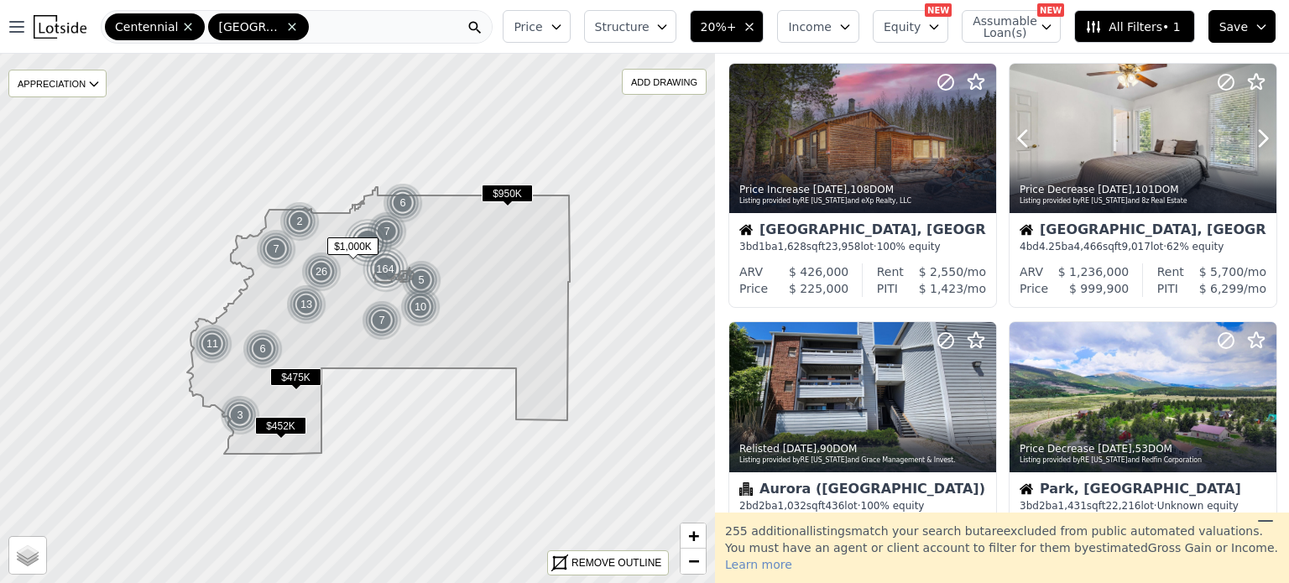
click at [1250, 140] on icon at bounding box center [1263, 138] width 27 height 27
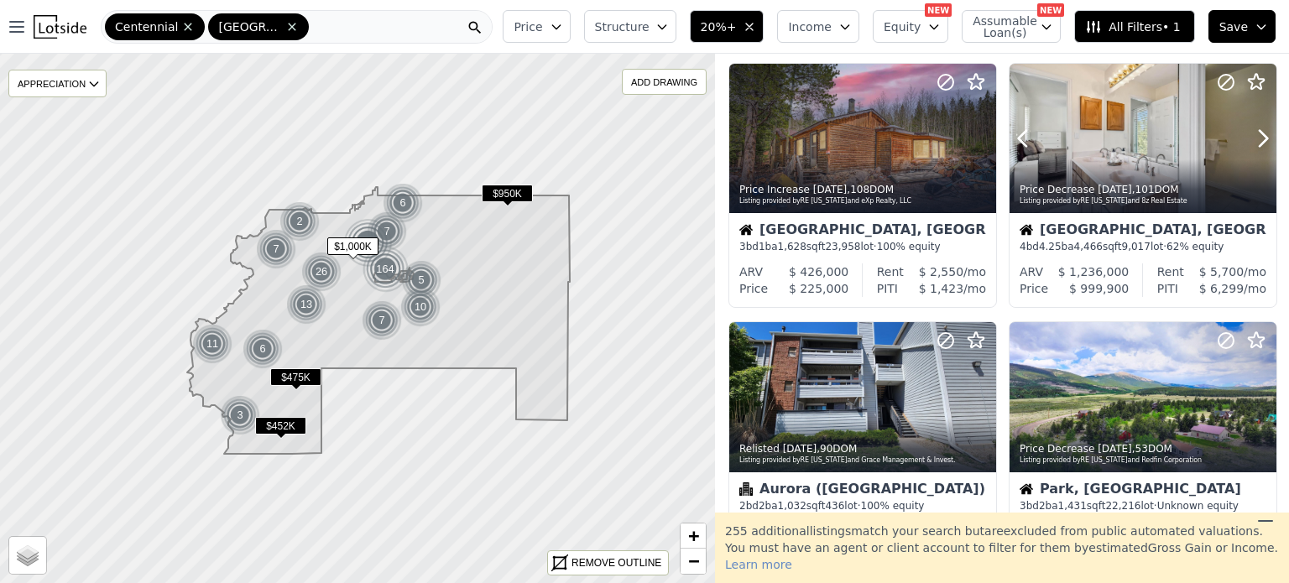
click at [1250, 140] on icon at bounding box center [1263, 138] width 27 height 27
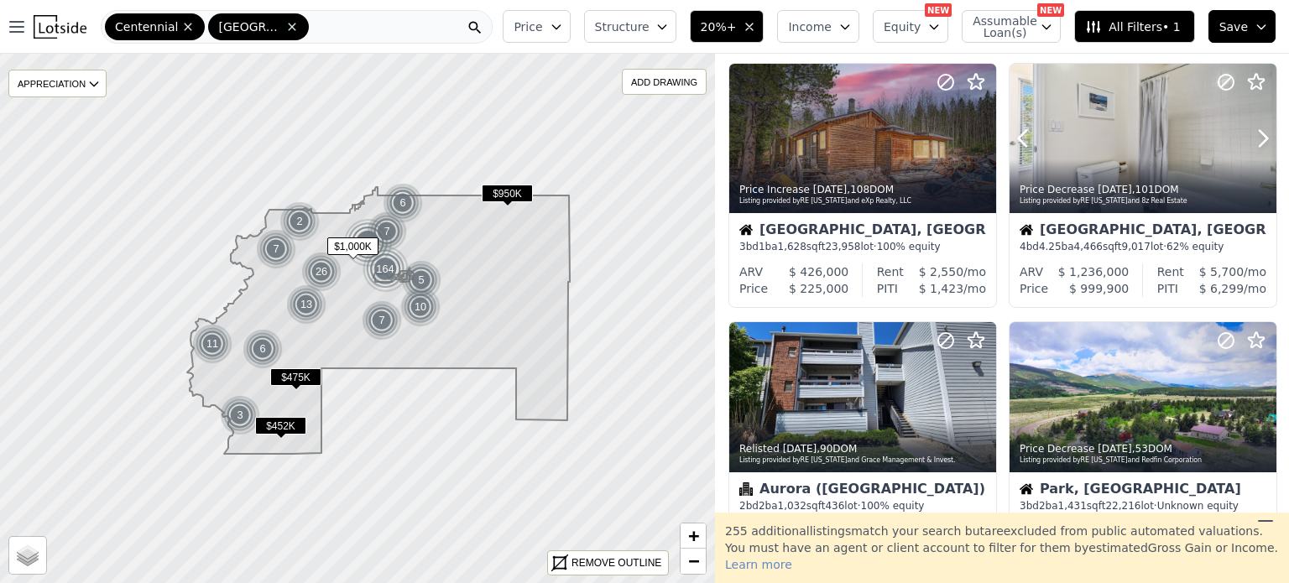
click at [1250, 140] on icon at bounding box center [1263, 138] width 27 height 27
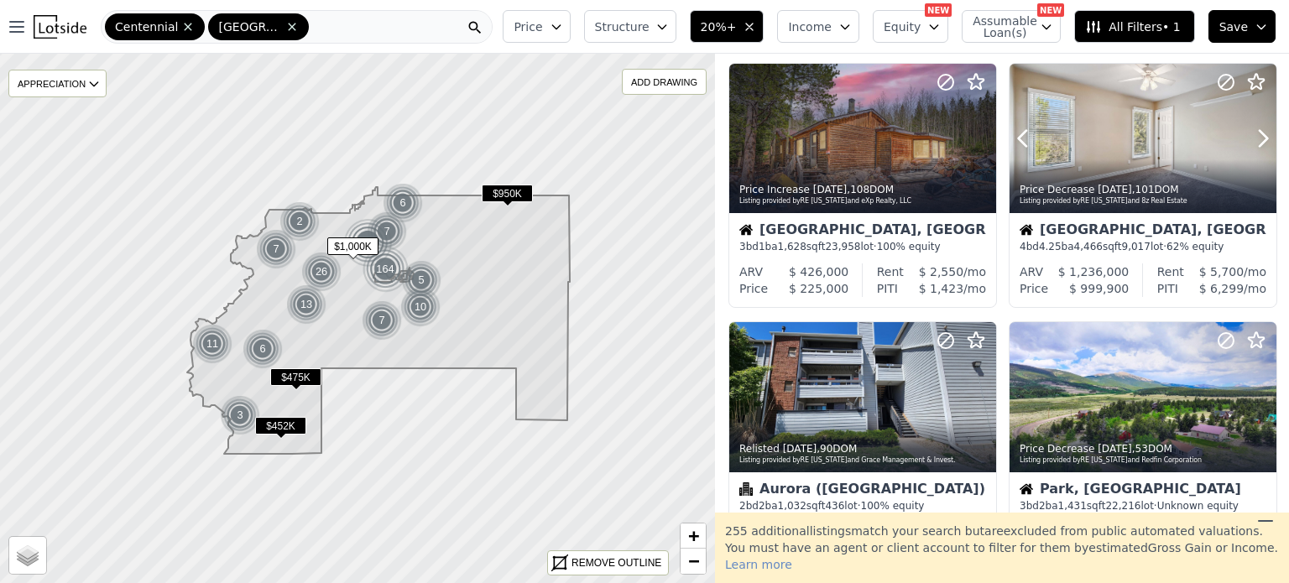
click at [1250, 140] on icon at bounding box center [1263, 138] width 27 height 27
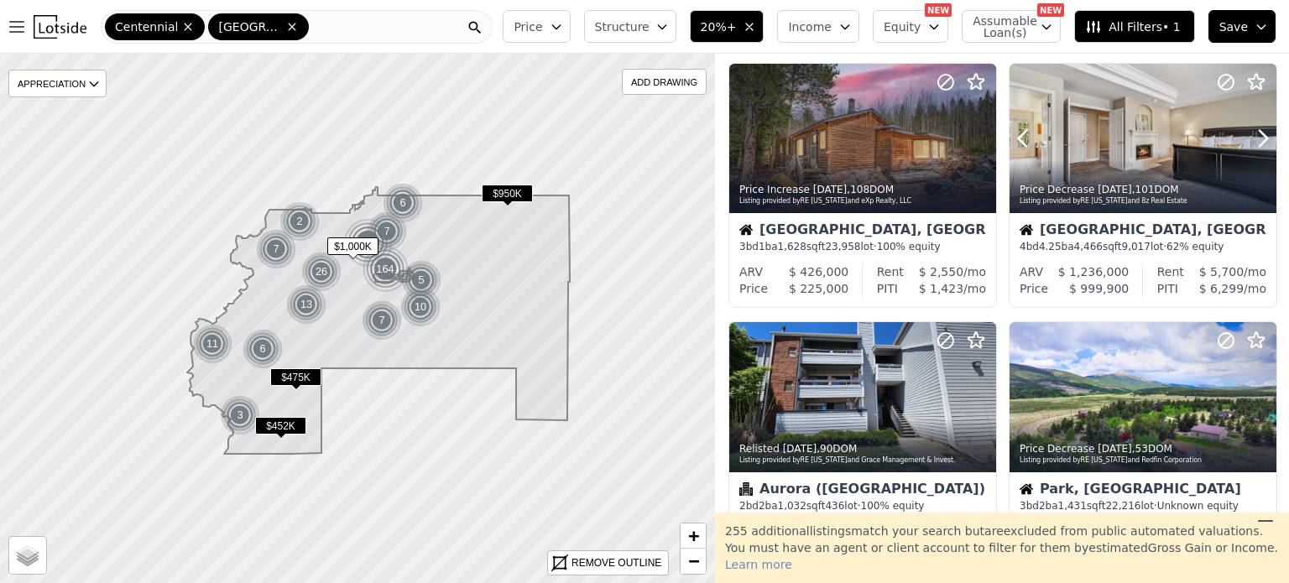
click at [1250, 140] on icon at bounding box center [1263, 138] width 27 height 27
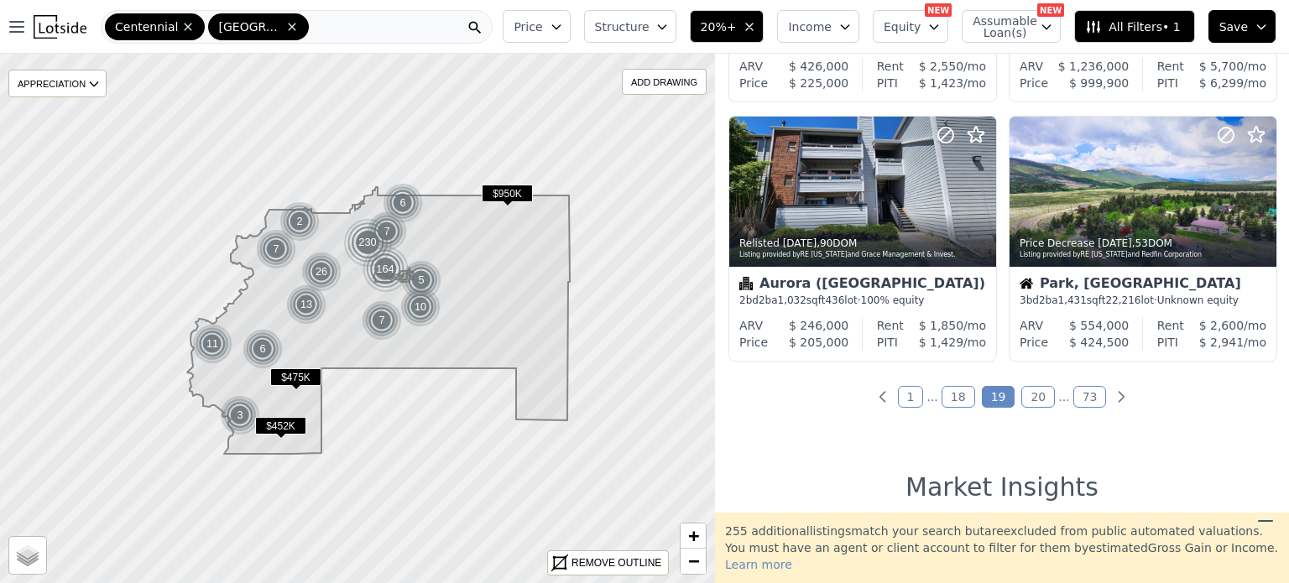
scroll to position [1297, 0]
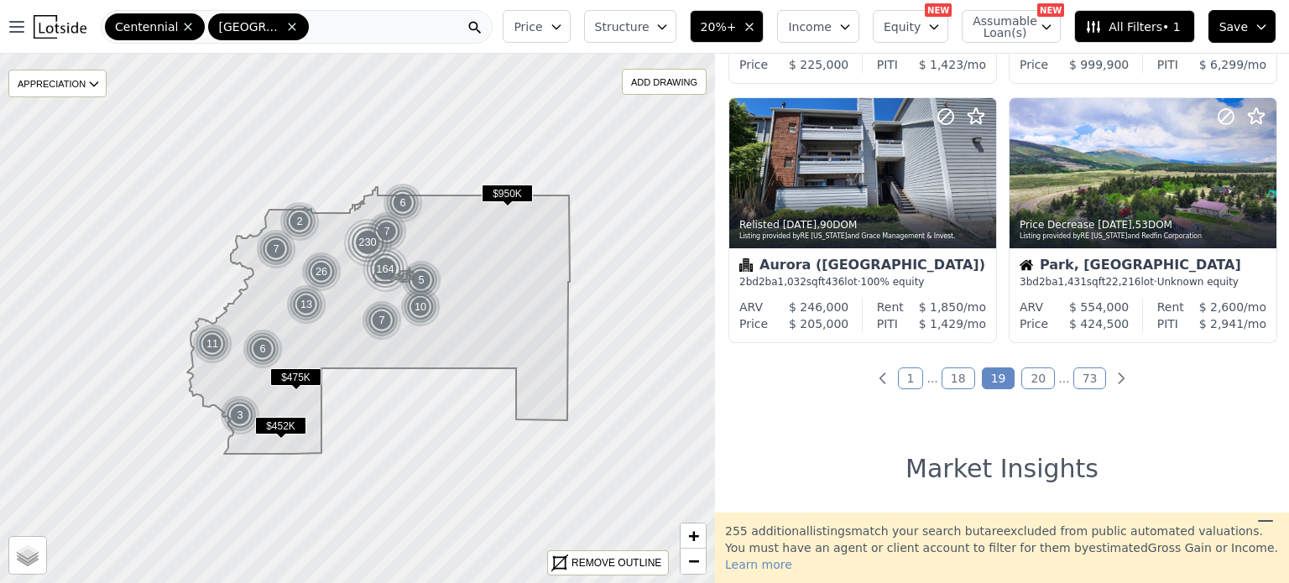
click at [1026, 380] on link "20" at bounding box center [1038, 379] width 34 height 22
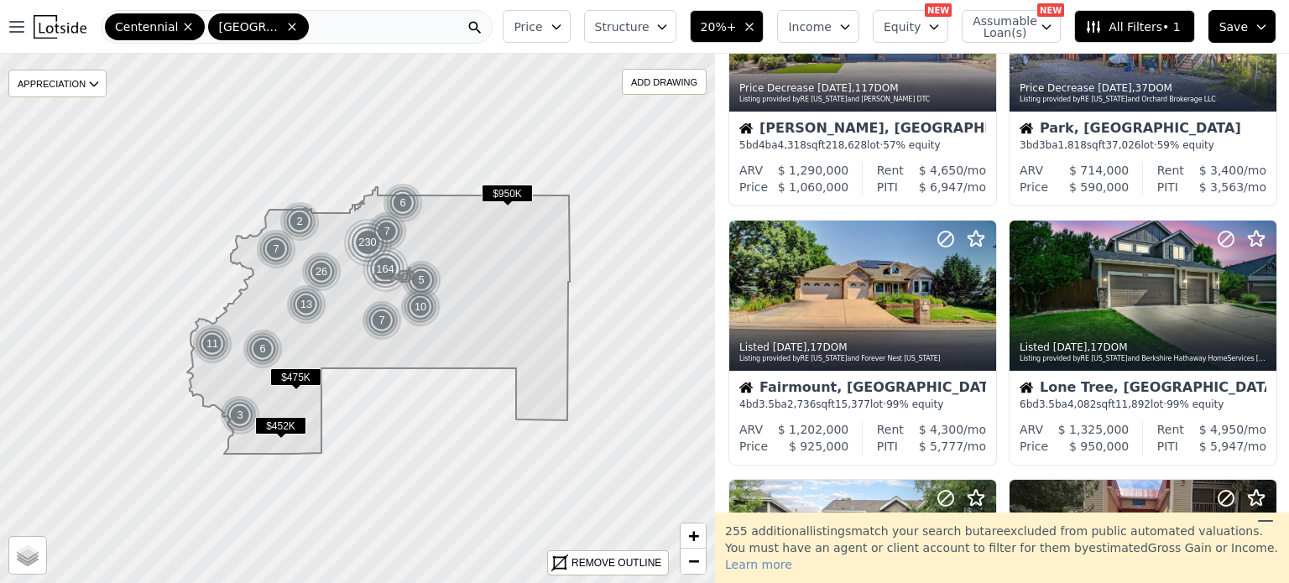
scroll to position [457, 0]
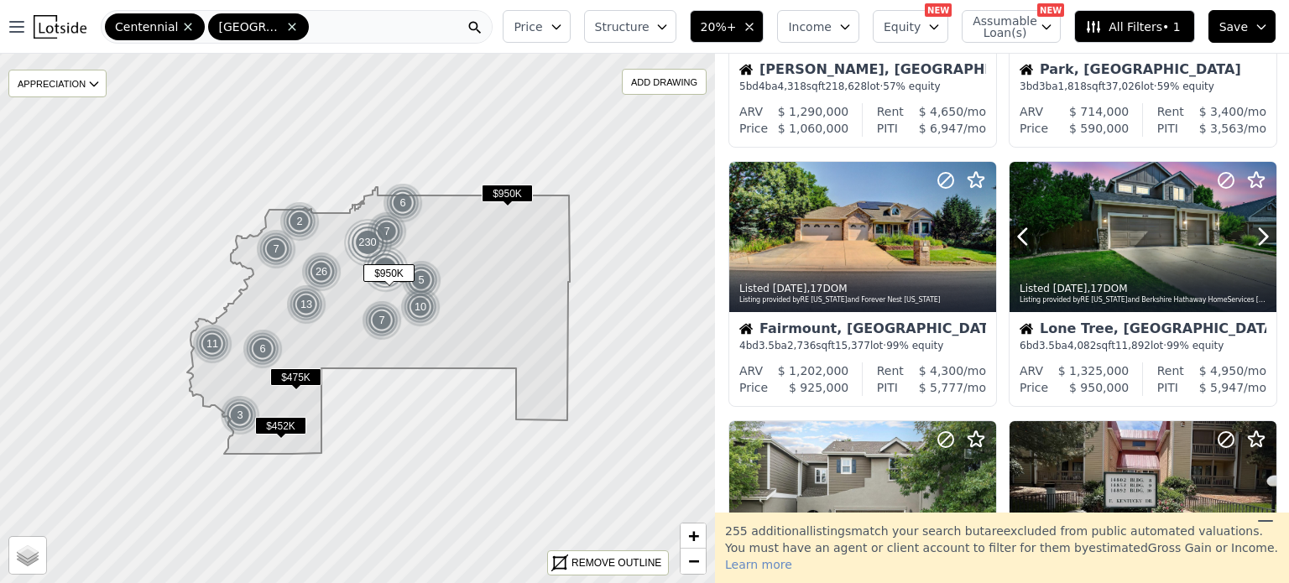
click at [1242, 238] on div at bounding box center [1222, 215] width 107 height 107
click at [924, 234] on div at bounding box center [942, 215] width 107 height 107
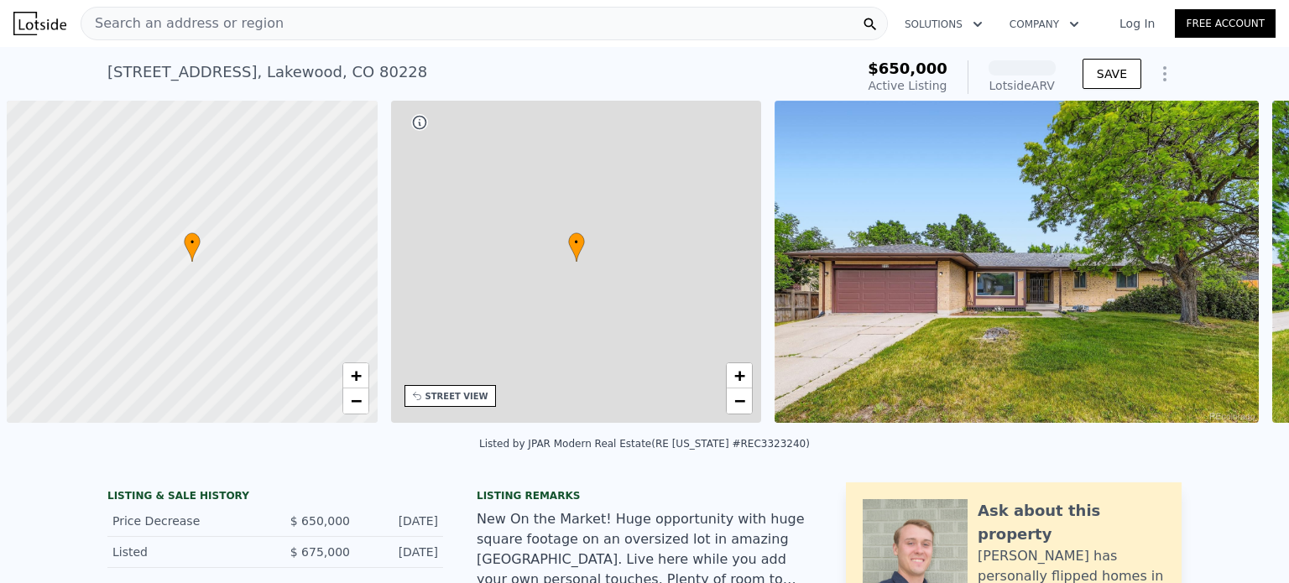
scroll to position [0, 7]
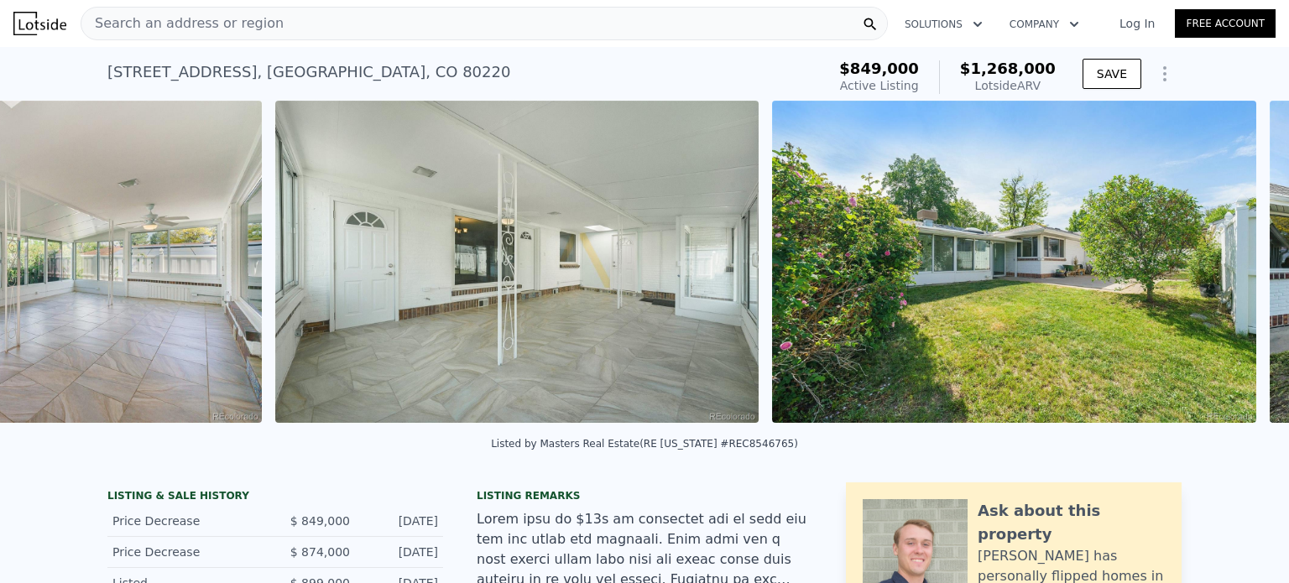
scroll to position [0, 13034]
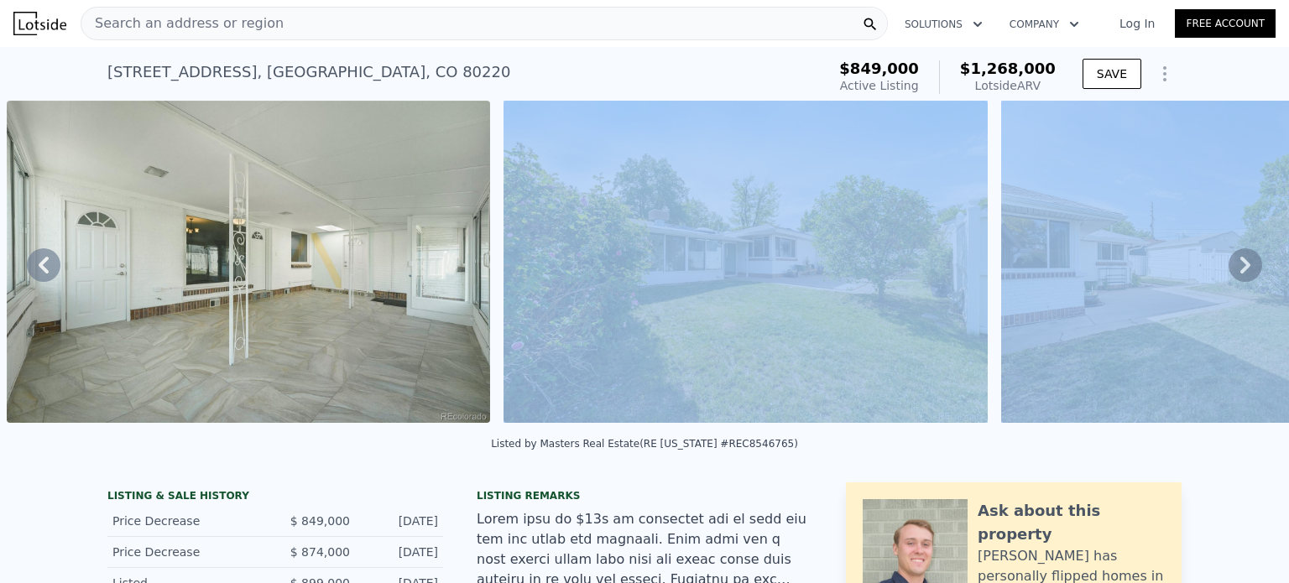
drag, startPoint x: 1003, startPoint y: 426, endPoint x: 977, endPoint y: 435, distance: 27.3
click at [977, 429] on div "• + − • + − STREET VIEW Loading... SATELLITE VIEW" at bounding box center [644, 265] width 1289 height 328
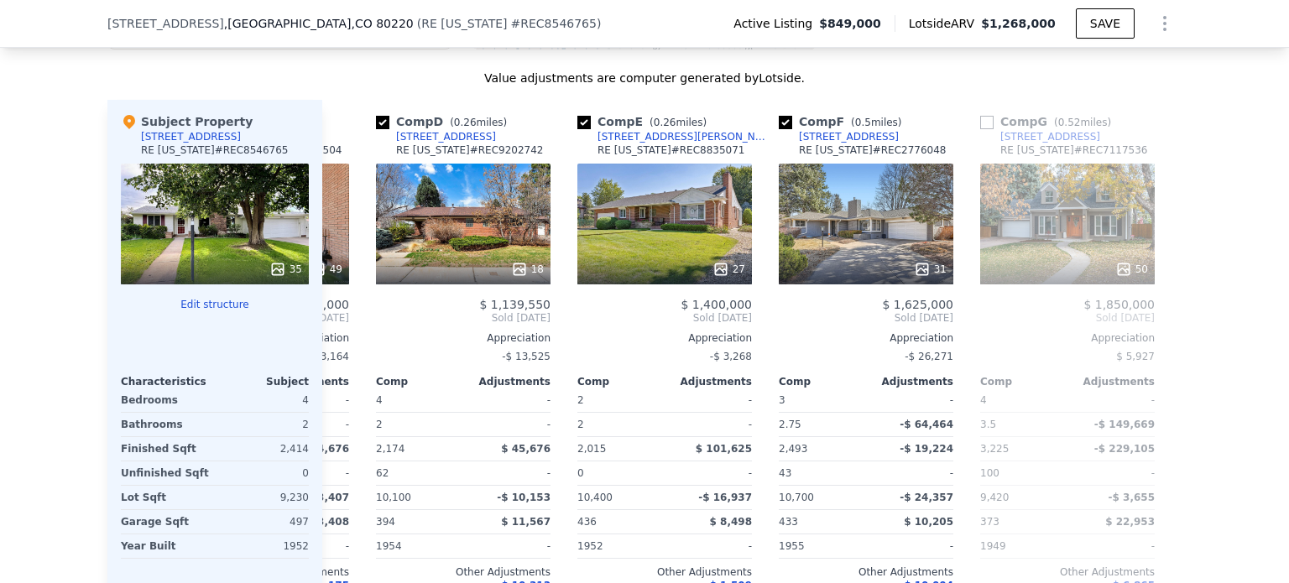
scroll to position [1944, 0]
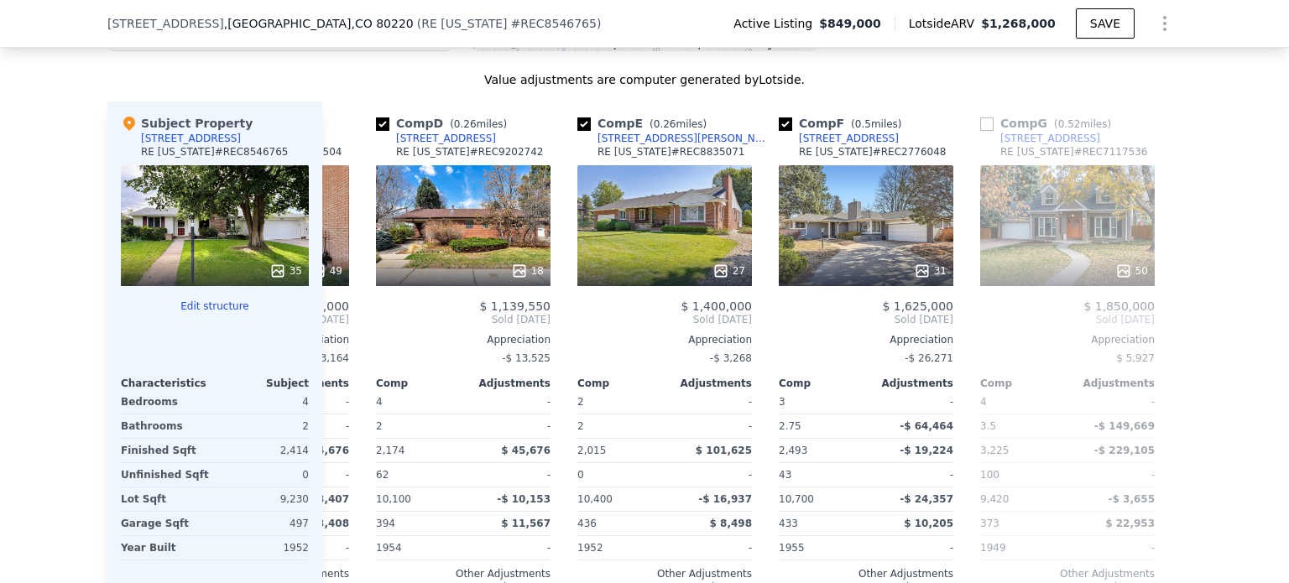
click at [879, 231] on div "31" at bounding box center [866, 225] width 175 height 121
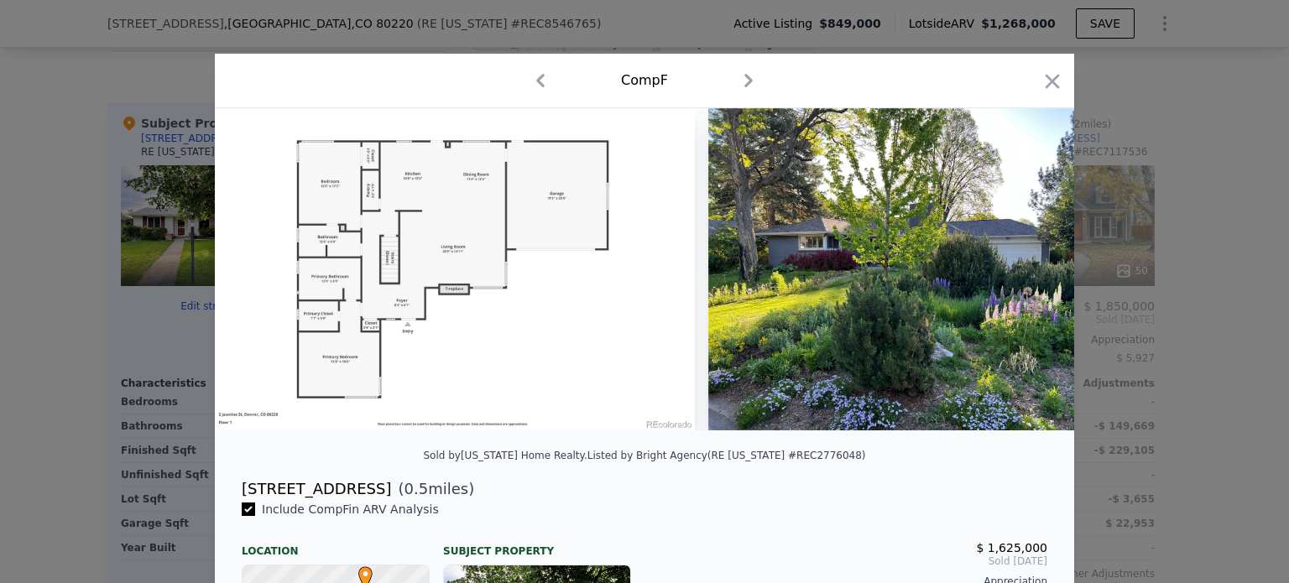
scroll to position [0, 14085]
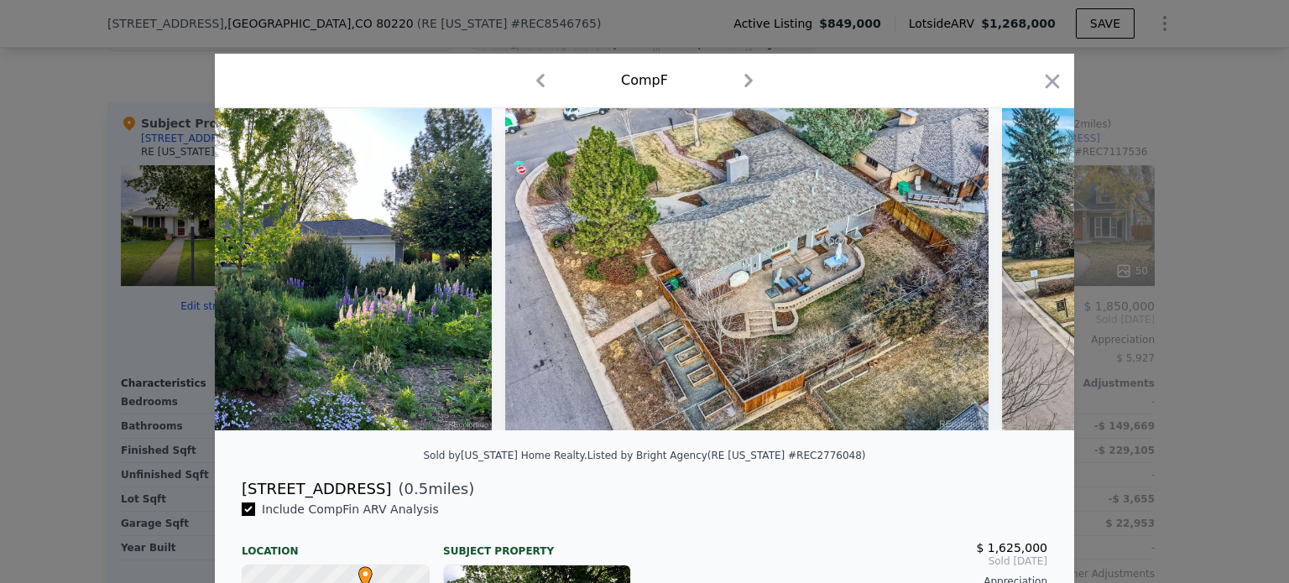
click at [1052, 77] on icon "button" at bounding box center [1052, 81] width 23 height 23
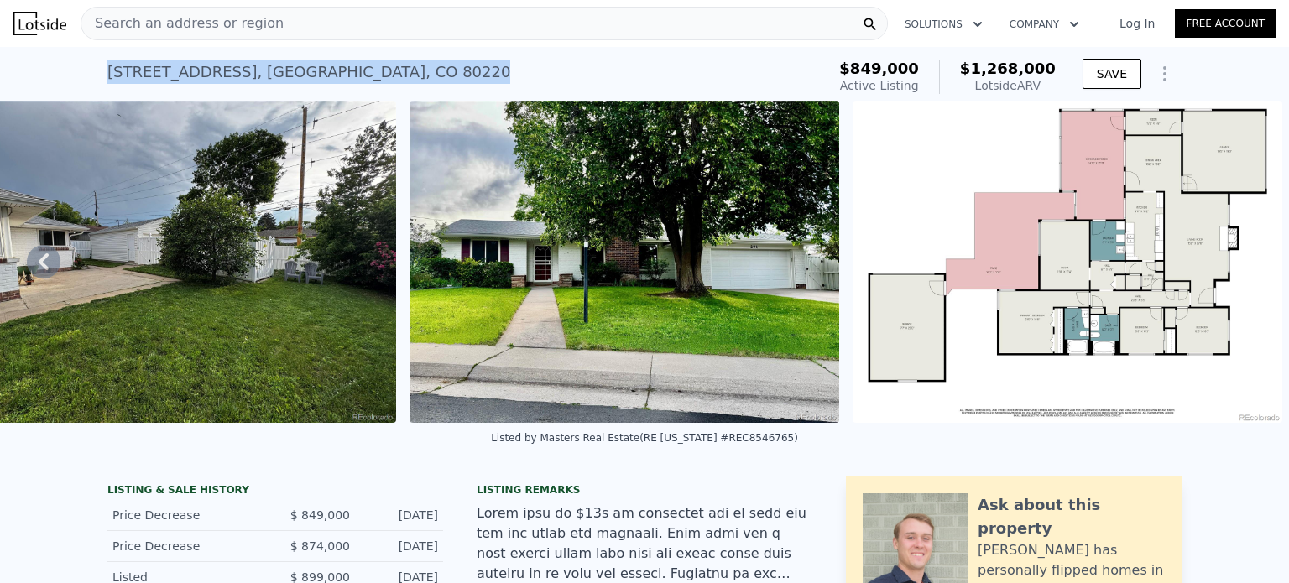
drag, startPoint x: 342, startPoint y: 73, endPoint x: 87, endPoint y: 70, distance: 255.1
click at [87, 70] on div "291 Magnolia St , Denver , CO 80220 Active at $849k (~ARV $1.268m ) $849,000 Ac…" at bounding box center [644, 74] width 1289 height 54
copy div "291 Magnolia St , Denver , CO 80220"
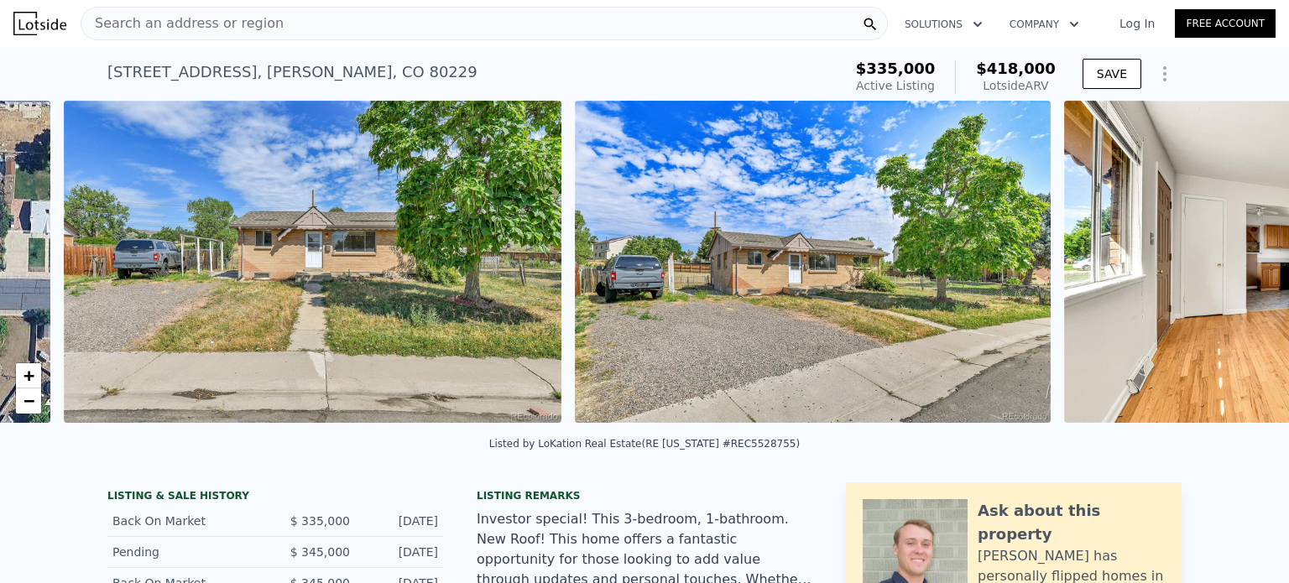
scroll to position [0, 722]
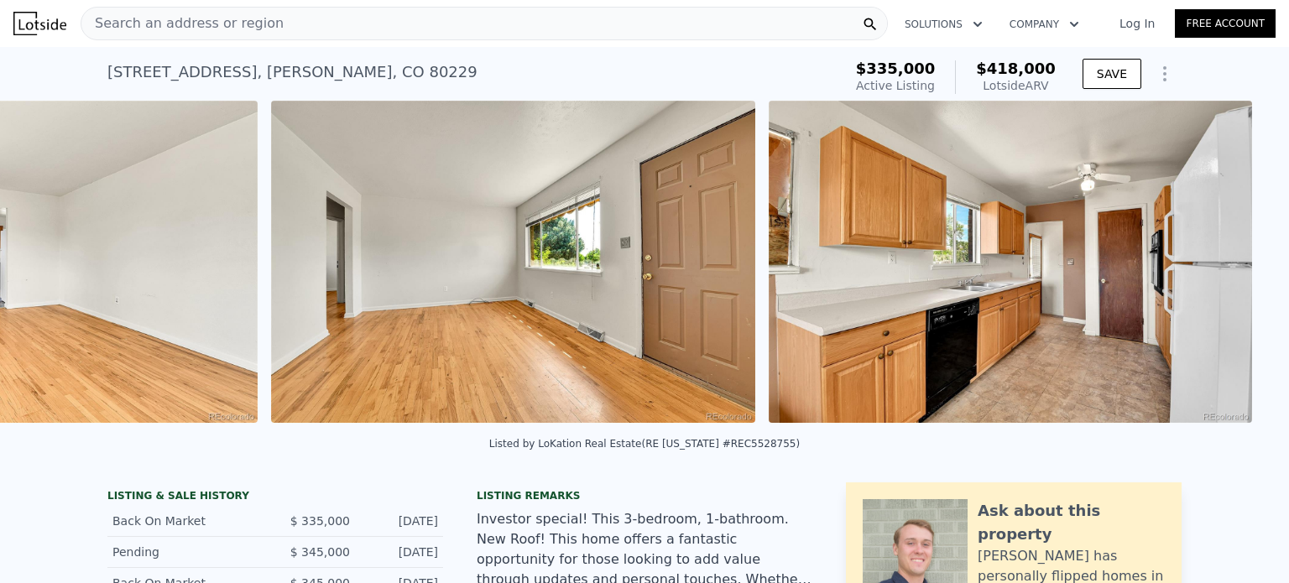
drag, startPoint x: 211, startPoint y: 440, endPoint x: 598, endPoint y: 512, distance: 393.5
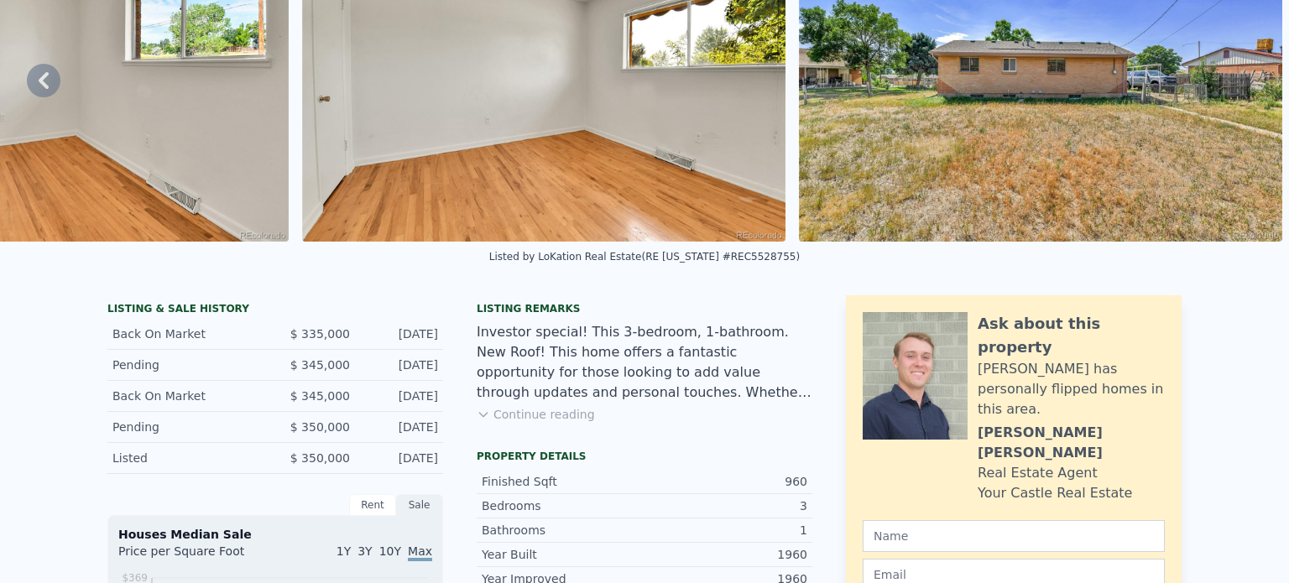
scroll to position [0, 0]
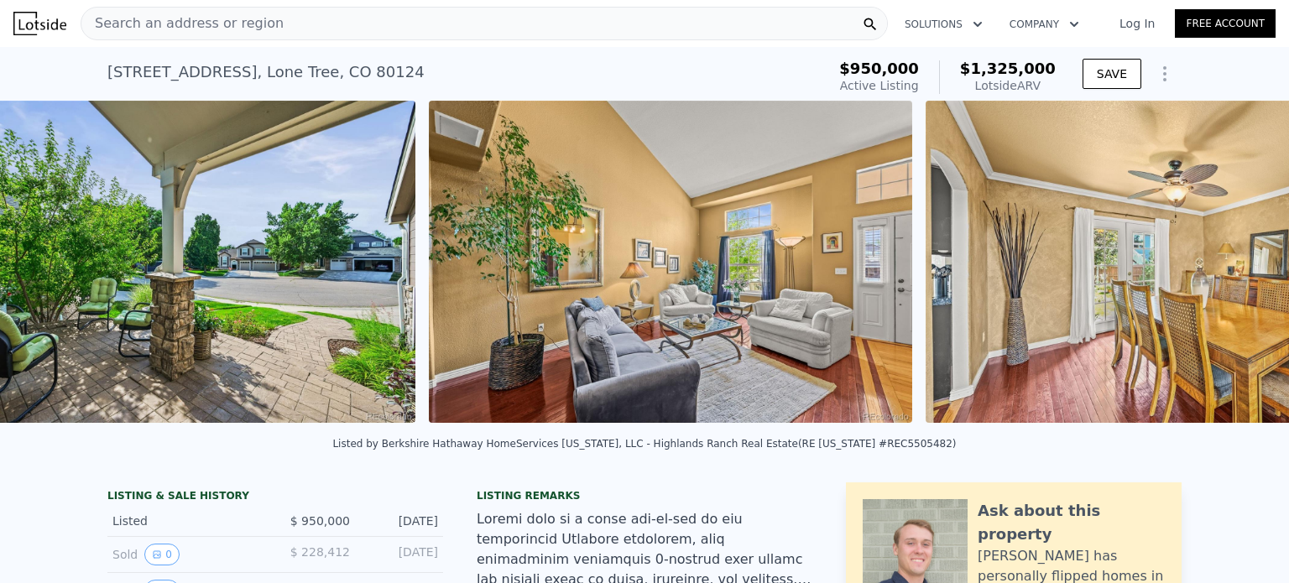
scroll to position [0, 3207]
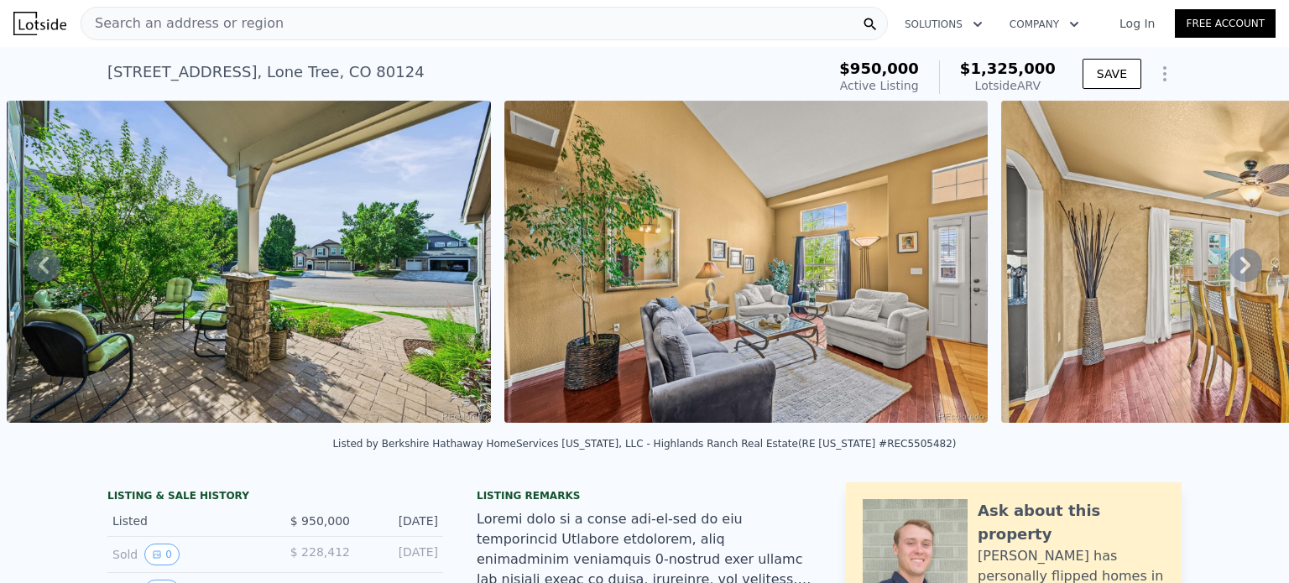
drag, startPoint x: 261, startPoint y: 425, endPoint x: 267, endPoint y: 432, distance: 8.9
click at [267, 429] on div "• + − • + − STREET VIEW Loading... SATELLITE VIEW" at bounding box center [644, 265] width 1289 height 328
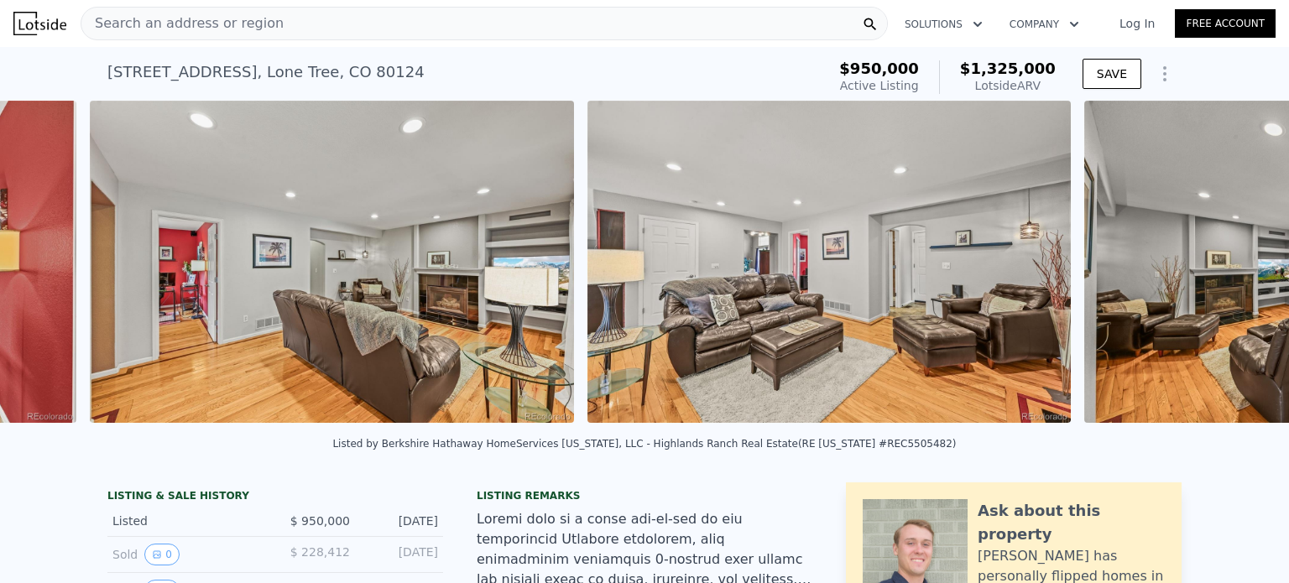
scroll to position [0, 5693]
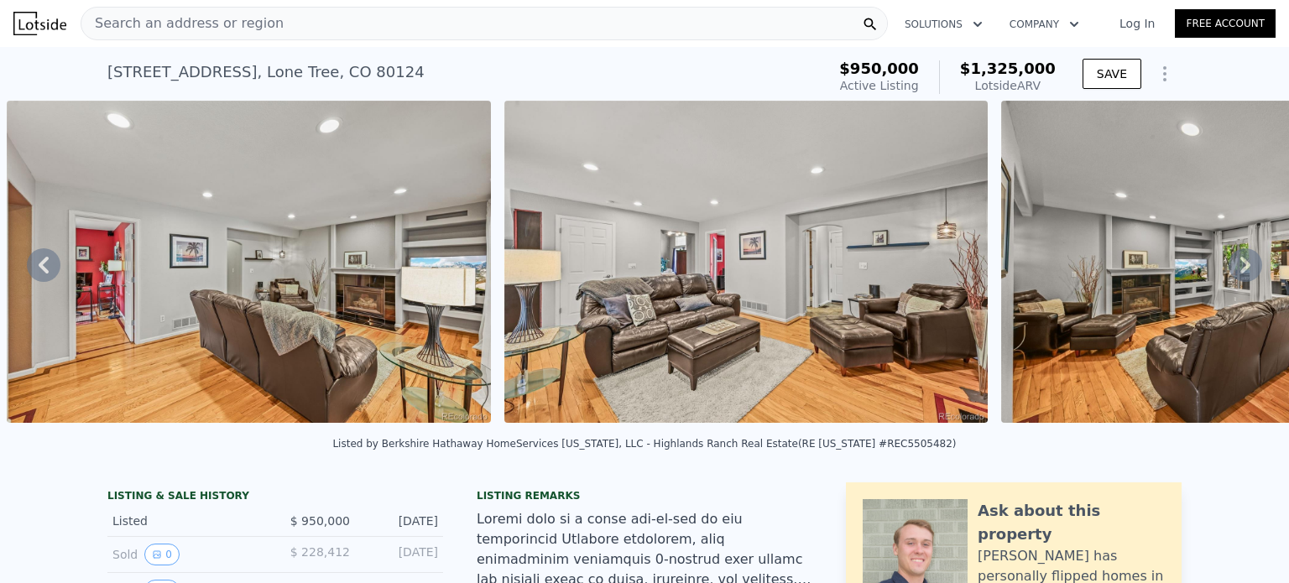
drag, startPoint x: 377, startPoint y: 426, endPoint x: 403, endPoint y: 430, distance: 26.2
click at [403, 429] on div "• + − • + − STREET VIEW Loading... SATELLITE VIEW" at bounding box center [644, 265] width 1289 height 328
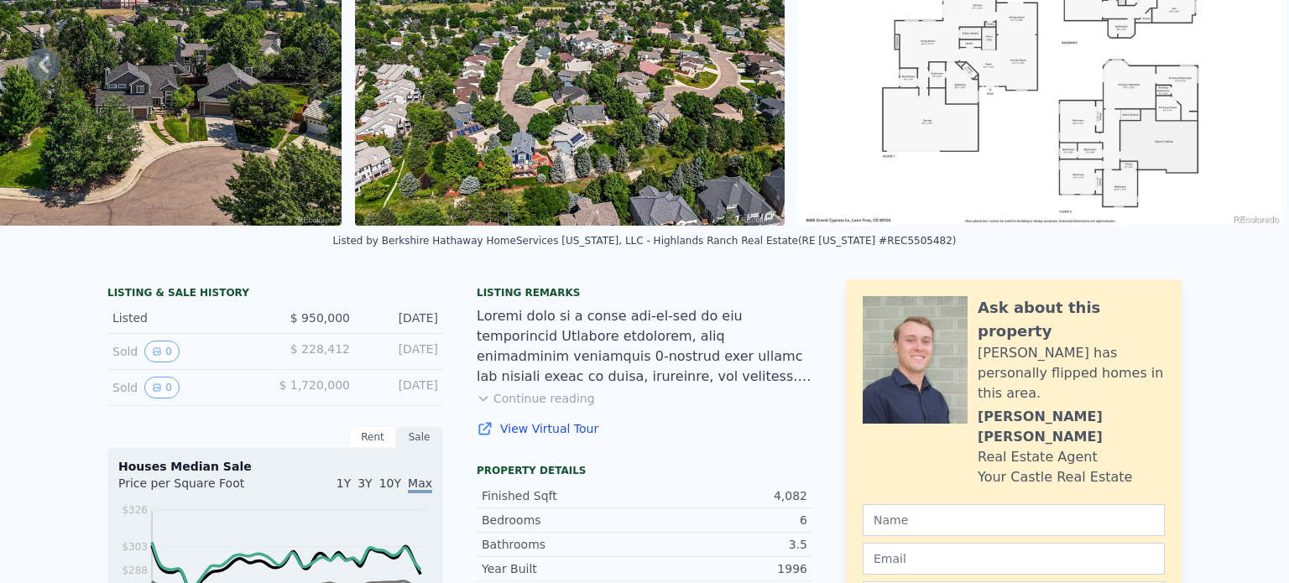
scroll to position [0, 0]
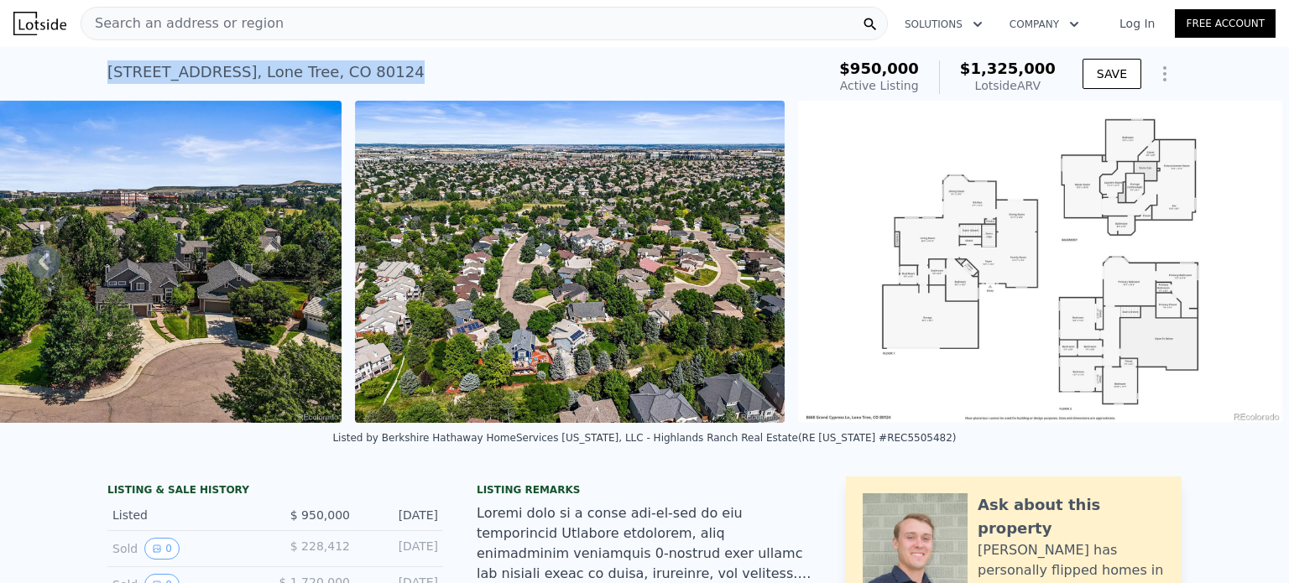
drag, startPoint x: 410, startPoint y: 76, endPoint x: 91, endPoint y: 74, distance: 318.1
click at [91, 74] on div "8660 Grand Cypress Ln , Lone Tree , CO 80124 Active at $950k (~ARV $1.325m ) $9…" at bounding box center [644, 74] width 1289 height 54
copy div "8660 Grand Cypress Ln , Lone Tree , CO 80124"
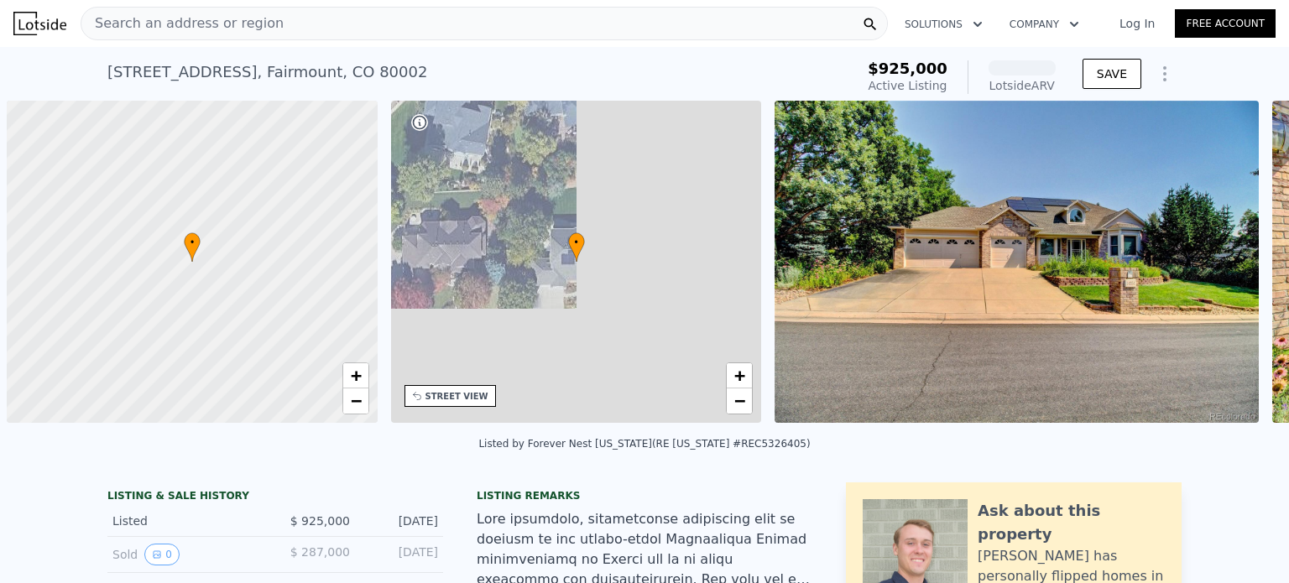
scroll to position [0, 7]
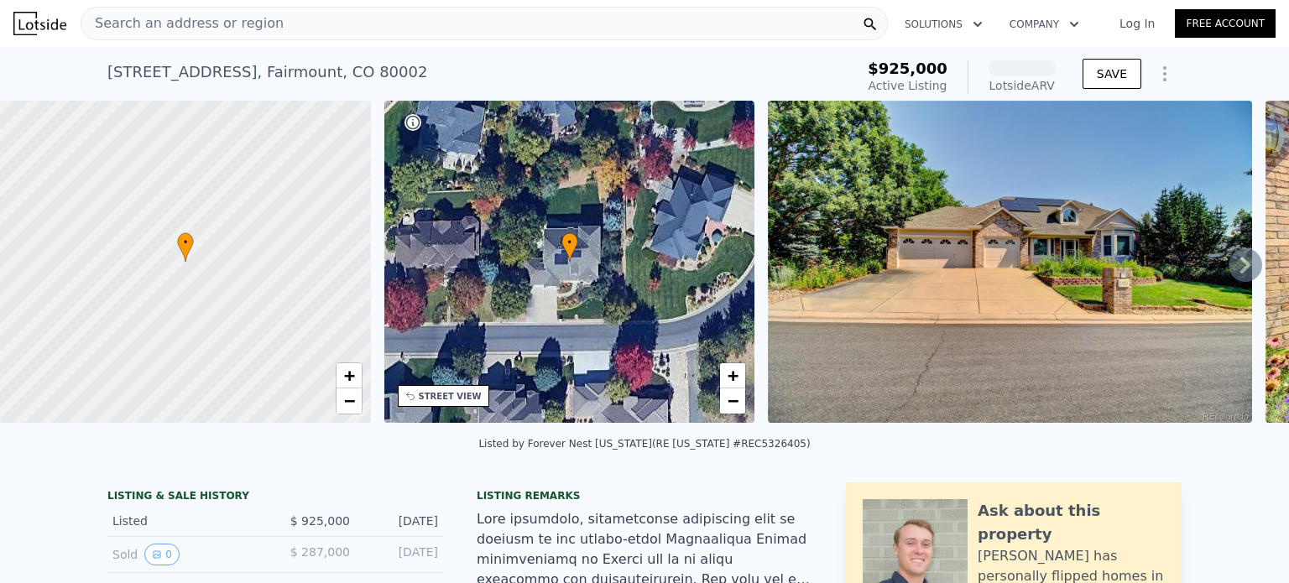
click at [220, 21] on span "Search an address or region" at bounding box center [182, 23] width 202 height 20
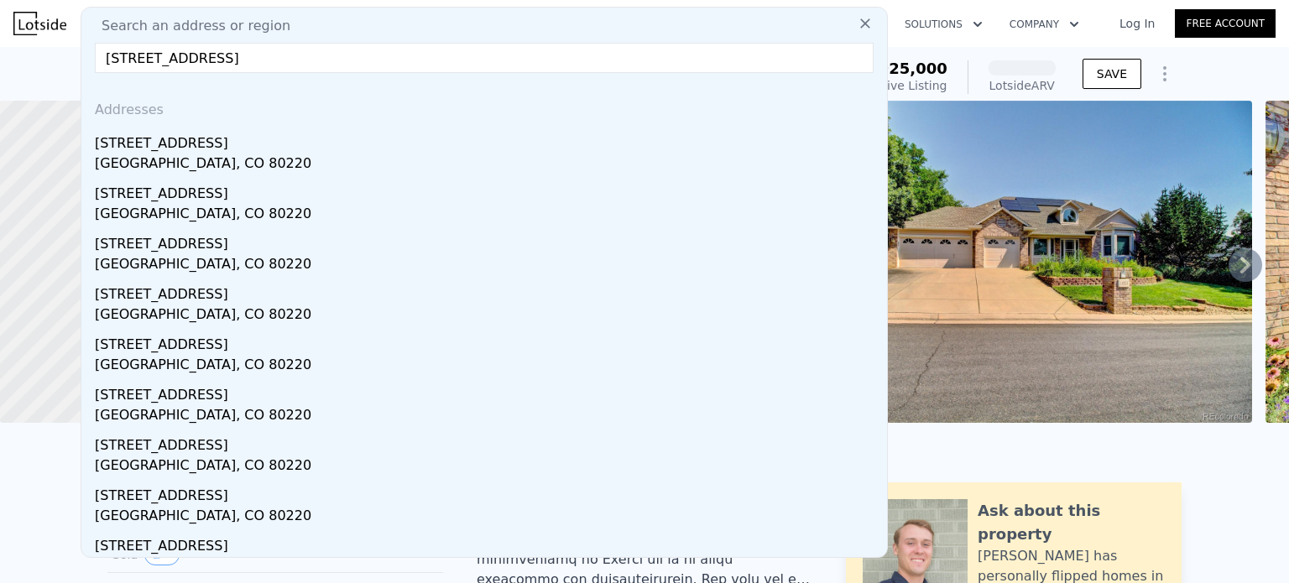
type input "[STREET_ADDRESS]"
click at [200, 150] on div "[STREET_ADDRESS]" at bounding box center [487, 140] width 785 height 27
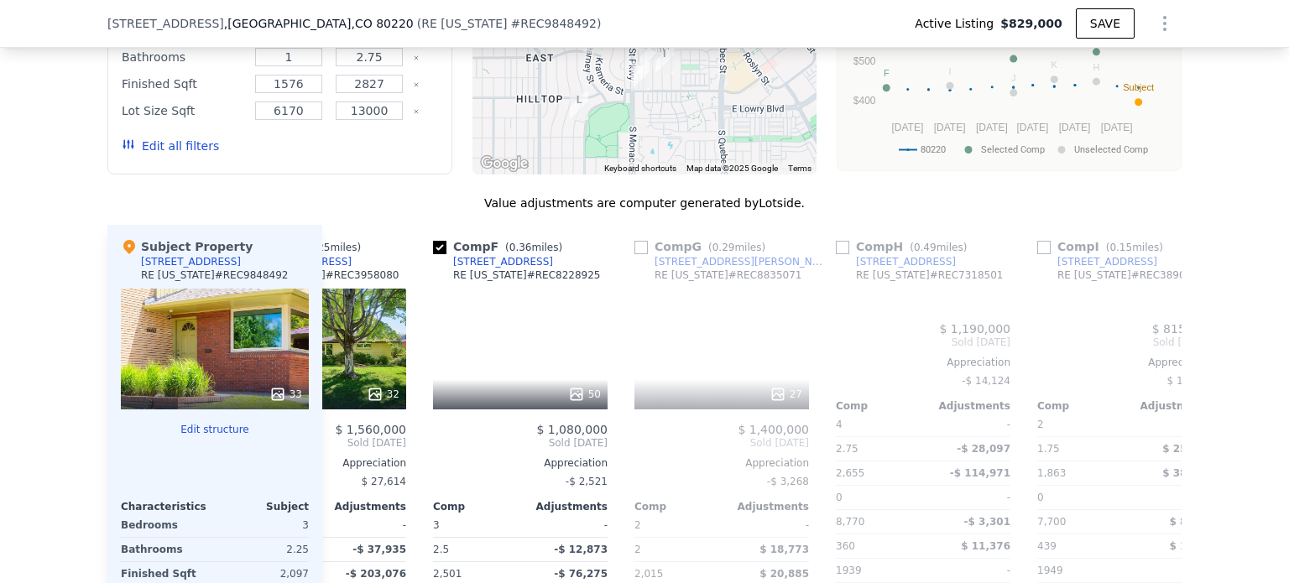
scroll to position [0, 1598]
